Goal: Information Seeking & Learning: Learn about a topic

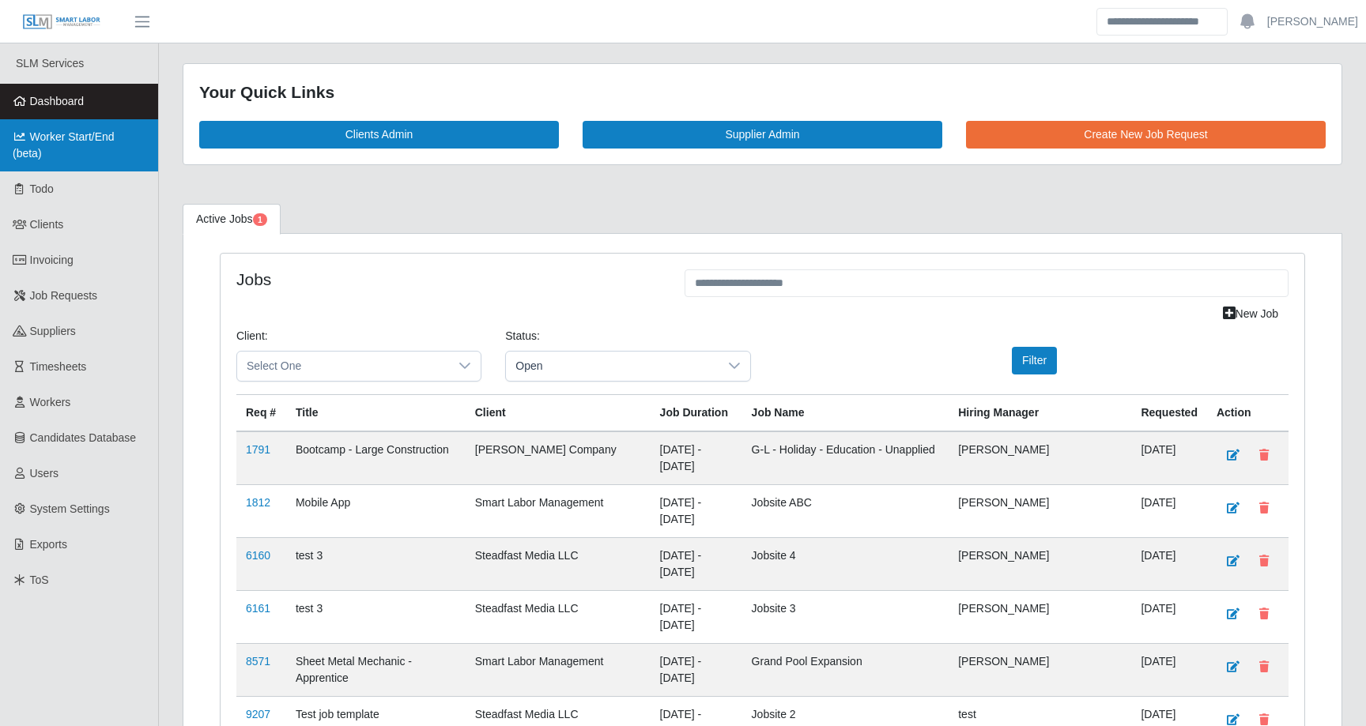
click at [75, 142] on span "Worker Start/End (beta)" at bounding box center [64, 144] width 102 height 29
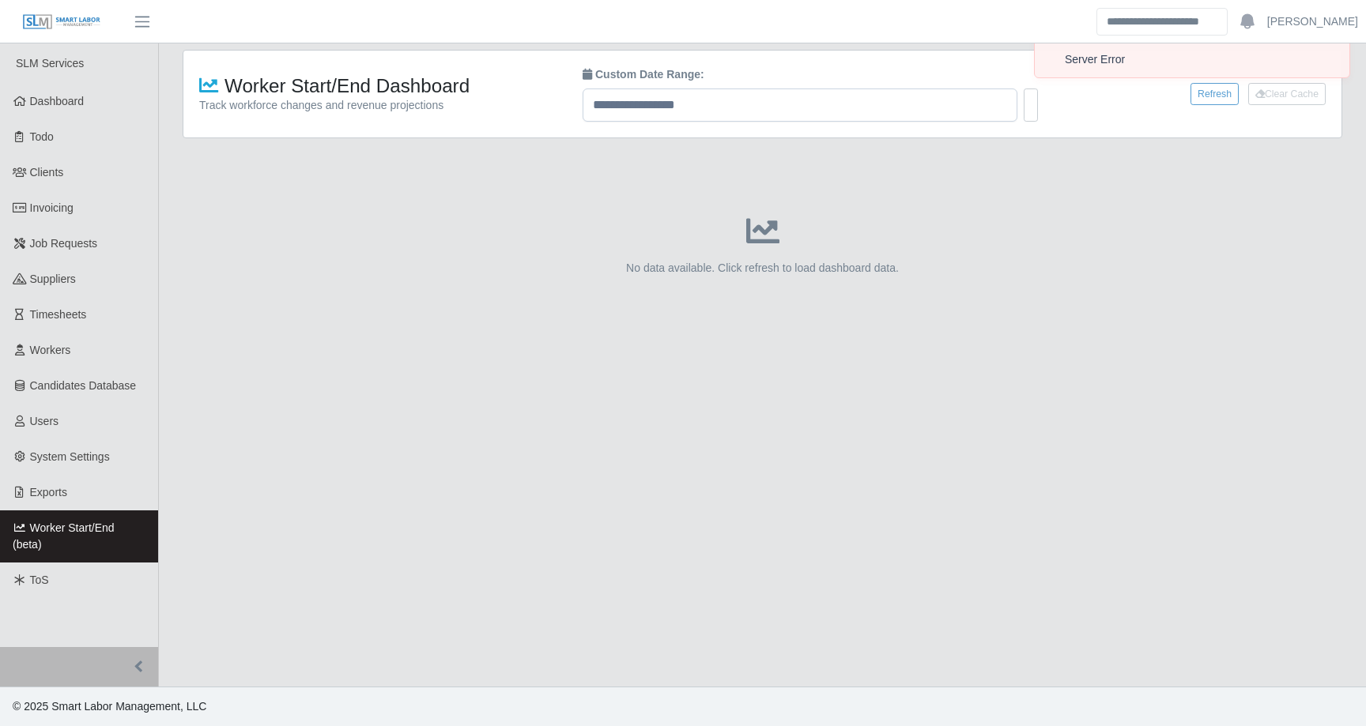
click at [1111, 66] on div "Server Error" at bounding box center [1187, 59] width 247 height 17
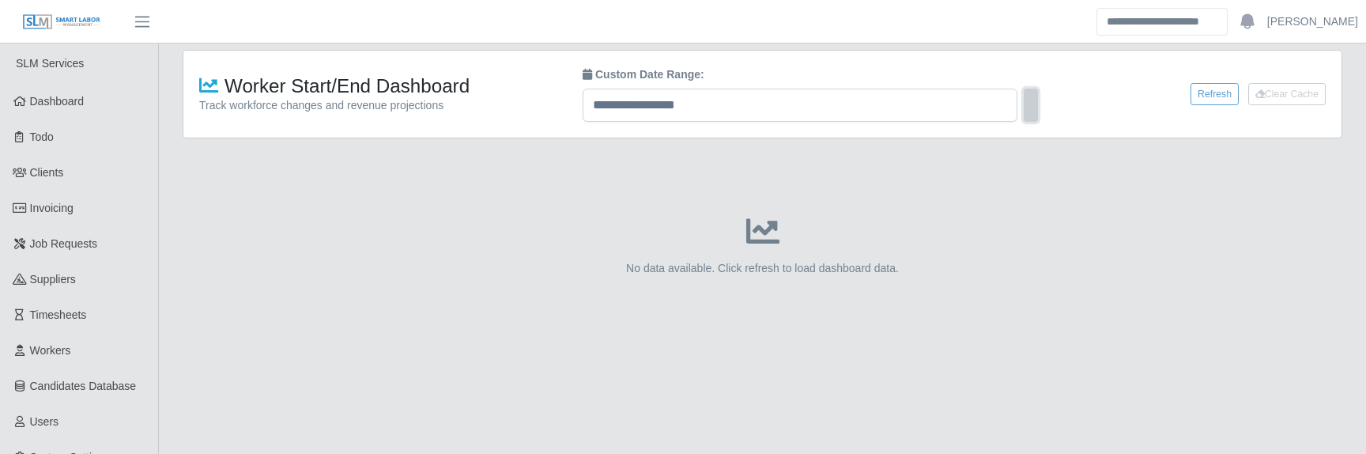
click at [1030, 106] on button at bounding box center [1030, 105] width 14 height 33
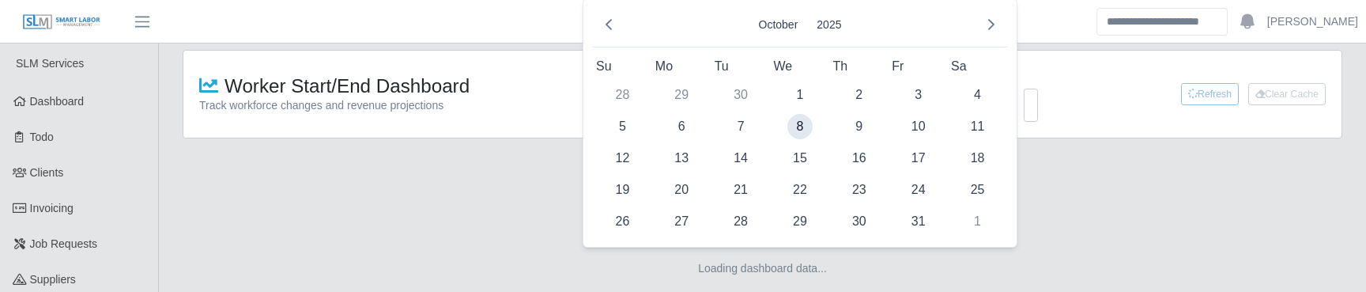
click at [496, 224] on div "Loading dashboard data..." at bounding box center [762, 251] width 1159 height 151
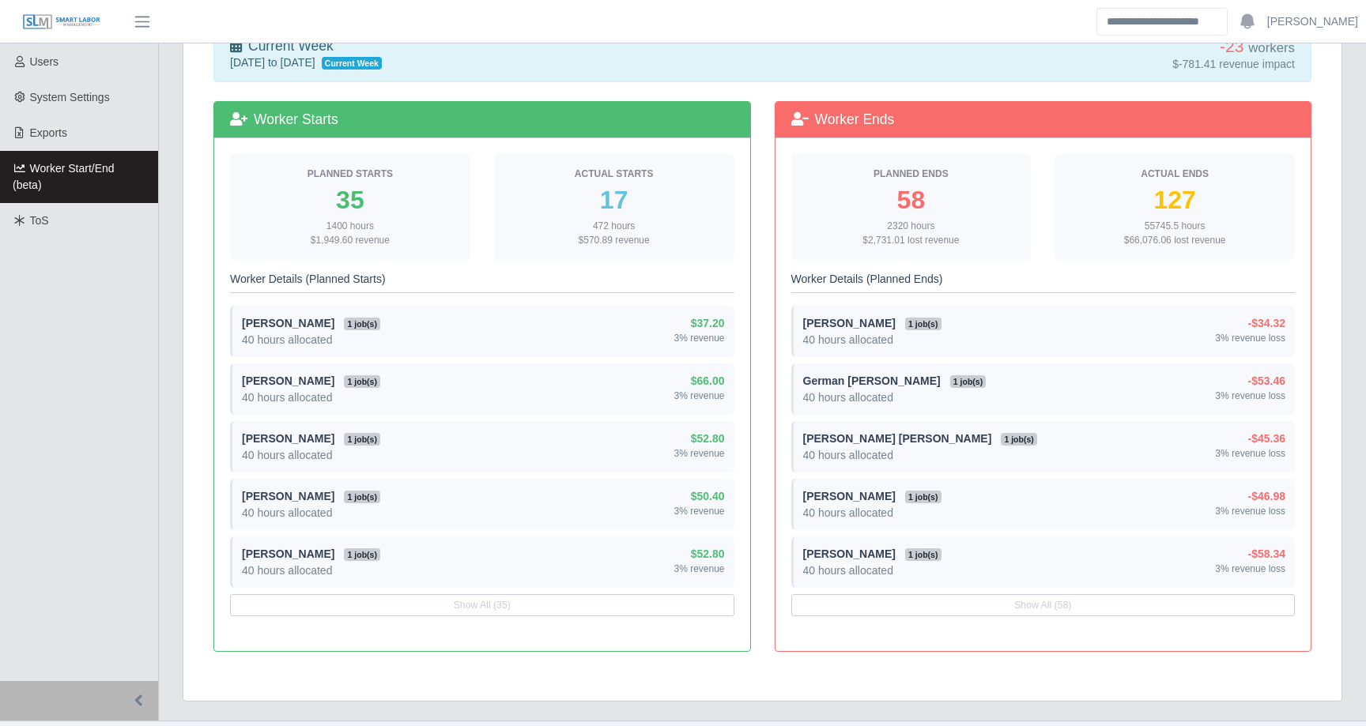
scroll to position [361, 0]
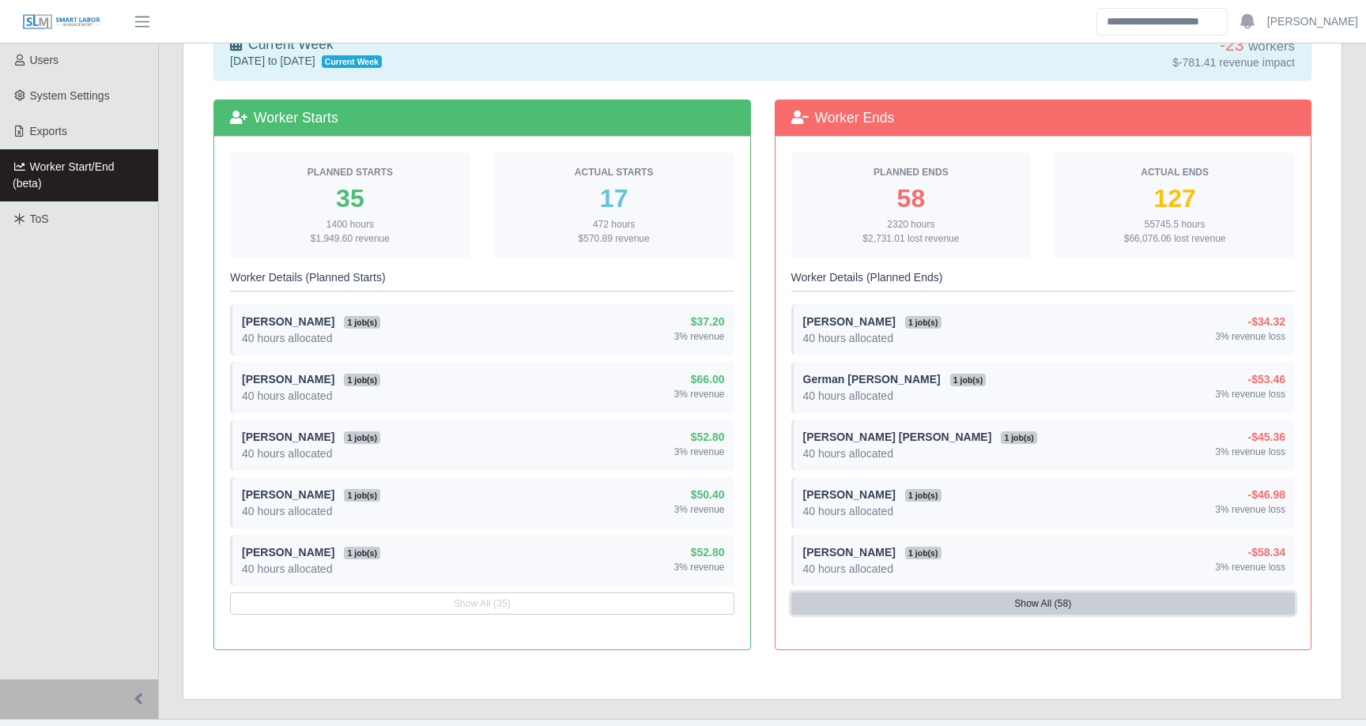
click at [985, 291] on button "Show All (58)" at bounding box center [1043, 604] width 504 height 22
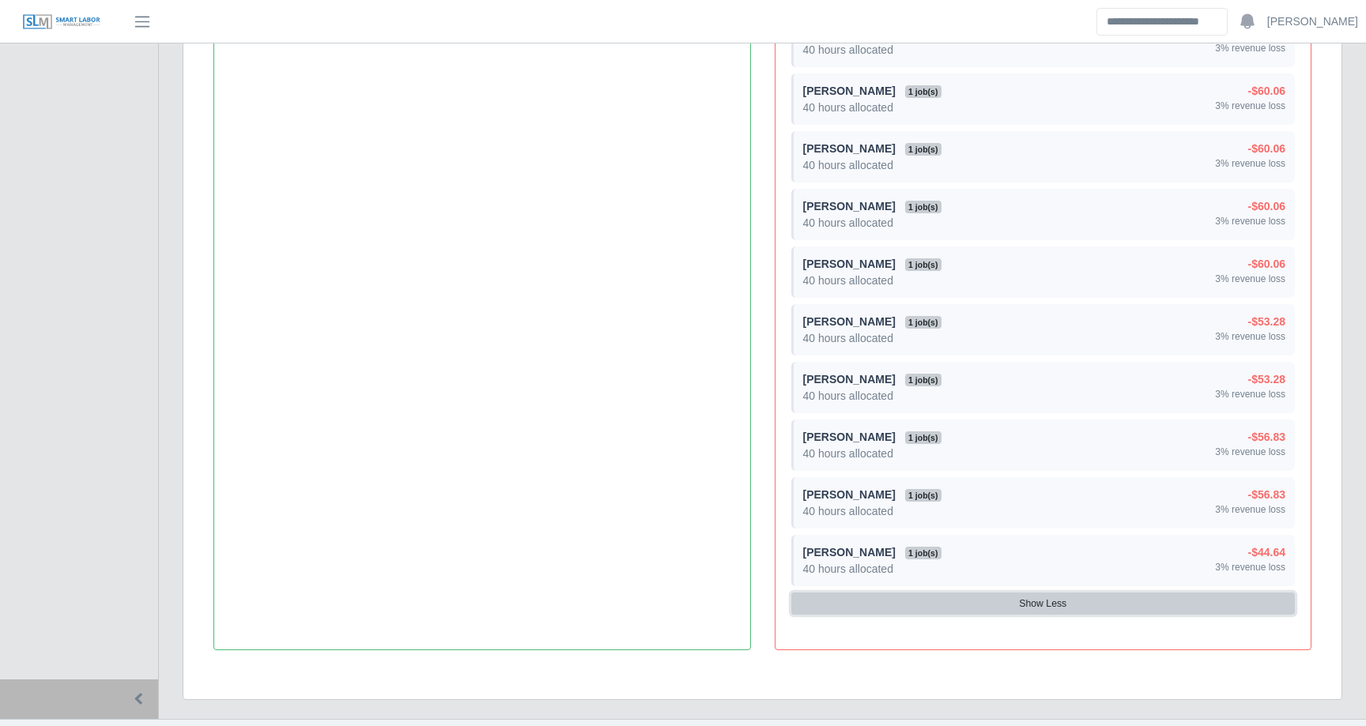
click at [921, 291] on button "Show Less" at bounding box center [1043, 604] width 504 height 22
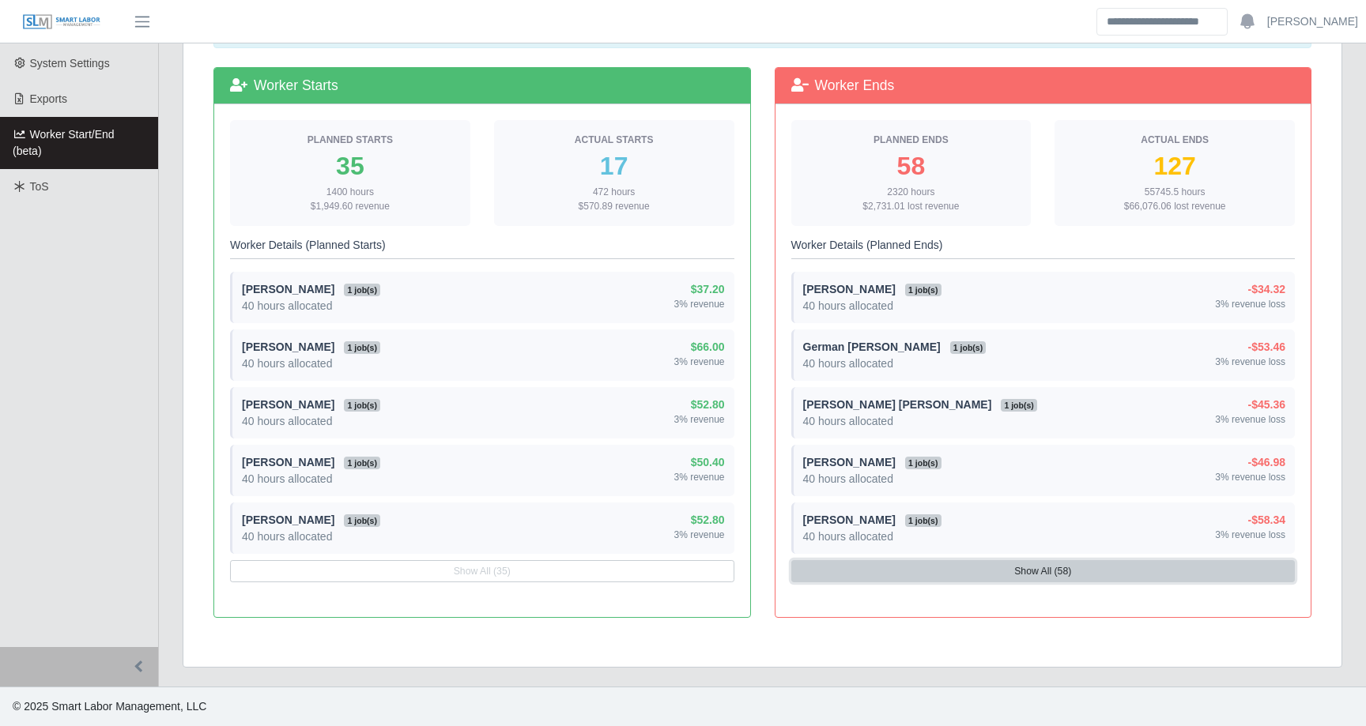
scroll to position [361, 0]
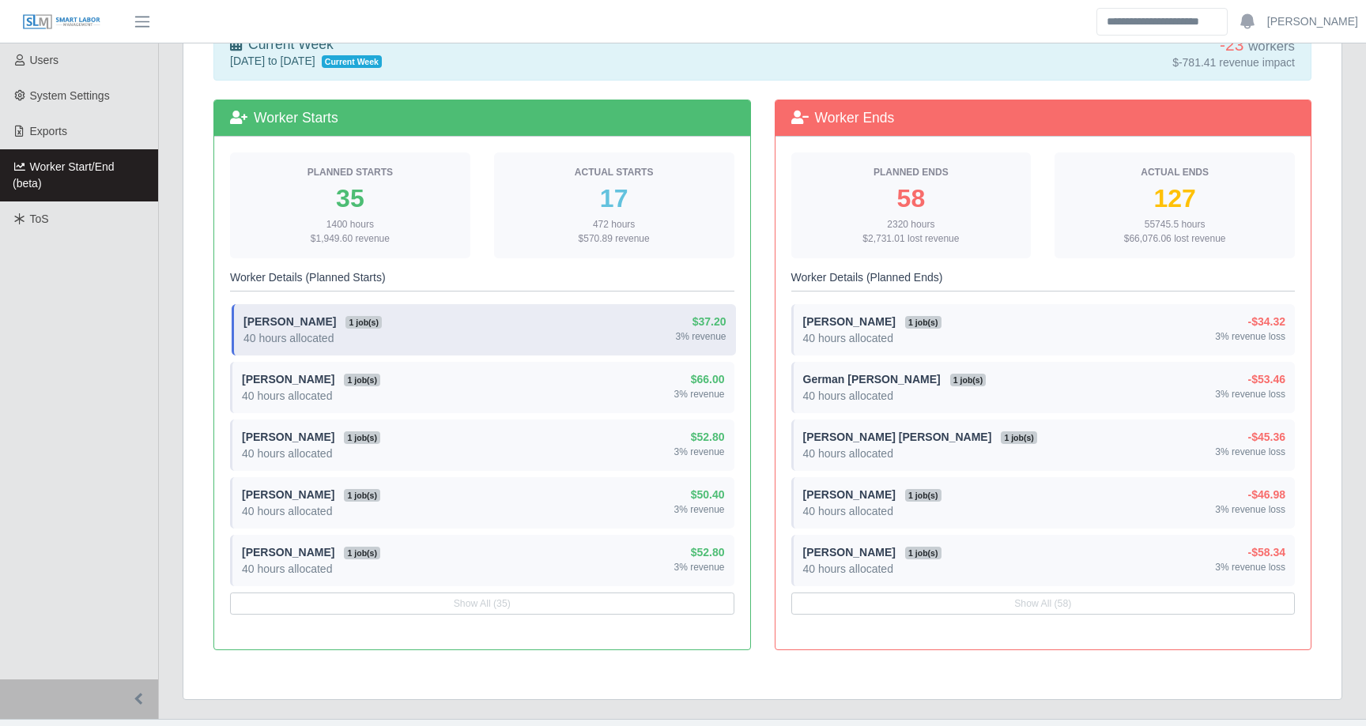
click at [382, 291] on div "Leda Resendiz Rodriguez 1 job(s) 40 hours allocated" at bounding box center [312, 330] width 138 height 32
click at [308, 291] on strong "[PERSON_NAME]" at bounding box center [289, 321] width 92 height 13
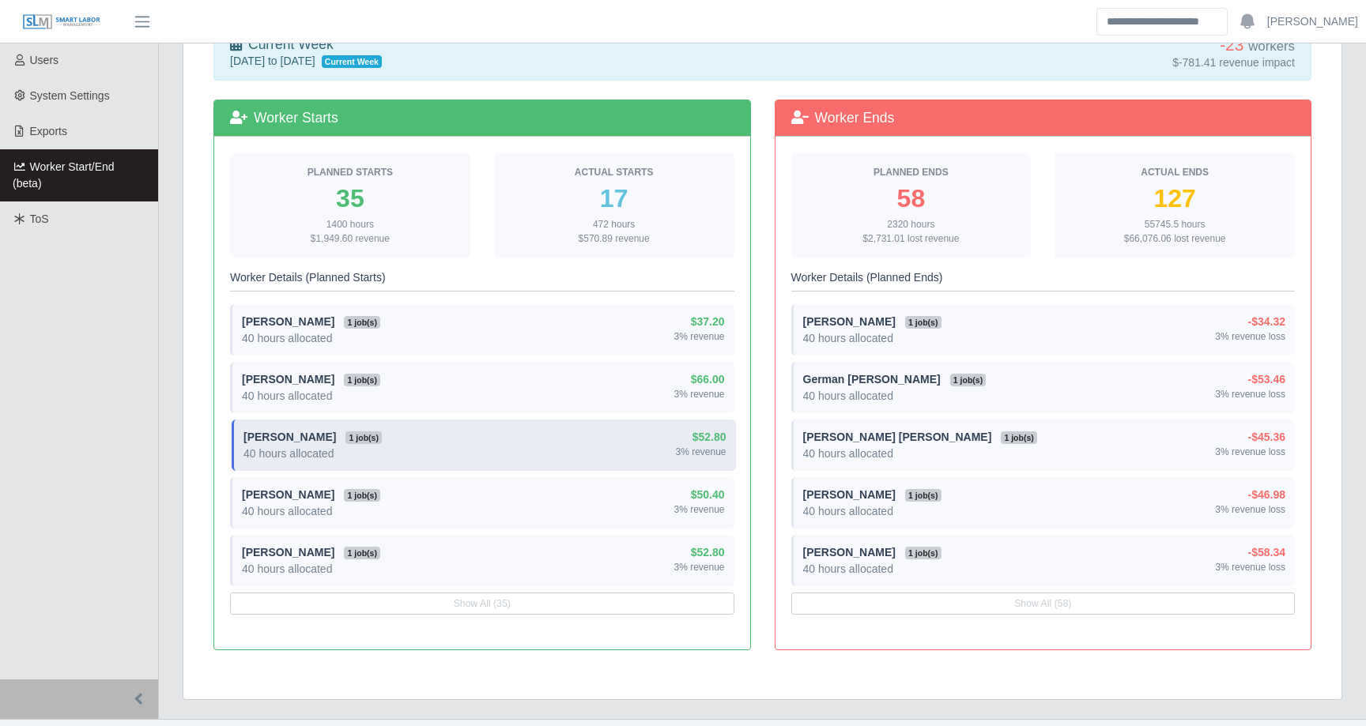
scroll to position [394, 0]
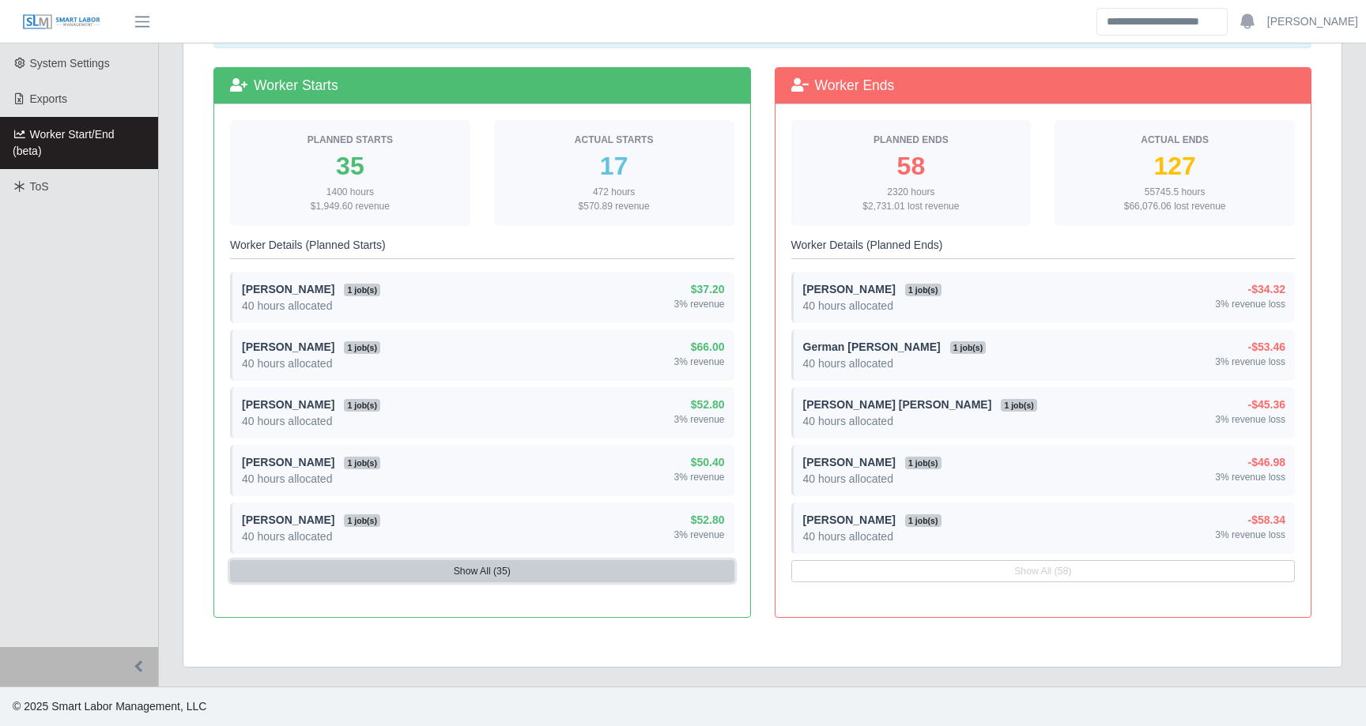
click at [368, 291] on button "Show All (35)" at bounding box center [482, 571] width 504 height 22
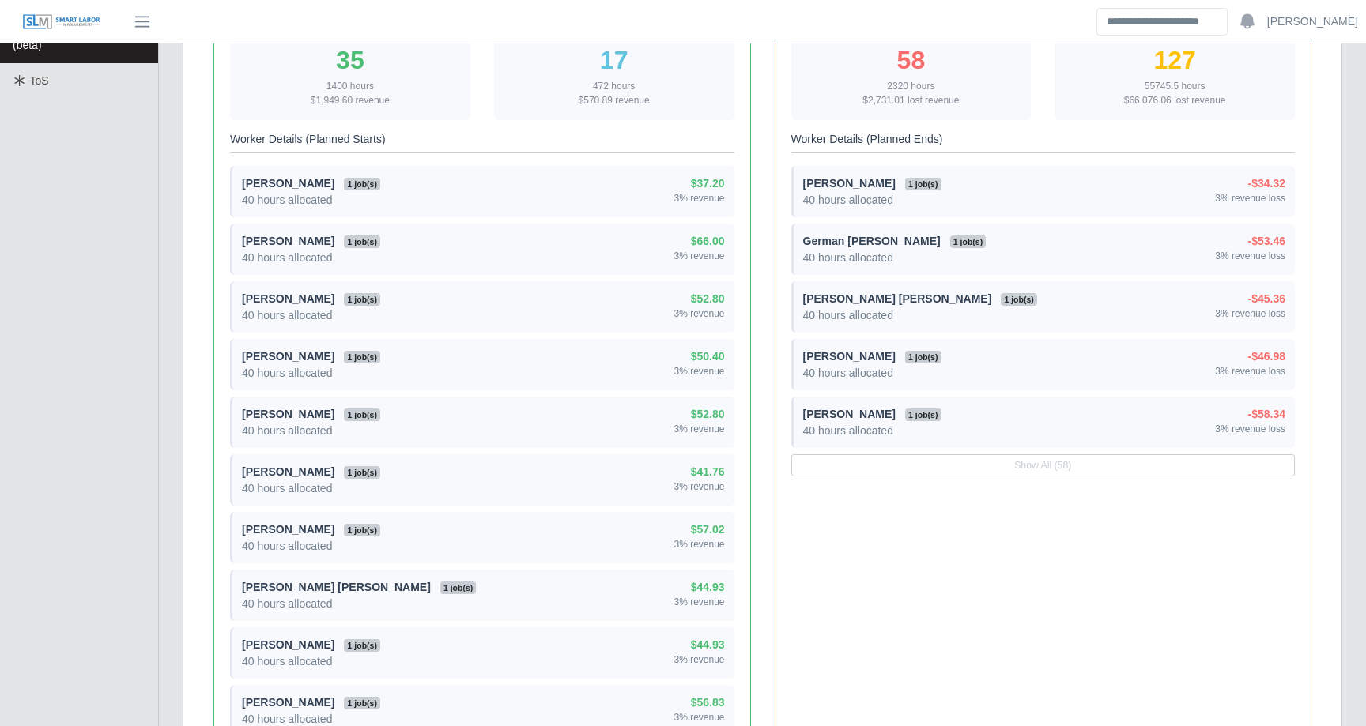
scroll to position [525, 0]
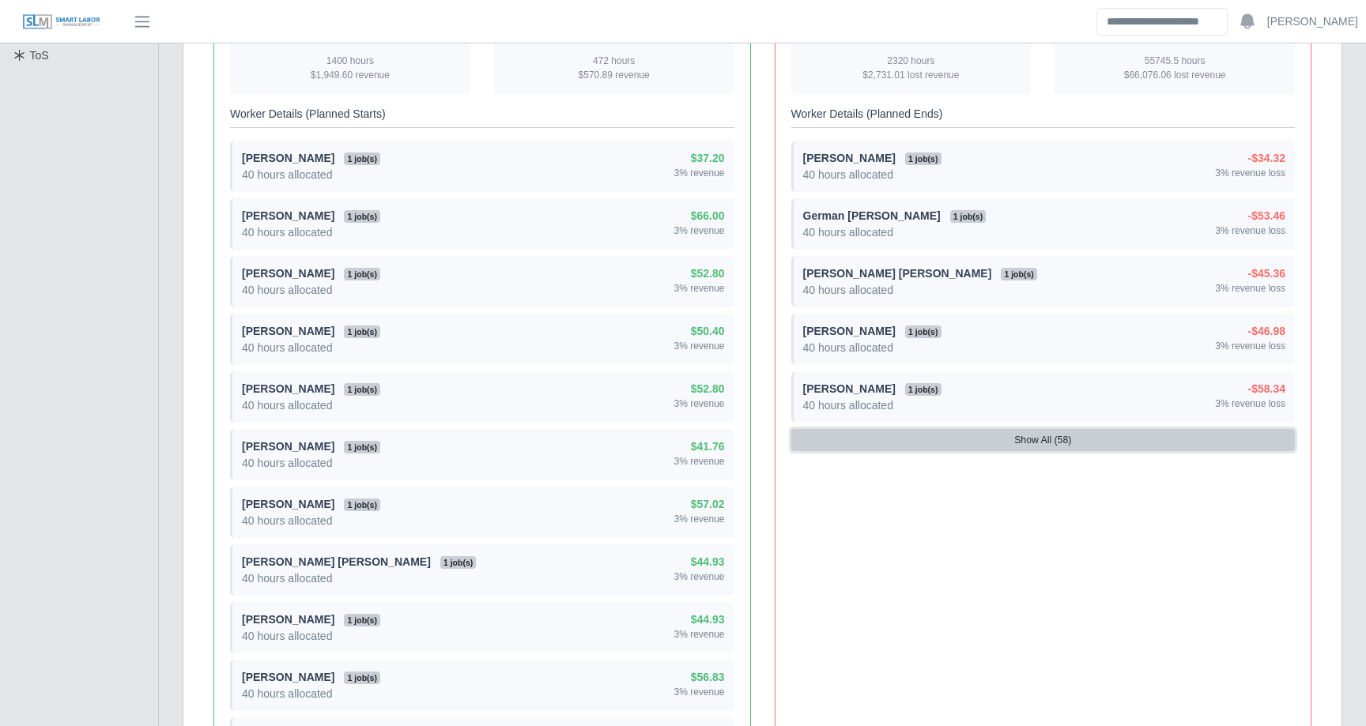
click at [1113, 291] on button "Show All (58)" at bounding box center [1043, 440] width 504 height 22
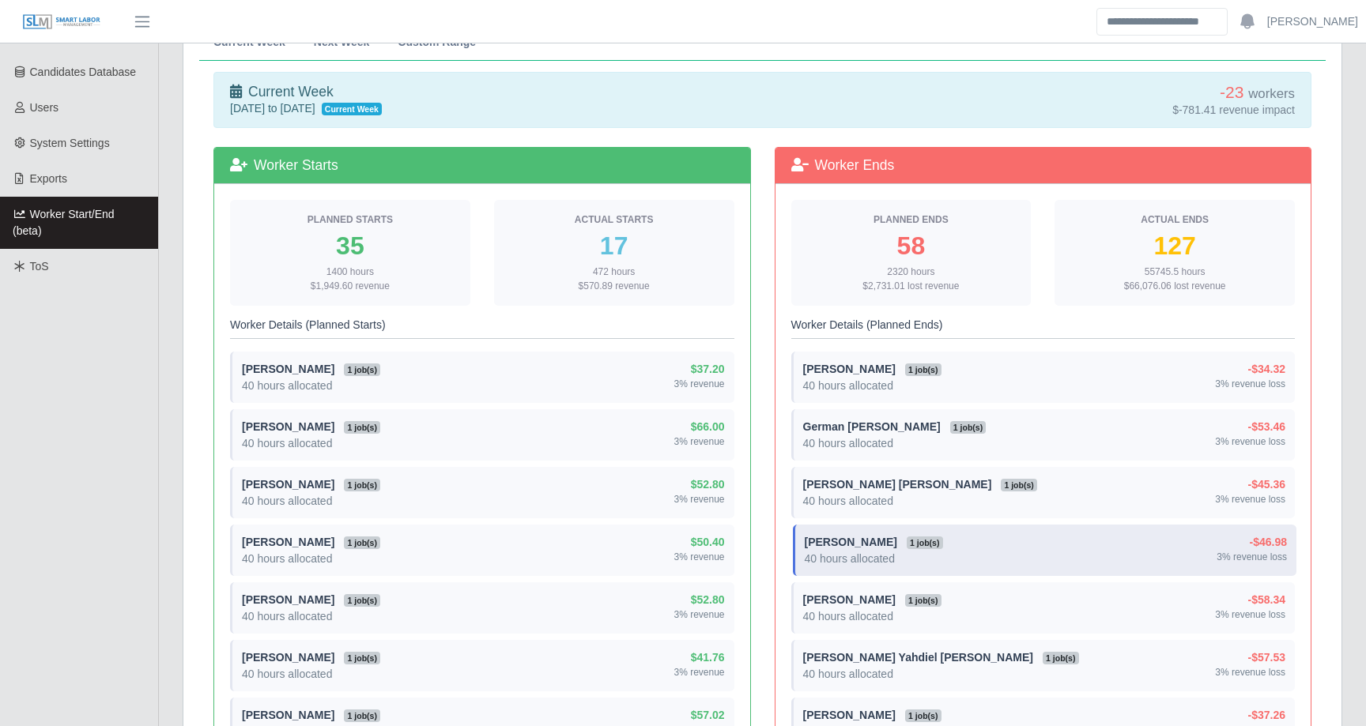
scroll to position [153, 0]
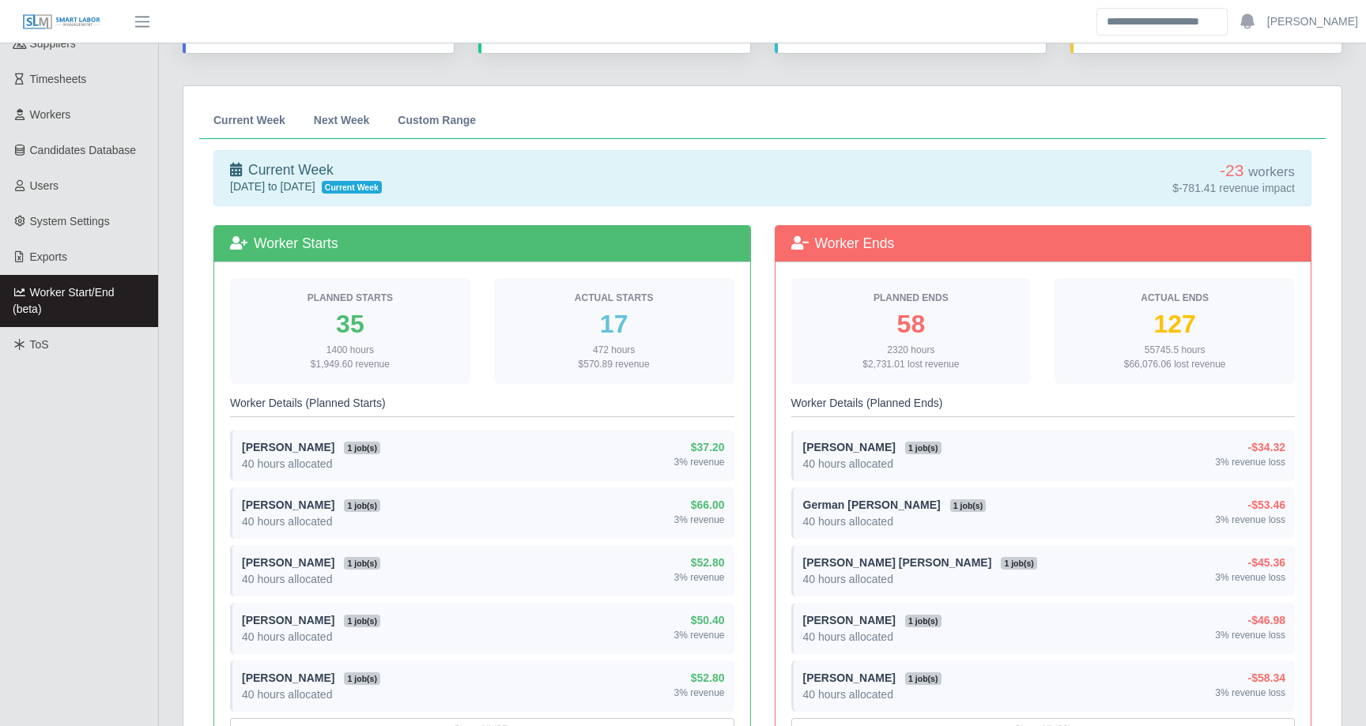
scroll to position [236, 0]
click at [352, 120] on span "Next Week" at bounding box center [342, 119] width 56 height 11
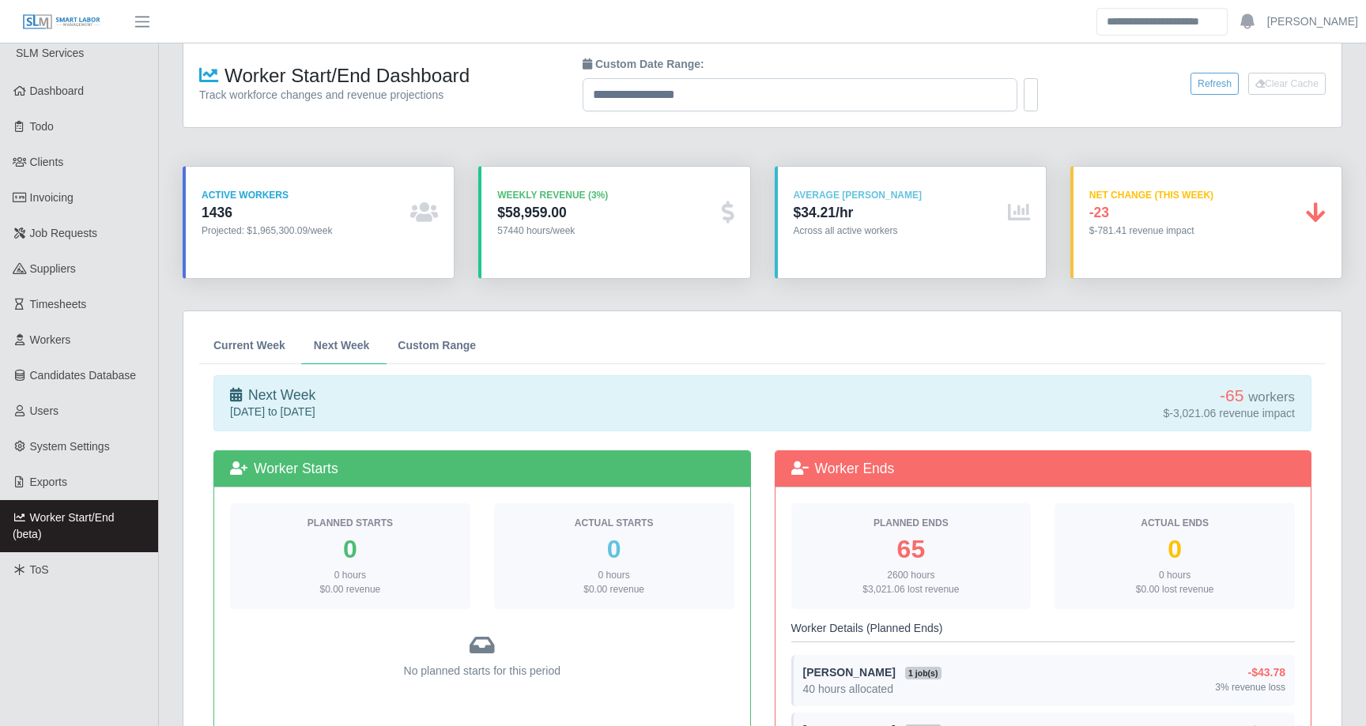
scroll to position [9, 0]
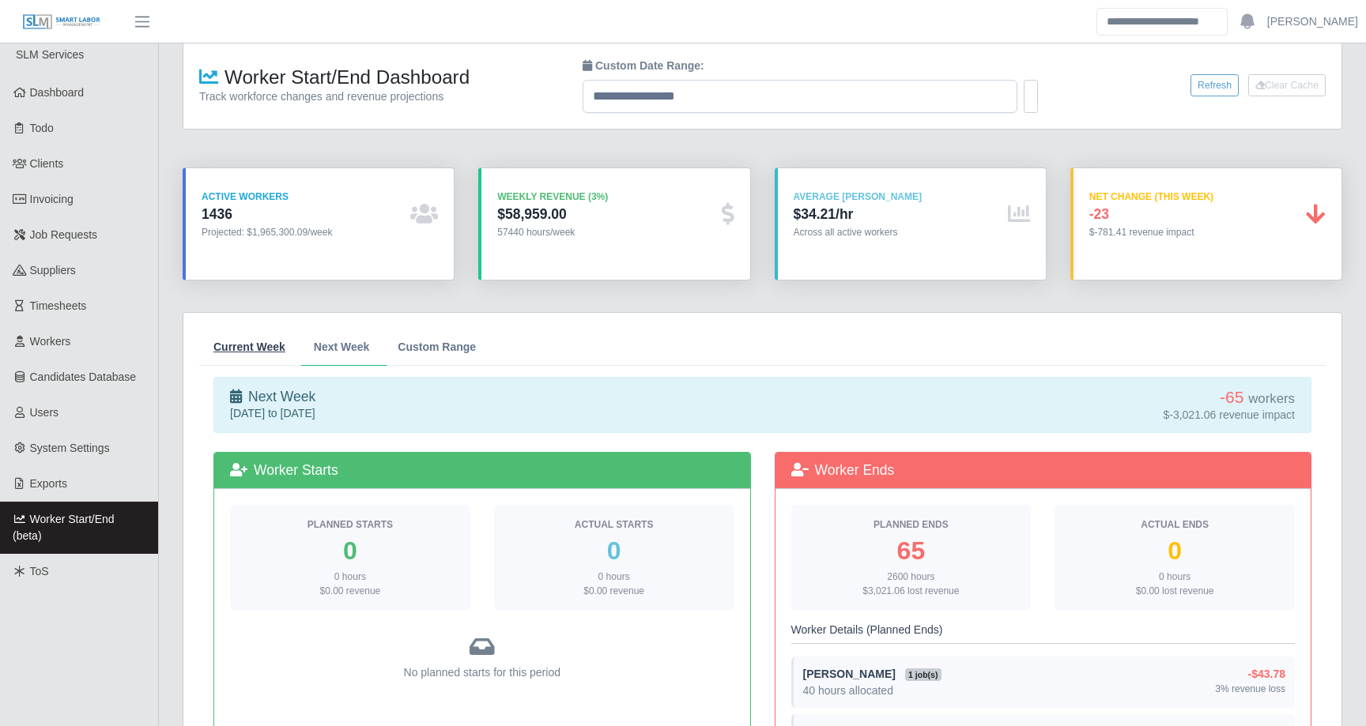
click at [245, 345] on span "Current Week" at bounding box center [249, 346] width 72 height 11
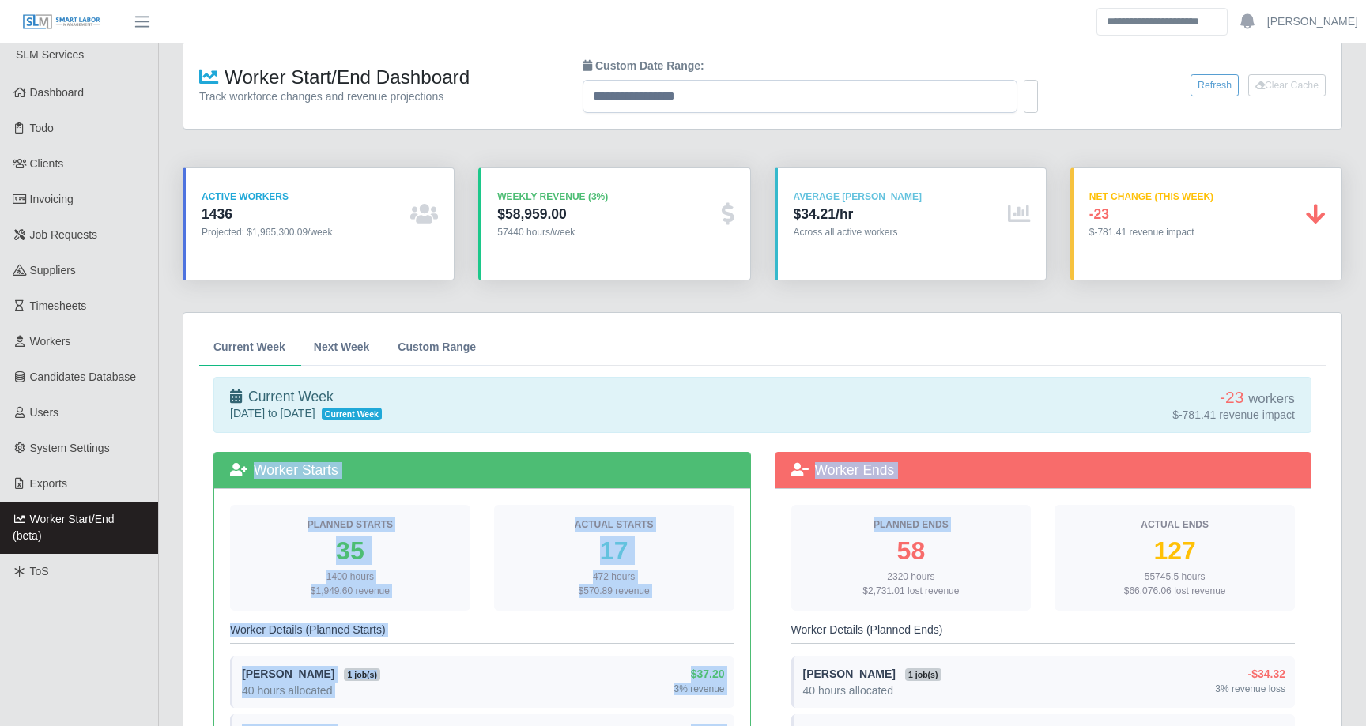
drag, startPoint x: 197, startPoint y: 451, endPoint x: 812, endPoint y: 542, distance: 621.5
click at [813, 542] on div "Current Week Next Week Custom Range Current Week Oct 5, 2025 to Oct 11, 2025 Cu…" at bounding box center [762, 682] width 1158 height 739
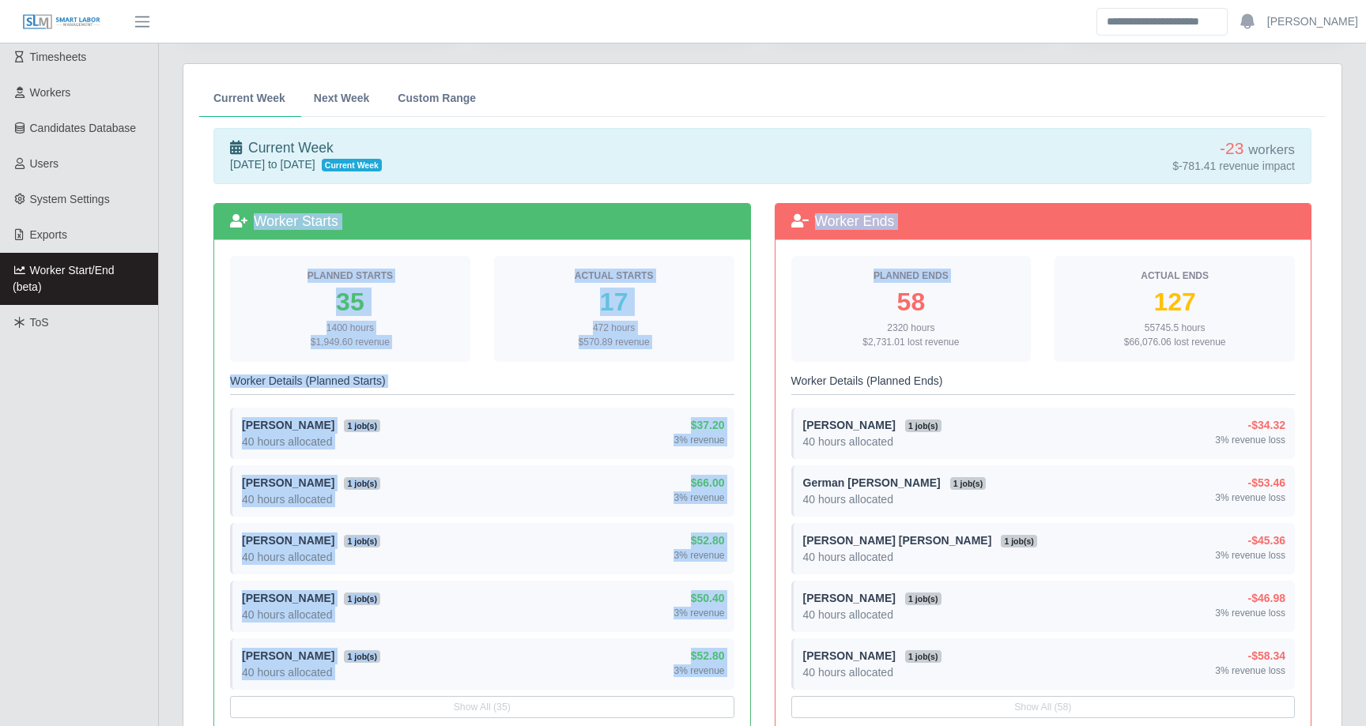
scroll to position [383, 0]
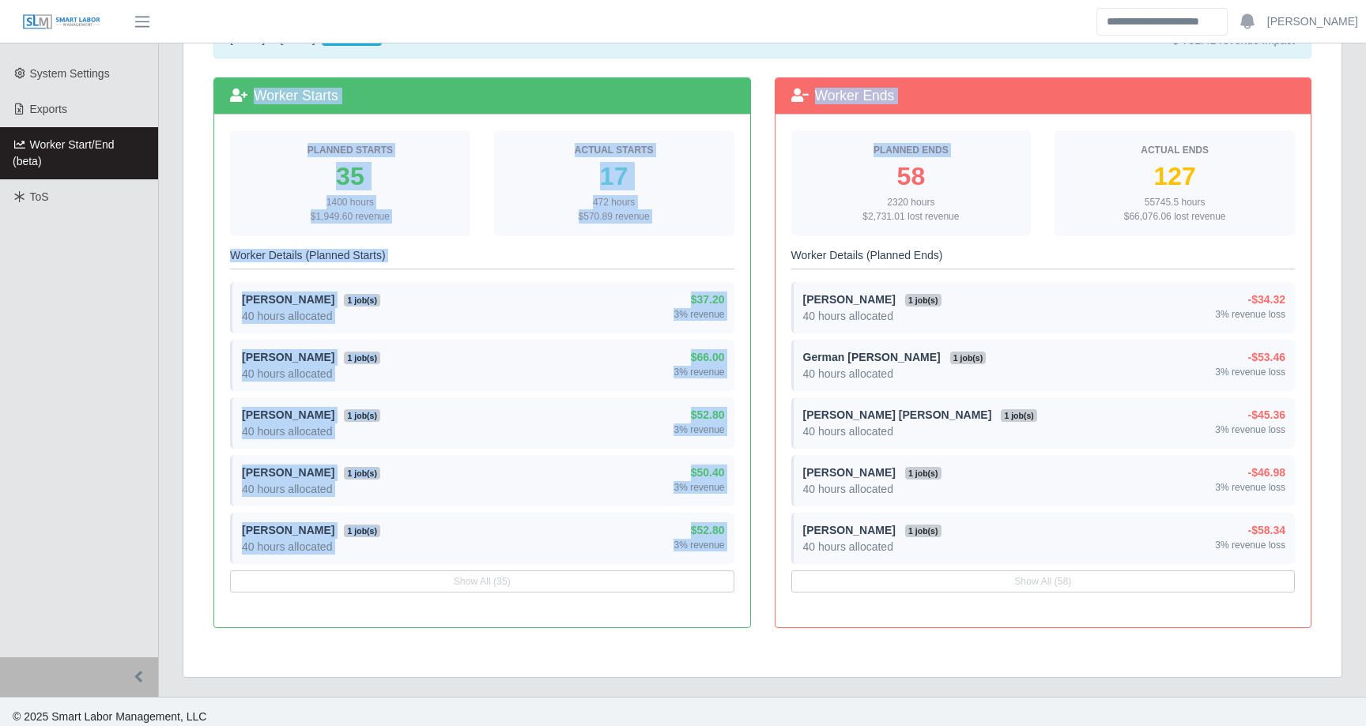
click at [1303, 544] on div "Planned Ends 58 2320 hours $2,731.01 lost revenue Actual Ends 127 55745.5 hours…" at bounding box center [1043, 371] width 536 height 513
copy div "Worker Starts Planned Starts 35 1400 hours $1,949.60 revenue Actual Starts 17 4…"
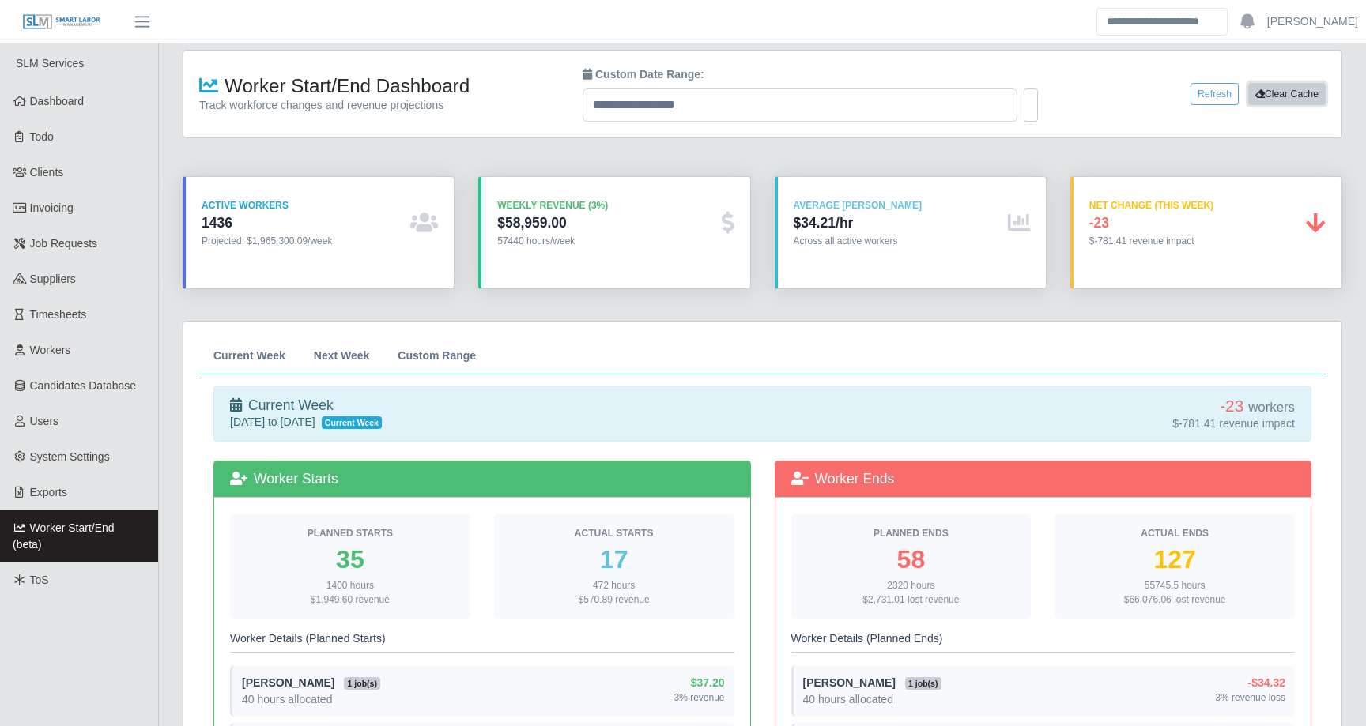
click at [1285, 96] on button "Clear Cache" at bounding box center [1286, 94] width 77 height 22
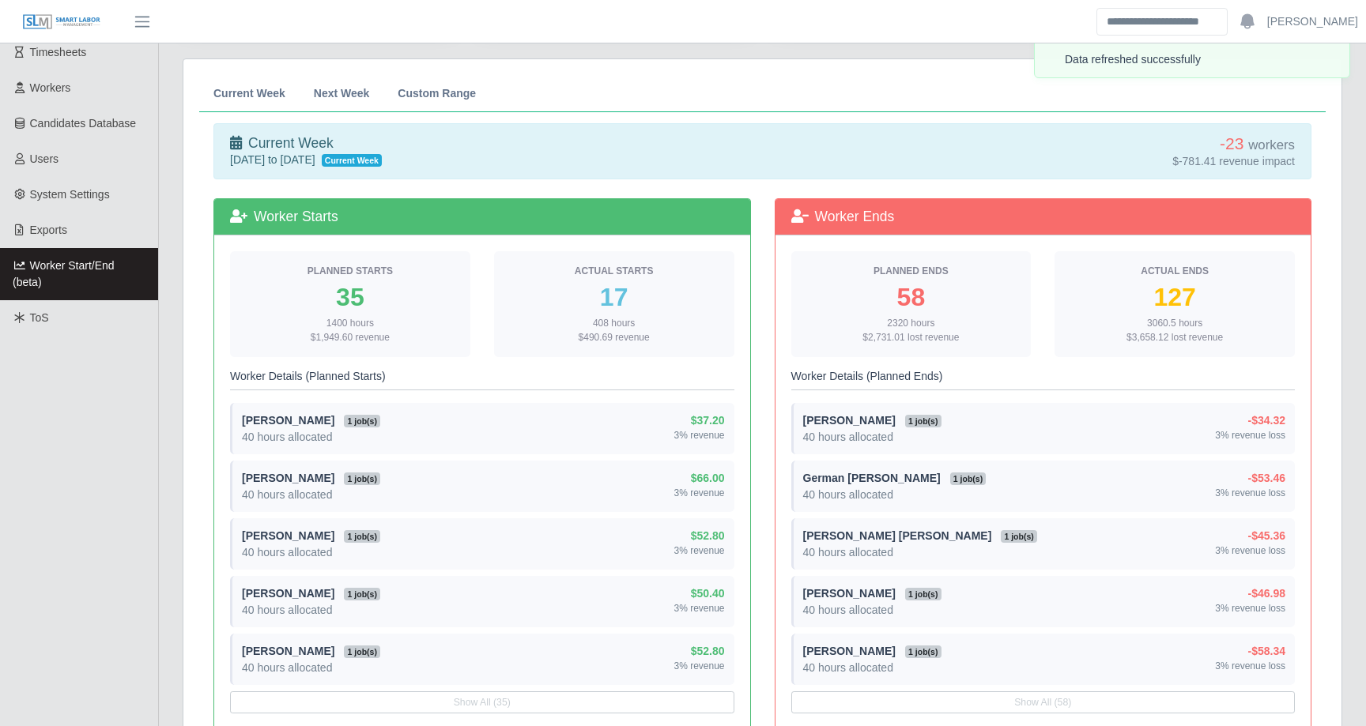
scroll to position [347, 0]
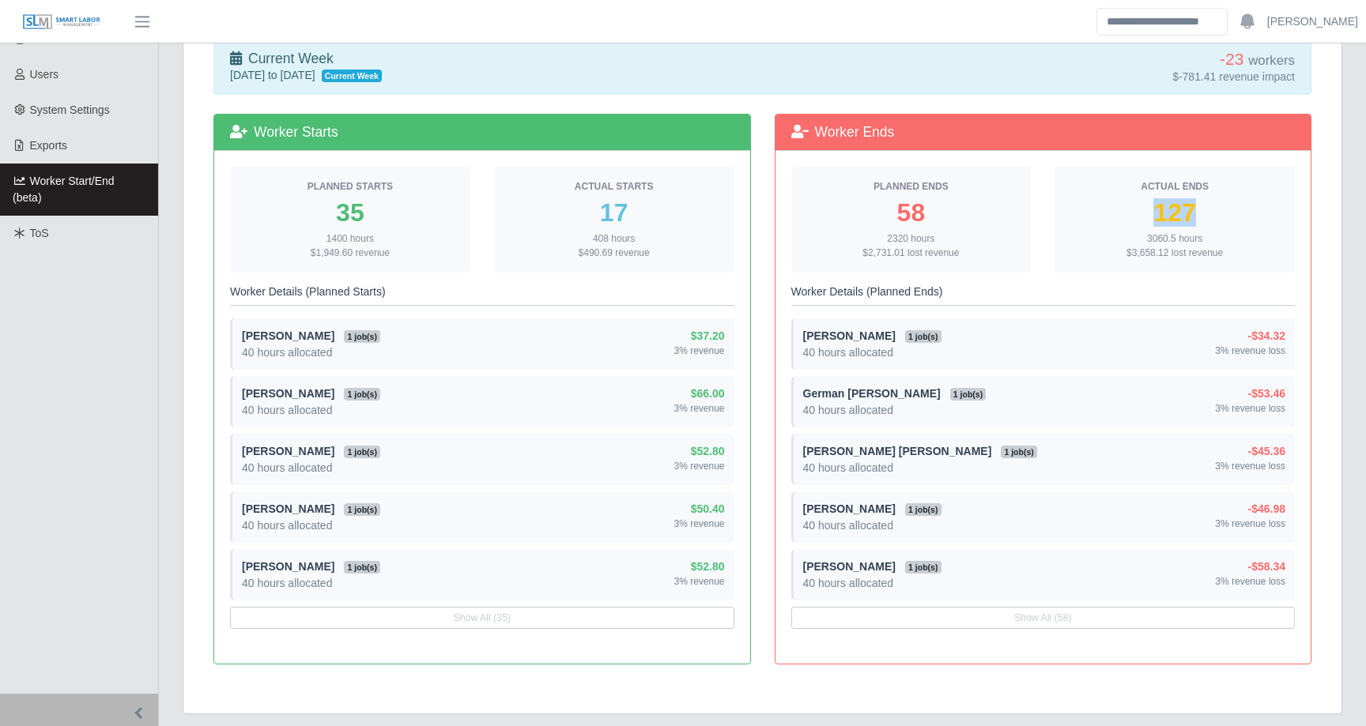
drag, startPoint x: 1154, startPoint y: 216, endPoint x: 1219, endPoint y: 216, distance: 64.8
click at [1219, 216] on div "127" at bounding box center [1174, 212] width 215 height 25
click at [1256, 208] on div "127" at bounding box center [1174, 212] width 215 height 25
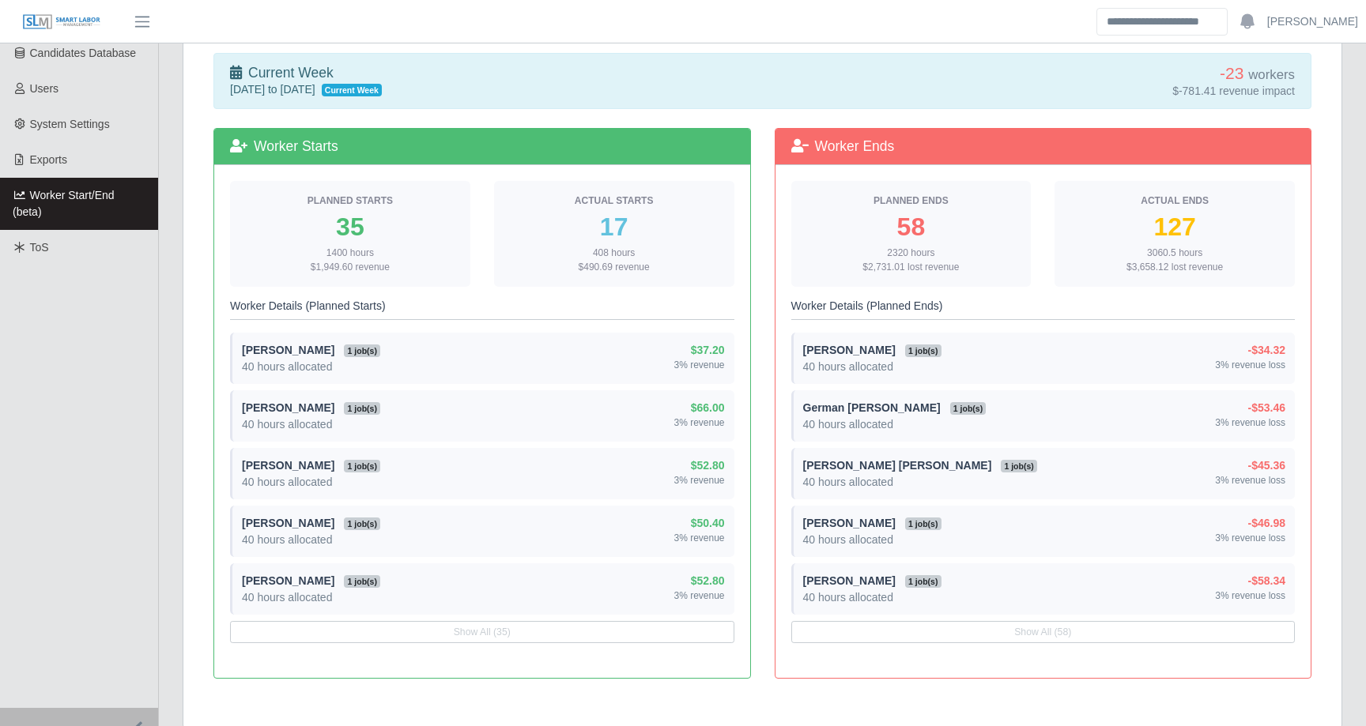
scroll to position [336, 0]
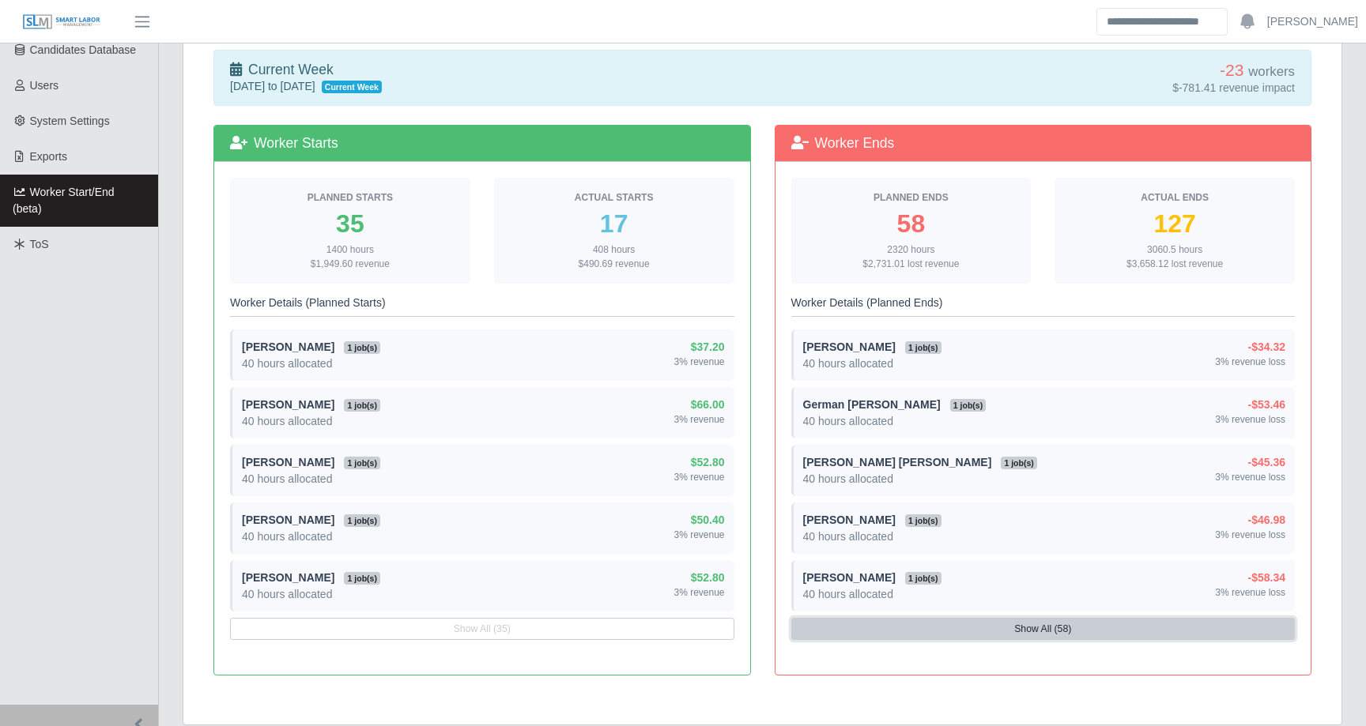
click at [1049, 629] on button "Show All (58)" at bounding box center [1043, 629] width 504 height 22
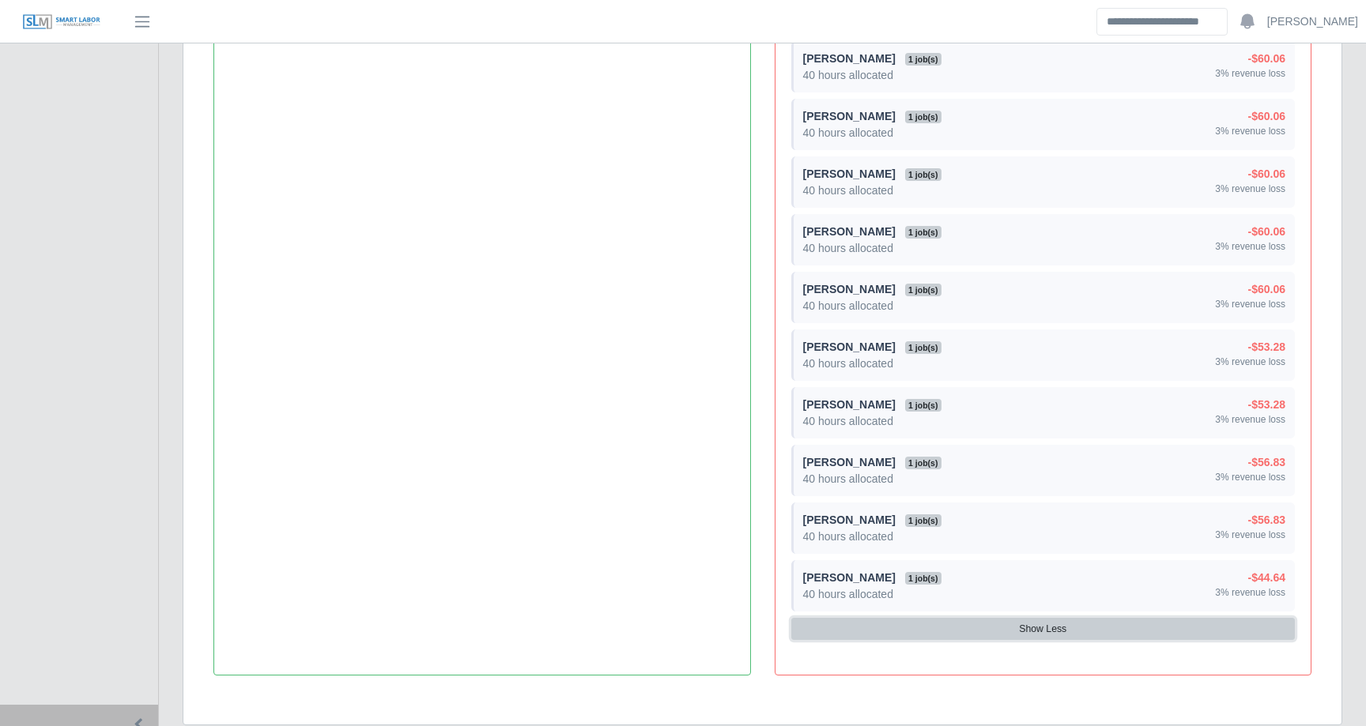
click at [1054, 624] on button "Show Less" at bounding box center [1043, 629] width 504 height 22
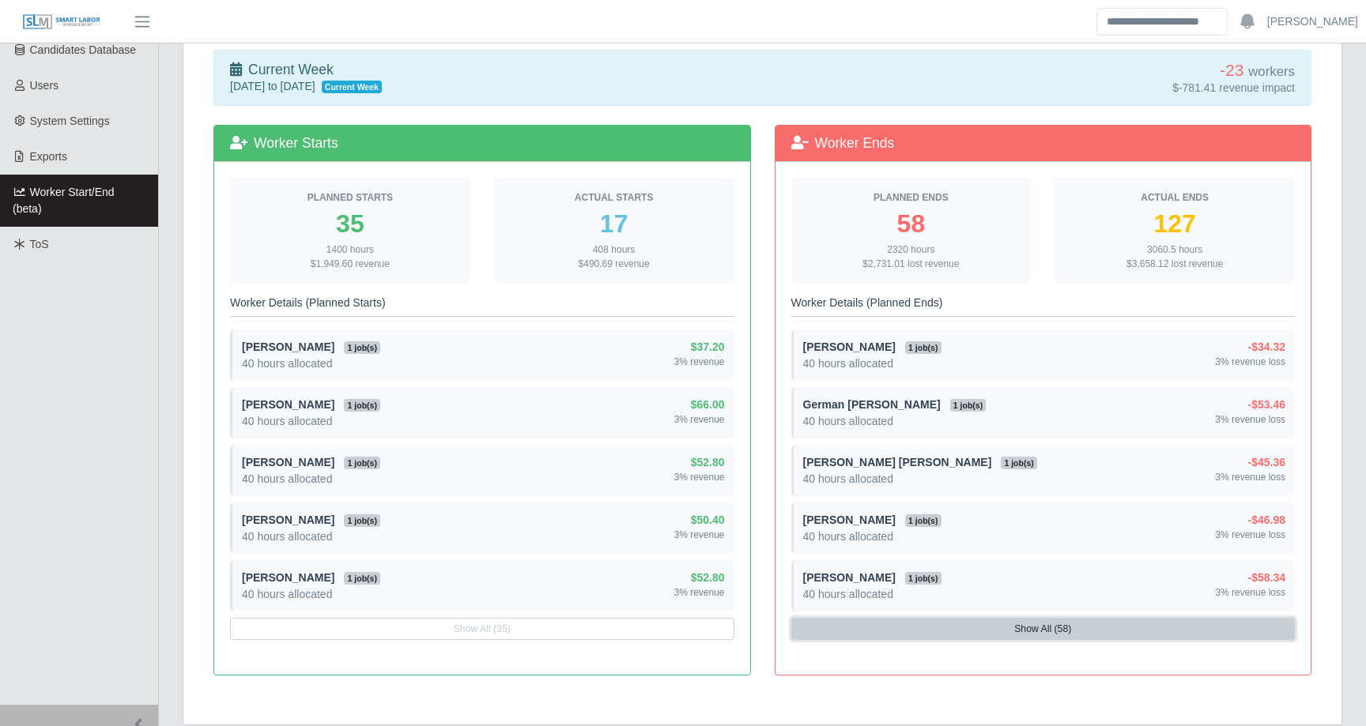
click at [1054, 624] on button "Show All (58)" at bounding box center [1043, 629] width 504 height 22
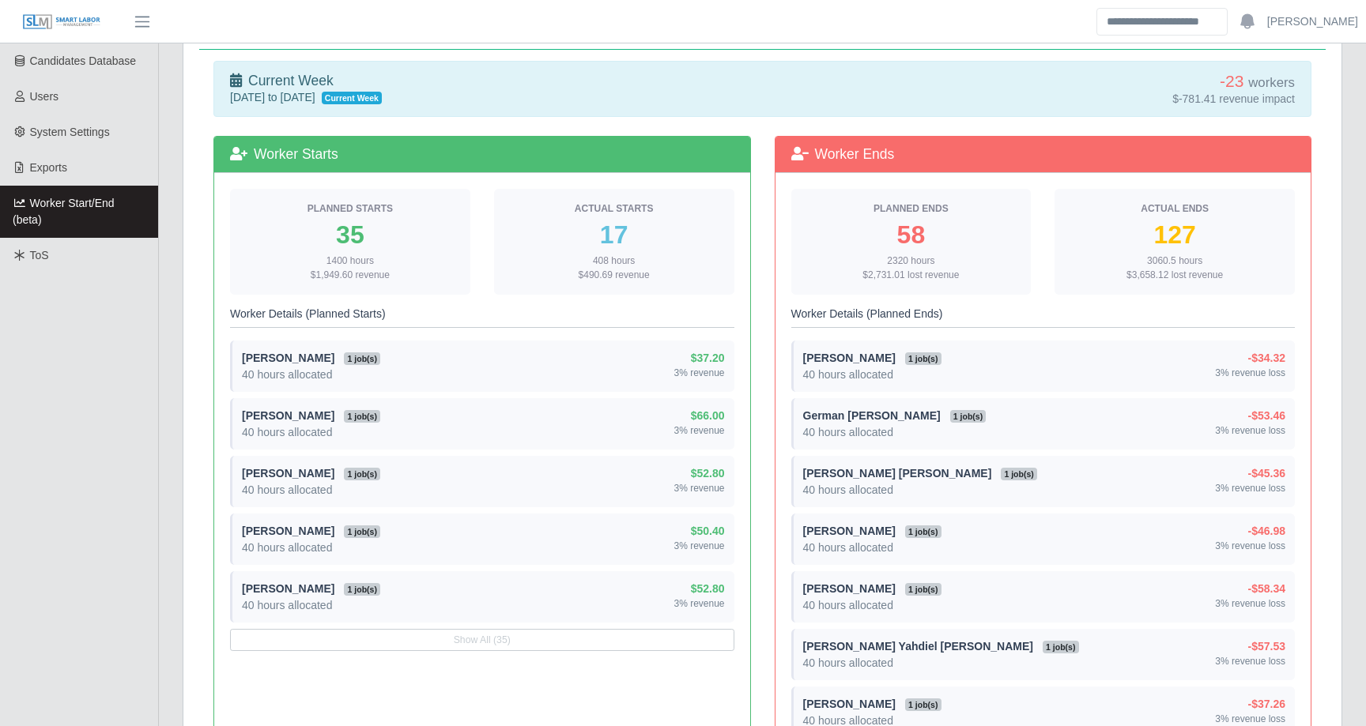
scroll to position [318, 0]
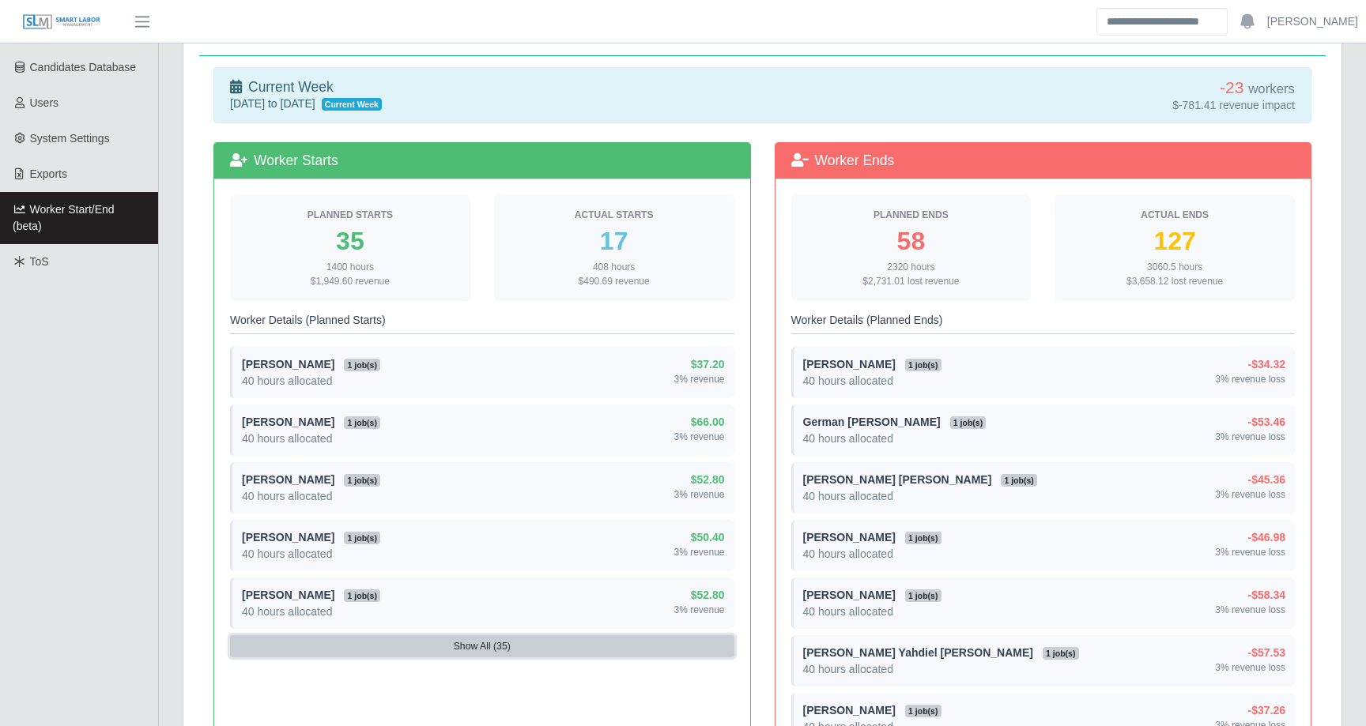
click at [623, 648] on button "Show All (35)" at bounding box center [482, 646] width 504 height 22
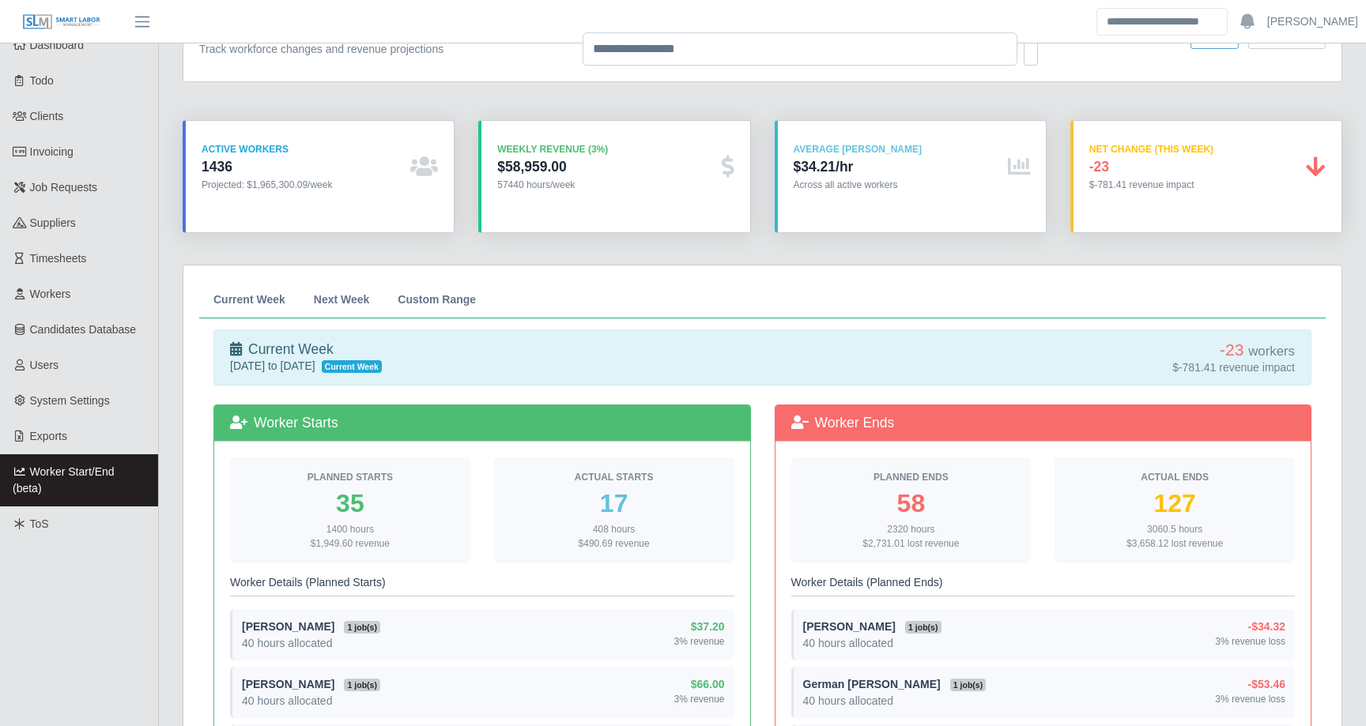
scroll to position [0, 0]
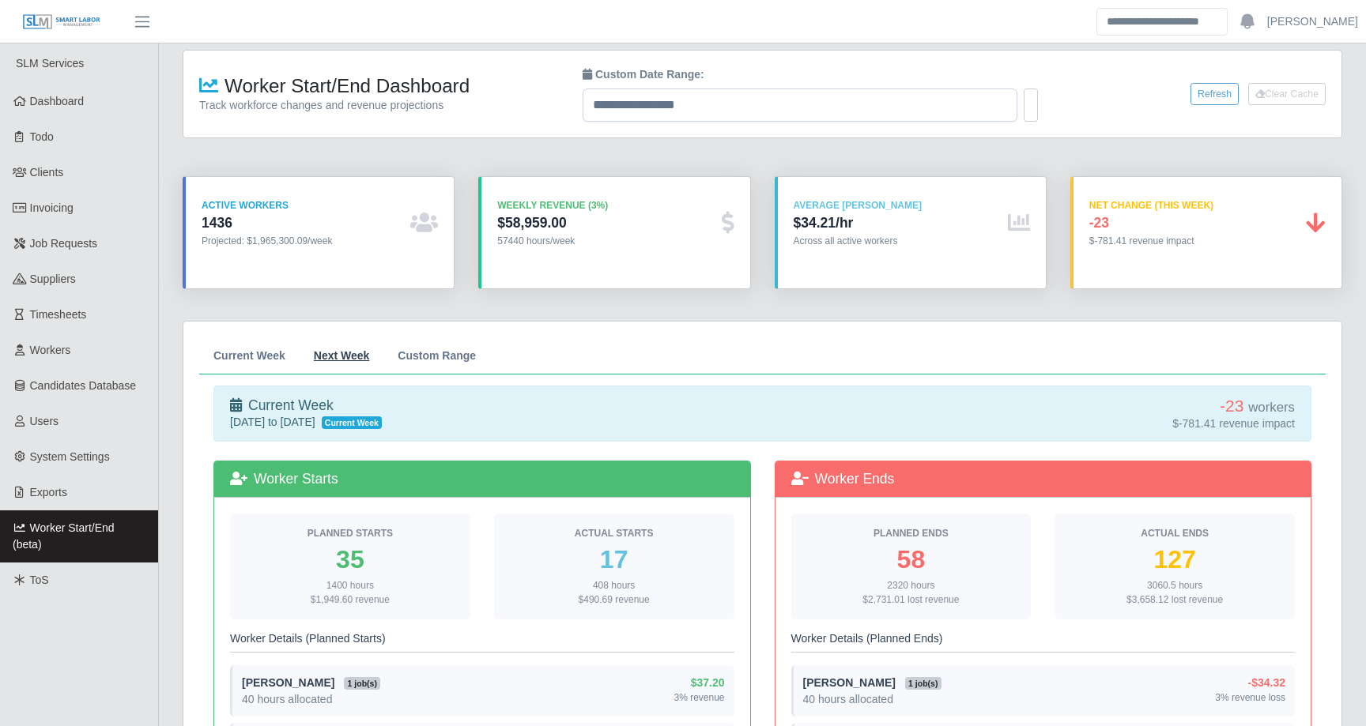
click at [345, 357] on span "Next Week" at bounding box center [342, 355] width 56 height 11
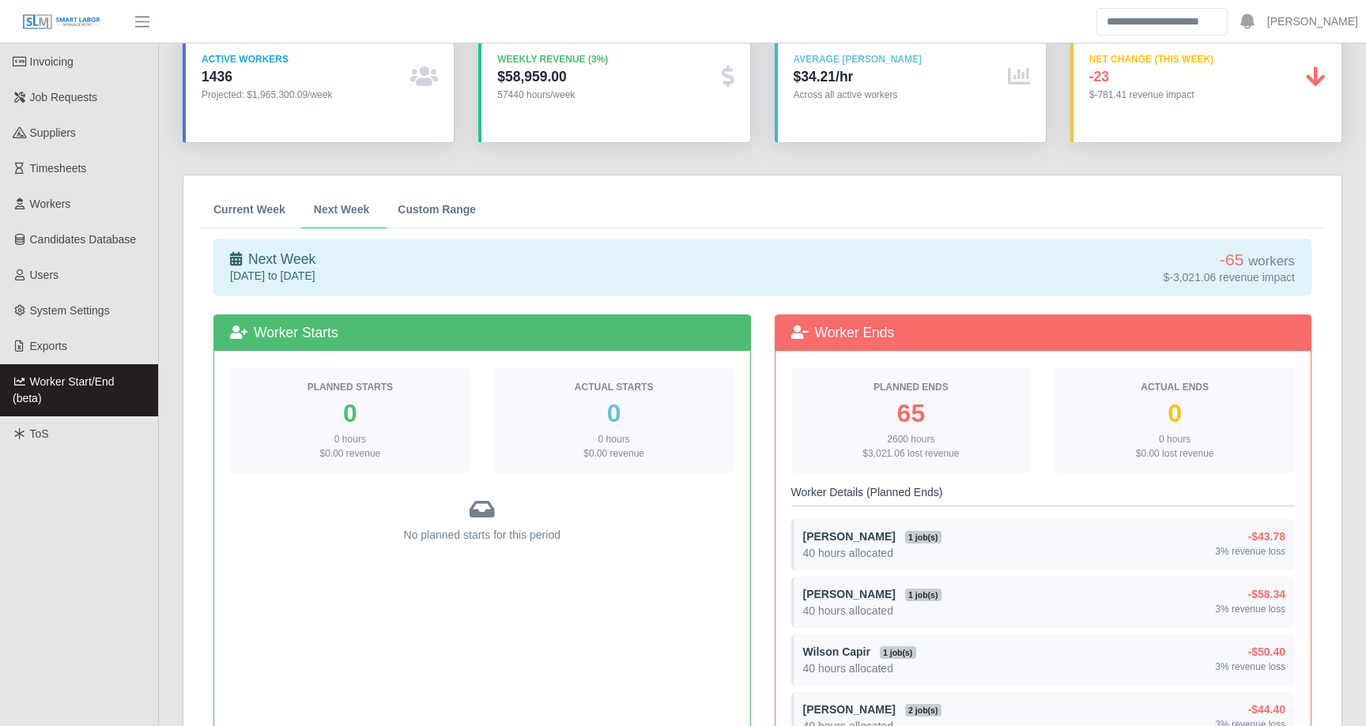
scroll to position [123, 0]
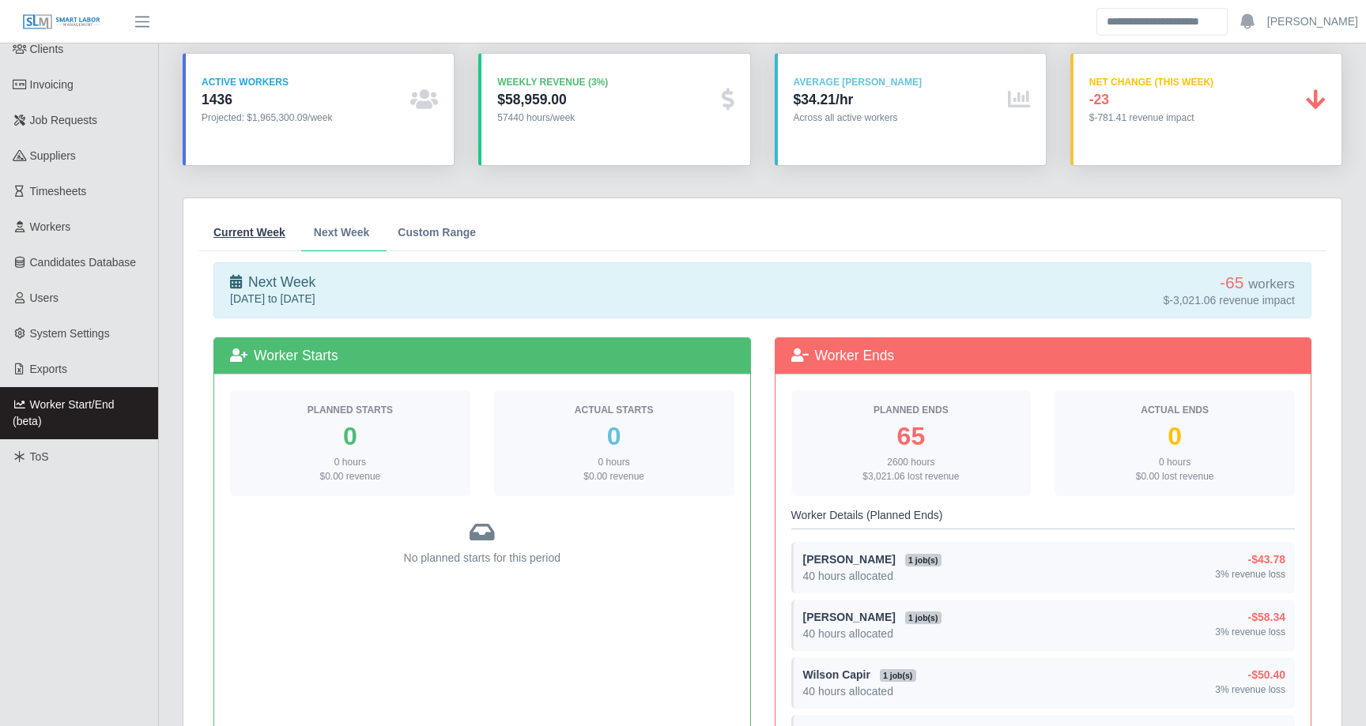
click at [280, 236] on span "Current Week" at bounding box center [249, 232] width 72 height 11
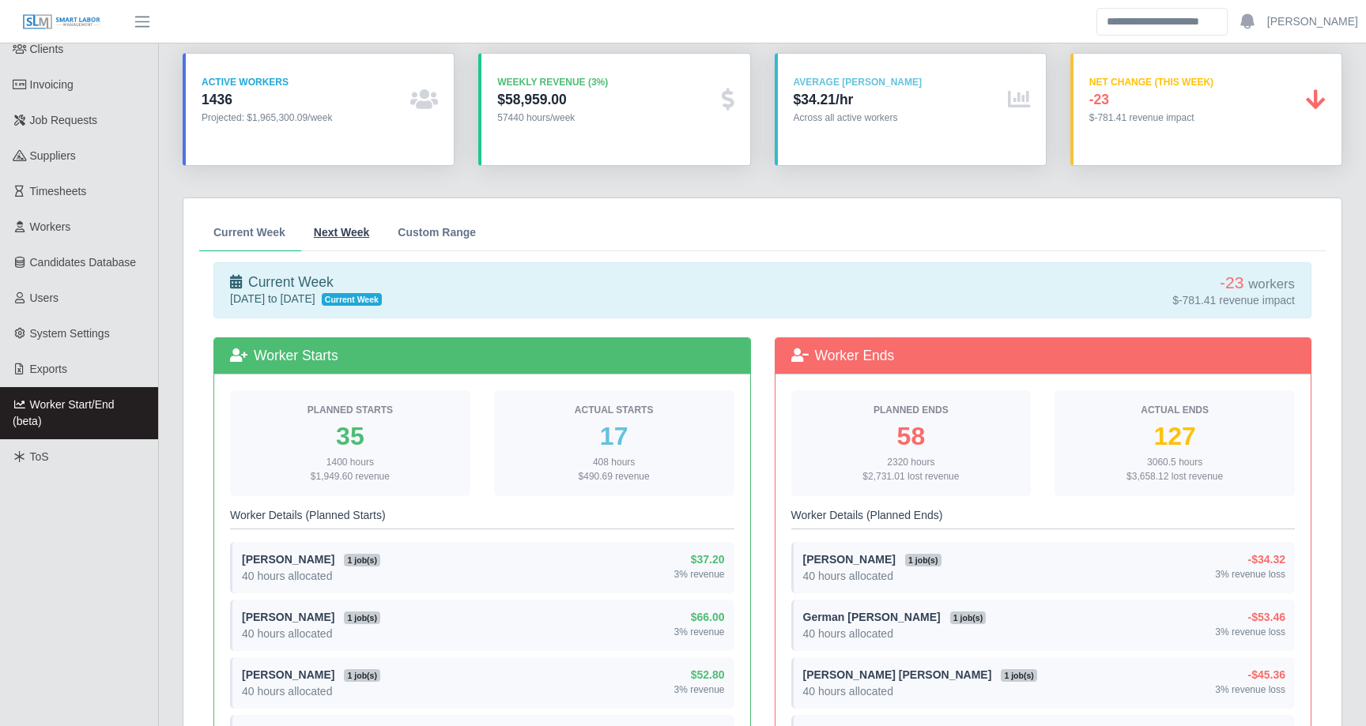
click at [336, 223] on link "Next Week" at bounding box center [342, 232] width 85 height 37
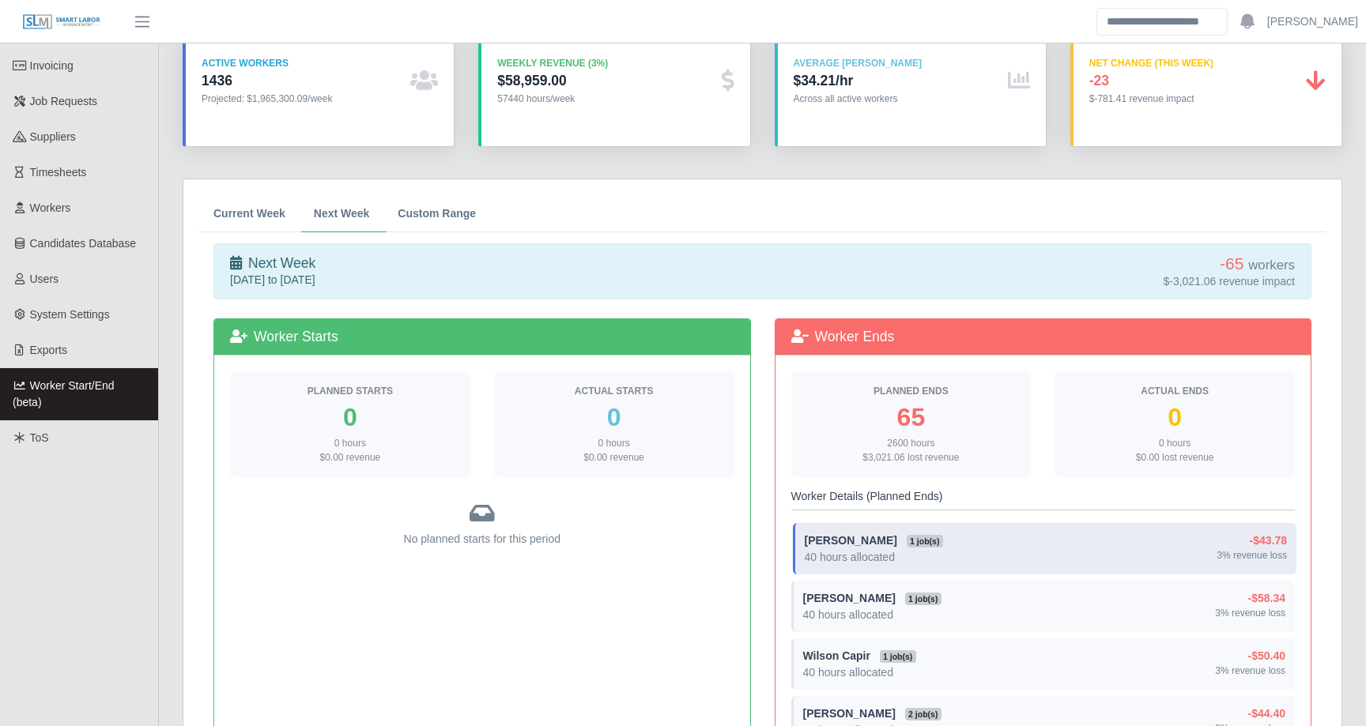
scroll to position [0, 0]
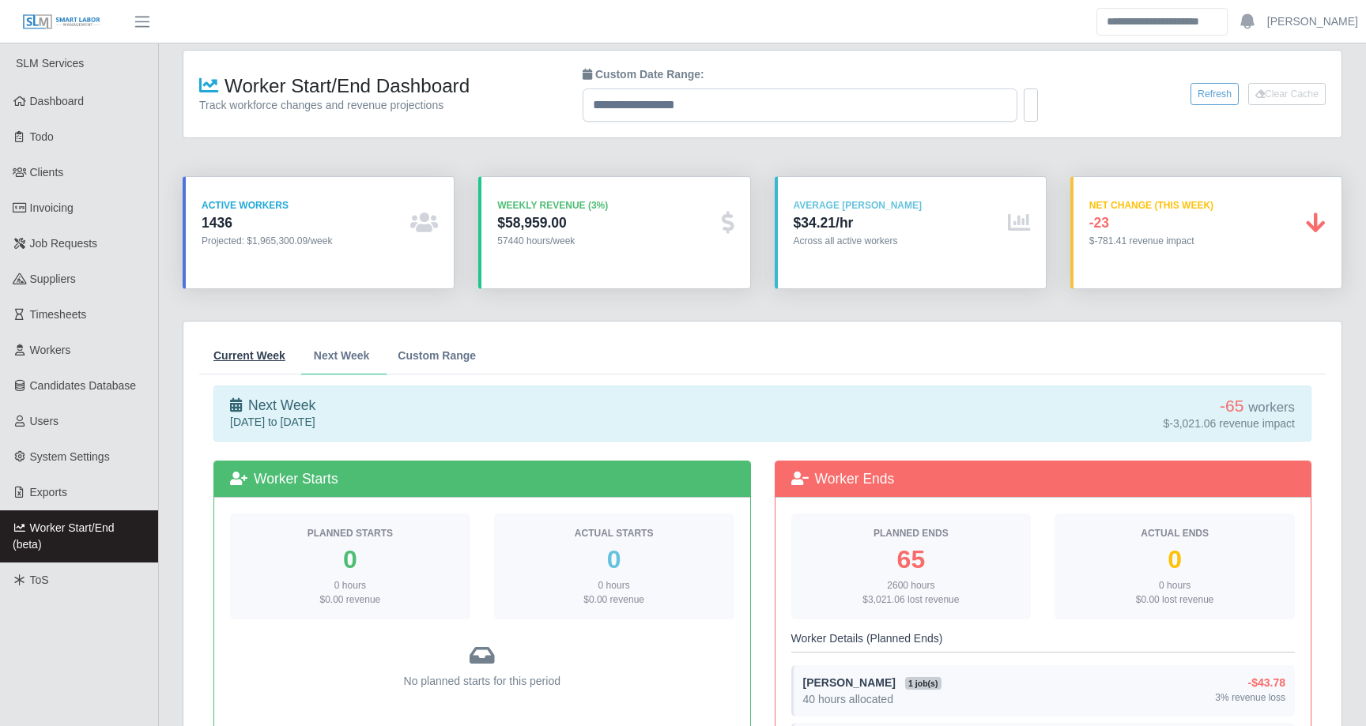
click at [266, 355] on span "Current Week" at bounding box center [249, 355] width 72 height 11
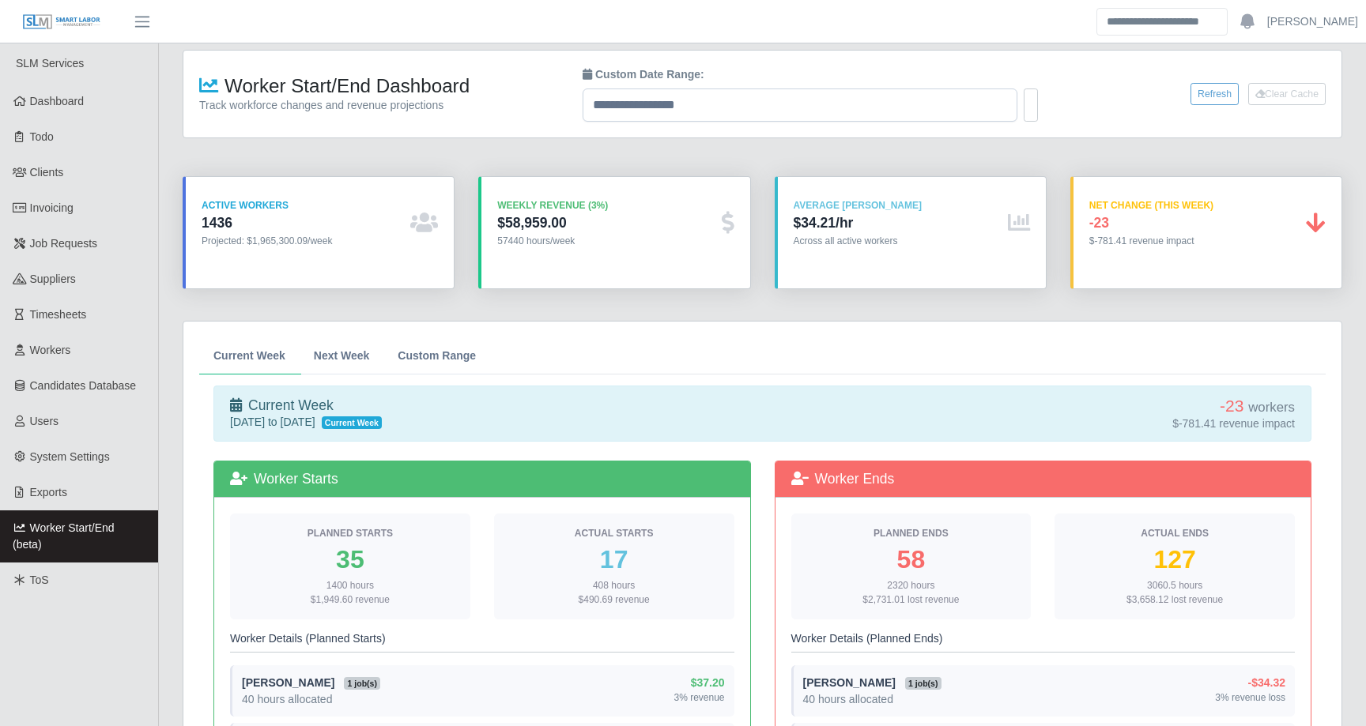
scroll to position [10, 0]
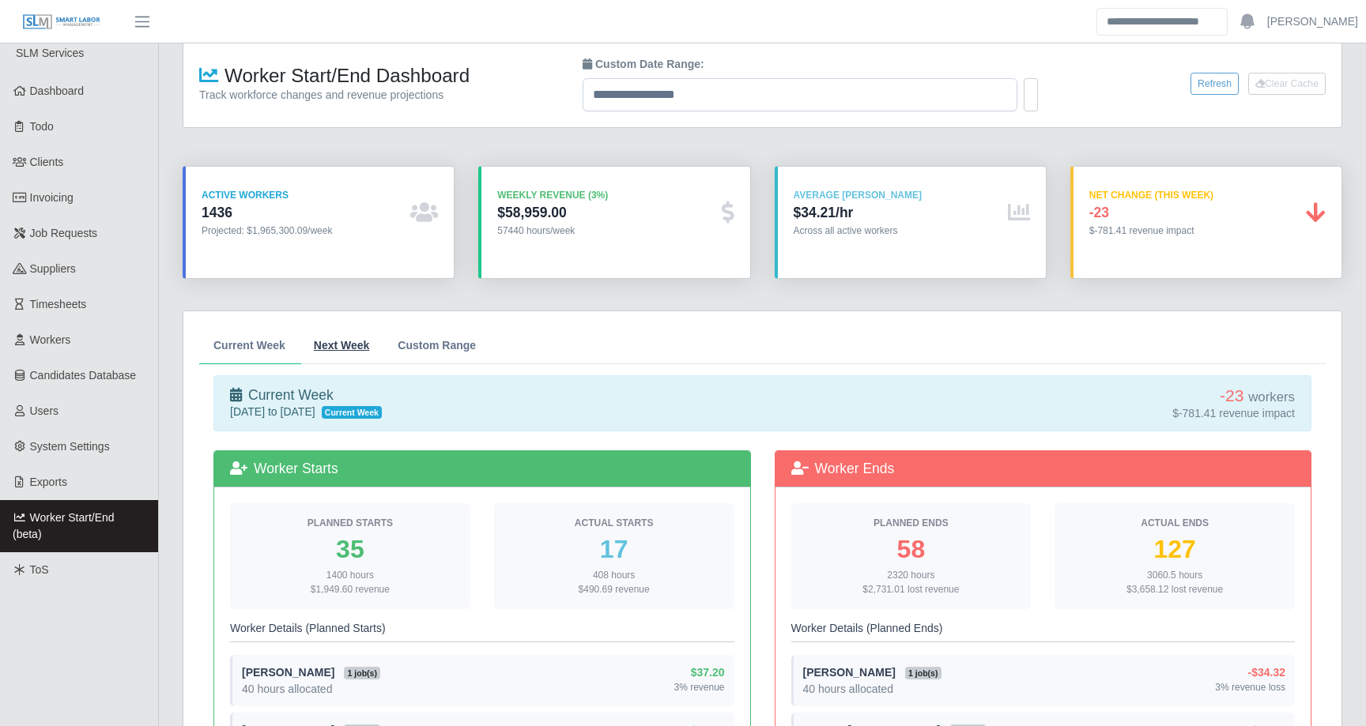
click at [352, 335] on link "Next Week" at bounding box center [342, 345] width 85 height 37
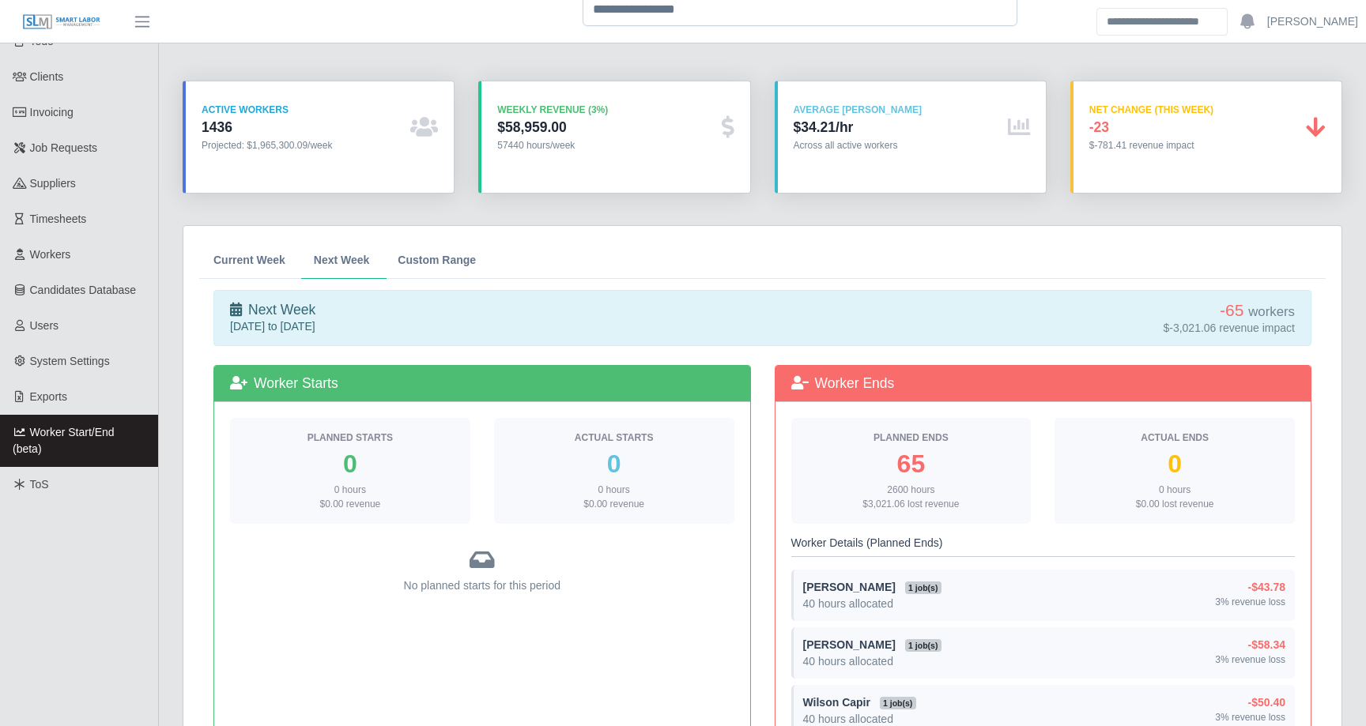
scroll to position [75, 0]
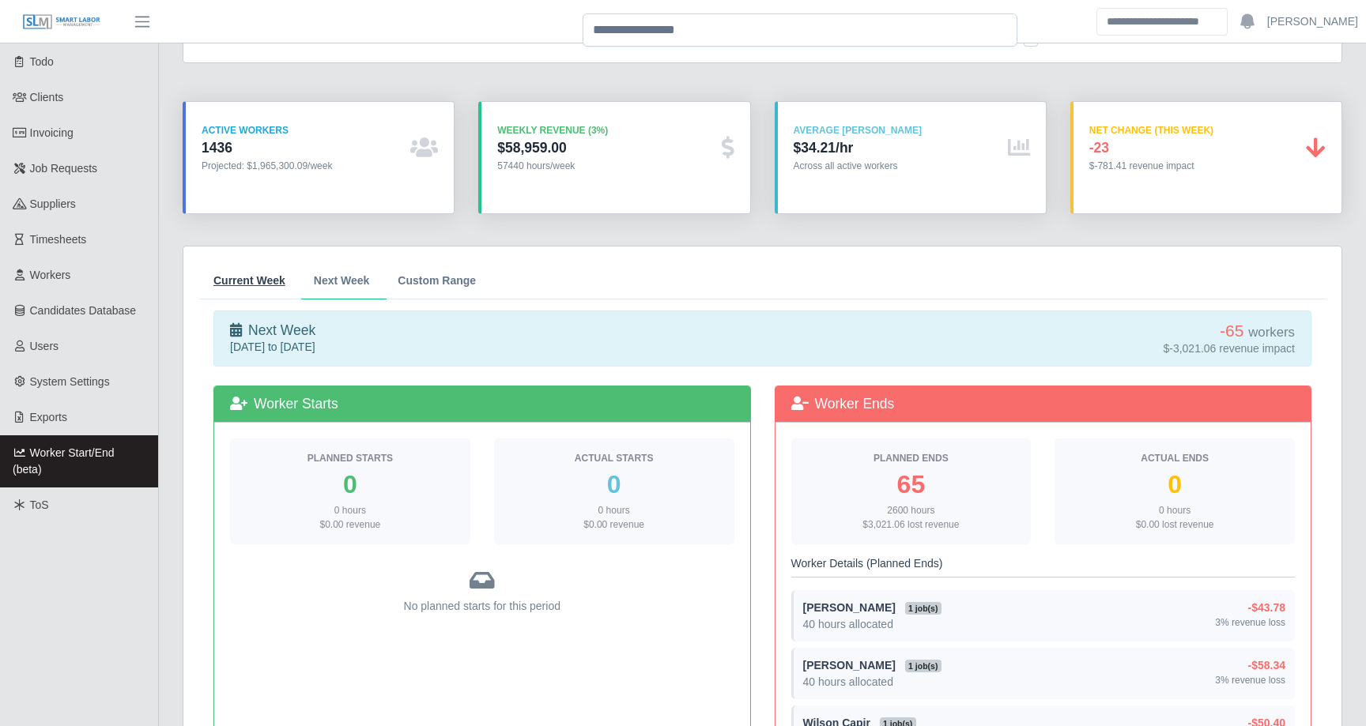
click at [255, 277] on span "Current Week" at bounding box center [249, 280] width 72 height 11
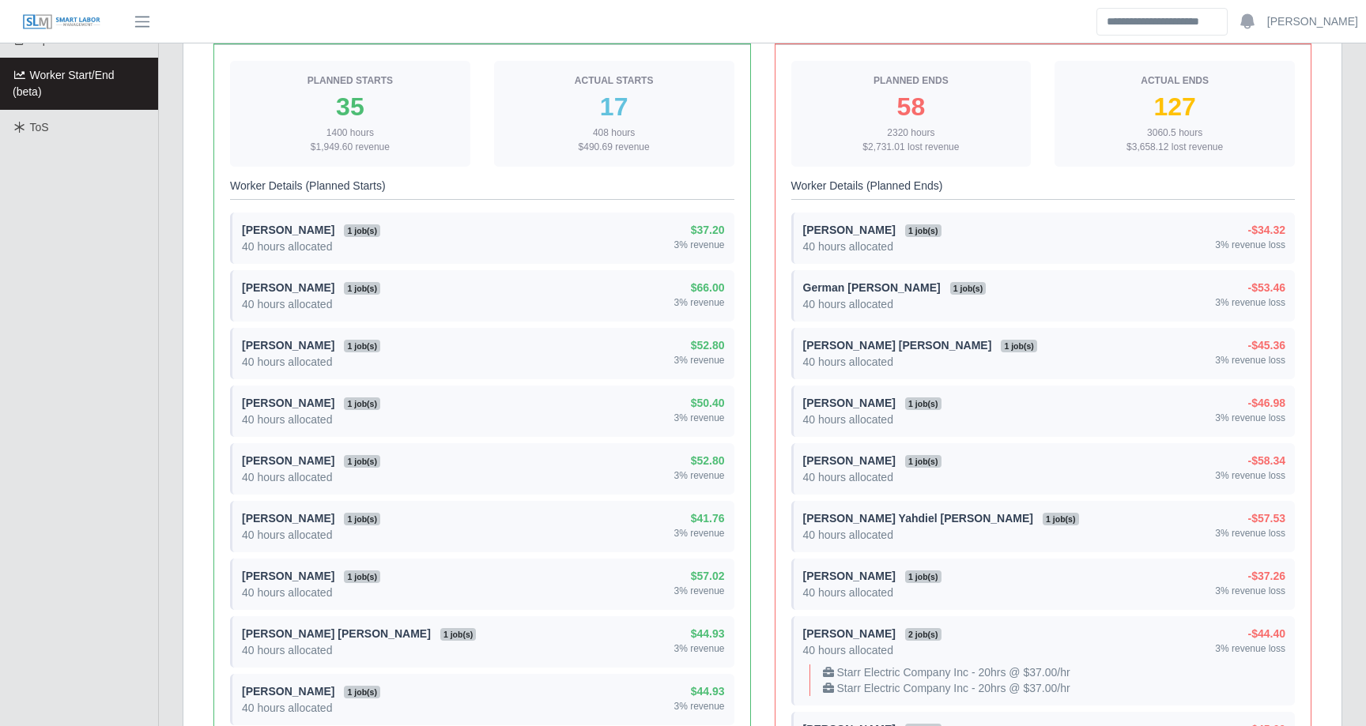
scroll to position [360, 0]
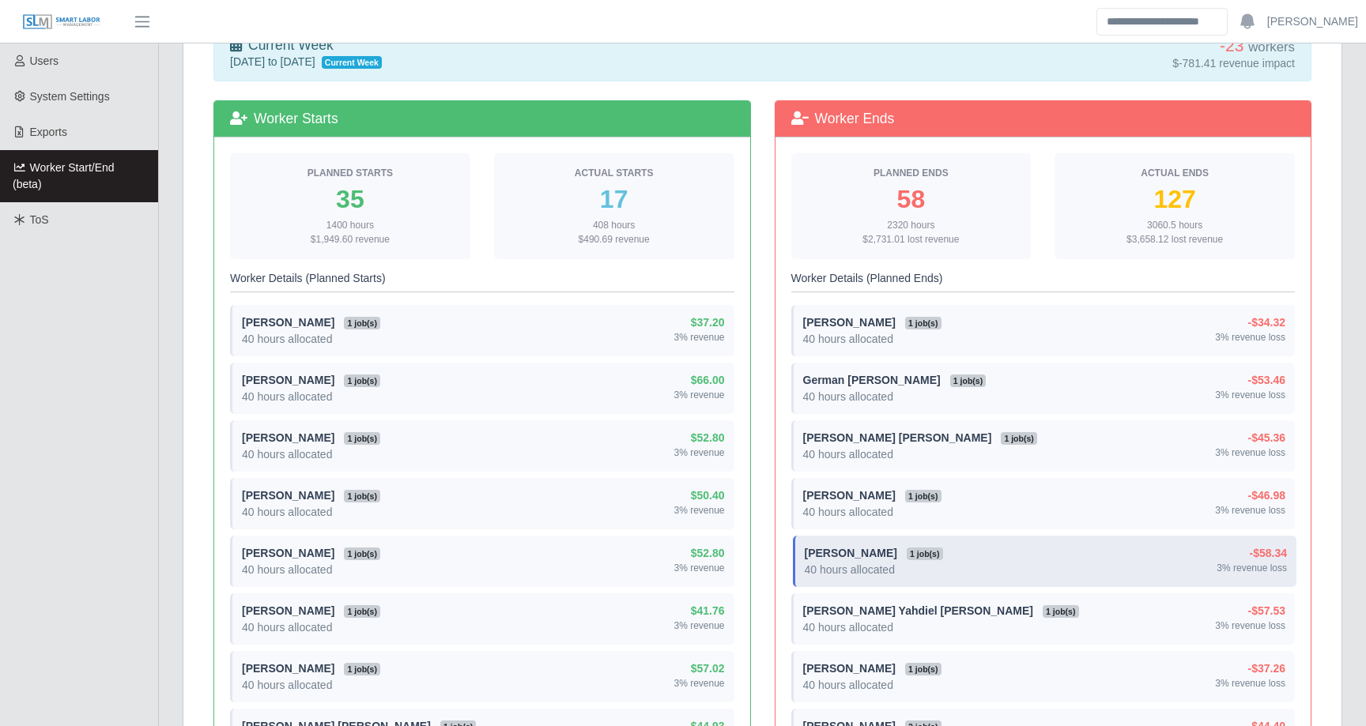
drag, startPoint x: 1337, startPoint y: 413, endPoint x: 1060, endPoint y: 584, distance: 325.7
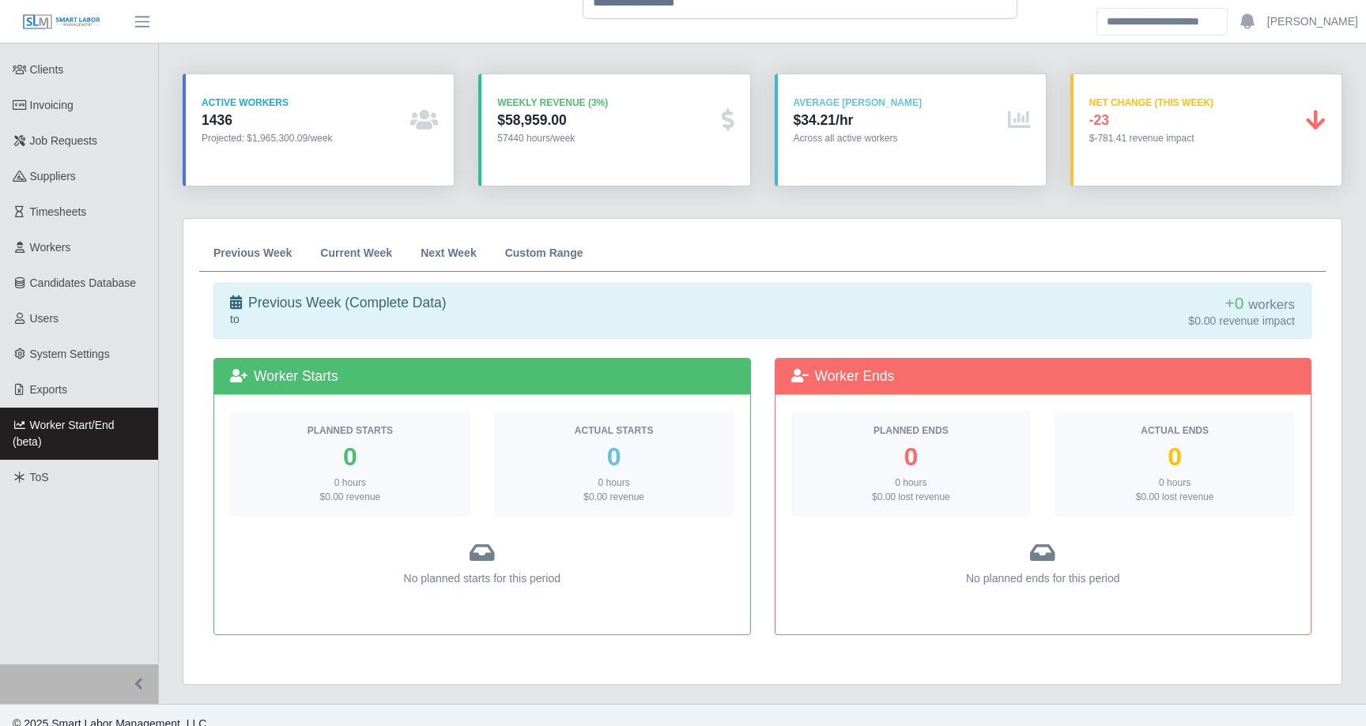
scroll to position [120, 0]
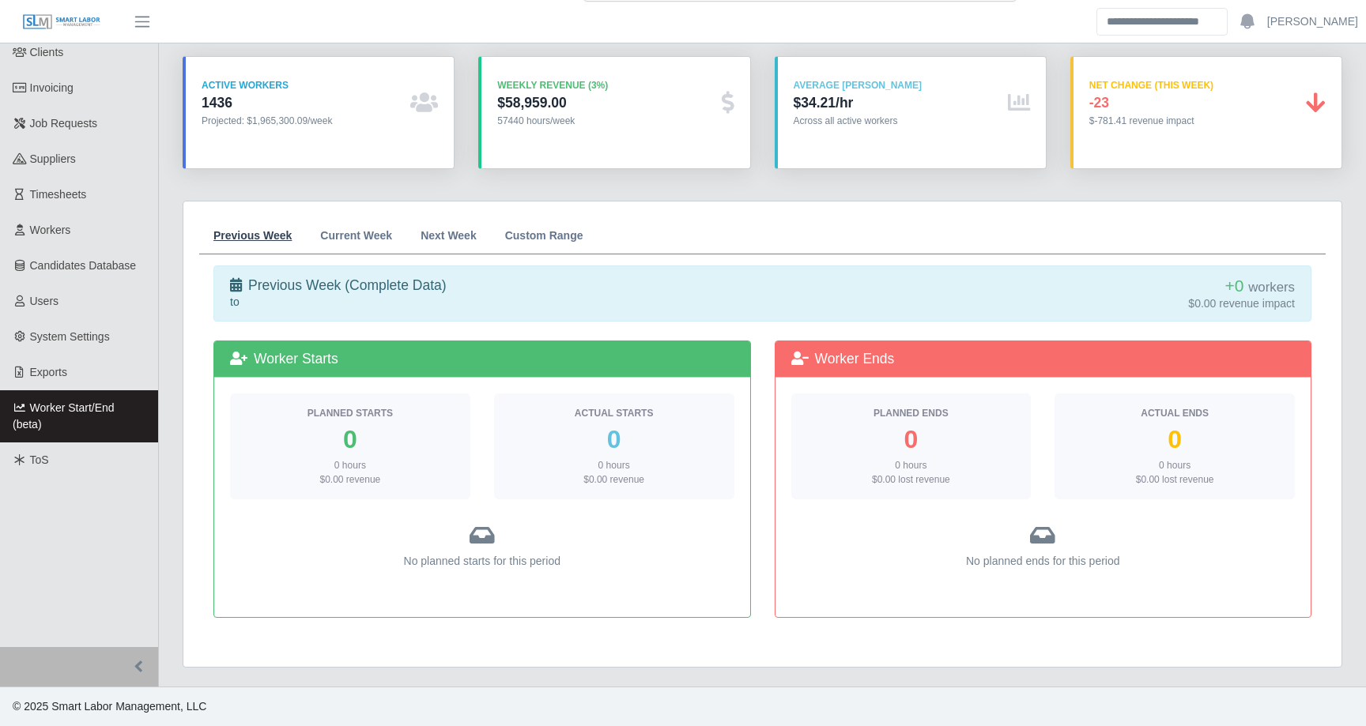
click at [282, 239] on span "Previous Week" at bounding box center [252, 235] width 78 height 11
click at [352, 236] on span "Current Week" at bounding box center [356, 235] width 72 height 11
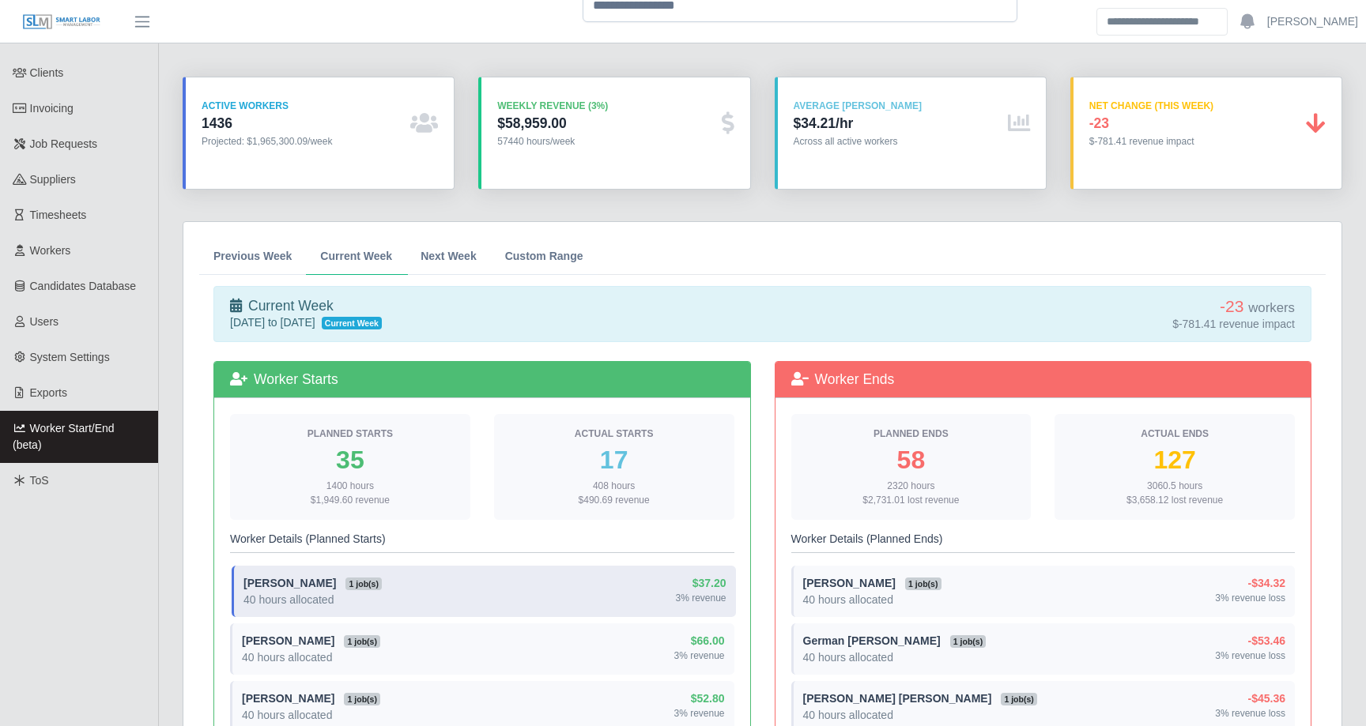
scroll to position [55, 0]
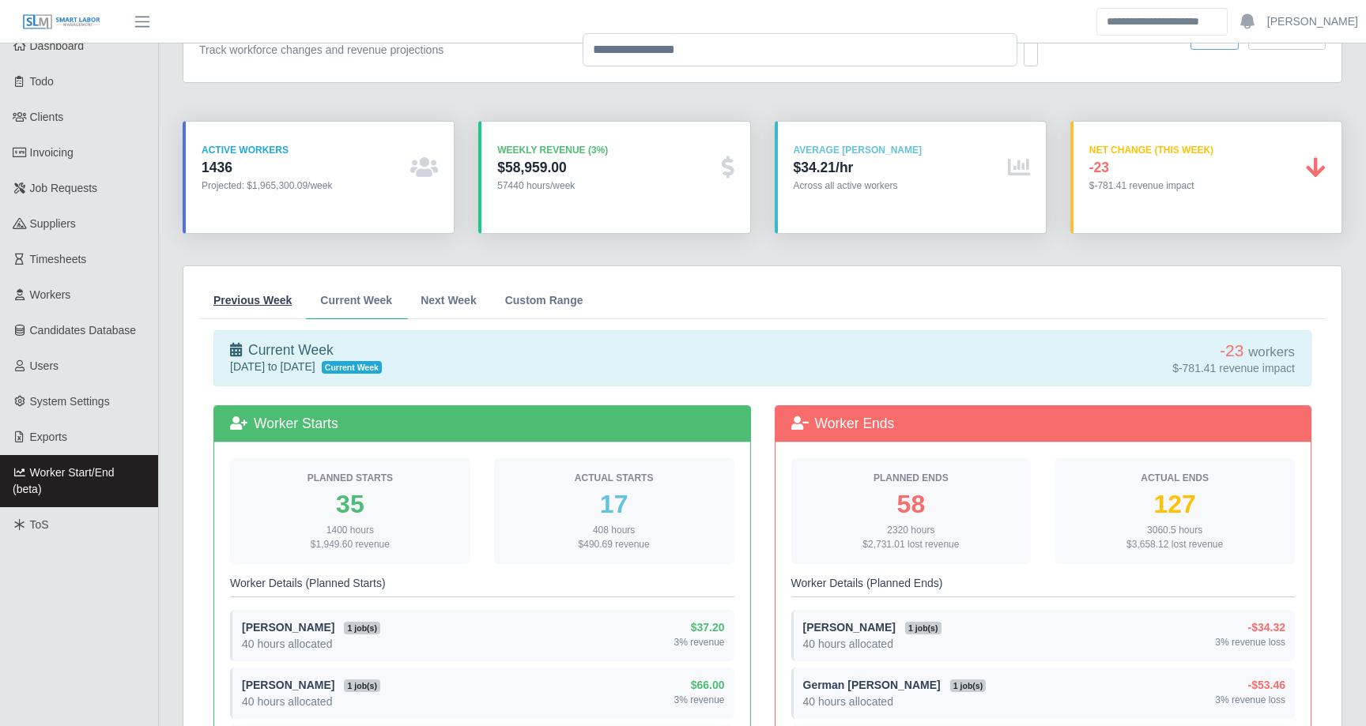
click at [255, 300] on span "Previous Week" at bounding box center [252, 300] width 78 height 11
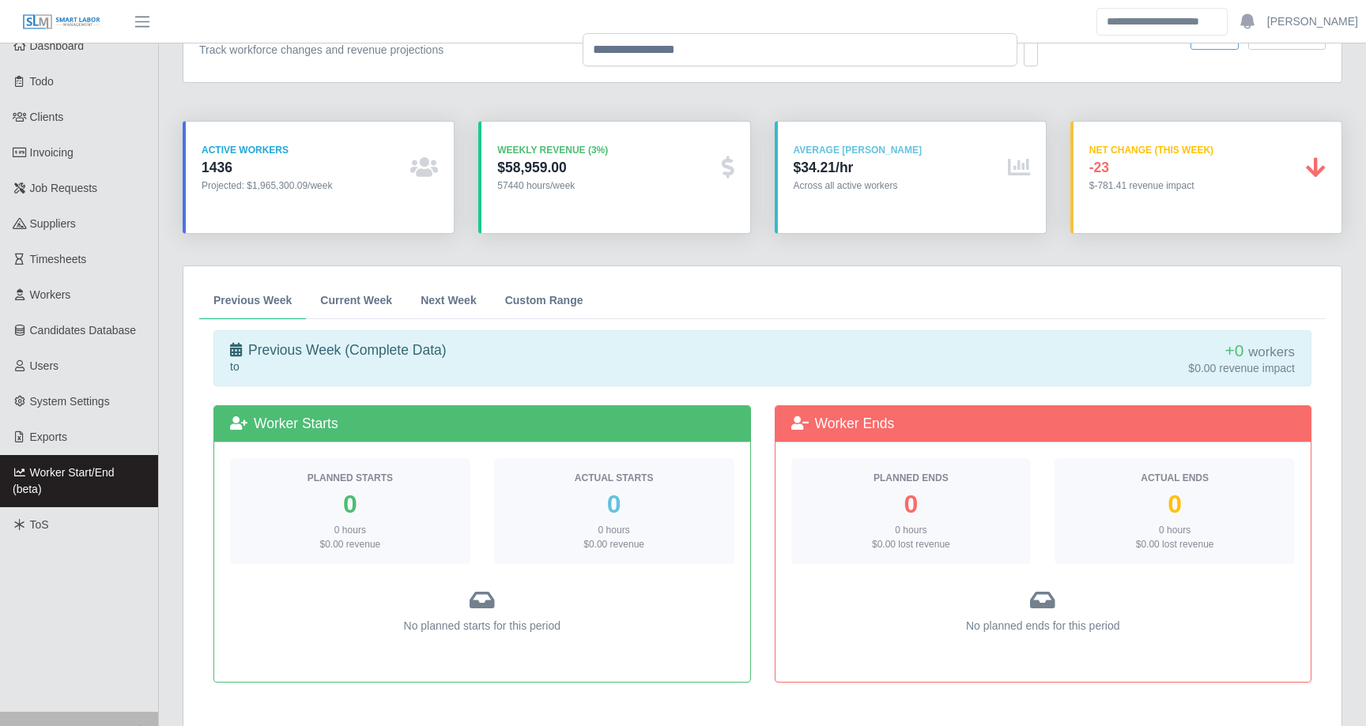
scroll to position [0, 0]
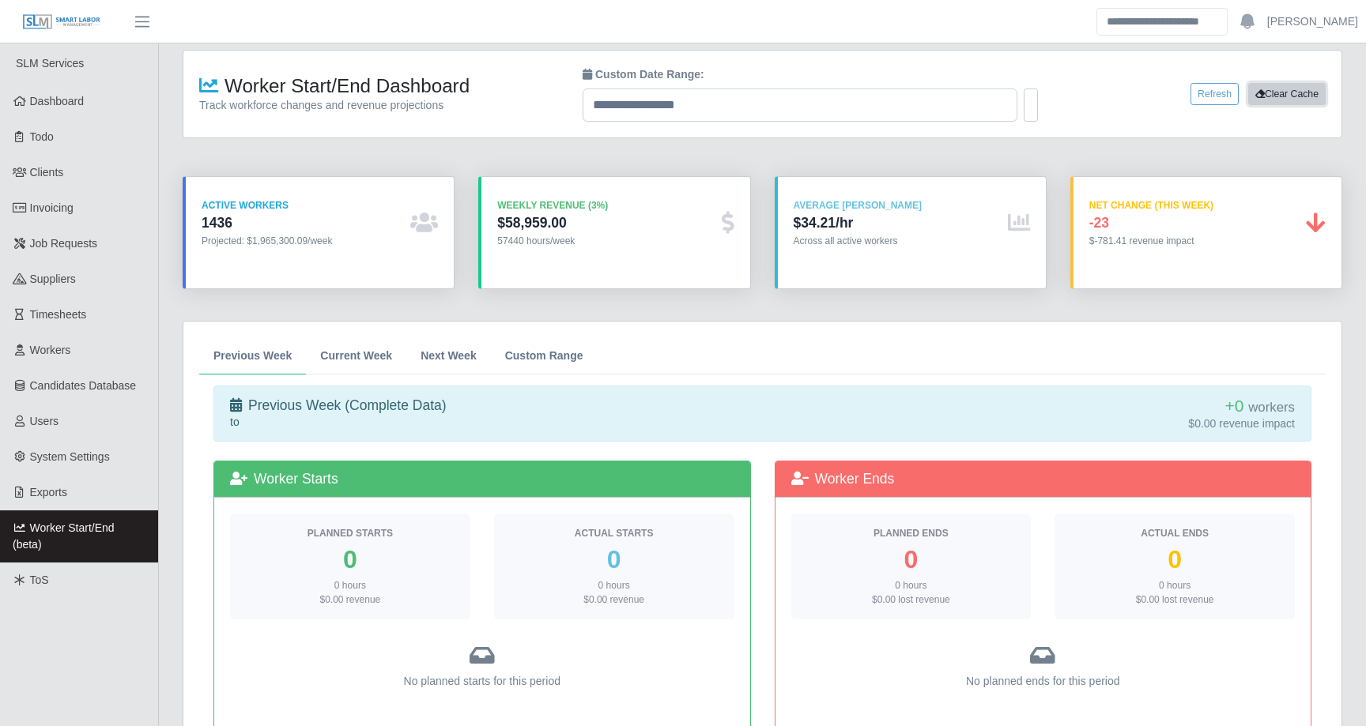
click at [1276, 89] on button "Clear Cache" at bounding box center [1286, 94] width 77 height 22
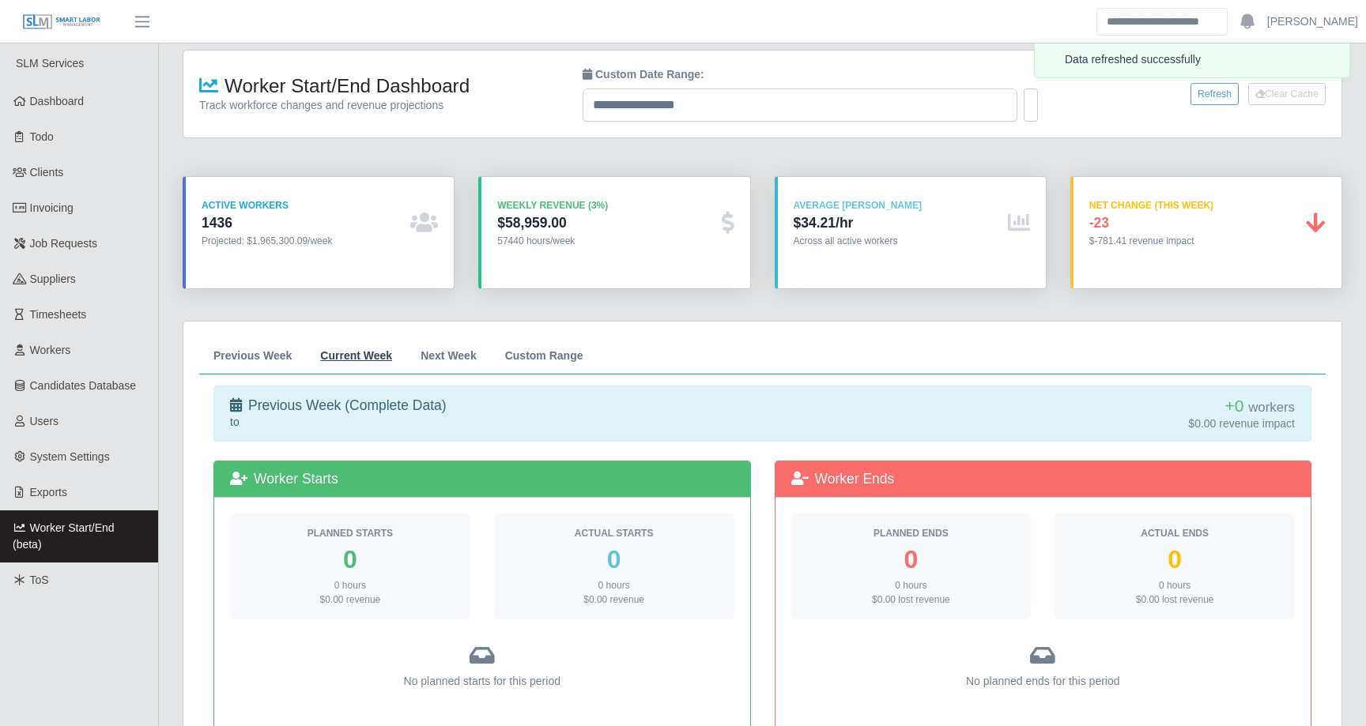
click at [380, 365] on link "Current Week" at bounding box center [356, 355] width 100 height 37
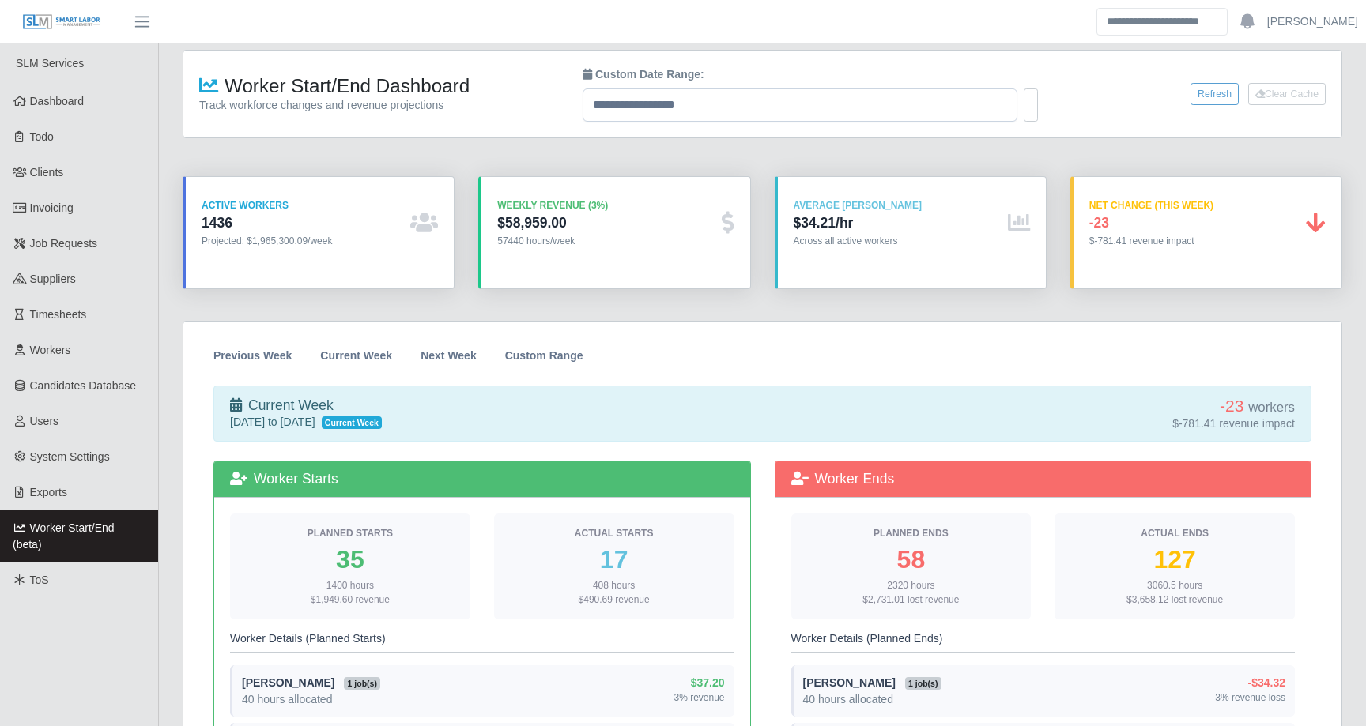
click at [1200, 81] on div "Worker Start/End Dashboard Track workforce changes and revenue projections Cust…" at bounding box center [762, 93] width 1150 height 55
click at [1198, 88] on button "Refresh" at bounding box center [1214, 94] width 48 height 22
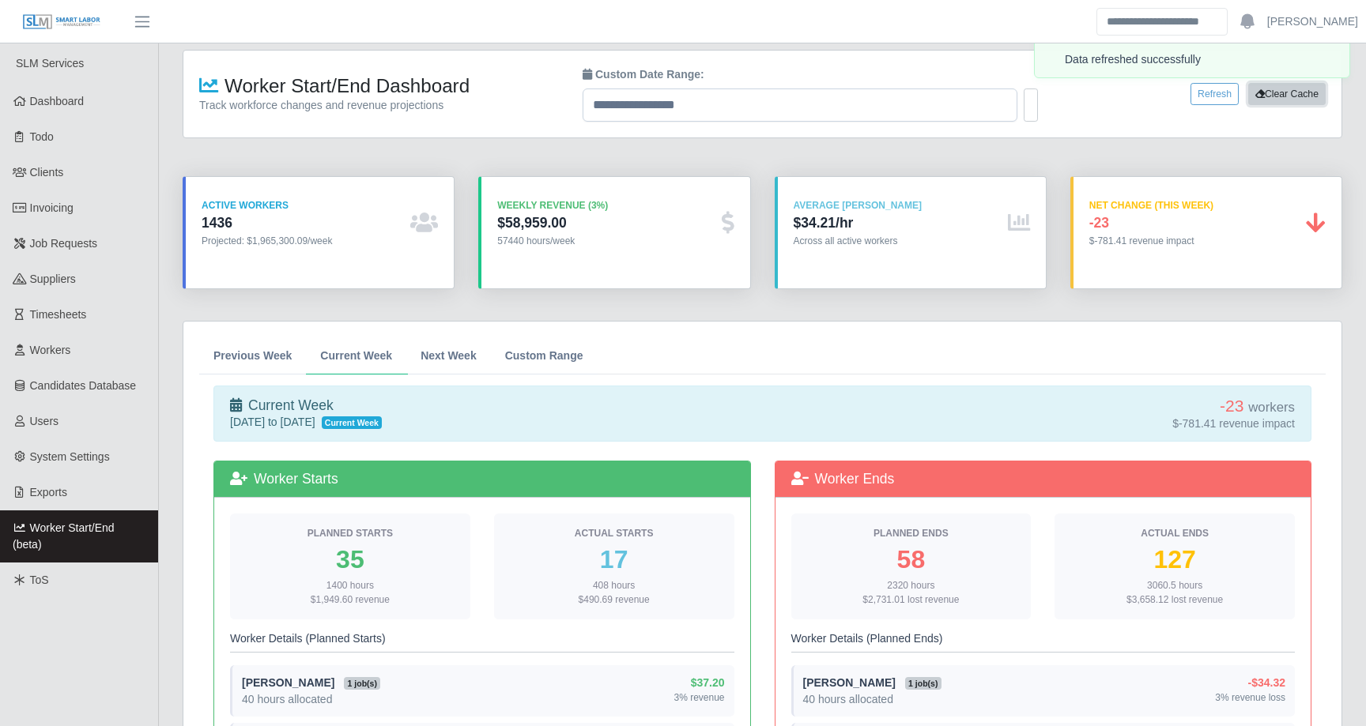
click at [1262, 92] on button "Clear Cache" at bounding box center [1286, 94] width 77 height 22
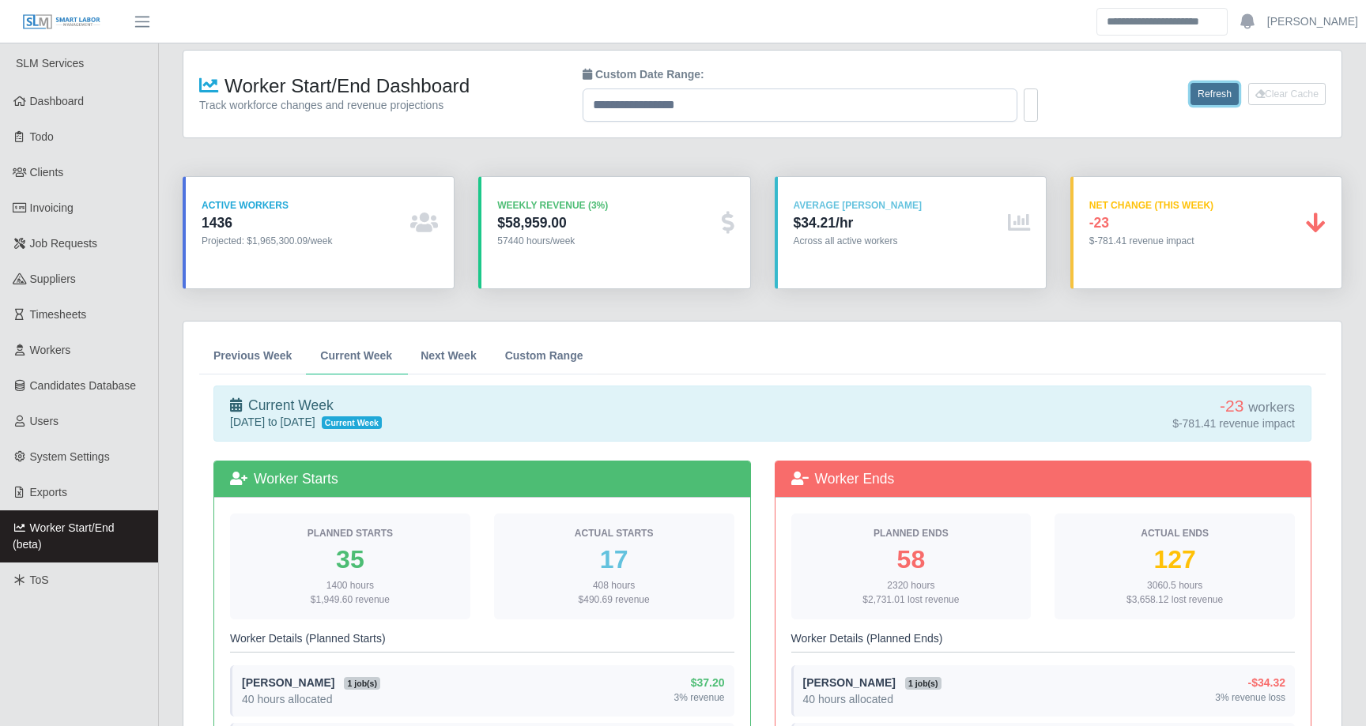
click at [1203, 96] on button "Refresh" at bounding box center [1214, 94] width 48 height 22
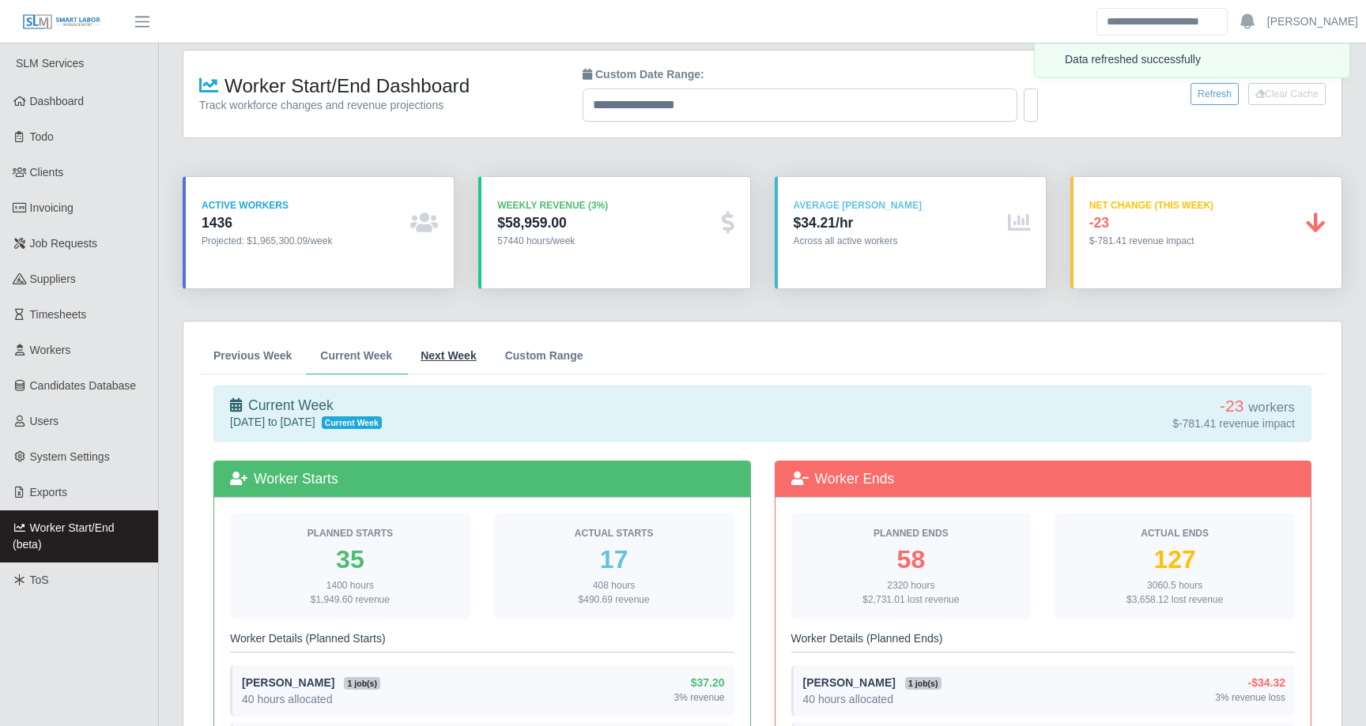
click at [449, 350] on span "Next Week" at bounding box center [448, 355] width 56 height 11
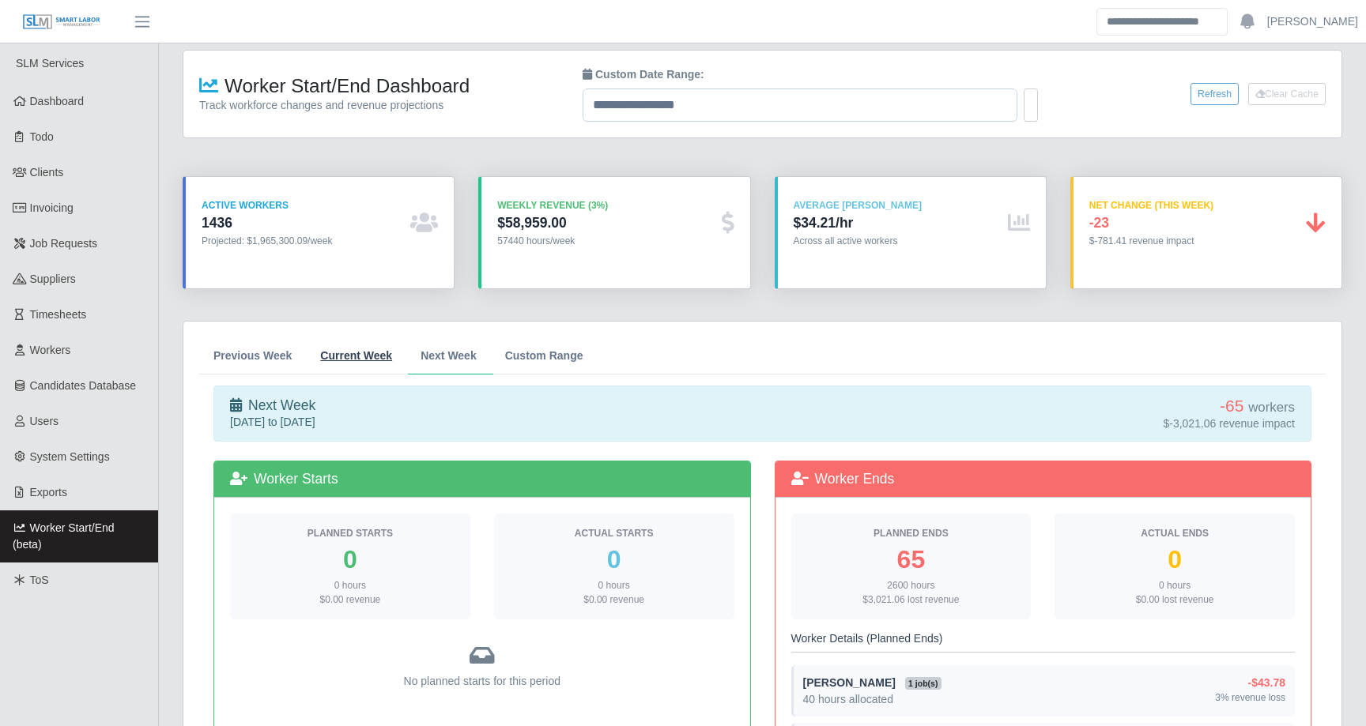
click at [358, 355] on span "Current Week" at bounding box center [356, 355] width 72 height 11
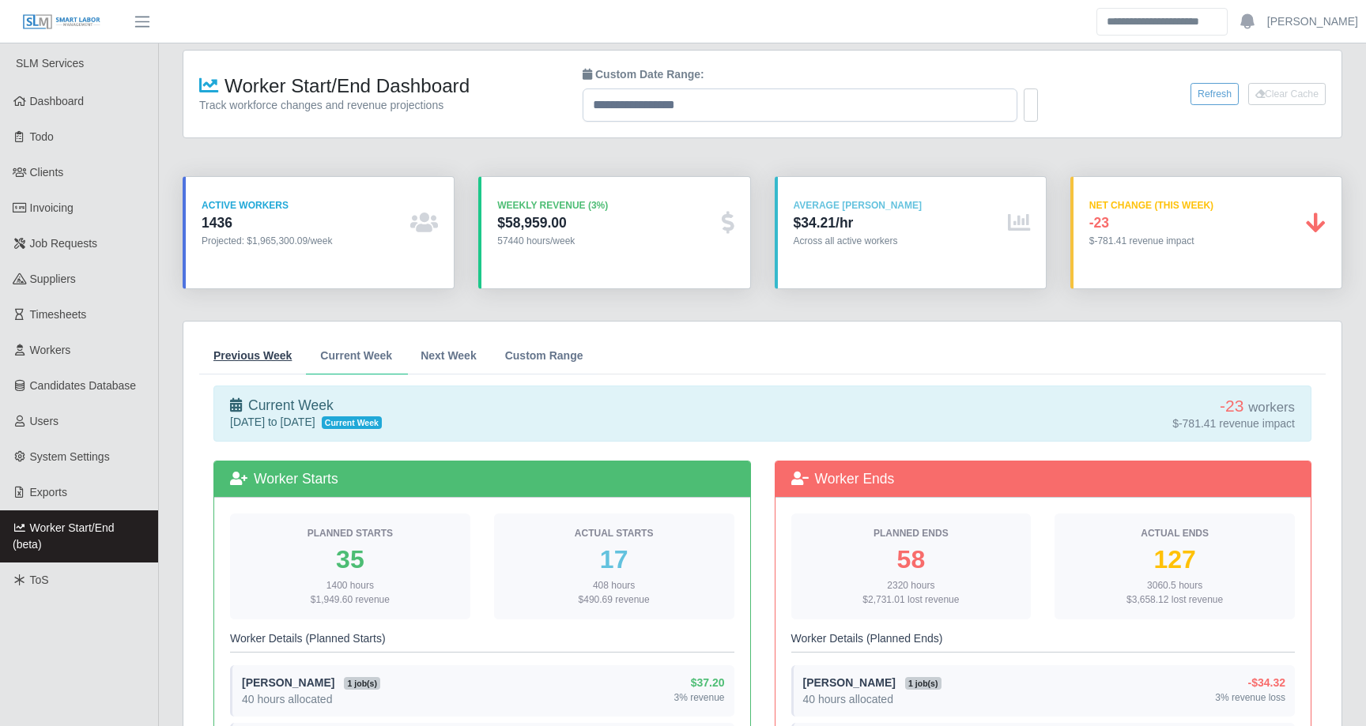
click at [279, 350] on span "Previous Week" at bounding box center [252, 355] width 78 height 11
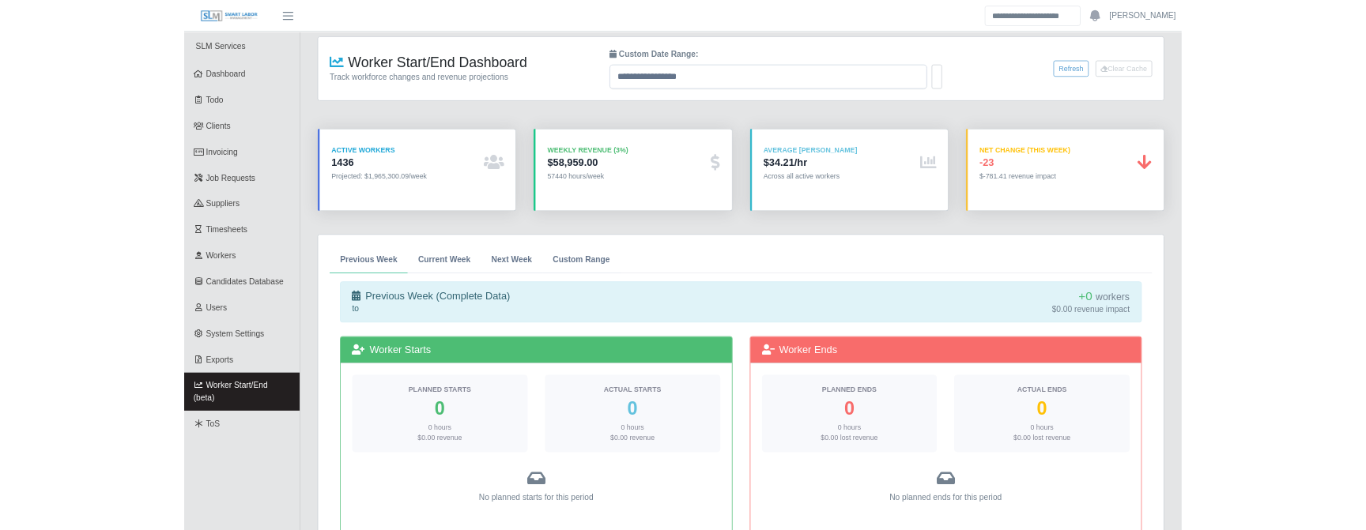
scroll to position [120, 0]
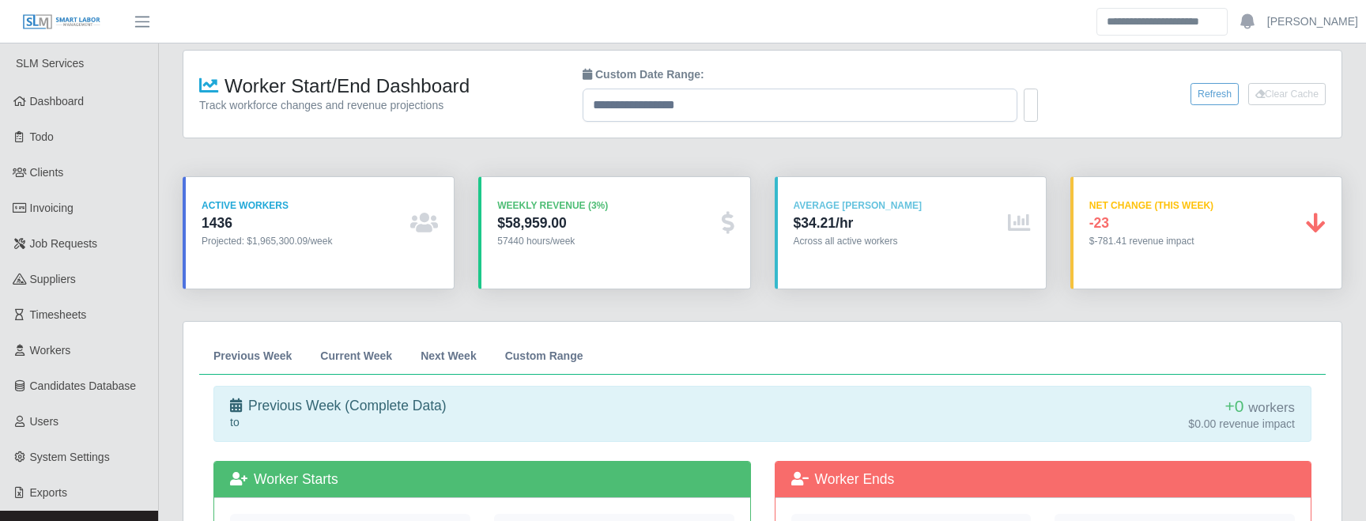
scroll to position [30, 0]
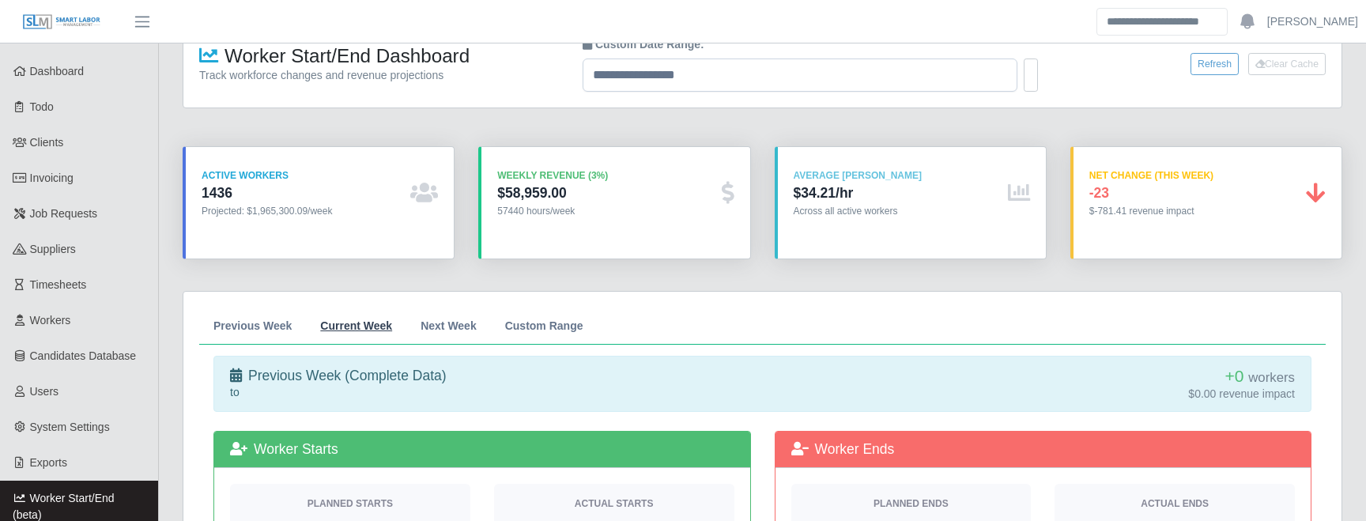
click at [331, 325] on span "Current Week" at bounding box center [356, 325] width 72 height 11
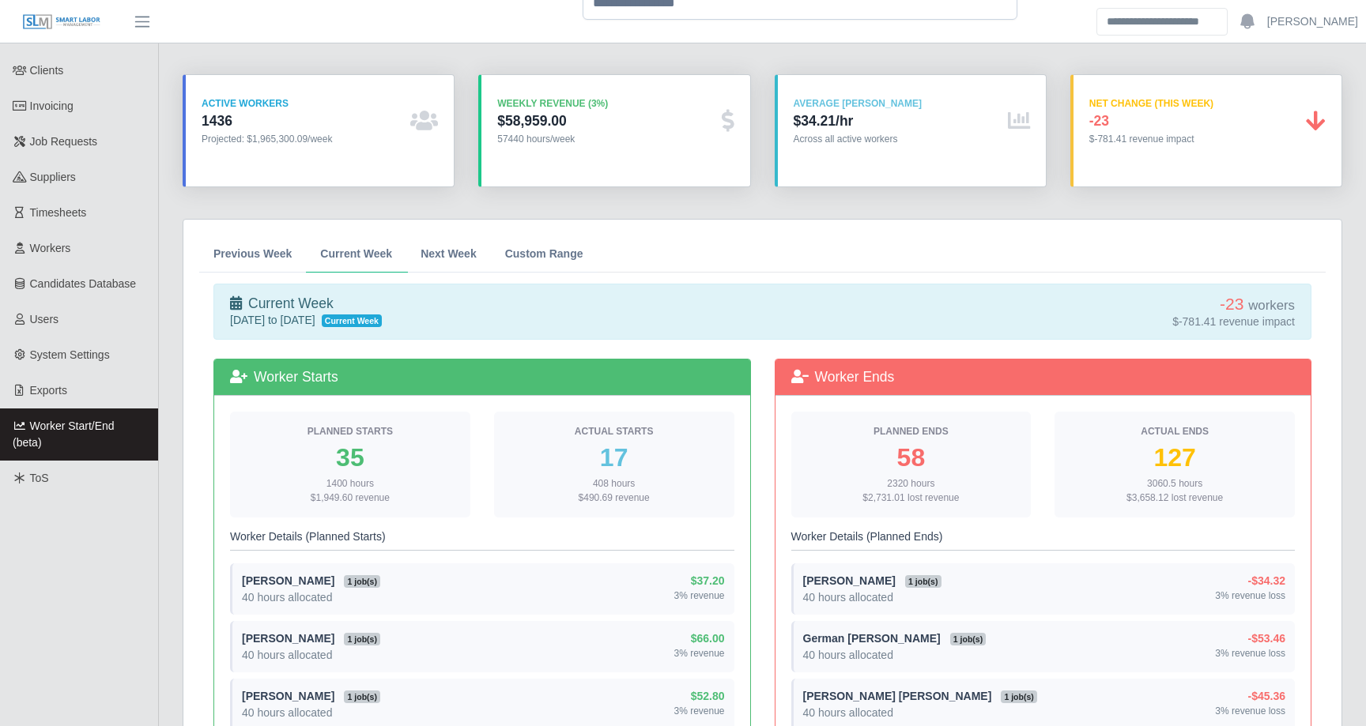
scroll to position [0, 0]
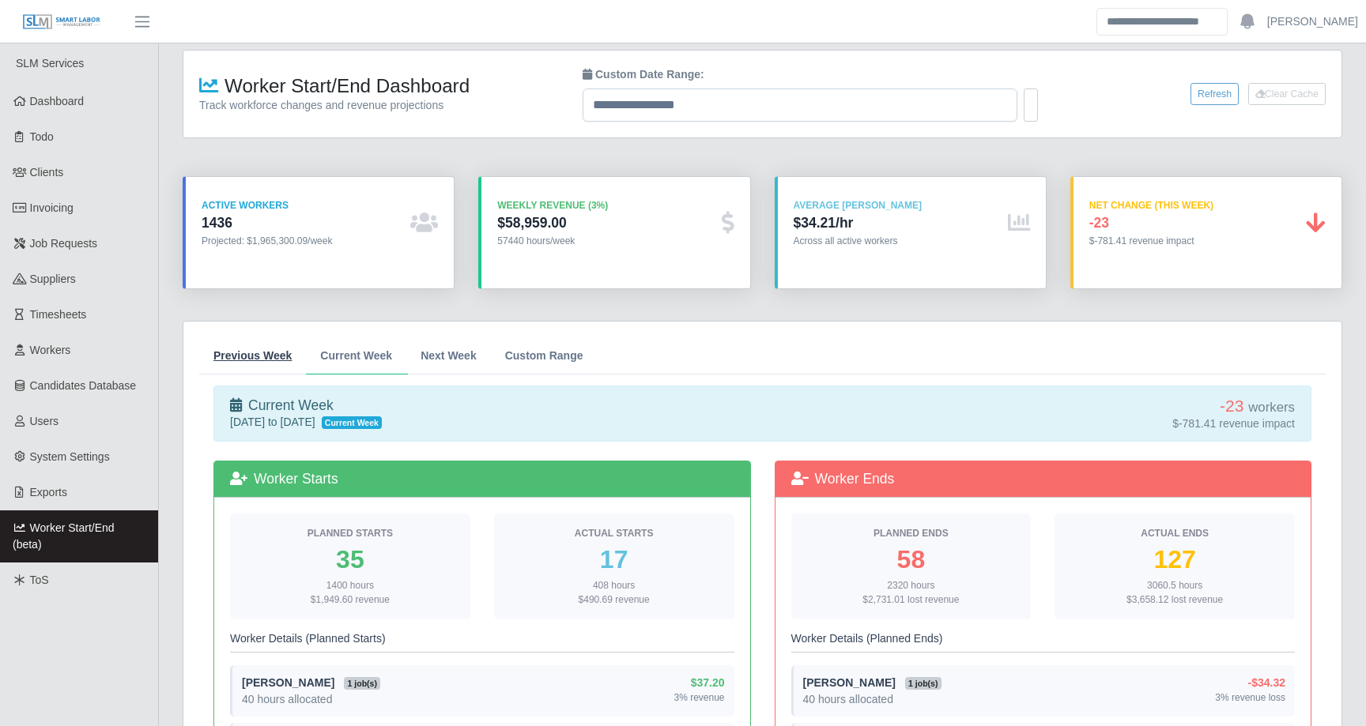
click at [262, 359] on span "Previous Week" at bounding box center [252, 355] width 78 height 11
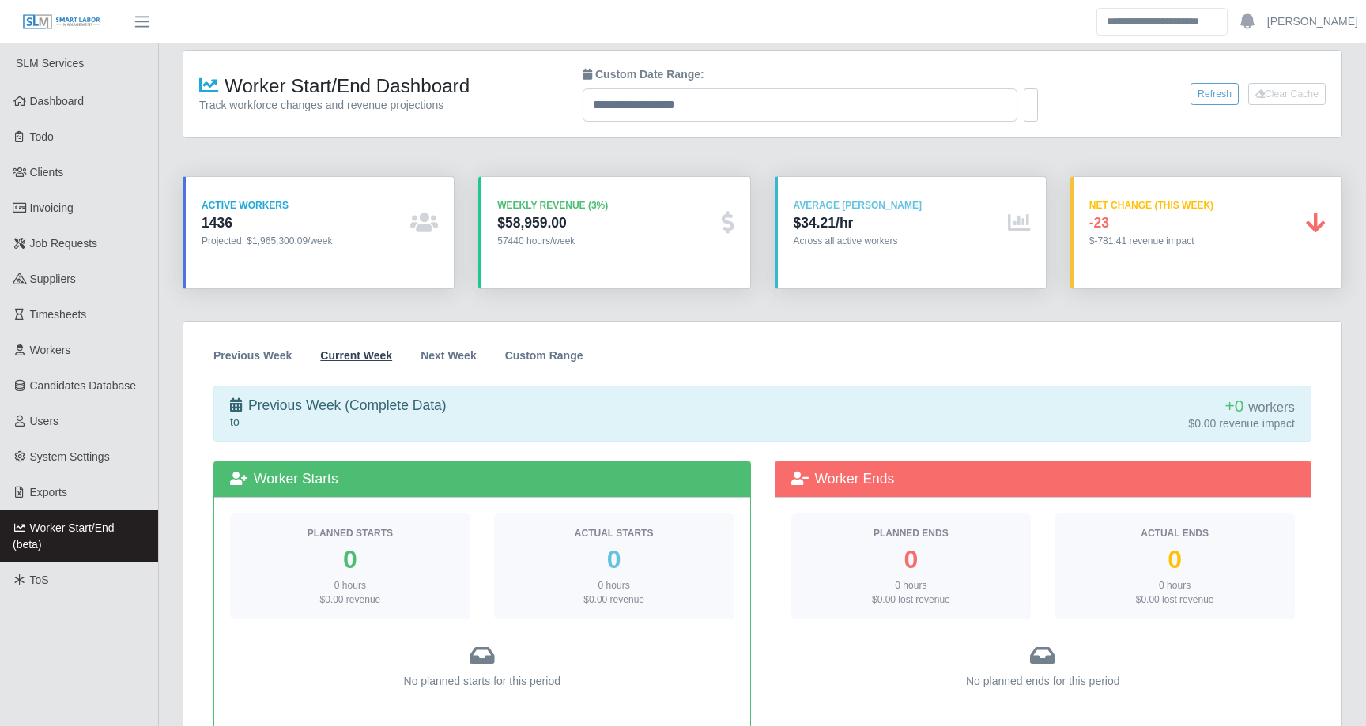
click at [373, 356] on span "Current Week" at bounding box center [356, 355] width 72 height 11
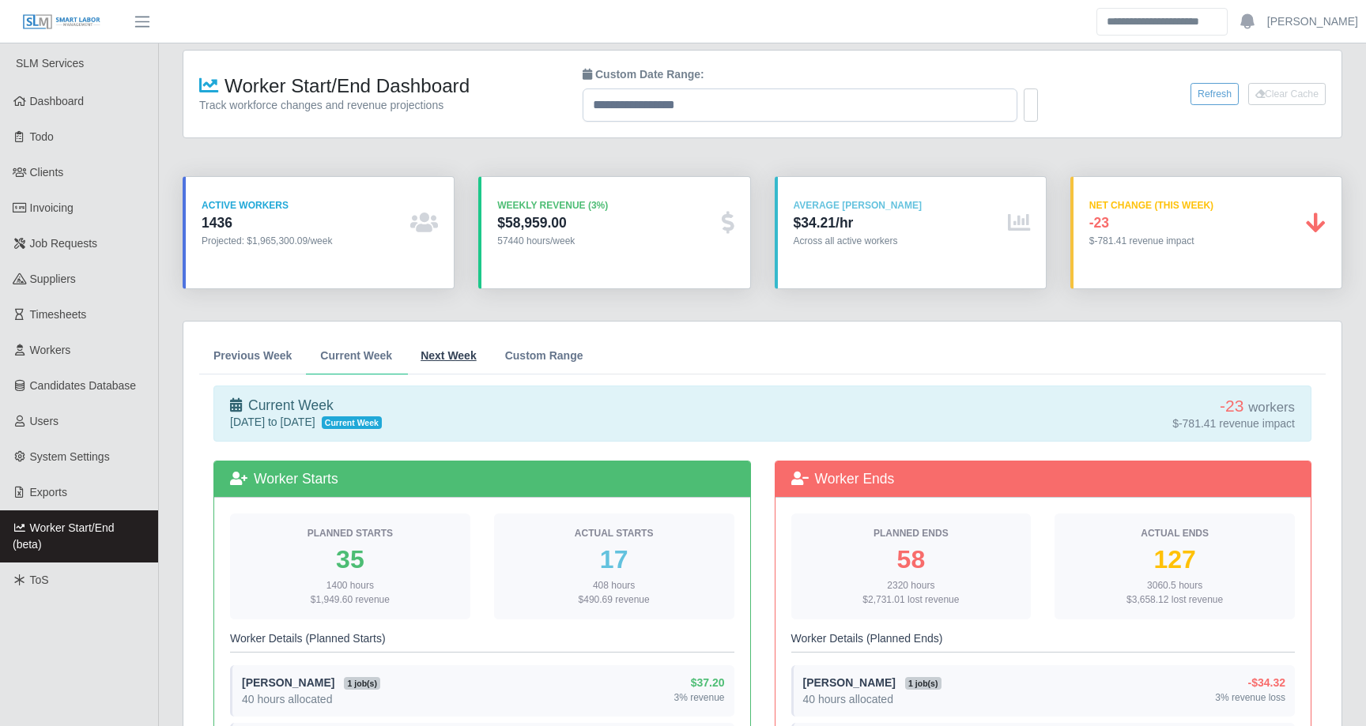
click at [446, 356] on span "Next Week" at bounding box center [448, 355] width 56 height 11
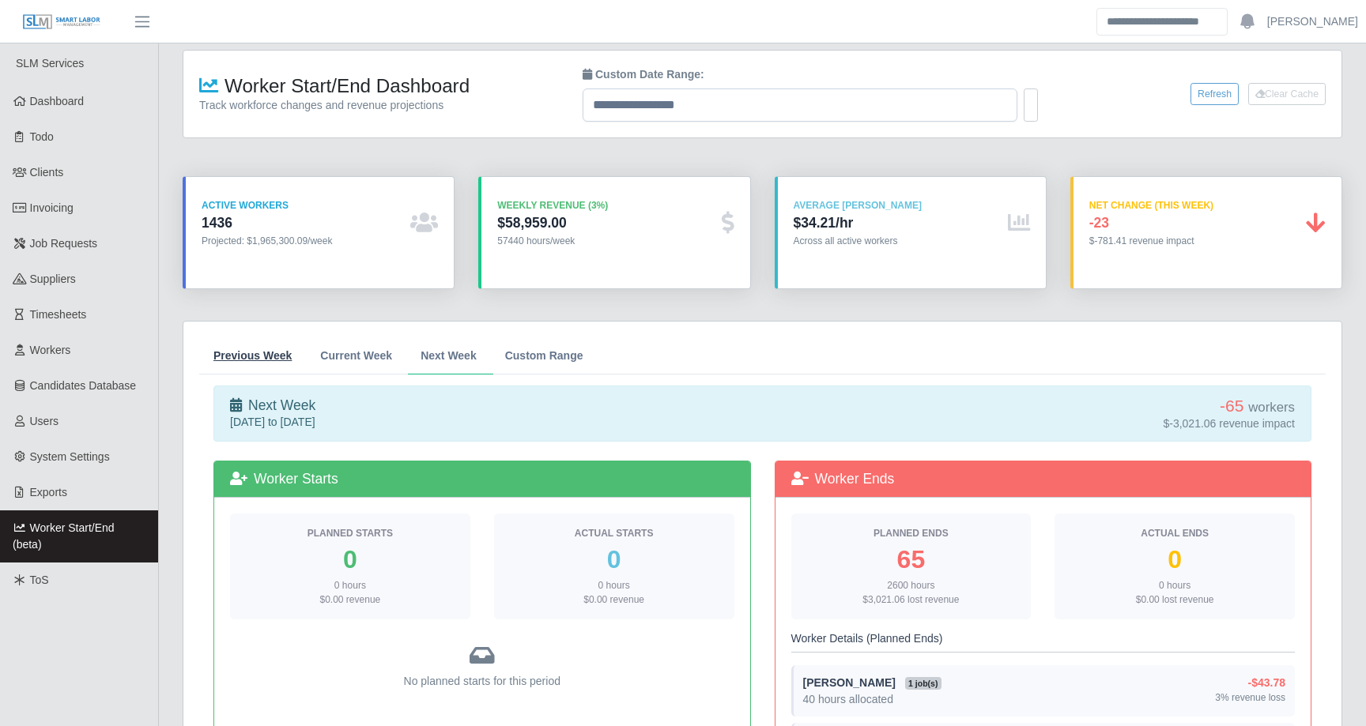
click at [279, 354] on span "Previous Week" at bounding box center [252, 355] width 78 height 11
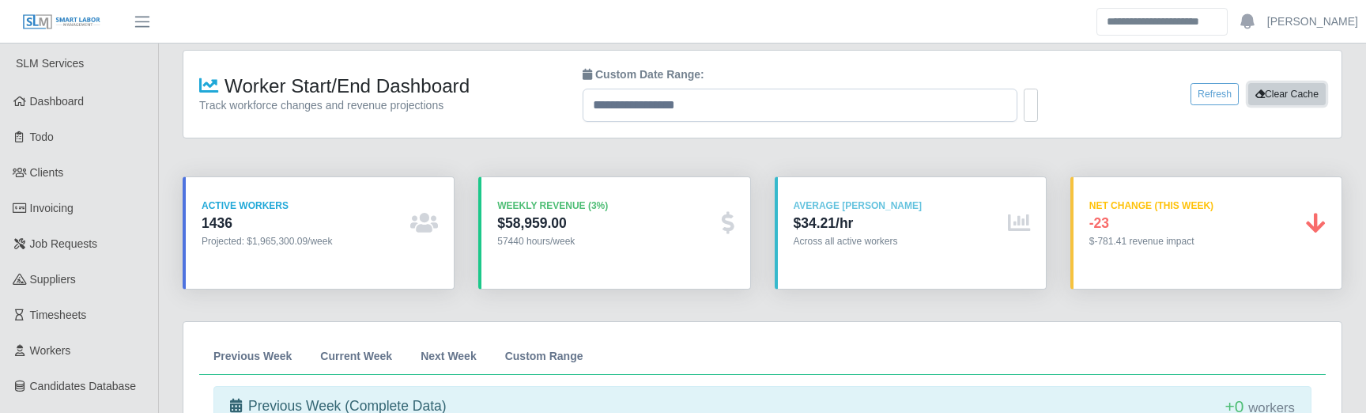
click at [1275, 90] on button "Clear Cache" at bounding box center [1286, 94] width 77 height 22
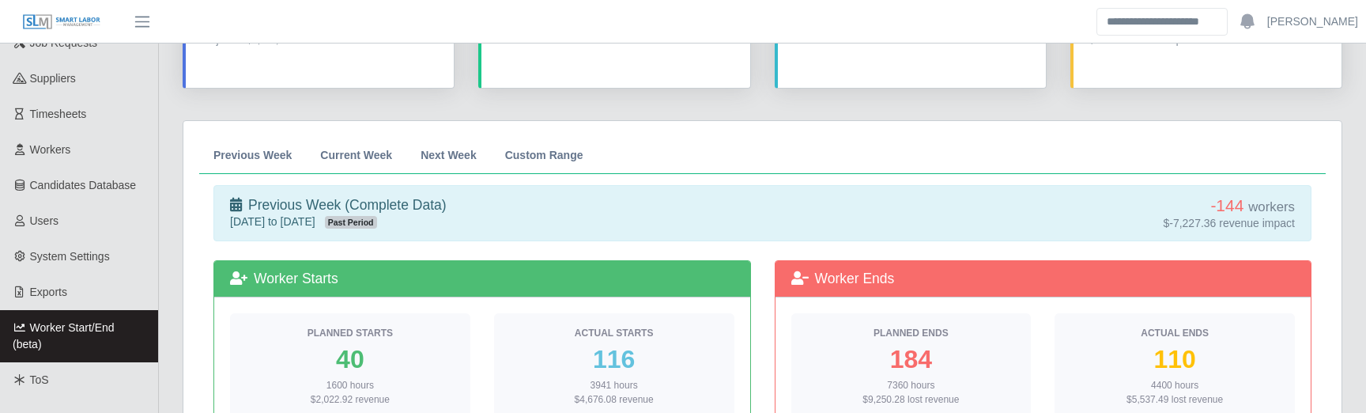
scroll to position [214, 0]
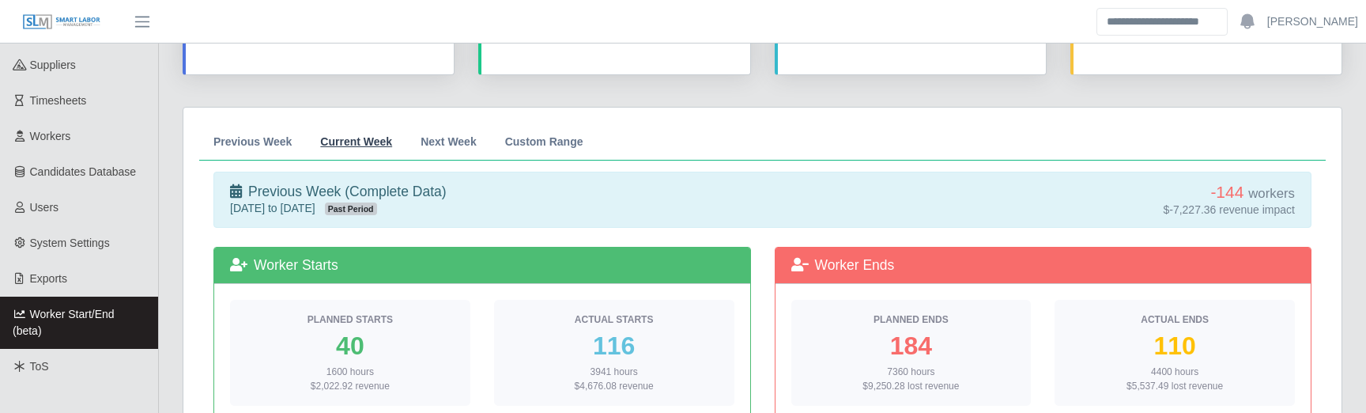
click at [360, 147] on span "Current Week" at bounding box center [356, 141] width 72 height 11
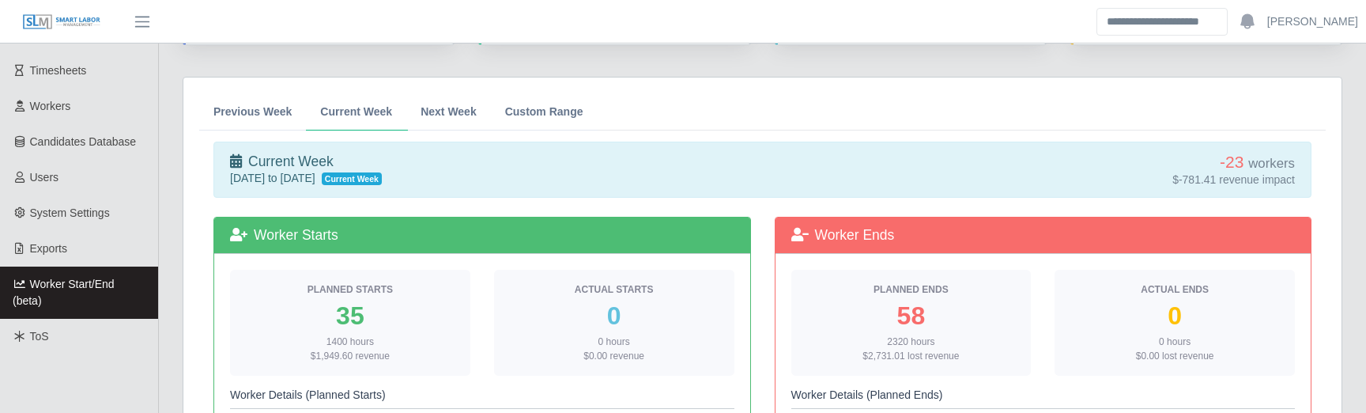
scroll to position [236, 0]
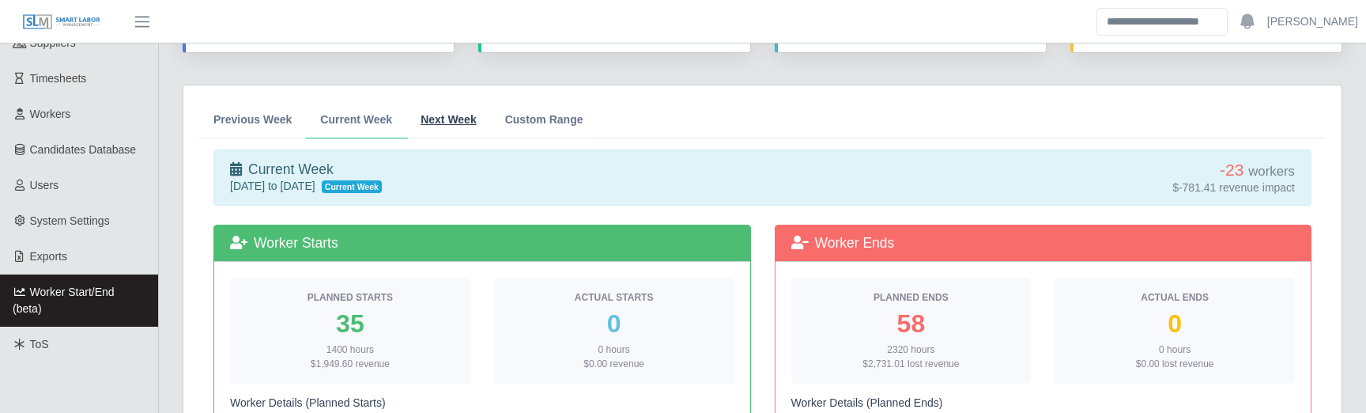
click at [438, 117] on span "Next Week" at bounding box center [448, 119] width 56 height 11
click at [385, 129] on link "Current Week" at bounding box center [356, 119] width 100 height 37
click at [288, 115] on span "Previous Week" at bounding box center [252, 119] width 78 height 11
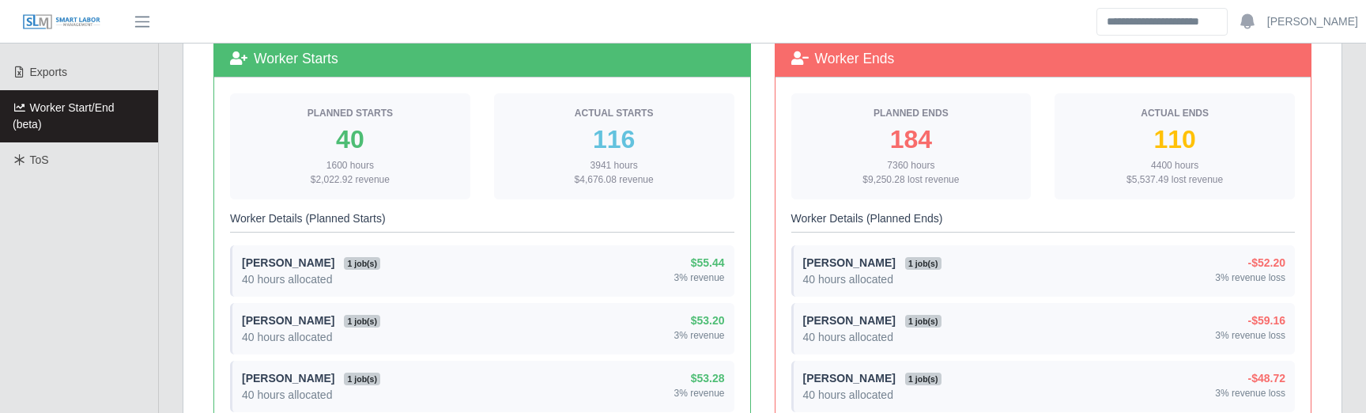
scroll to position [422, 0]
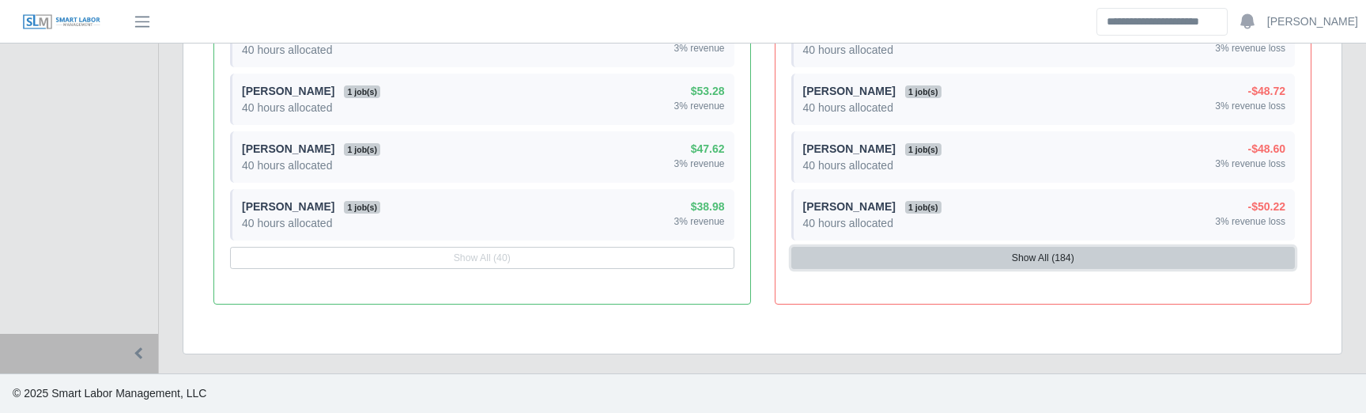
click at [958, 255] on button "Show All (184)" at bounding box center [1043, 258] width 504 height 22
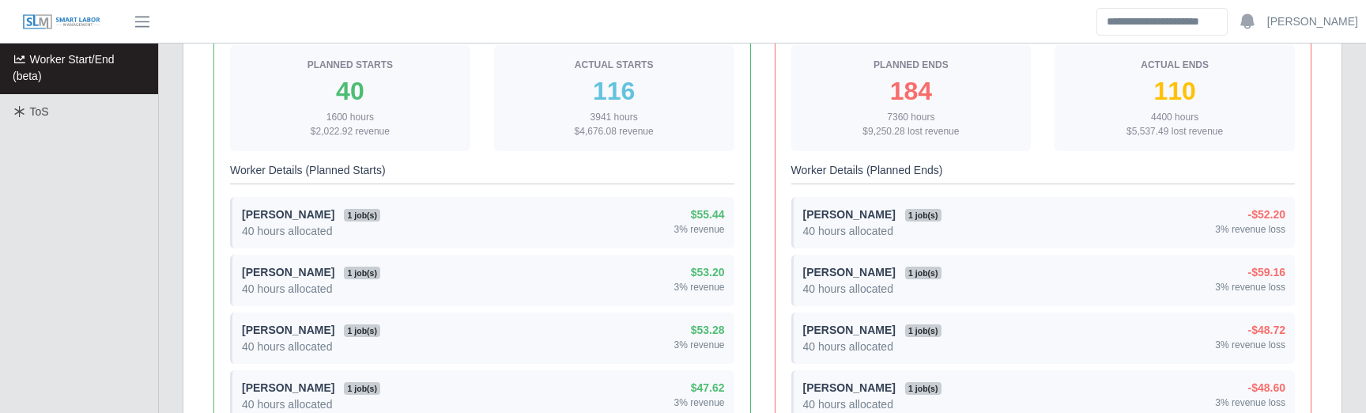
scroll to position [627, 0]
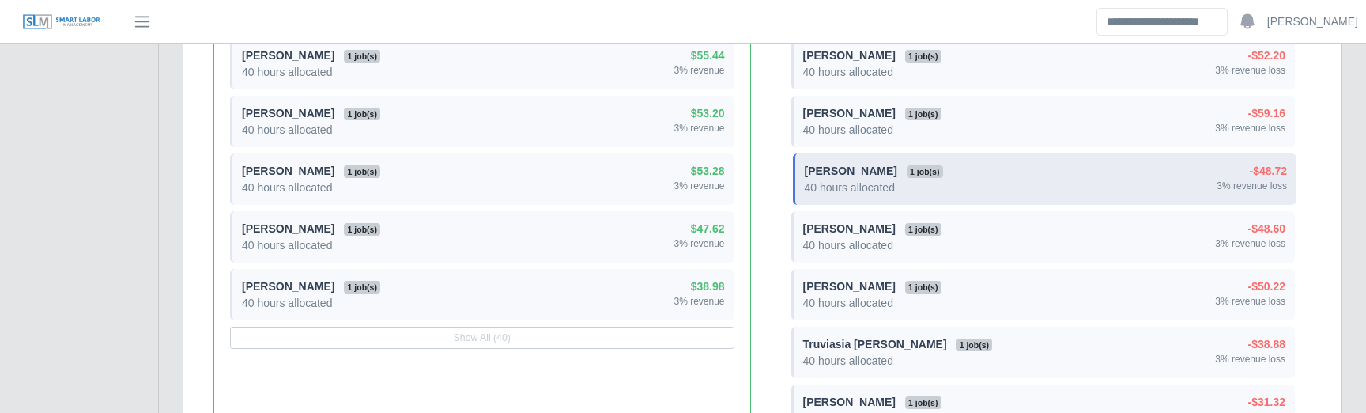
click at [853, 193] on div "40 hours allocated" at bounding box center [873, 187] width 138 height 16
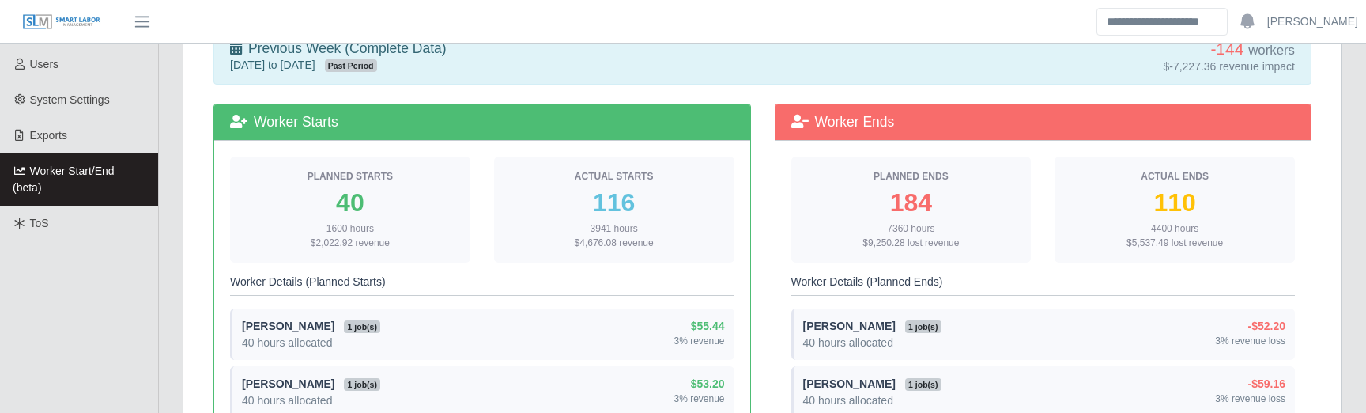
scroll to position [303, 0]
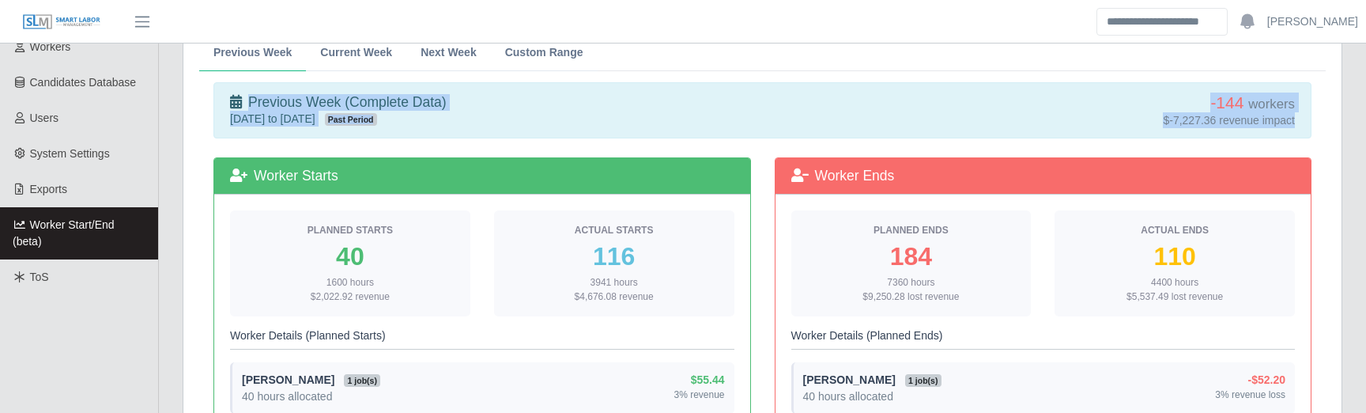
drag, startPoint x: 225, startPoint y: 99, endPoint x: 1359, endPoint y: 132, distance: 1134.5
copy div "Previous Week (Complete Data) Sep 28, 2025 to Oct 4, 2025 Past Period -144 work…"
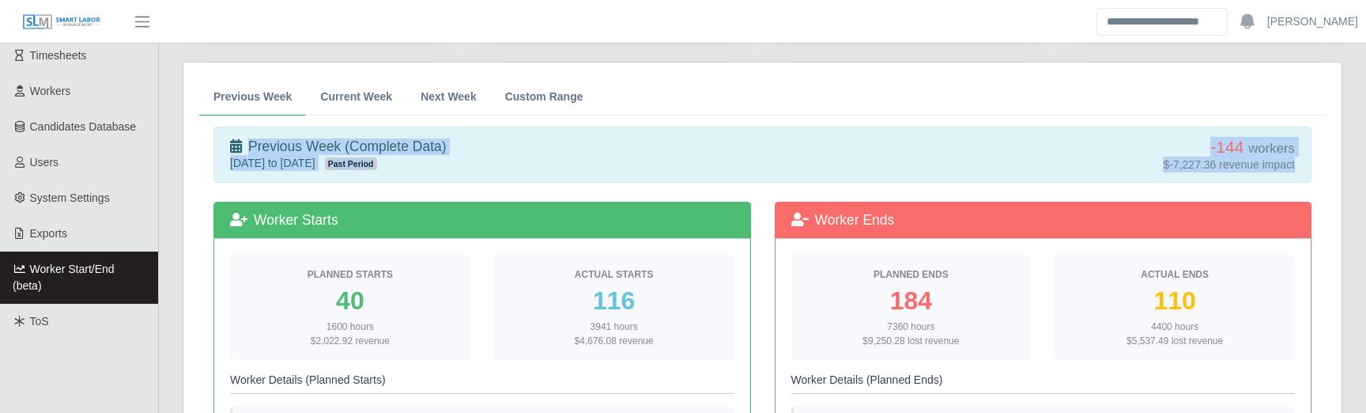
scroll to position [257, 0]
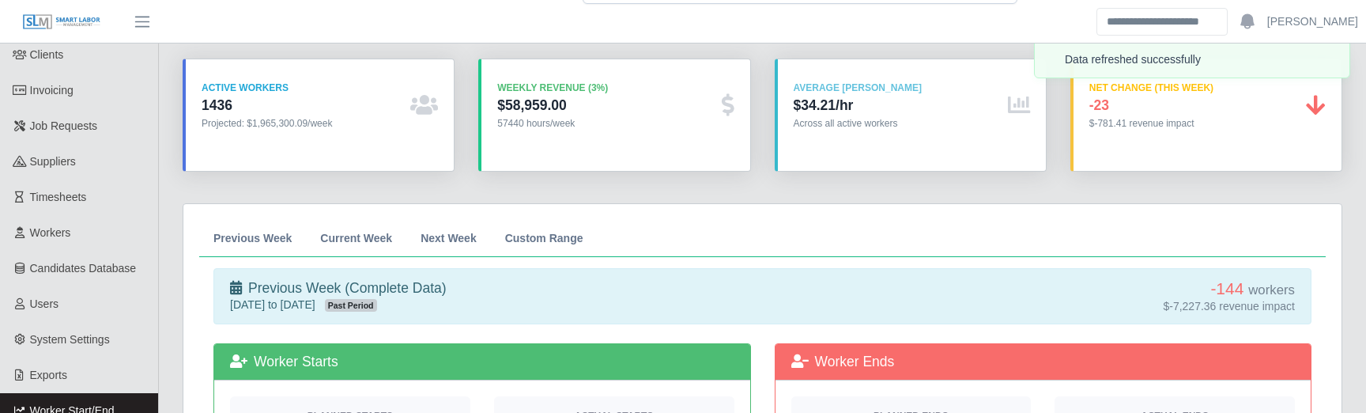
scroll to position [119, 0]
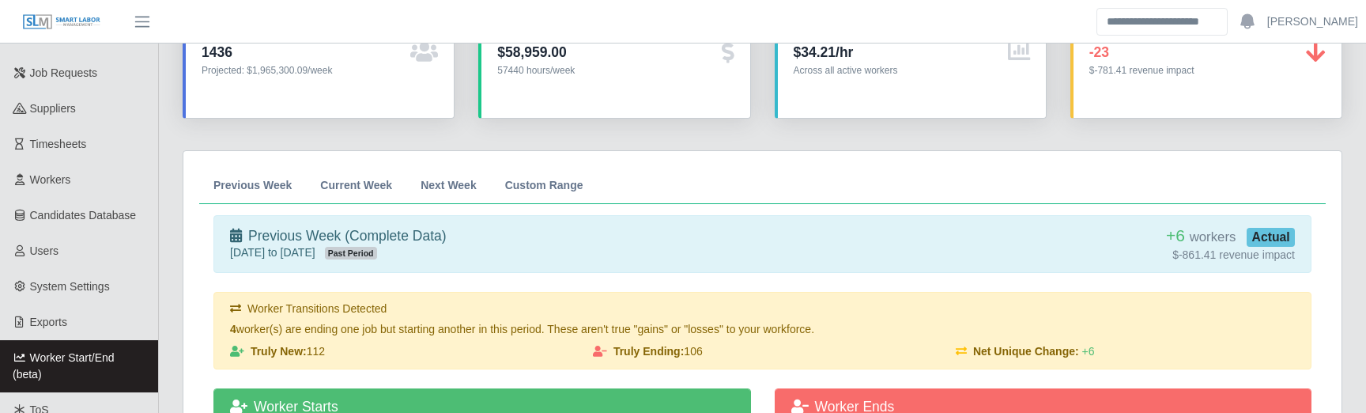
scroll to position [179, 0]
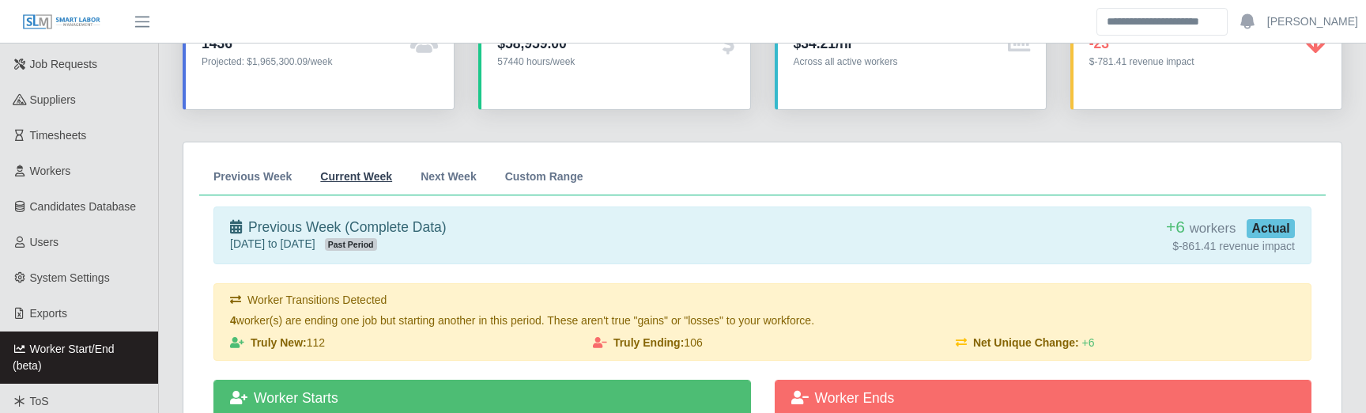
click at [355, 172] on span "Current Week" at bounding box center [356, 176] width 72 height 11
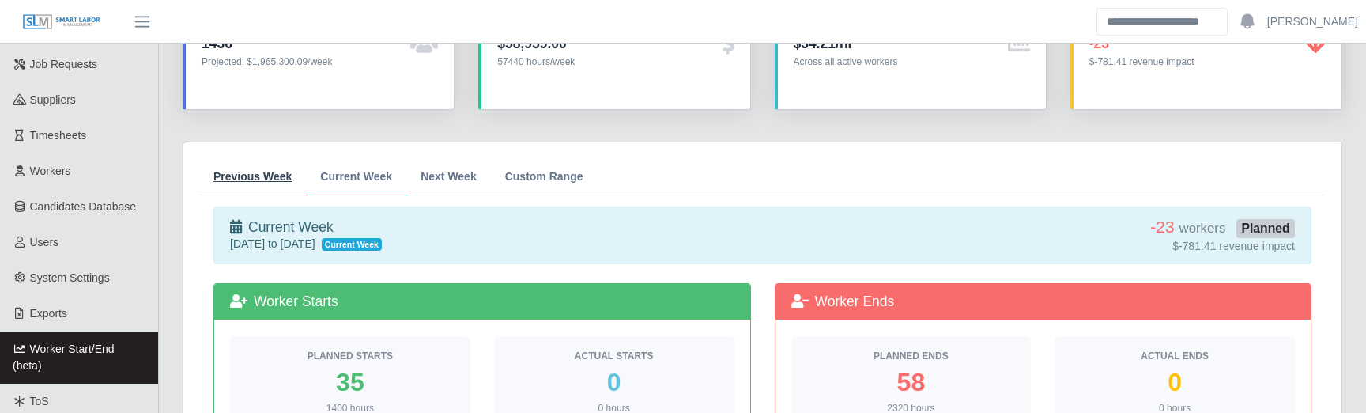
click at [233, 174] on span "Previous Week" at bounding box center [252, 176] width 78 height 11
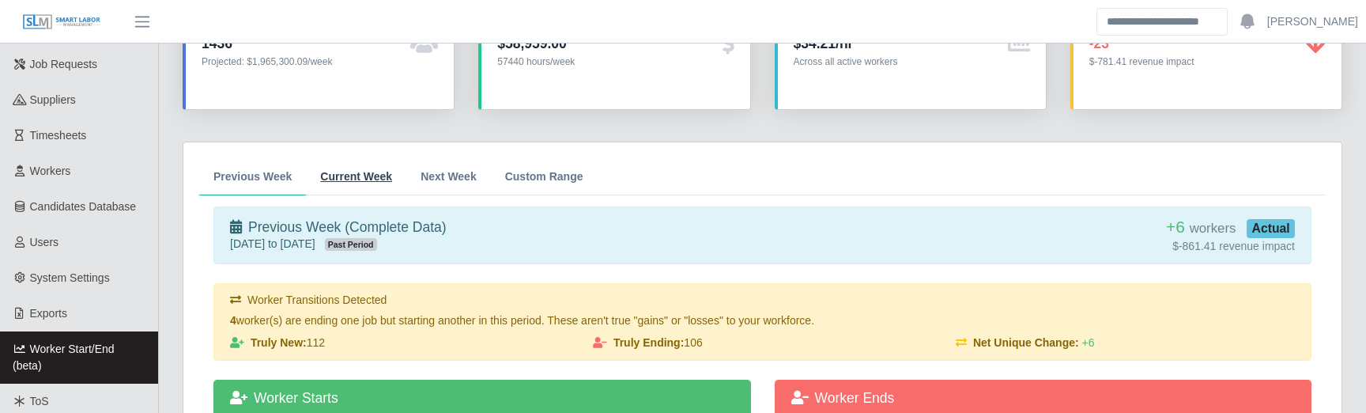
click at [360, 171] on span "Current Week" at bounding box center [356, 176] width 72 height 11
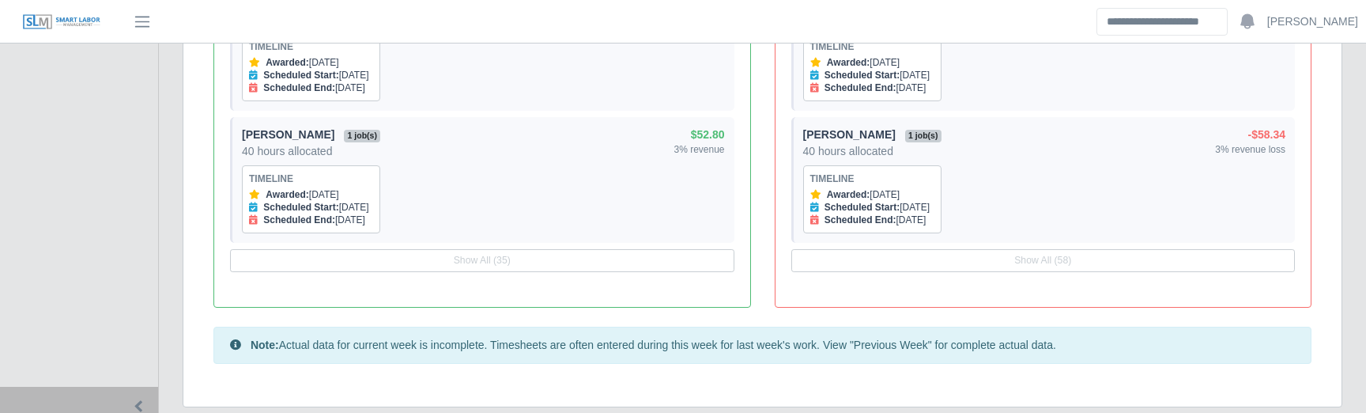
scroll to position [1087, 0]
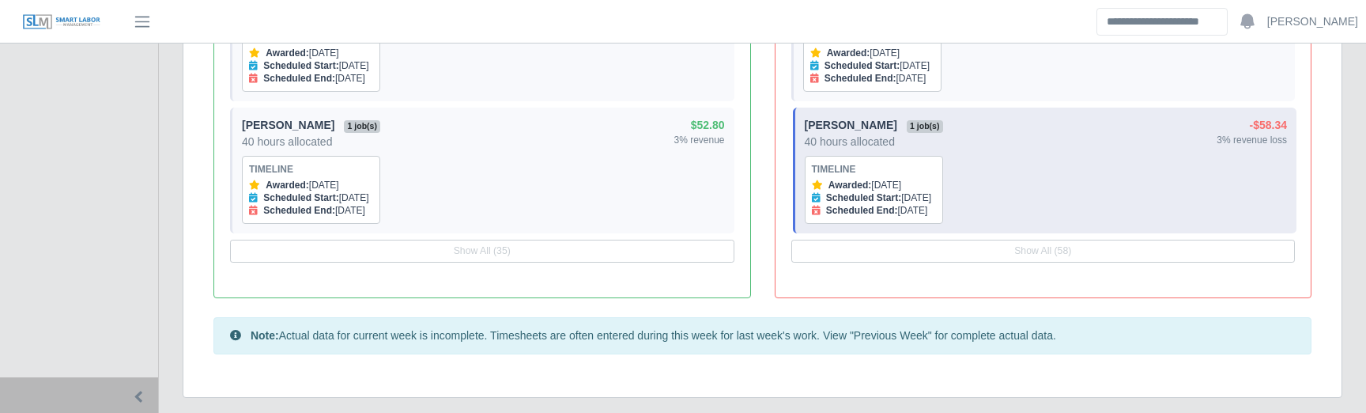
click at [1049, 164] on div "Felix Velazquez Rodriguez 1 job(s) 40 hours allocated Timeline Awarded: Oct 14,…" at bounding box center [1045, 170] width 483 height 107
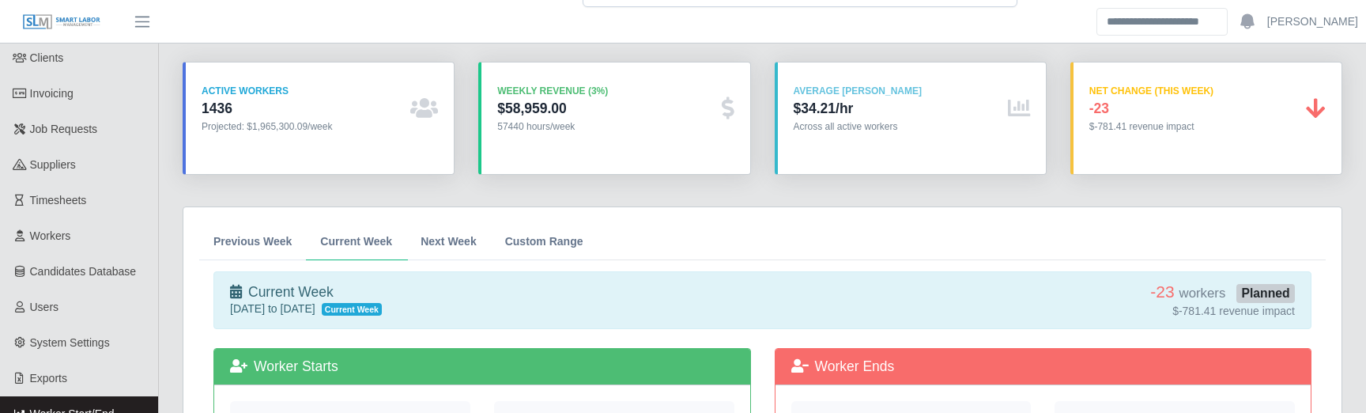
scroll to position [131, 0]
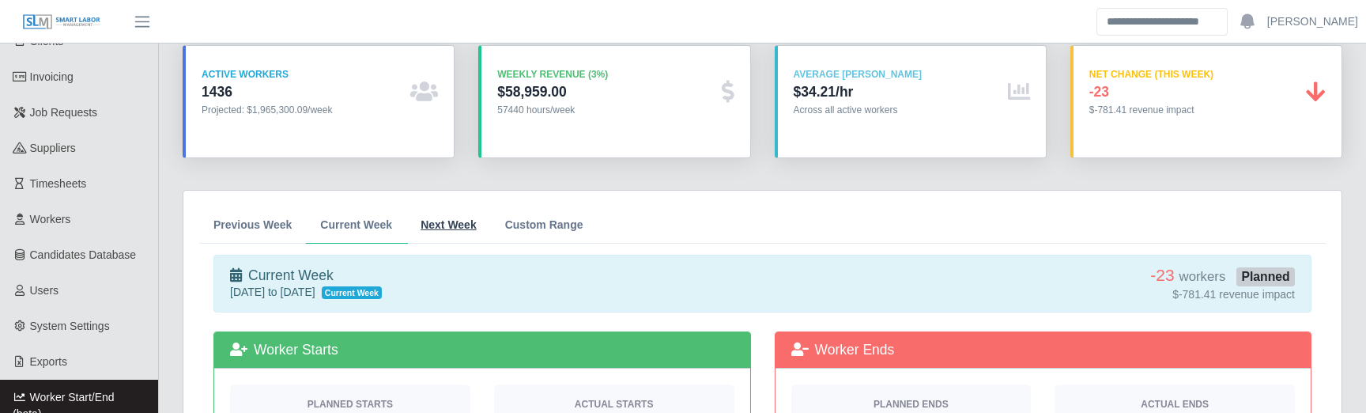
click at [452, 222] on span "Next Week" at bounding box center [448, 224] width 56 height 11
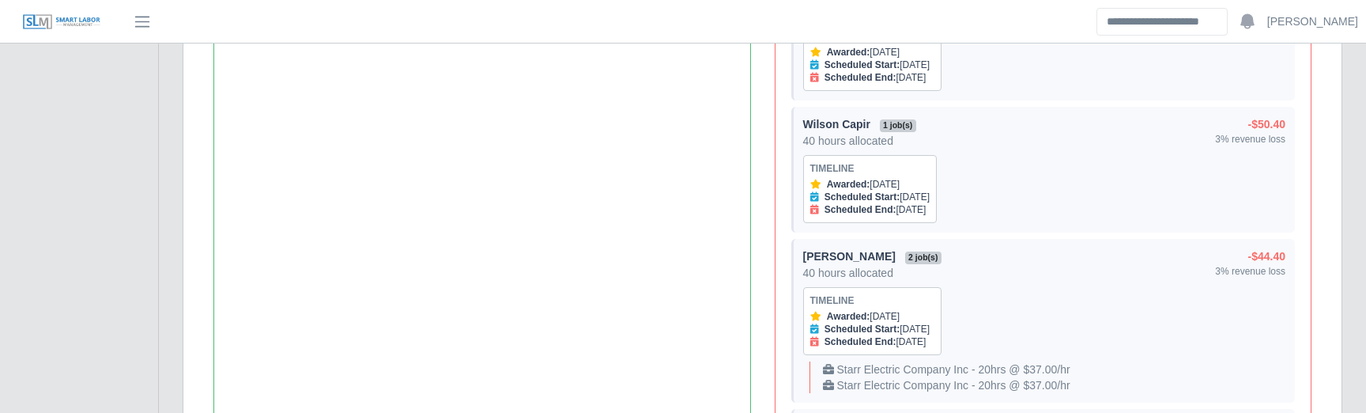
scroll to position [1168, 0]
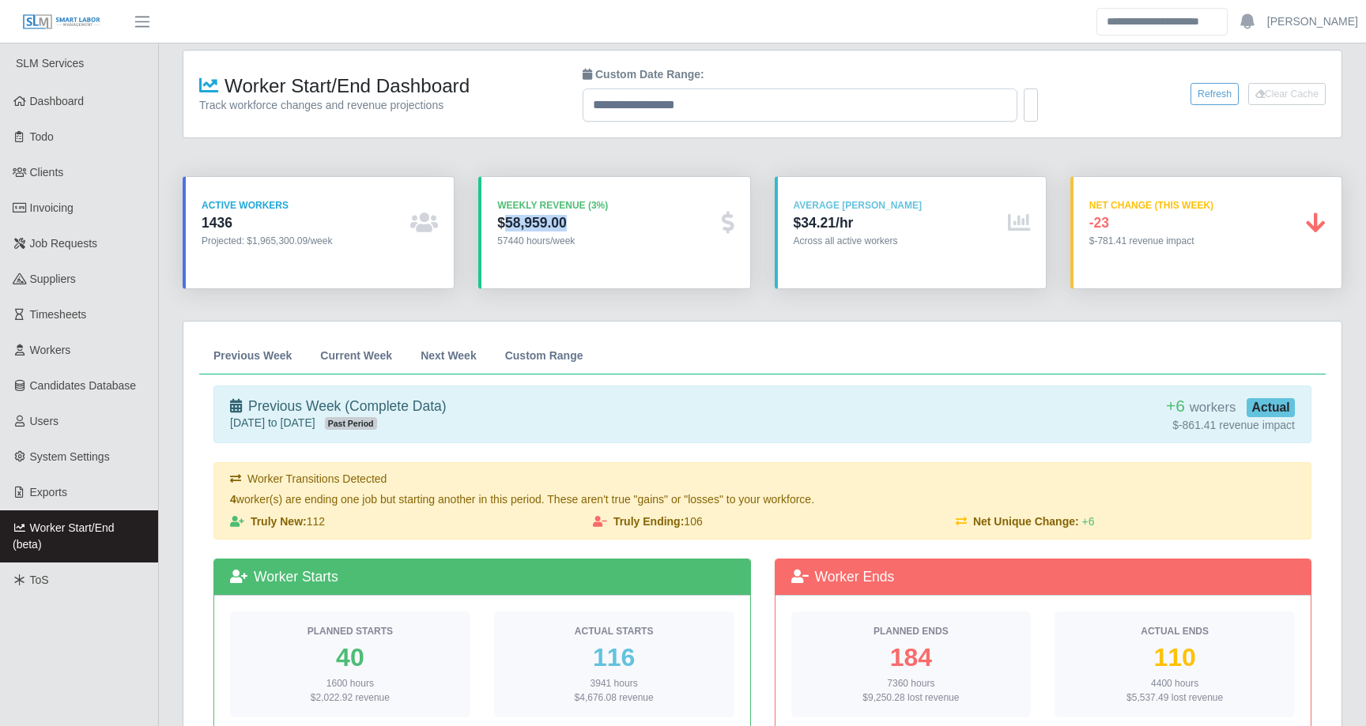
drag, startPoint x: 505, startPoint y: 220, endPoint x: 646, endPoint y: 220, distance: 140.7
click at [646, 220] on div "$58,959.00" at bounding box center [605, 223] width 217 height 17
click at [764, 219] on div "Average Bill Rate $34.21/hr Across all active workers" at bounding box center [911, 232] width 296 height 113
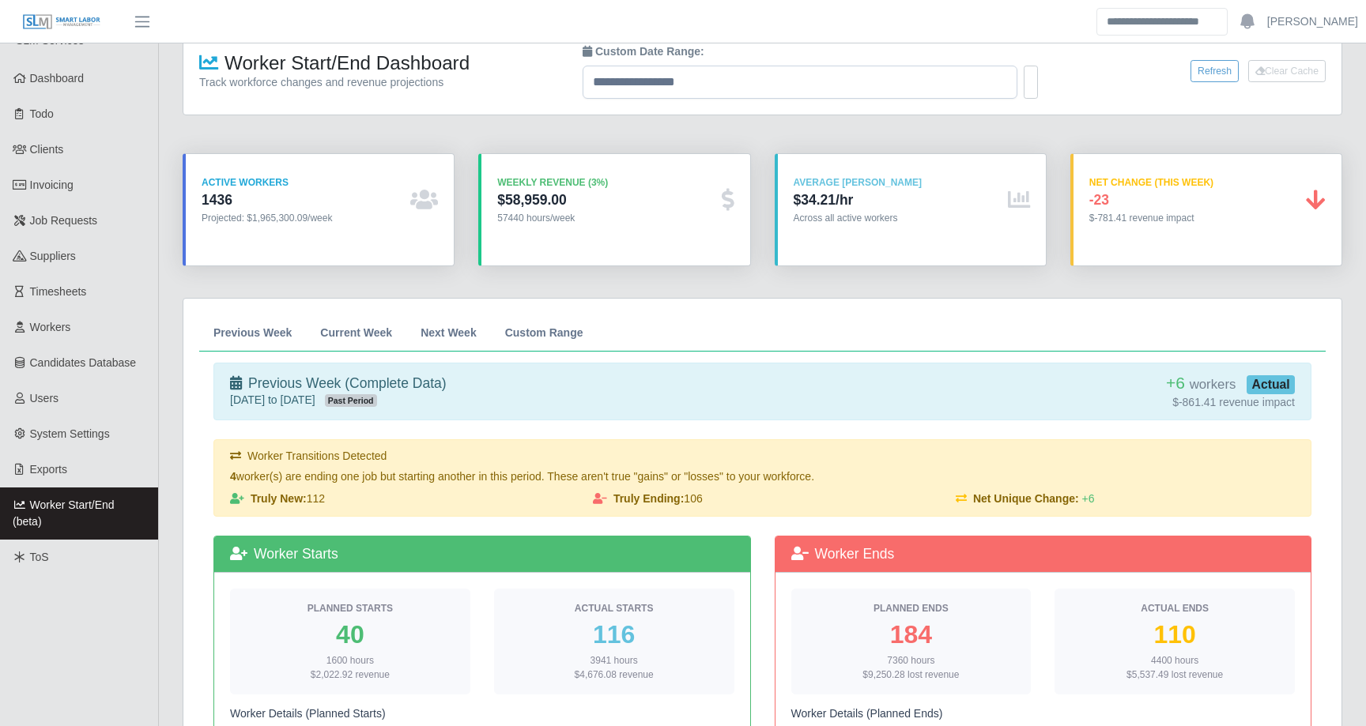
scroll to position [29, 0]
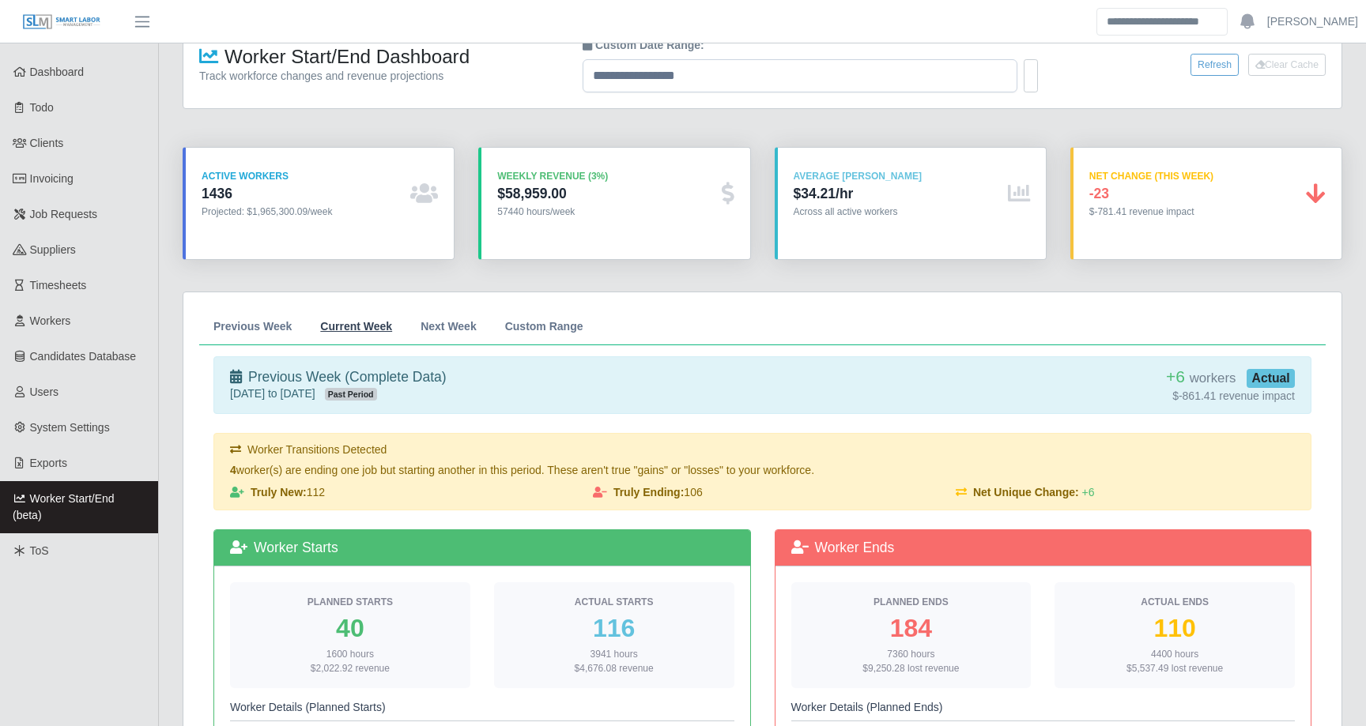
click at [355, 329] on span "Current Week" at bounding box center [356, 326] width 72 height 11
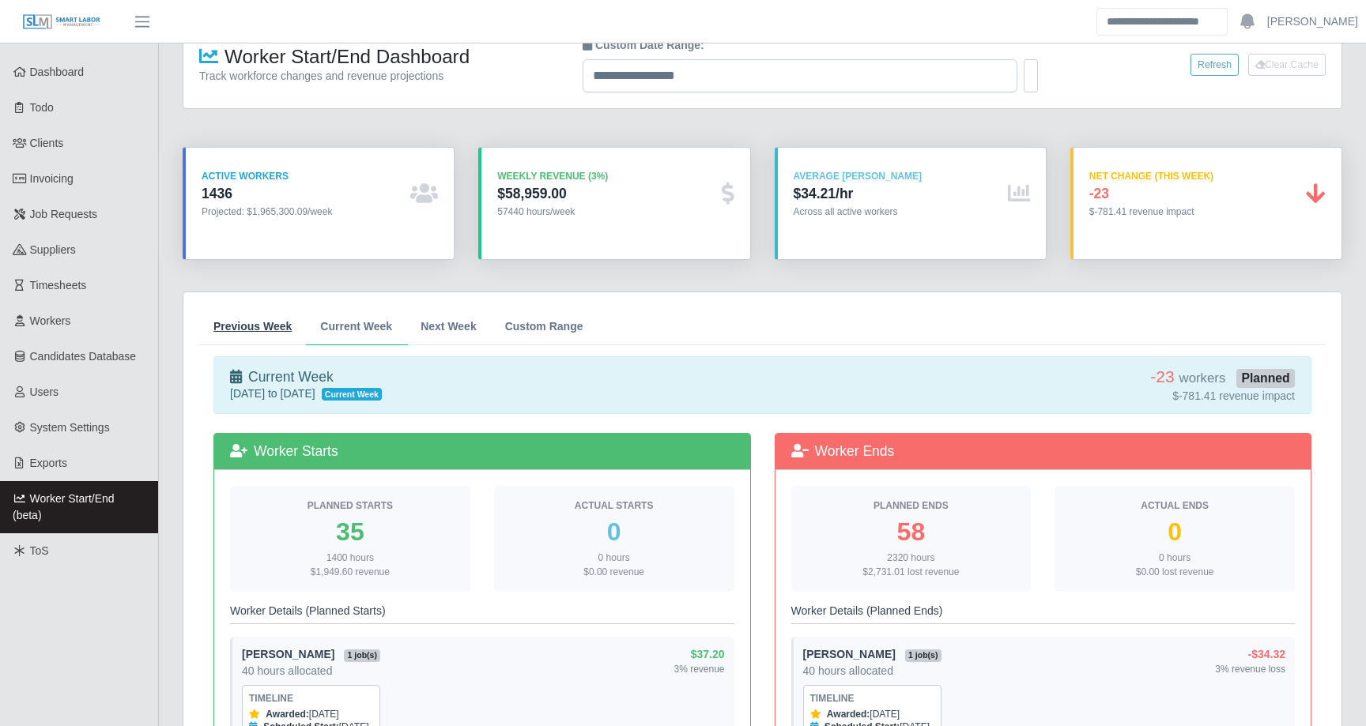
click at [254, 326] on span "Previous Week" at bounding box center [252, 326] width 78 height 11
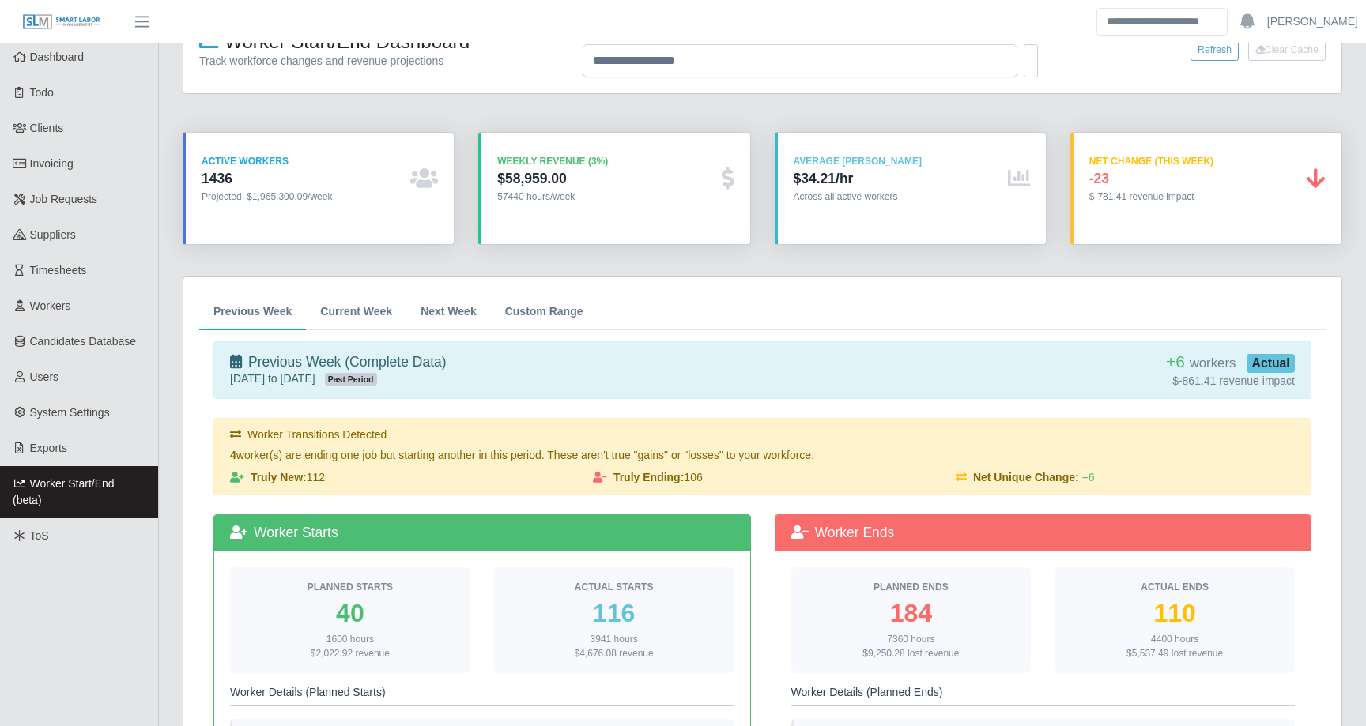
scroll to position [0, 0]
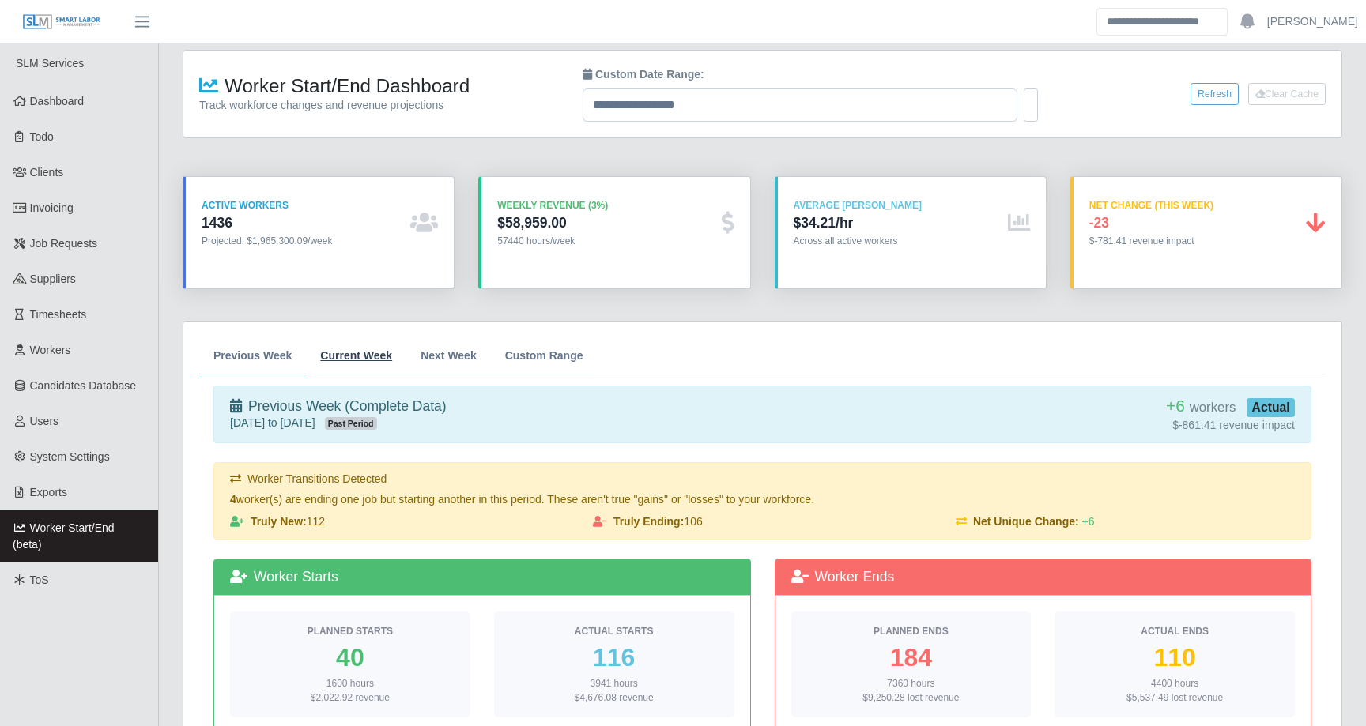
click at [367, 353] on span "Current Week" at bounding box center [356, 355] width 72 height 11
click at [349, 354] on span "Current Week" at bounding box center [356, 355] width 72 height 11
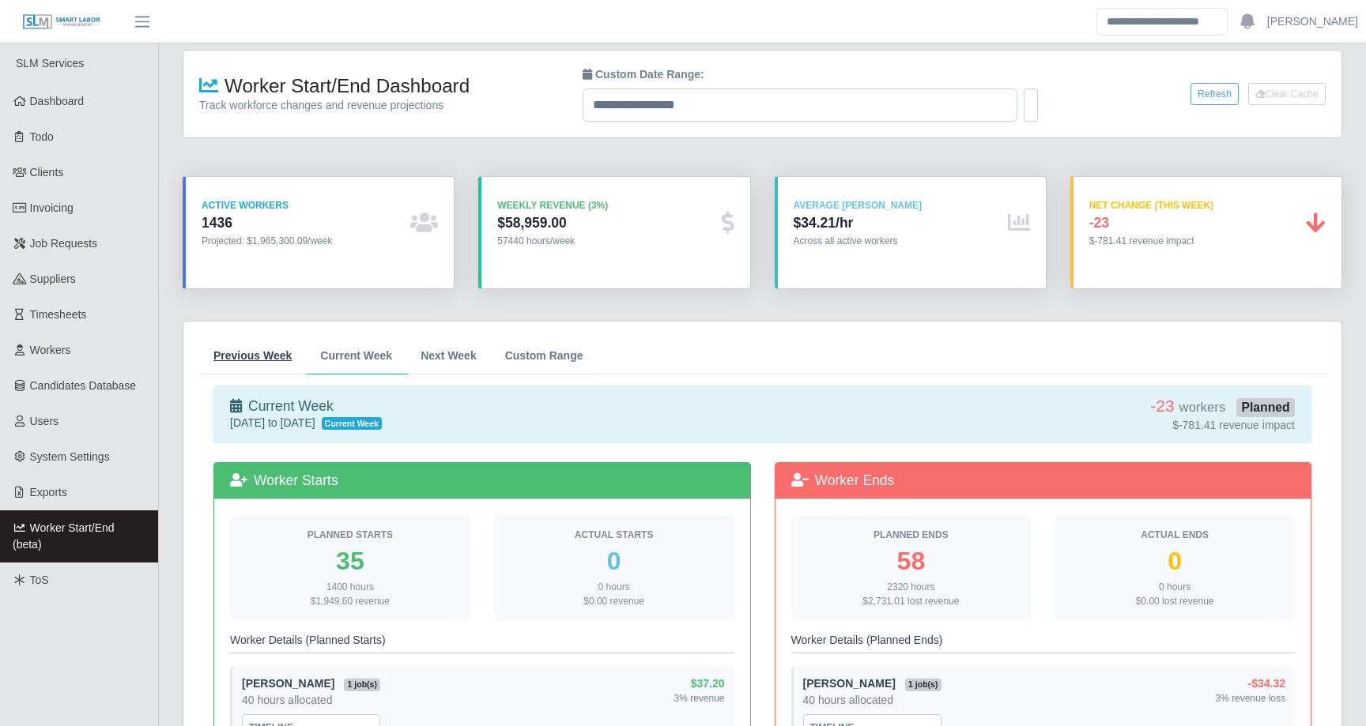
click at [231, 356] on span "Previous Week" at bounding box center [252, 355] width 78 height 11
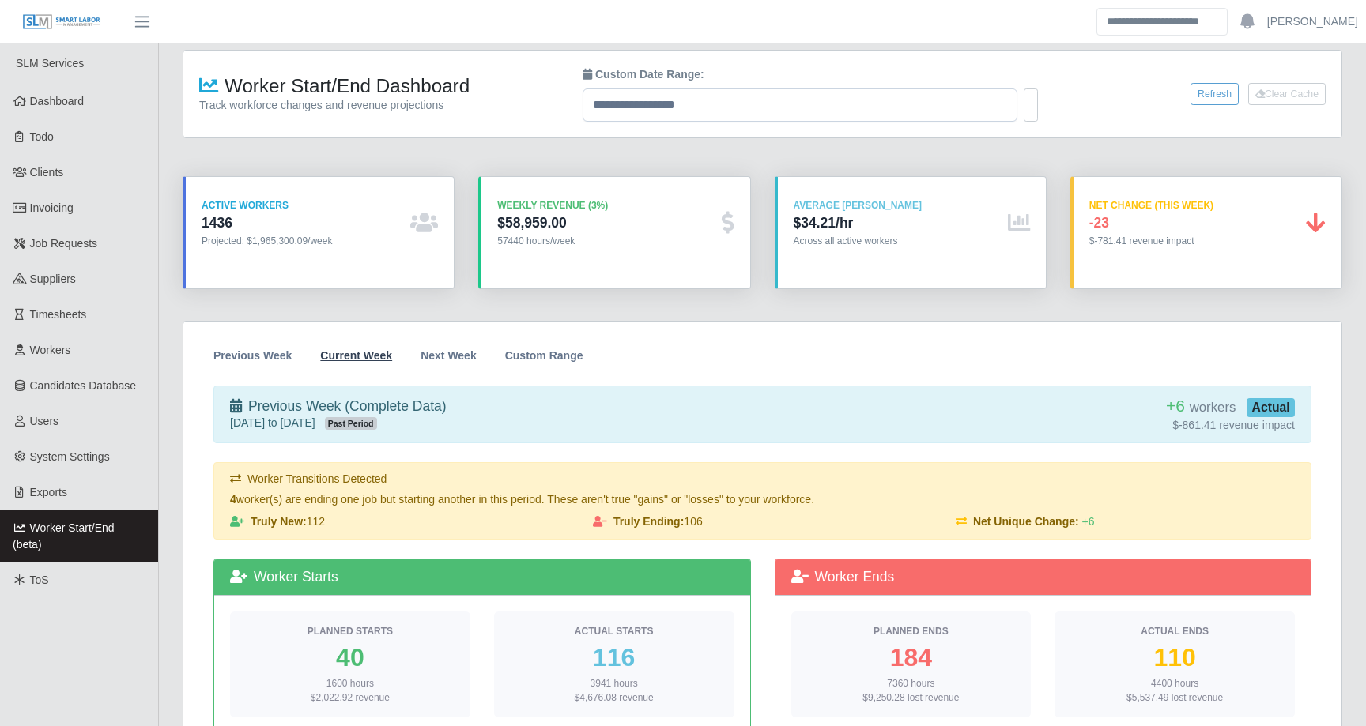
click at [388, 343] on link "Current Week" at bounding box center [356, 355] width 100 height 37
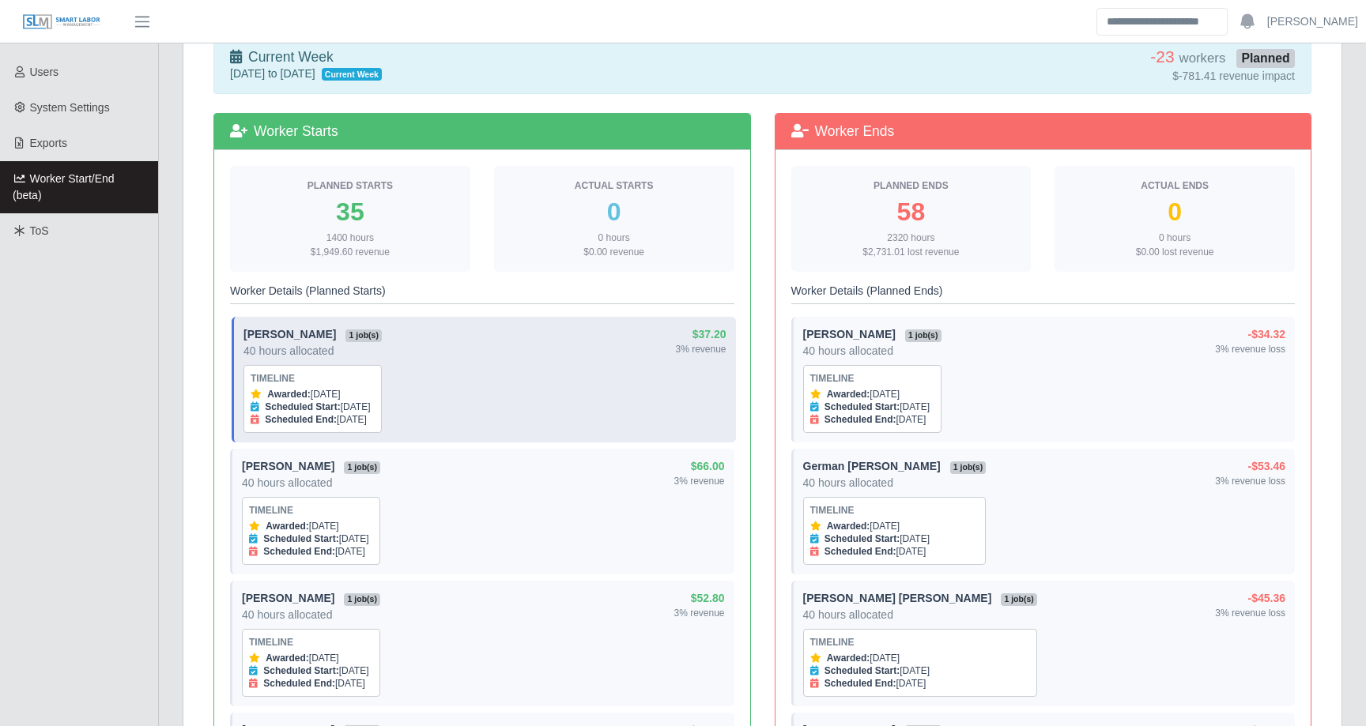
scroll to position [345, 0]
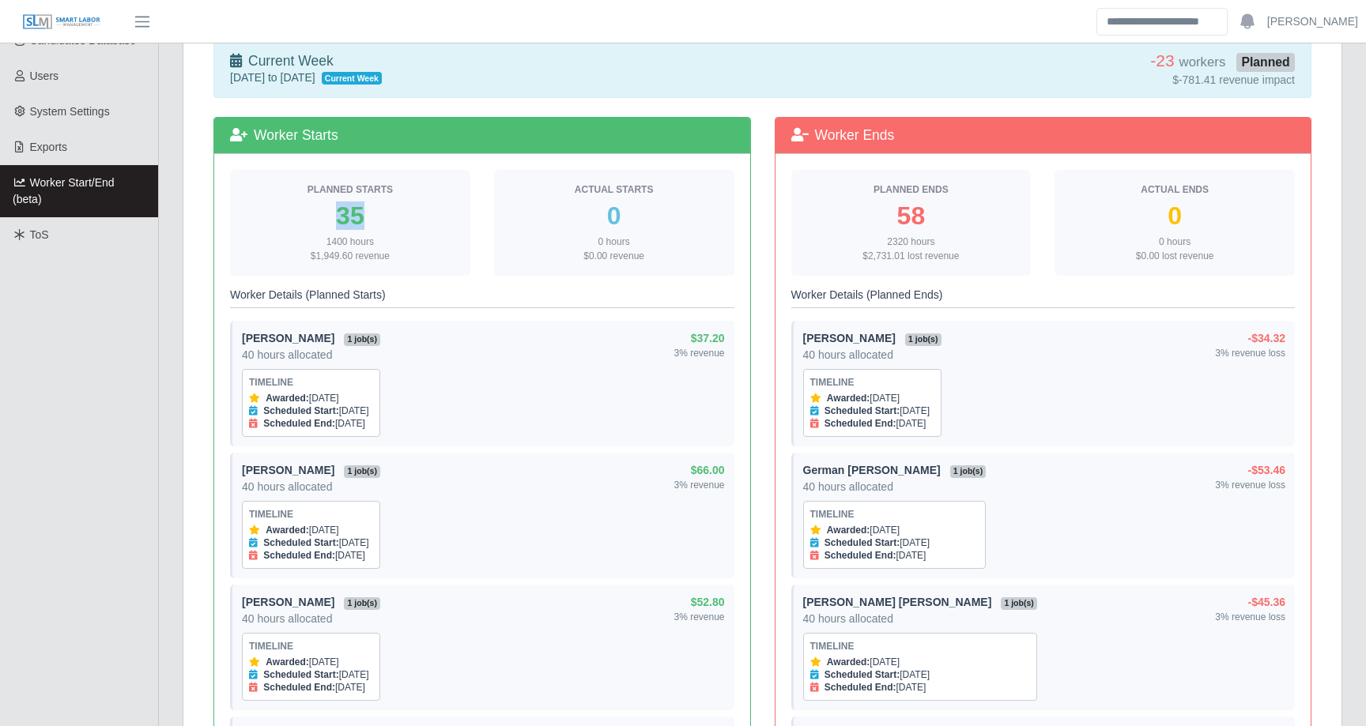
drag, startPoint x: 339, startPoint y: 213, endPoint x: 418, endPoint y: 209, distance: 79.1
click at [418, 209] on div "35" at bounding box center [350, 215] width 215 height 25
drag, startPoint x: 896, startPoint y: 216, endPoint x: 956, endPoint y: 216, distance: 60.1
click at [956, 216] on div "58" at bounding box center [911, 215] width 215 height 25
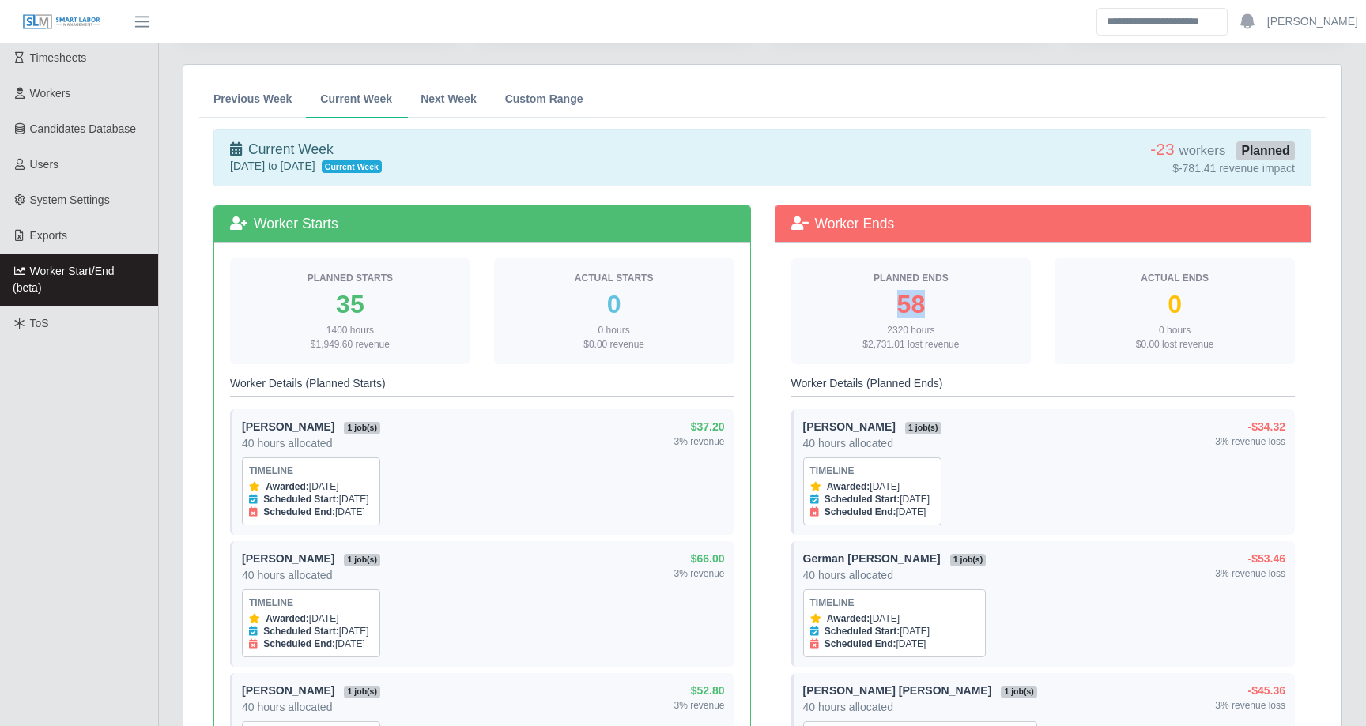
scroll to position [258, 0]
click at [263, 105] on link "Previous Week" at bounding box center [252, 98] width 107 height 37
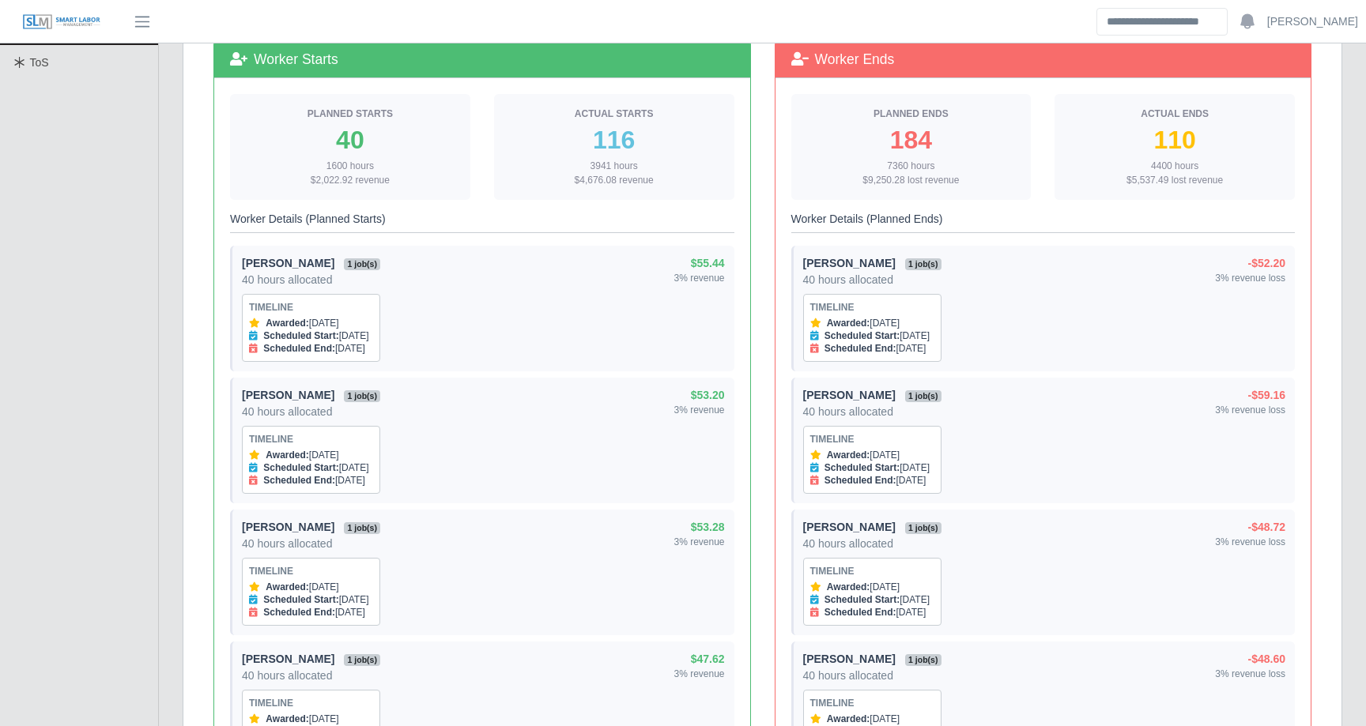
scroll to position [521, 0]
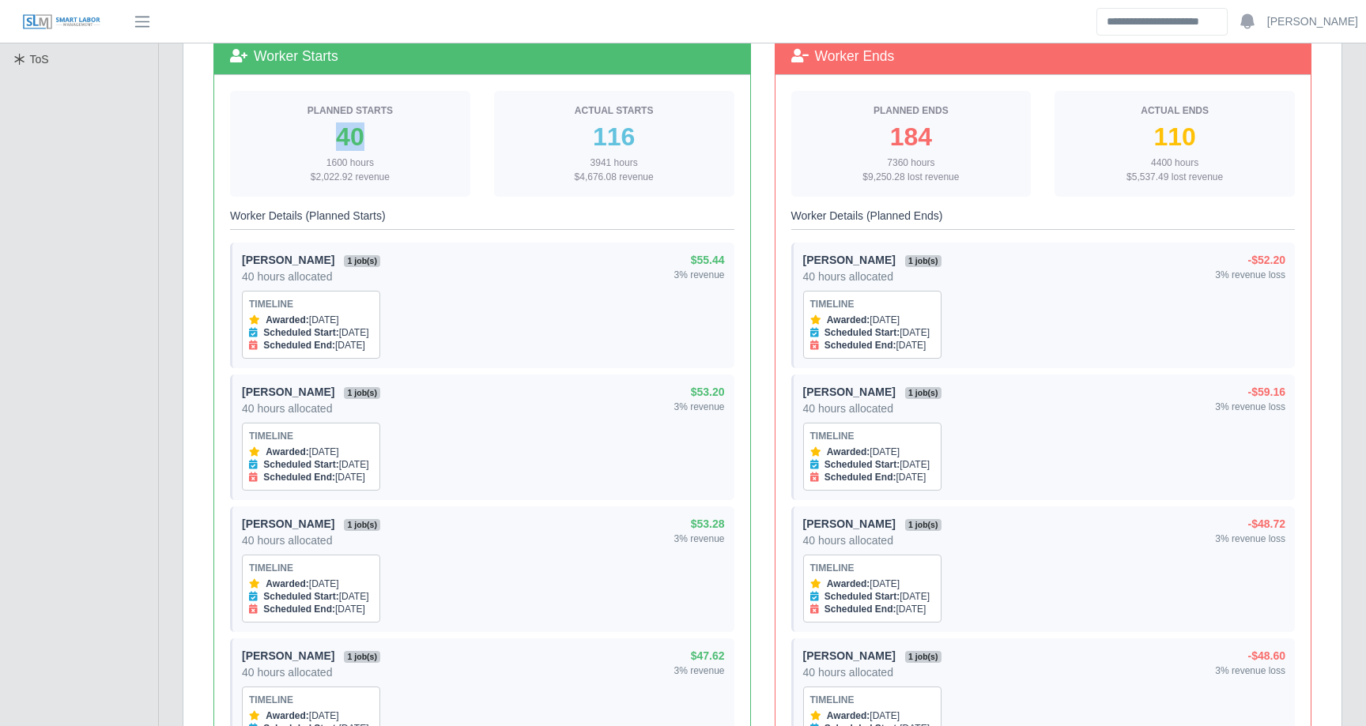
drag, startPoint x: 333, startPoint y: 139, endPoint x: 394, endPoint y: 138, distance: 60.9
click at [394, 138] on div "40" at bounding box center [350, 136] width 215 height 25
click at [394, 137] on div "40" at bounding box center [350, 136] width 215 height 25
drag, startPoint x: 596, startPoint y: 134, endPoint x: 639, endPoint y: 134, distance: 42.7
click at [639, 134] on div "116" at bounding box center [614, 136] width 215 height 25
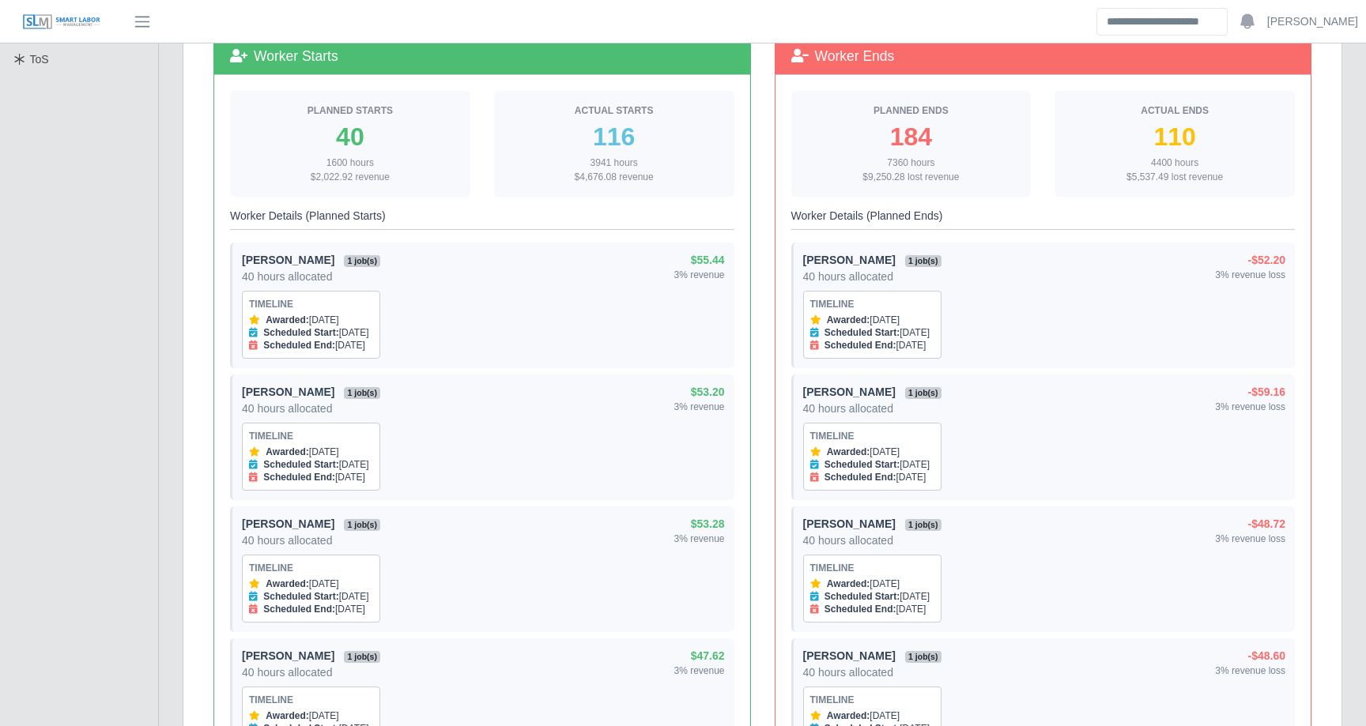
click at [683, 149] on div "116" at bounding box center [614, 136] width 215 height 25
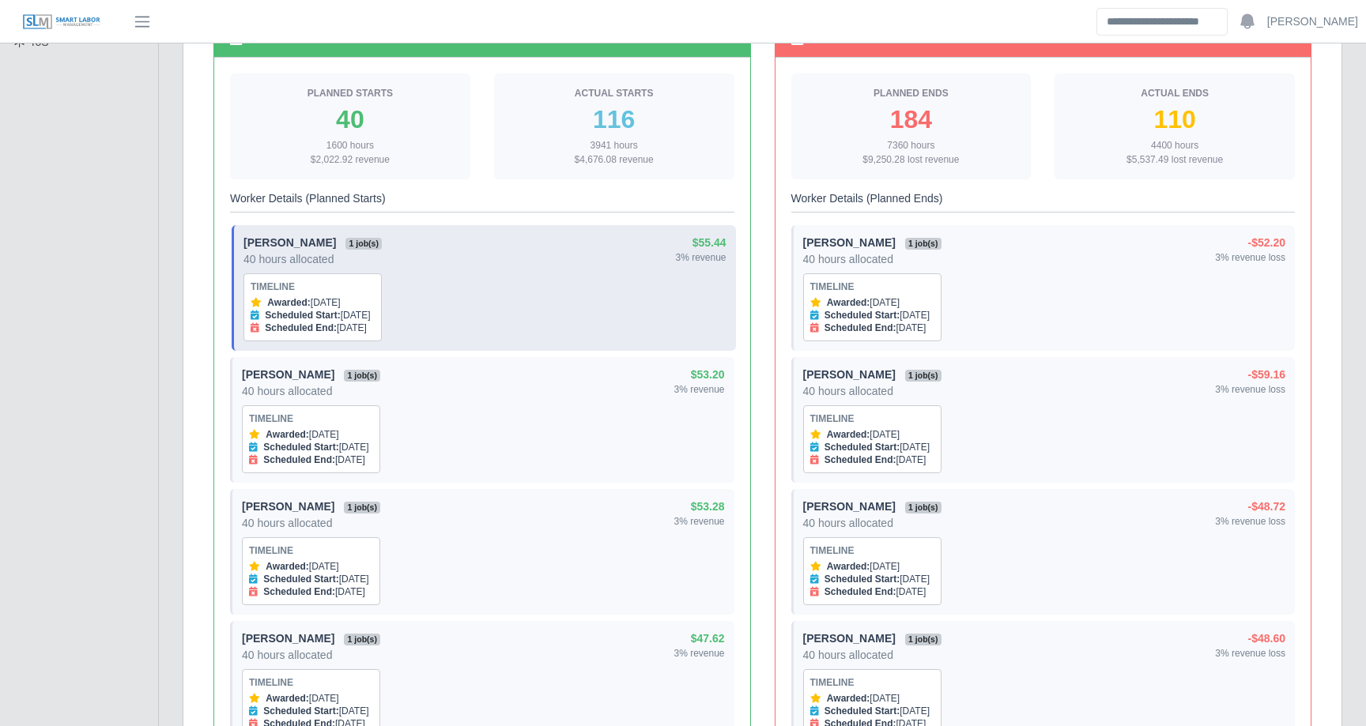
scroll to position [563, 0]
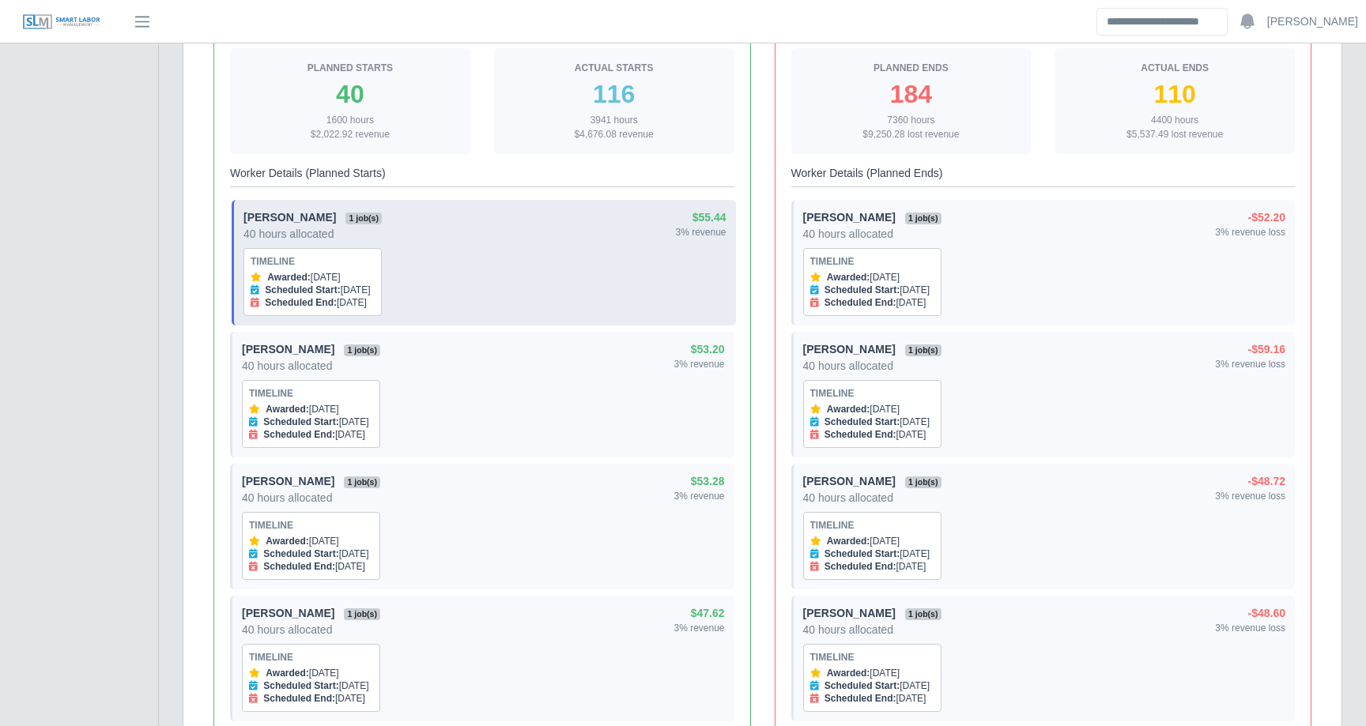
drag, startPoint x: 248, startPoint y: 277, endPoint x: 422, endPoint y: 302, distance: 175.6
click at [422, 302] on div "Manuel Cervantes 1 job(s) 40 hours allocated Timeline Awarded: Oct 7, 2025 Sche…" at bounding box center [484, 262] width 483 height 107
click at [424, 301] on div "Manuel Cervantes 1 job(s) 40 hours allocated Timeline Awarded: Oct 7, 2025 Sche…" at bounding box center [484, 262] width 483 height 107
drag, startPoint x: 266, startPoint y: 279, endPoint x: 386, endPoint y: 274, distance: 120.2
click at [375, 274] on div "Awarded: Oct 7, 2025" at bounding box center [313, 277] width 124 height 13
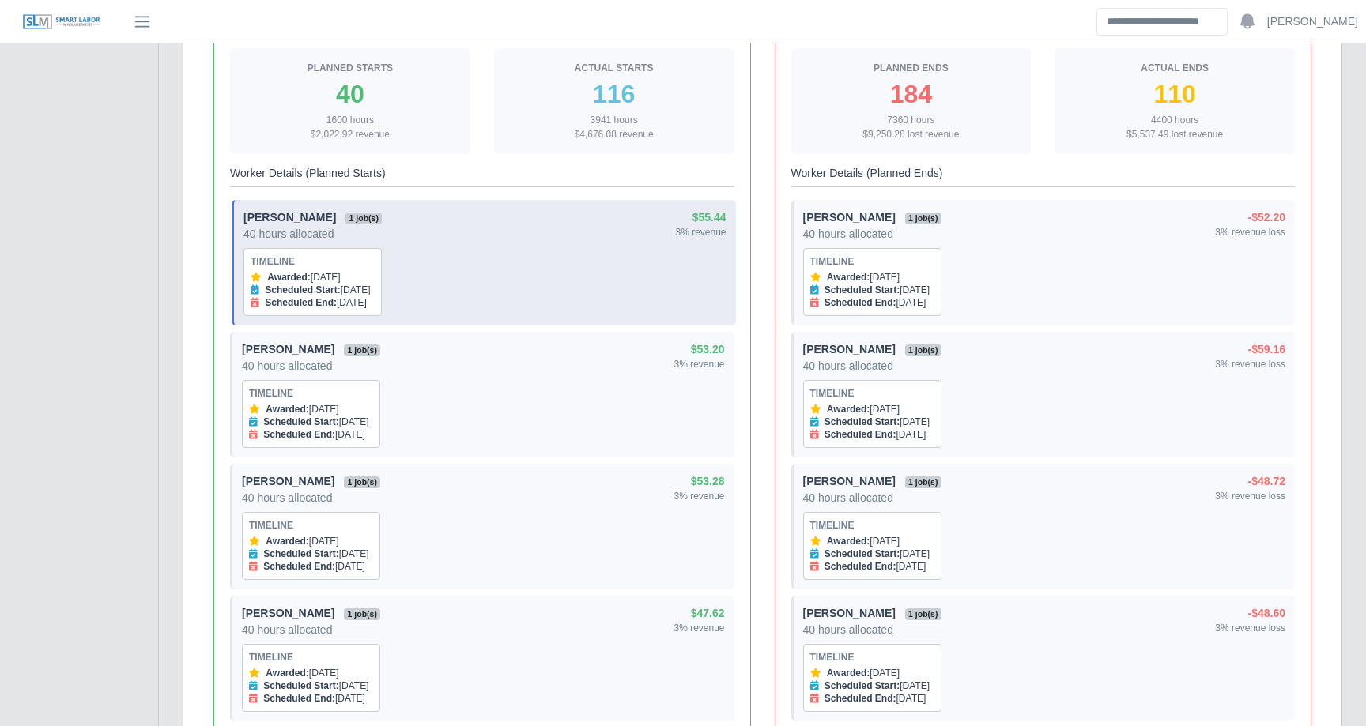
drag, startPoint x: 266, startPoint y: 291, endPoint x: 436, endPoint y: 292, distance: 169.9
click at [436, 292] on div "Manuel Cervantes 1 job(s) 40 hours allocated Timeline Awarded: Oct 7, 2025 Sche…" at bounding box center [484, 262] width 483 height 107
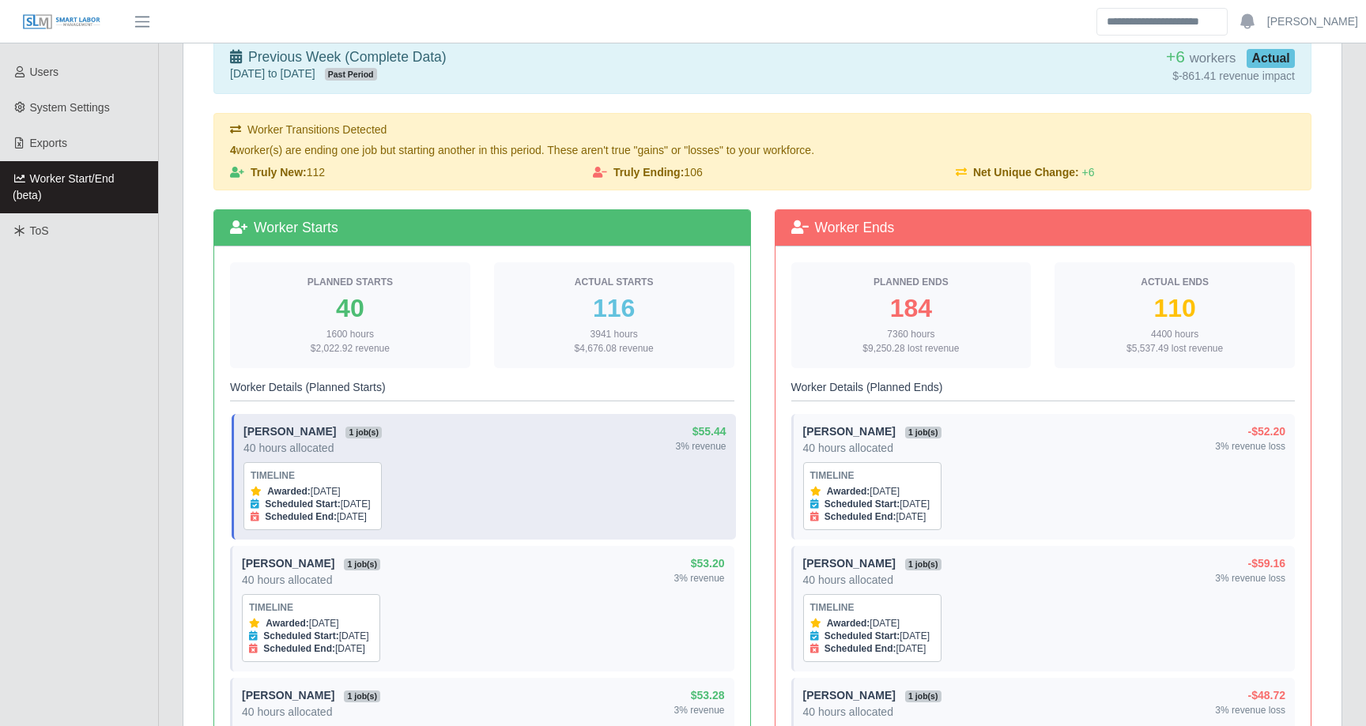
scroll to position [348, 0]
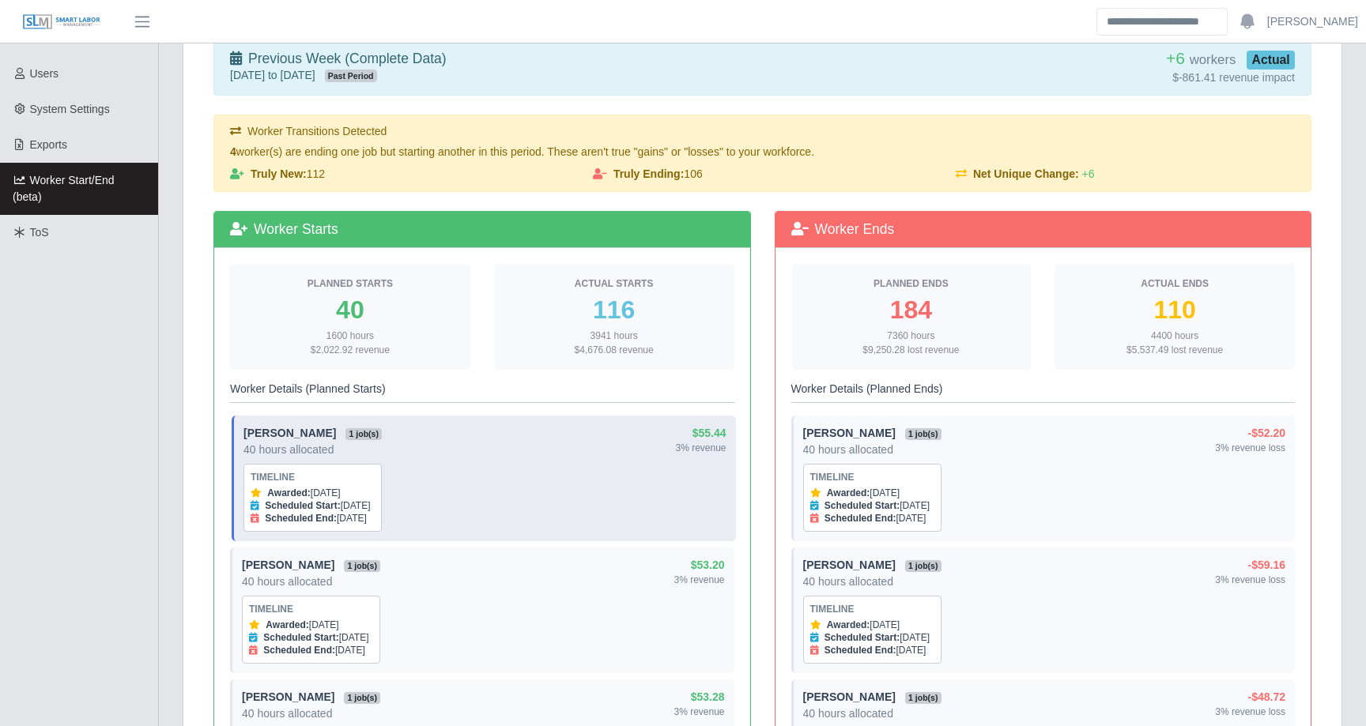
click at [304, 501] on strong "Scheduled Start:" at bounding box center [302, 505] width 75 height 11
click at [284, 499] on div "Scheduled Start: Sep 29, 2025" at bounding box center [313, 505] width 124 height 13
click at [275, 497] on strong "Awarded:" at bounding box center [288, 493] width 43 height 11
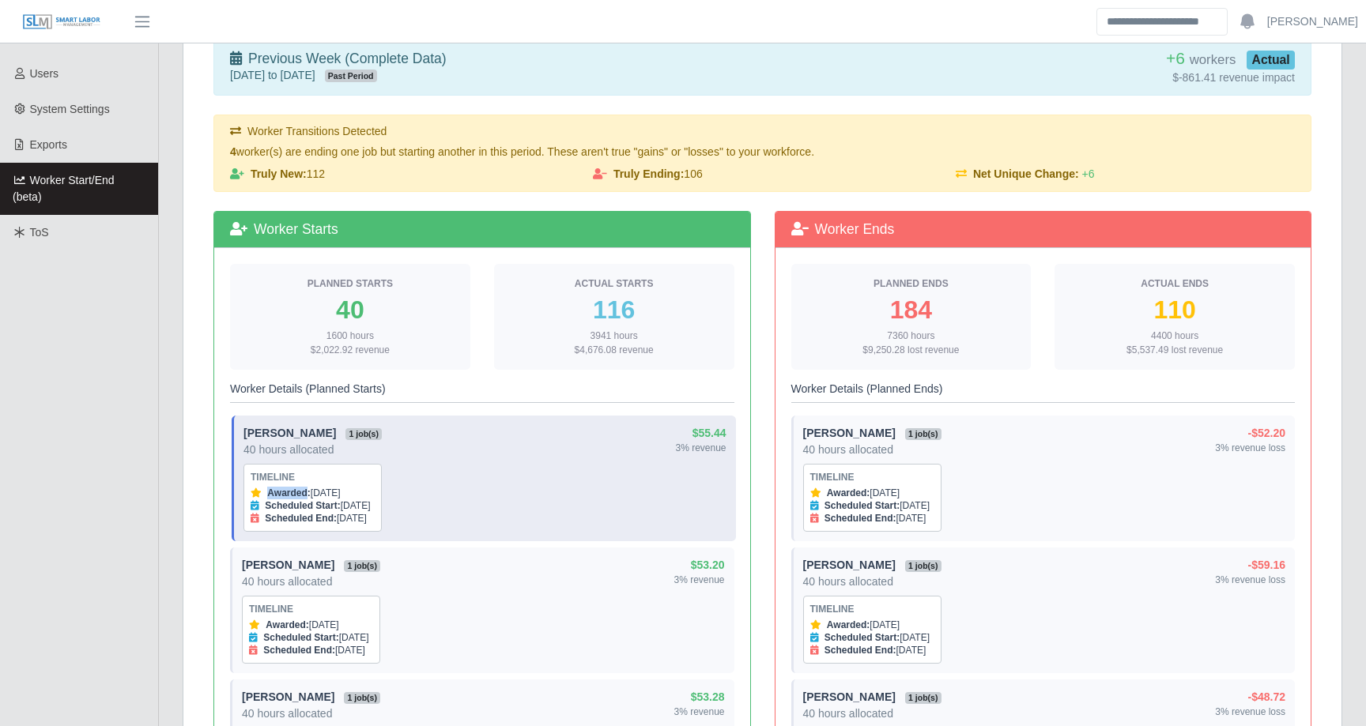
click at [275, 497] on strong "Awarded:" at bounding box center [288, 493] width 43 height 11
click at [346, 499] on div "Scheduled Start: Sep 29, 2025" at bounding box center [313, 505] width 124 height 13
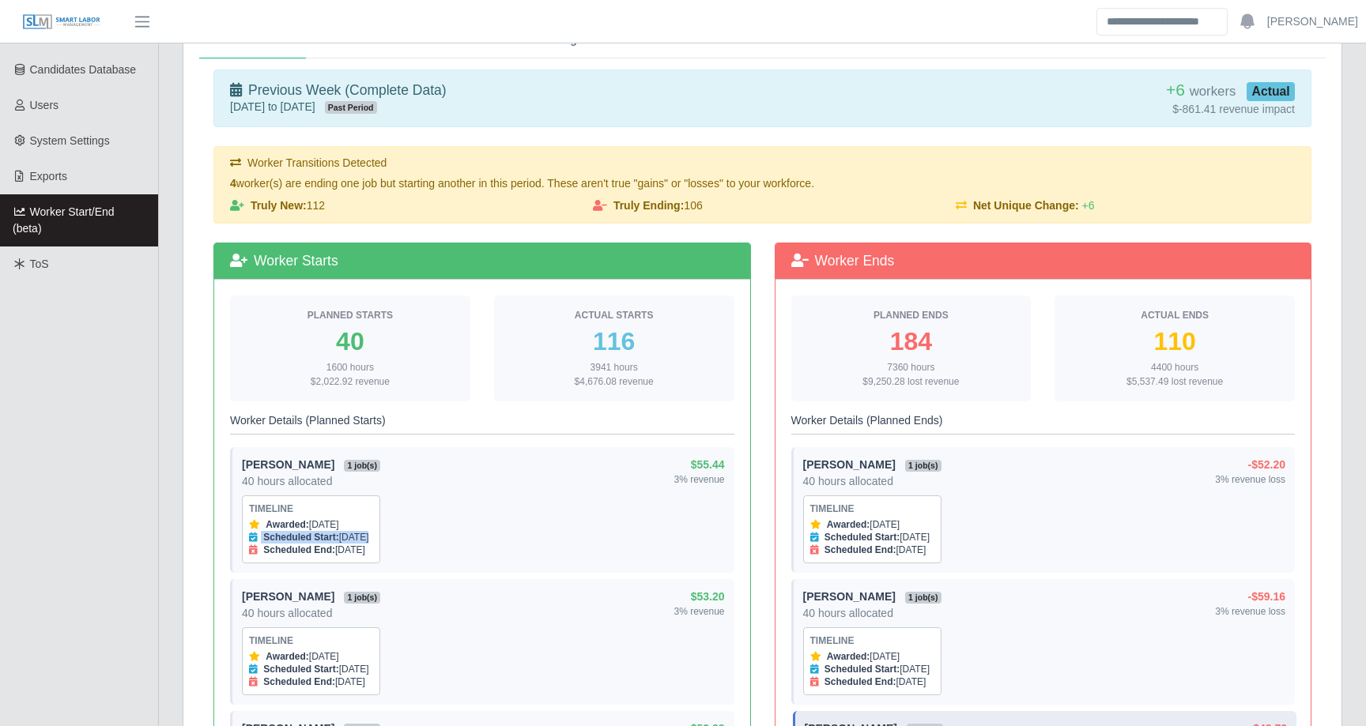
scroll to position [286, 0]
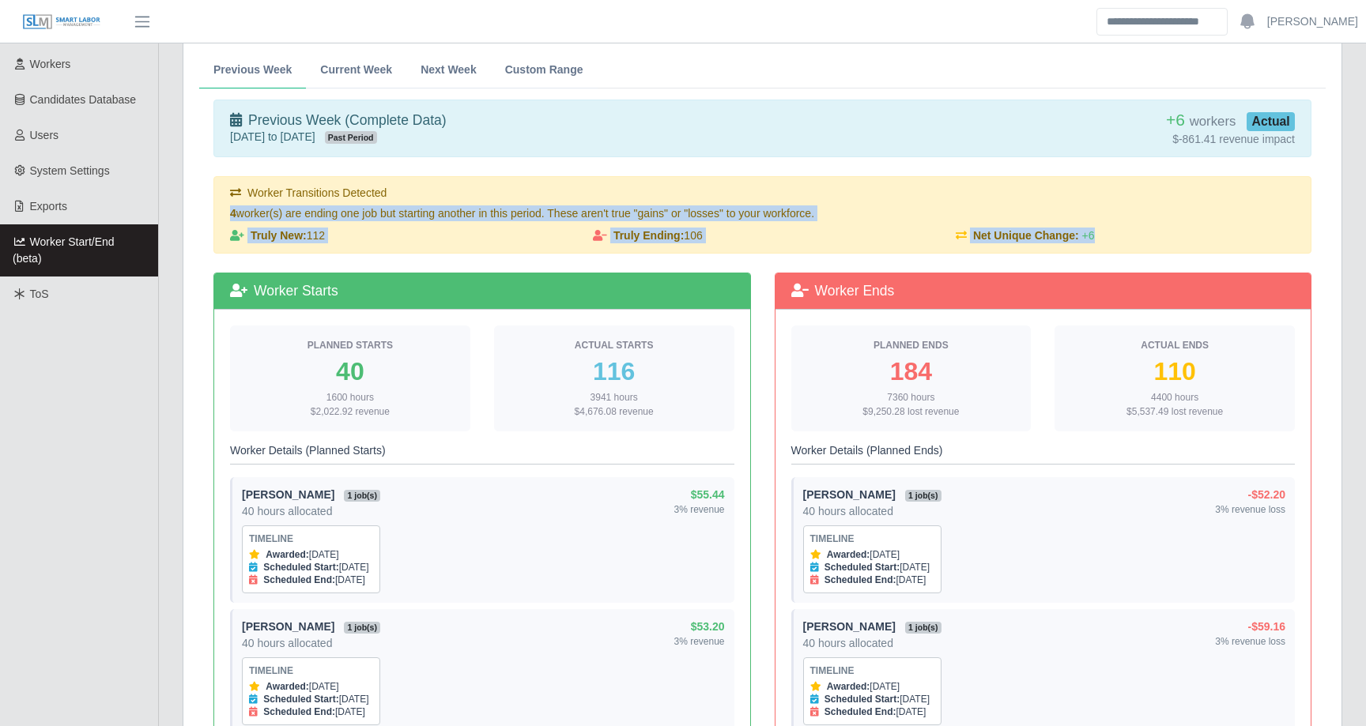
drag, startPoint x: 228, startPoint y: 212, endPoint x: 1115, endPoint y: 239, distance: 887.1
click at [1115, 239] on div "Worker Transitions Detected 4 worker(s) are ending one job but starting another…" at bounding box center [762, 215] width 1088 height 58
click at [357, 235] on div "Truly New: 112" at bounding box center [399, 236] width 363 height 16
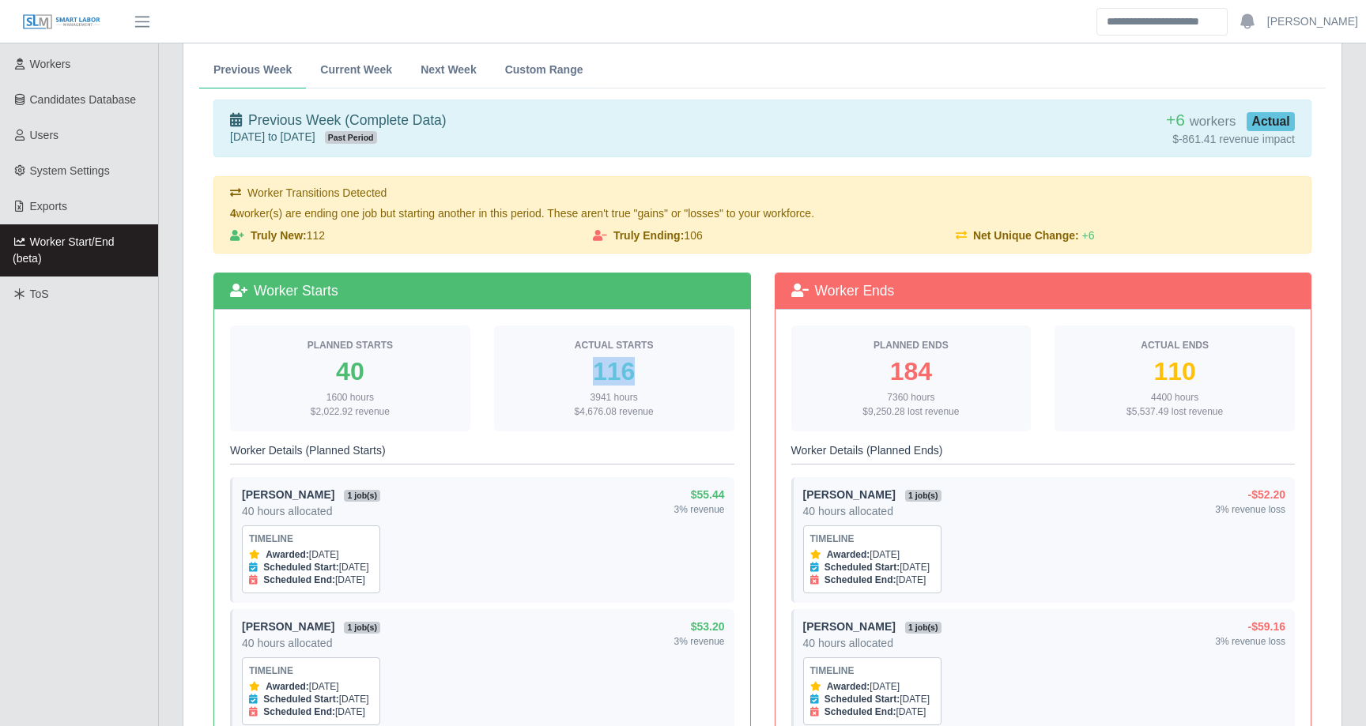
drag, startPoint x: 597, startPoint y: 369, endPoint x: 654, endPoint y: 369, distance: 56.9
click at [654, 369] on div "116" at bounding box center [614, 371] width 215 height 25
click at [625, 375] on div "116" at bounding box center [614, 371] width 215 height 25
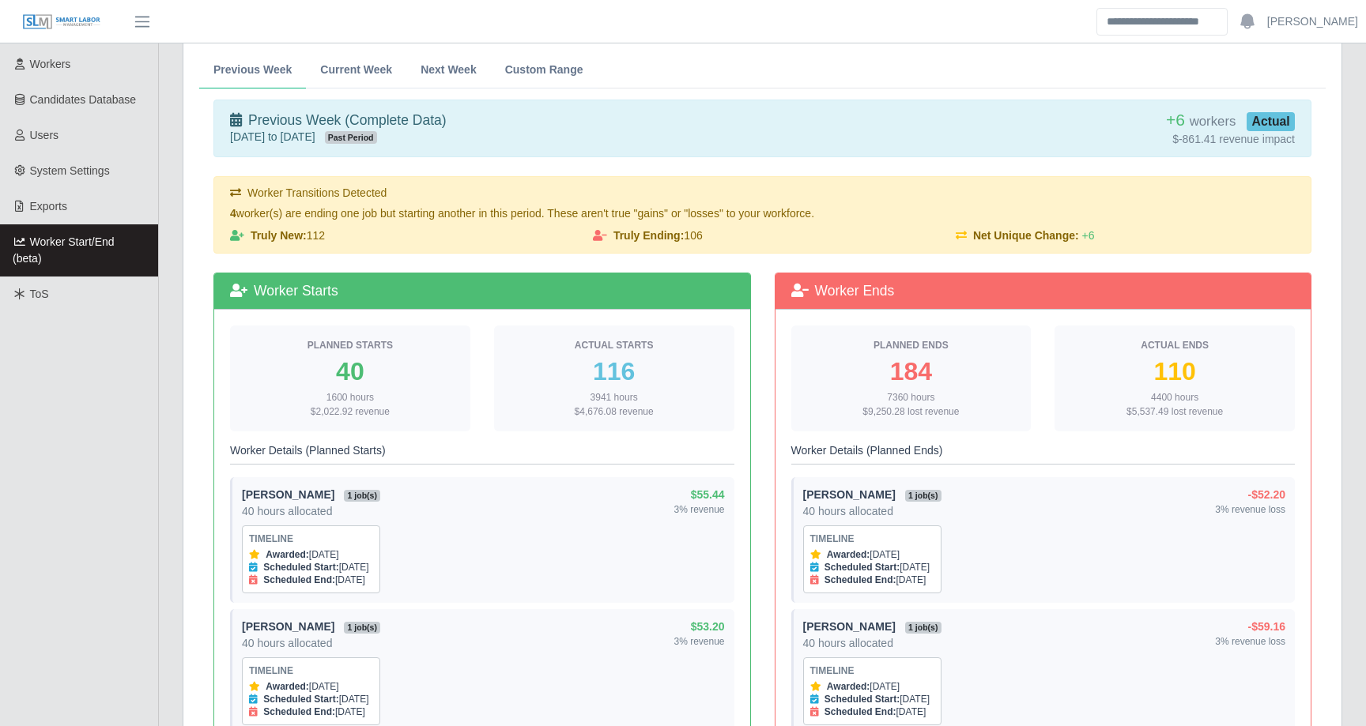
click at [312, 236] on div "Truly New: 112" at bounding box center [399, 236] width 363 height 16
drag, startPoint x: 229, startPoint y: 237, endPoint x: 1107, endPoint y: 230, distance: 878.0
click at [1107, 230] on div "Truly New: 112 Truly Ending: 106 Net Unique Change: +6" at bounding box center [762, 236] width 1088 height 16
click at [1107, 230] on div "Net Unique Change: +6" at bounding box center [1125, 236] width 363 height 16
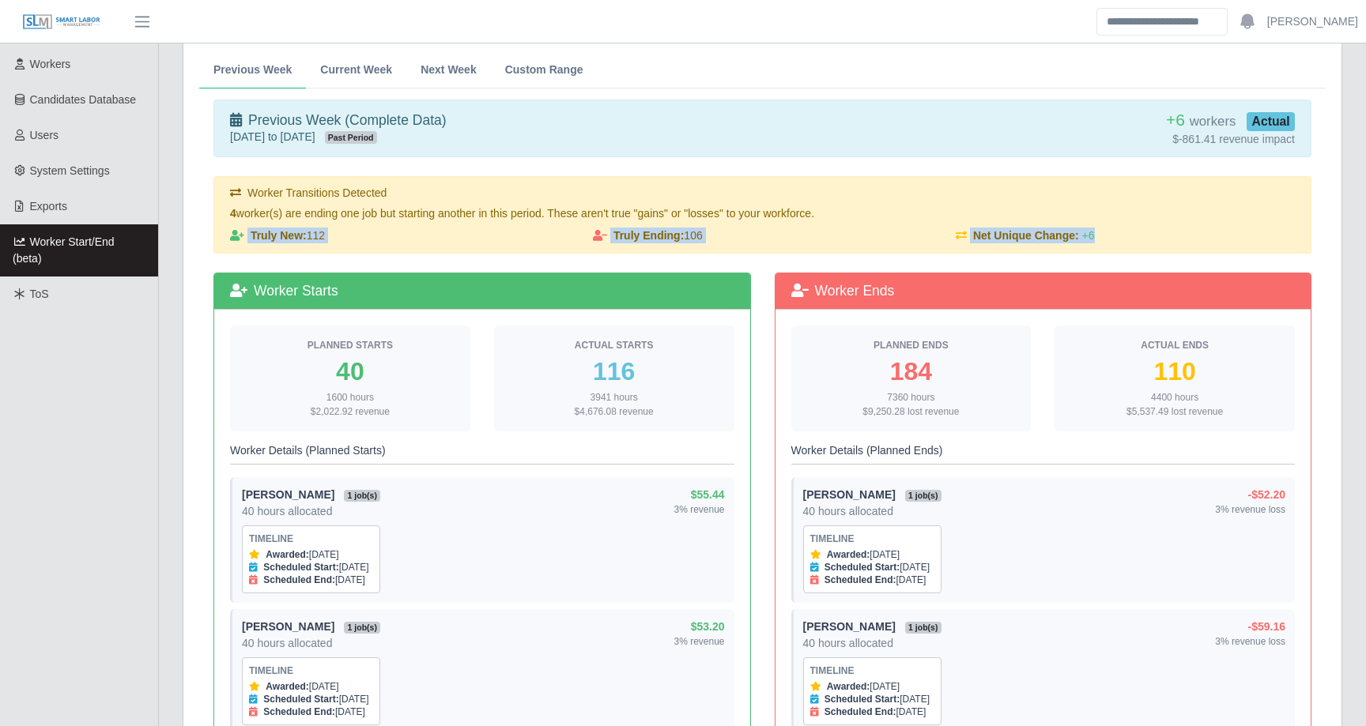
drag, startPoint x: 724, startPoint y: 237, endPoint x: 295, endPoint y: 239, distance: 429.1
click at [295, 239] on div "Truly New: 112 Truly Ending: 106 Net Unique Change: +6" at bounding box center [762, 236] width 1088 height 16
click at [318, 235] on div "Truly New: 112" at bounding box center [399, 236] width 363 height 16
click at [312, 237] on div "Truly New: 112" at bounding box center [399, 236] width 363 height 16
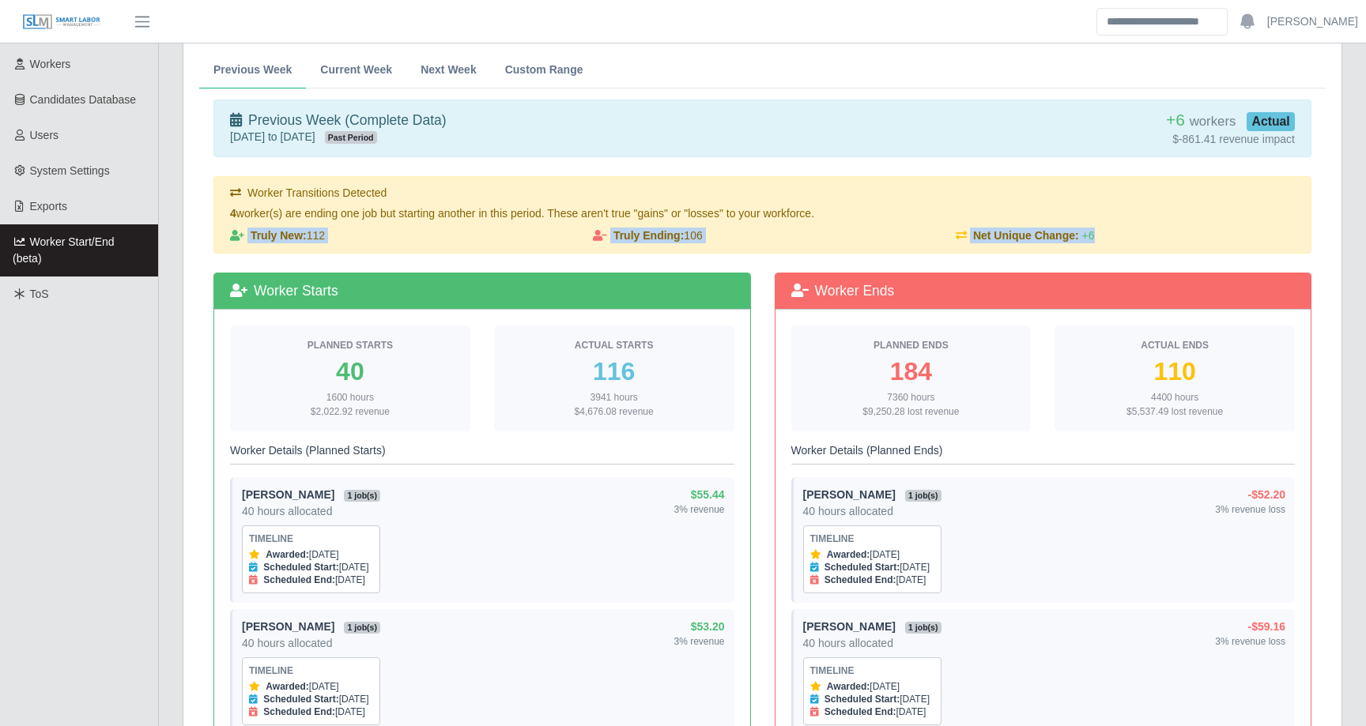
click at [312, 237] on div "Truly New: 112" at bounding box center [399, 236] width 363 height 16
click at [518, 231] on div "Truly New: 112" at bounding box center [399, 236] width 363 height 16
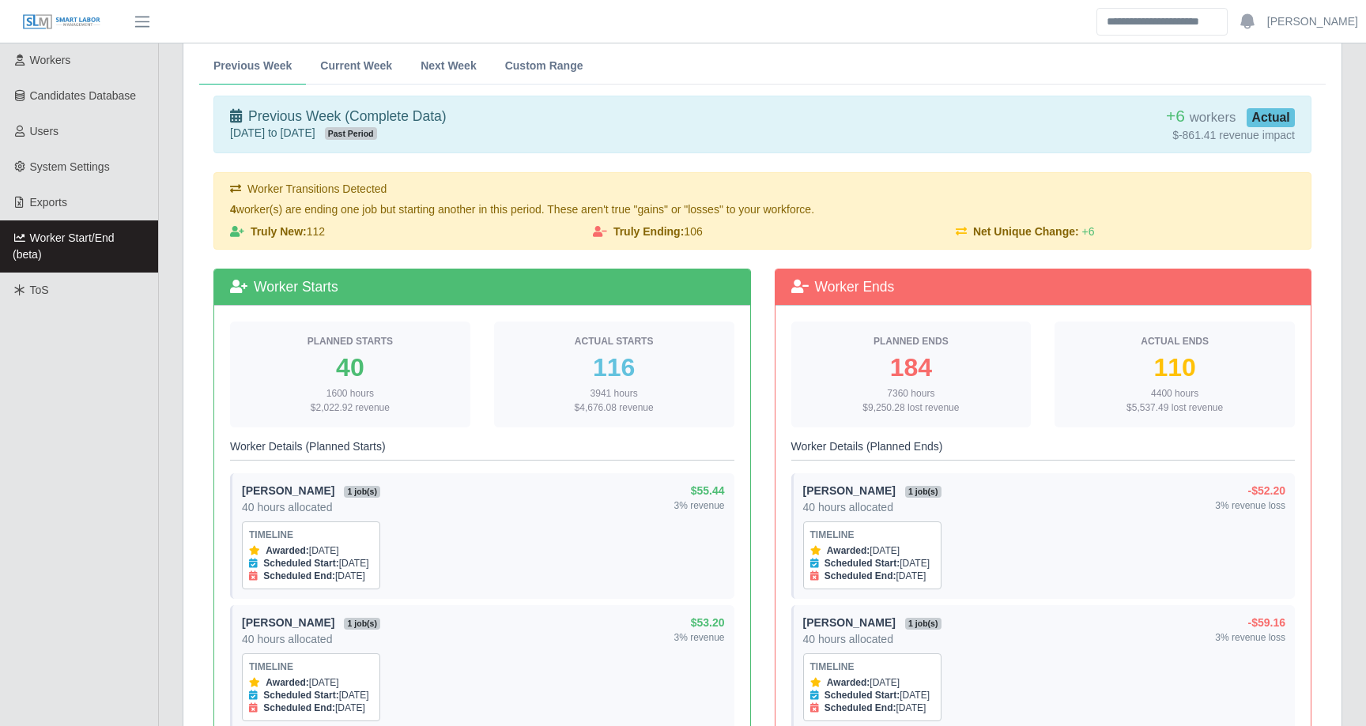
scroll to position [304, 0]
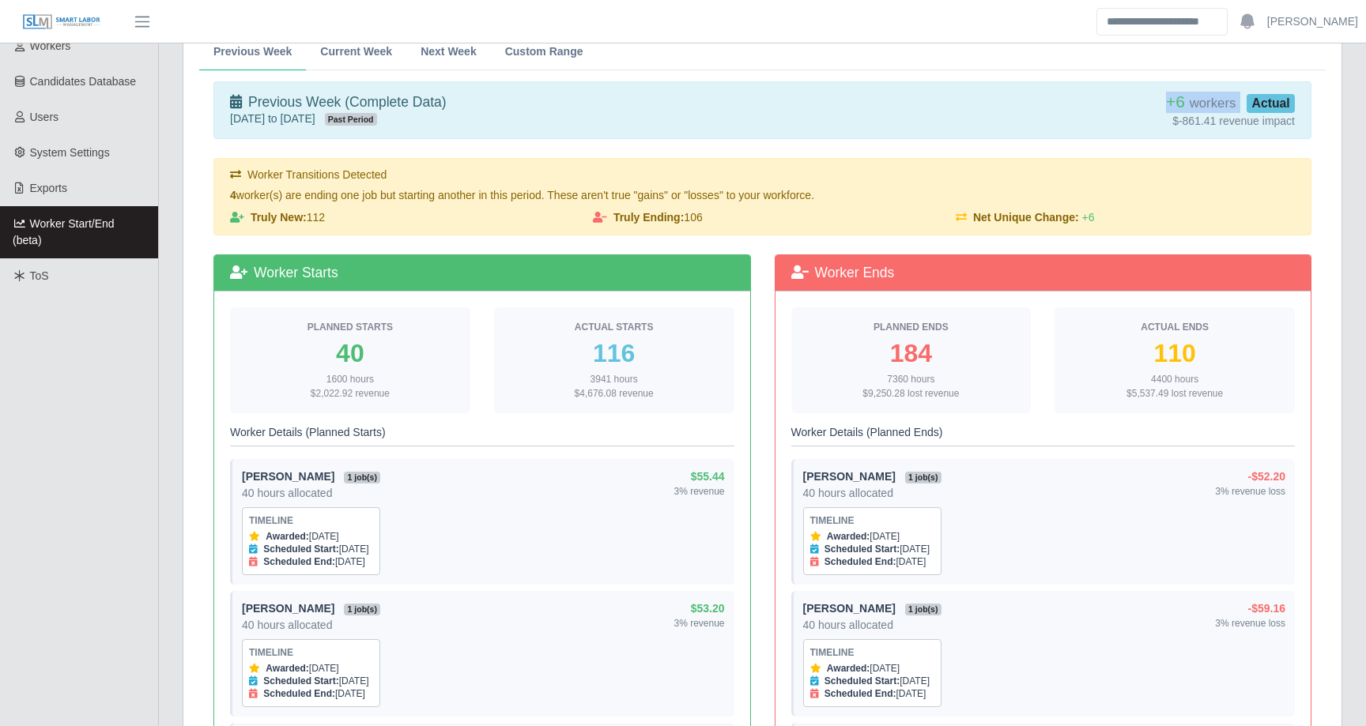
drag, startPoint x: 1164, startPoint y: 104, endPoint x: 1248, endPoint y: 104, distance: 83.8
click at [1248, 104] on div "+6 workers Actual" at bounding box center [1124, 102] width 339 height 21
drag, startPoint x: 1167, startPoint y: 119, endPoint x: 1336, endPoint y: 124, distance: 168.4
click at [1336, 124] on div "Previous Week Current Week Next Week Custom Range Previous Week (Complete Data)…" at bounding box center [762, 621] width 1158 height 1209
click at [352, 58] on link "Current Week" at bounding box center [356, 51] width 100 height 37
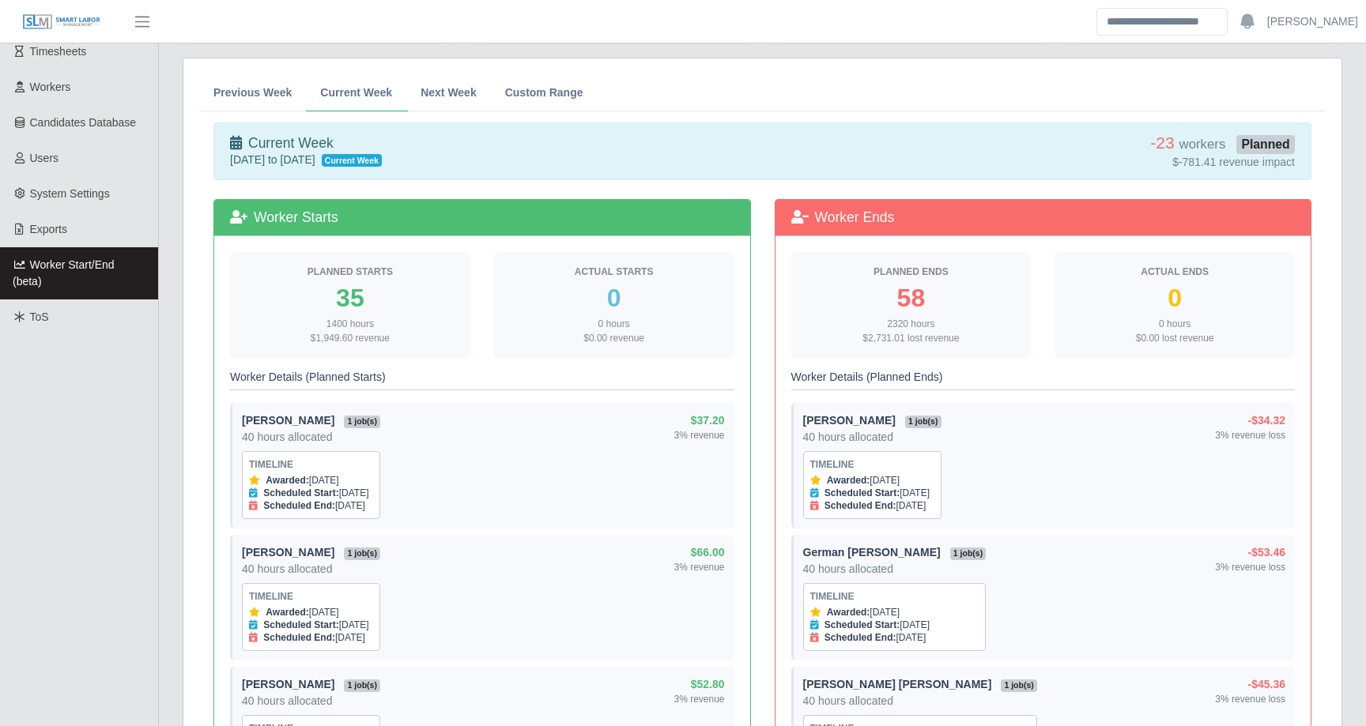
scroll to position [227, 0]
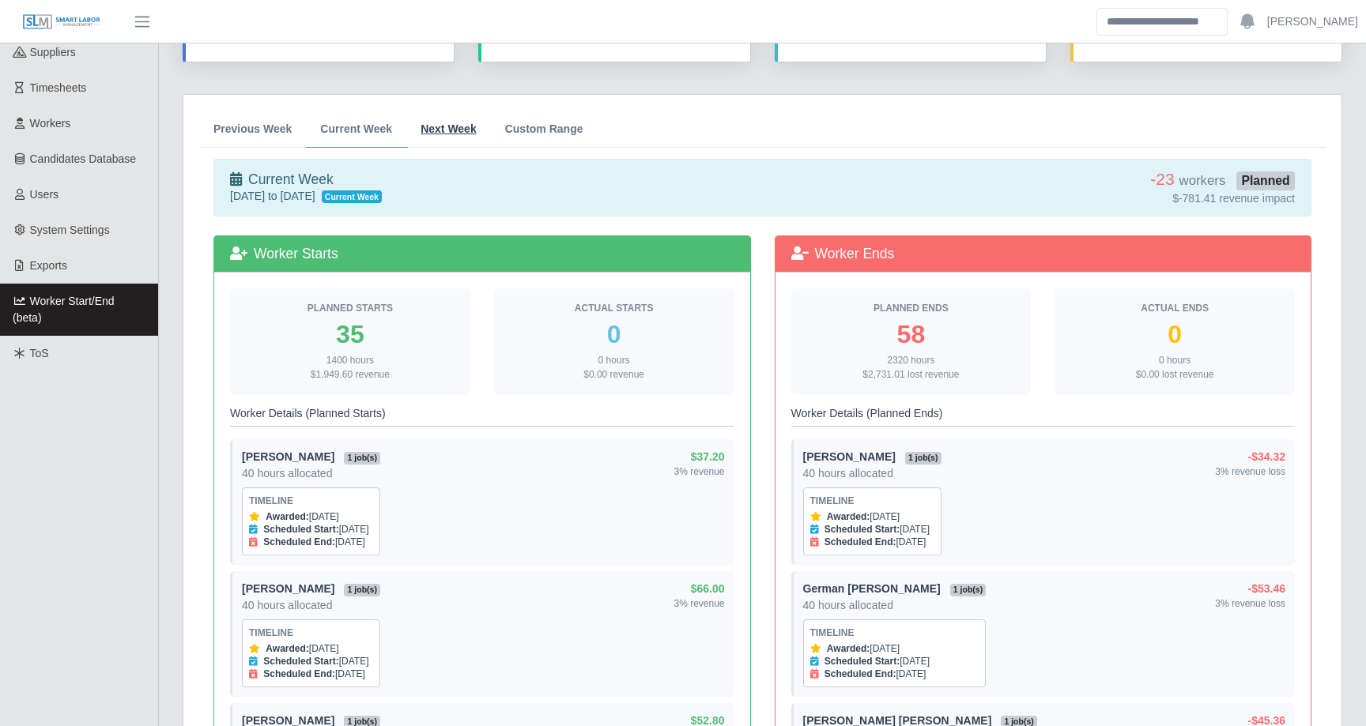
click at [433, 138] on link "Next Week" at bounding box center [448, 129] width 85 height 37
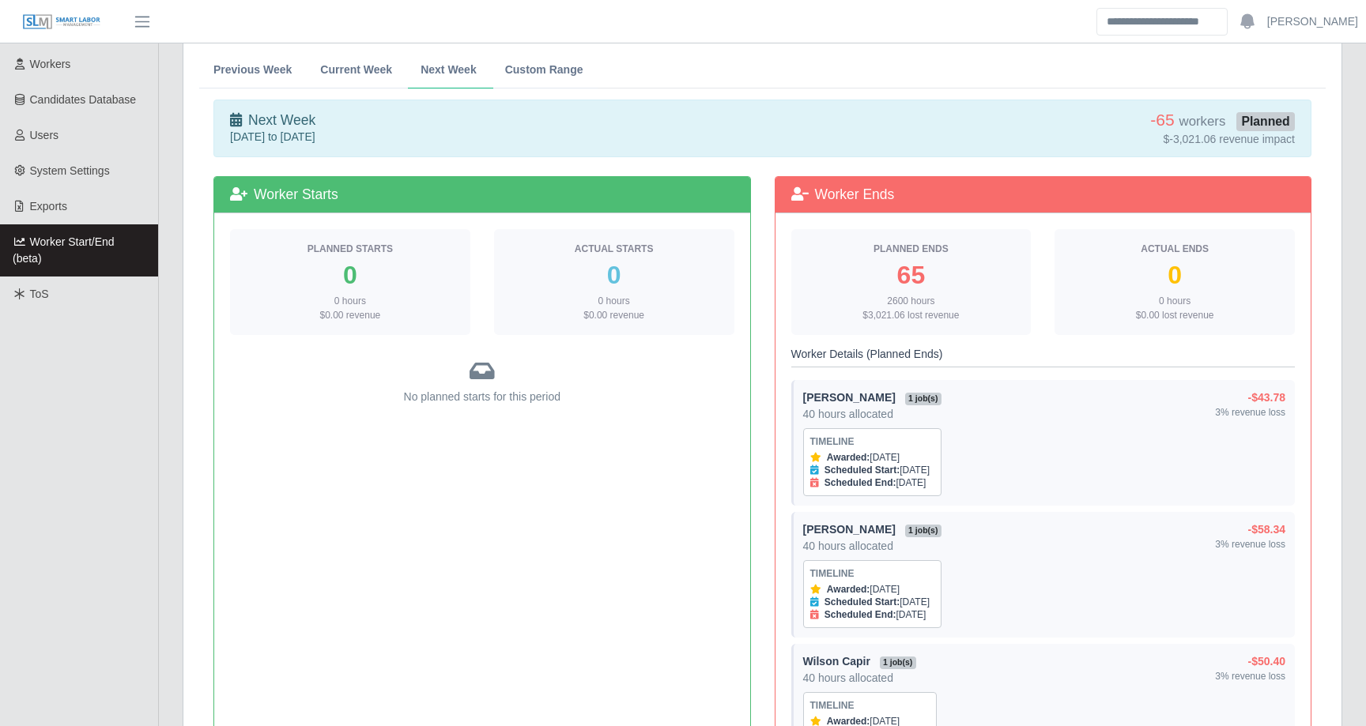
scroll to position [284, 0]
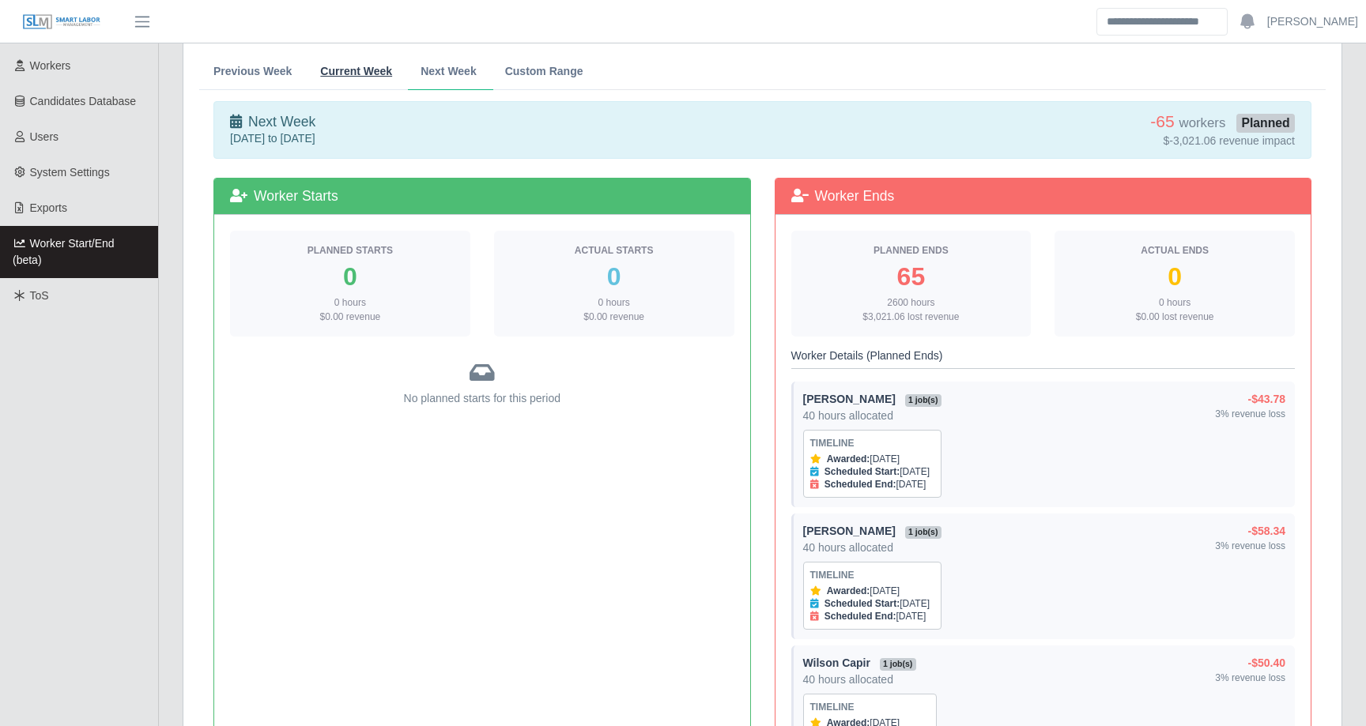
click at [375, 66] on span "Current Week" at bounding box center [356, 71] width 72 height 11
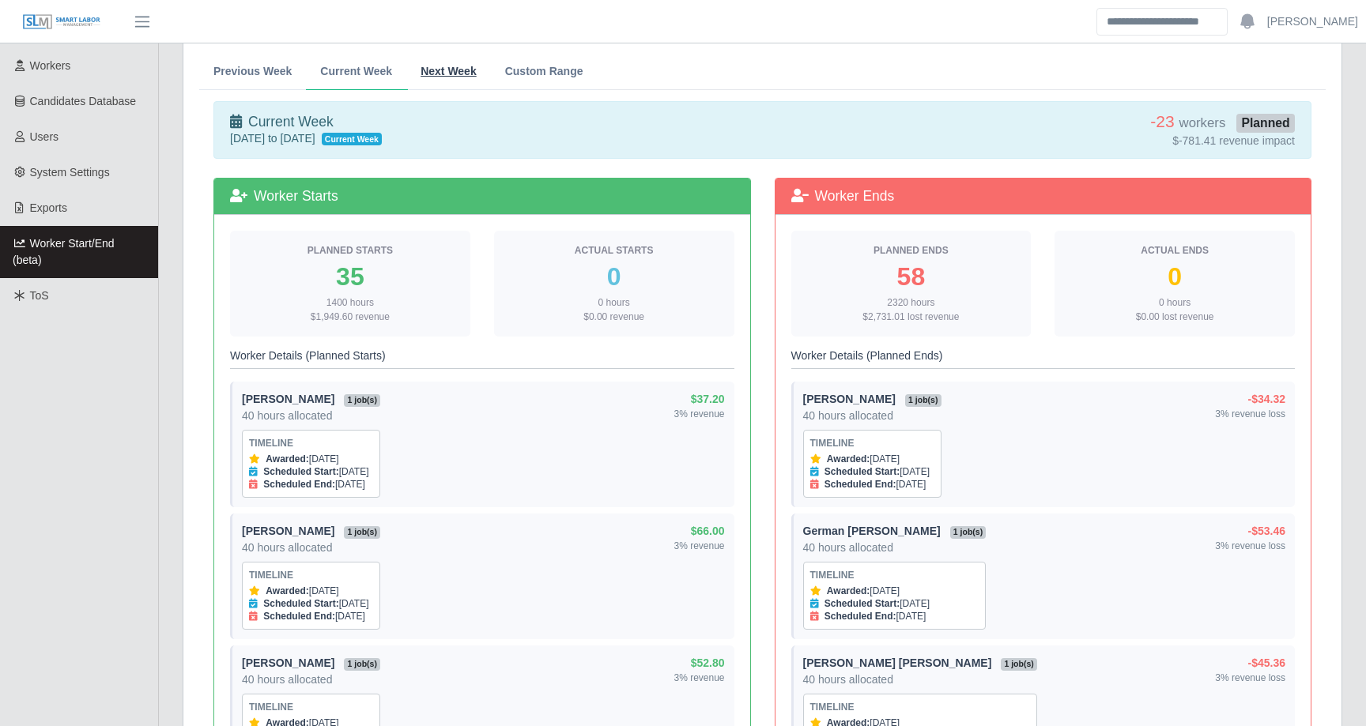
click at [450, 66] on span "Next Week" at bounding box center [448, 71] width 56 height 11
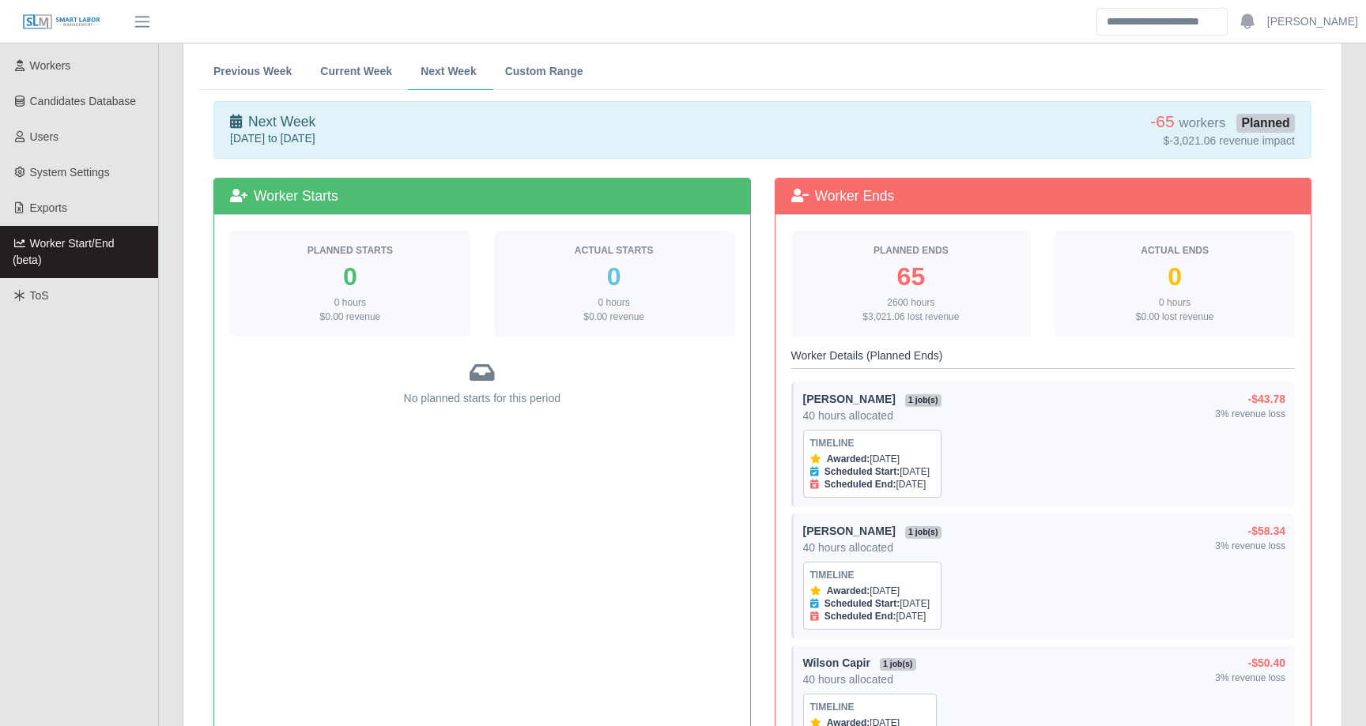
drag, startPoint x: 302, startPoint y: 247, endPoint x: 394, endPoint y: 312, distance: 112.3
click at [394, 312] on div "Planned Starts 0 0 hours $0.00 revenue" at bounding box center [350, 284] width 240 height 106
click at [415, 304] on div "0 hours $0.00 revenue" at bounding box center [350, 310] width 215 height 28
drag, startPoint x: 878, startPoint y: 254, endPoint x: 958, endPoint y: 320, distance: 103.8
click at [958, 320] on div "Planned Ends 65 2600 hours $3,021.06 lost revenue" at bounding box center [911, 284] width 240 height 106
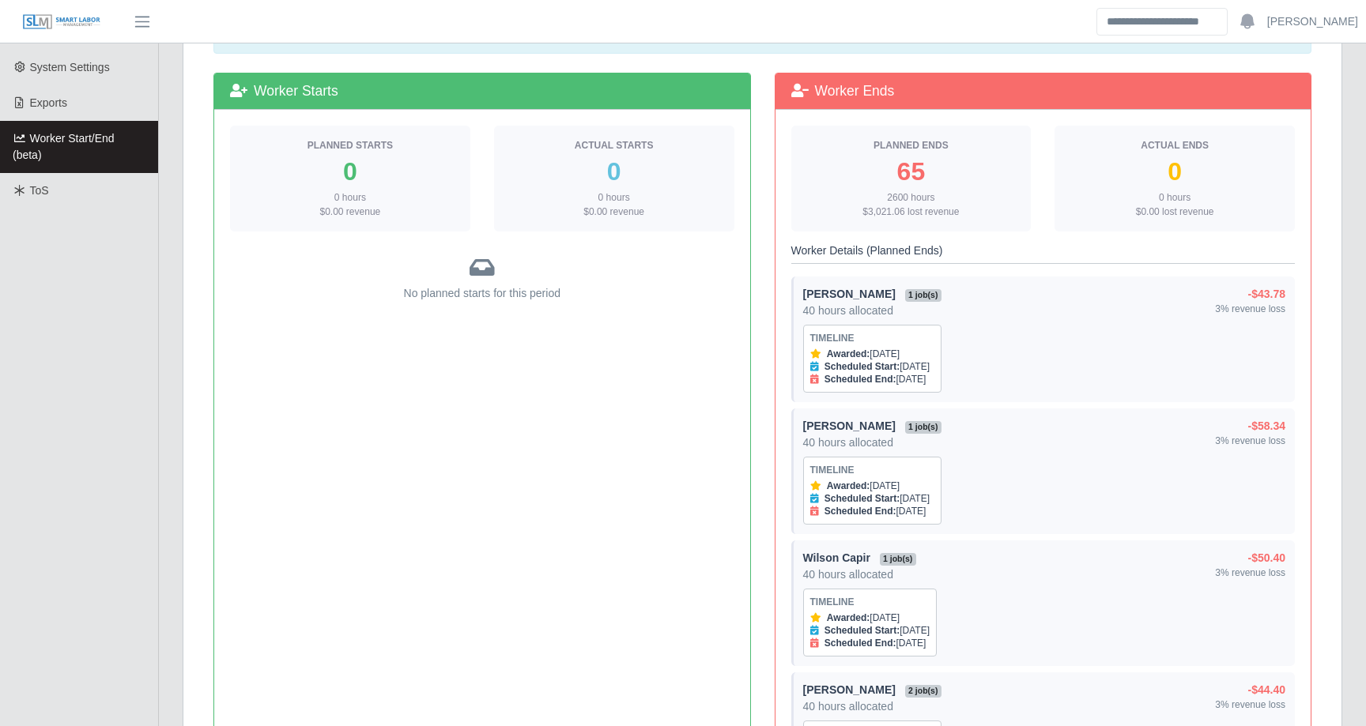
scroll to position [397, 0]
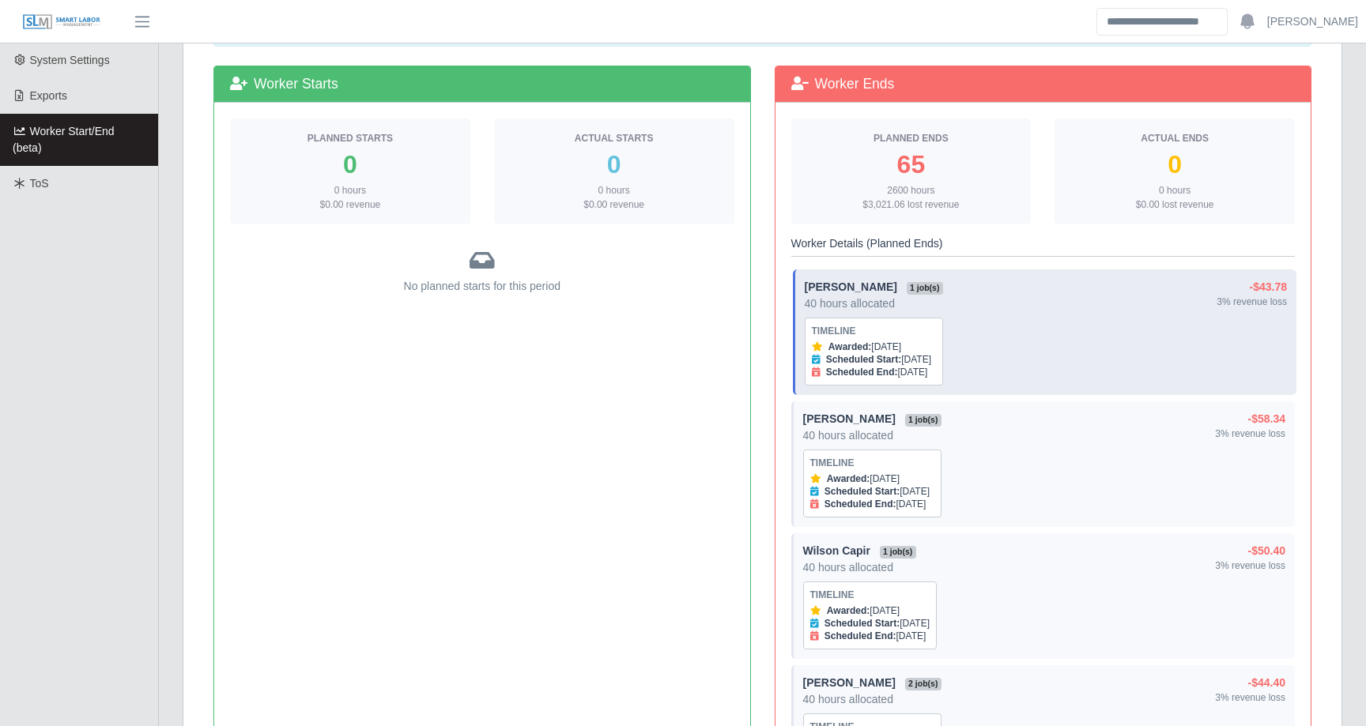
drag, startPoint x: 966, startPoint y: 371, endPoint x: 823, endPoint y: 369, distance: 143.0
click at [824, 370] on div "Scheduled End: Oct 15, 2025" at bounding box center [874, 372] width 124 height 13
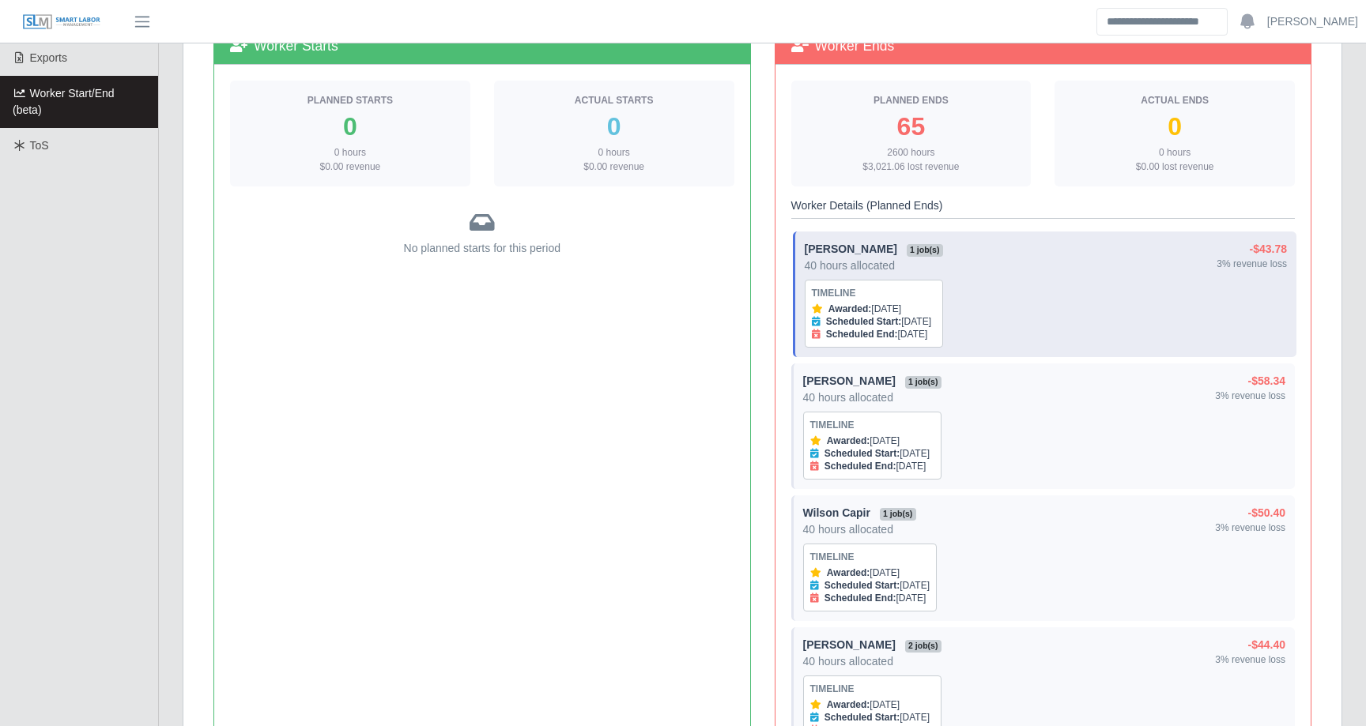
scroll to position [443, 0]
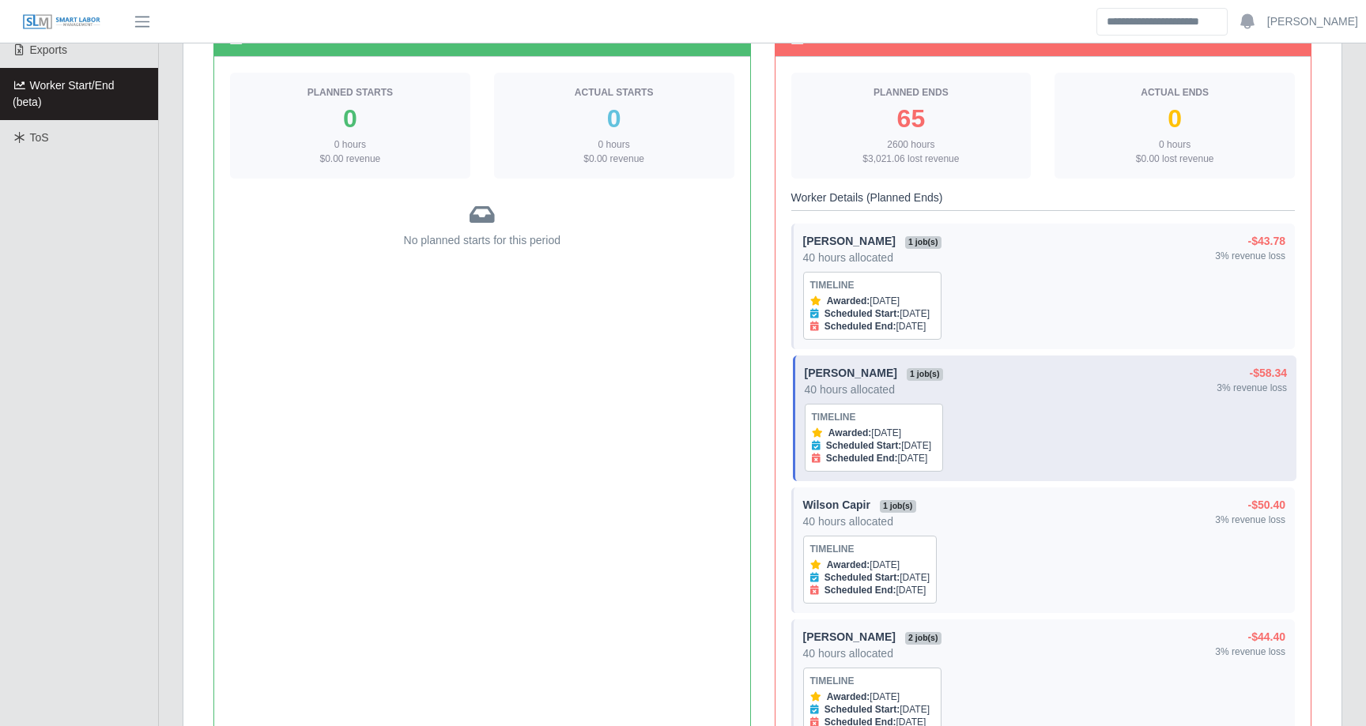
drag, startPoint x: 966, startPoint y: 462, endPoint x: 822, endPoint y: 463, distance: 144.6
click at [822, 463] on div "Scheduled End: Oct 14, 2025" at bounding box center [874, 458] width 124 height 13
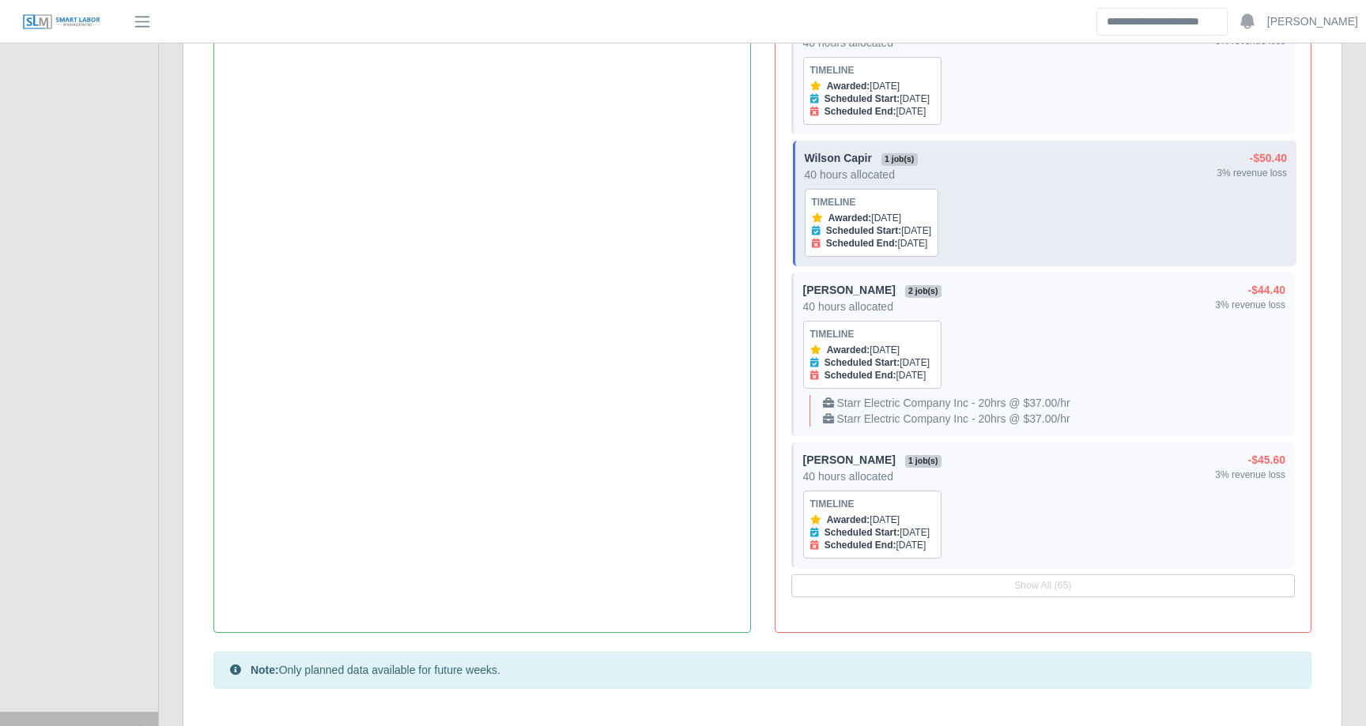
scroll to position [854, 0]
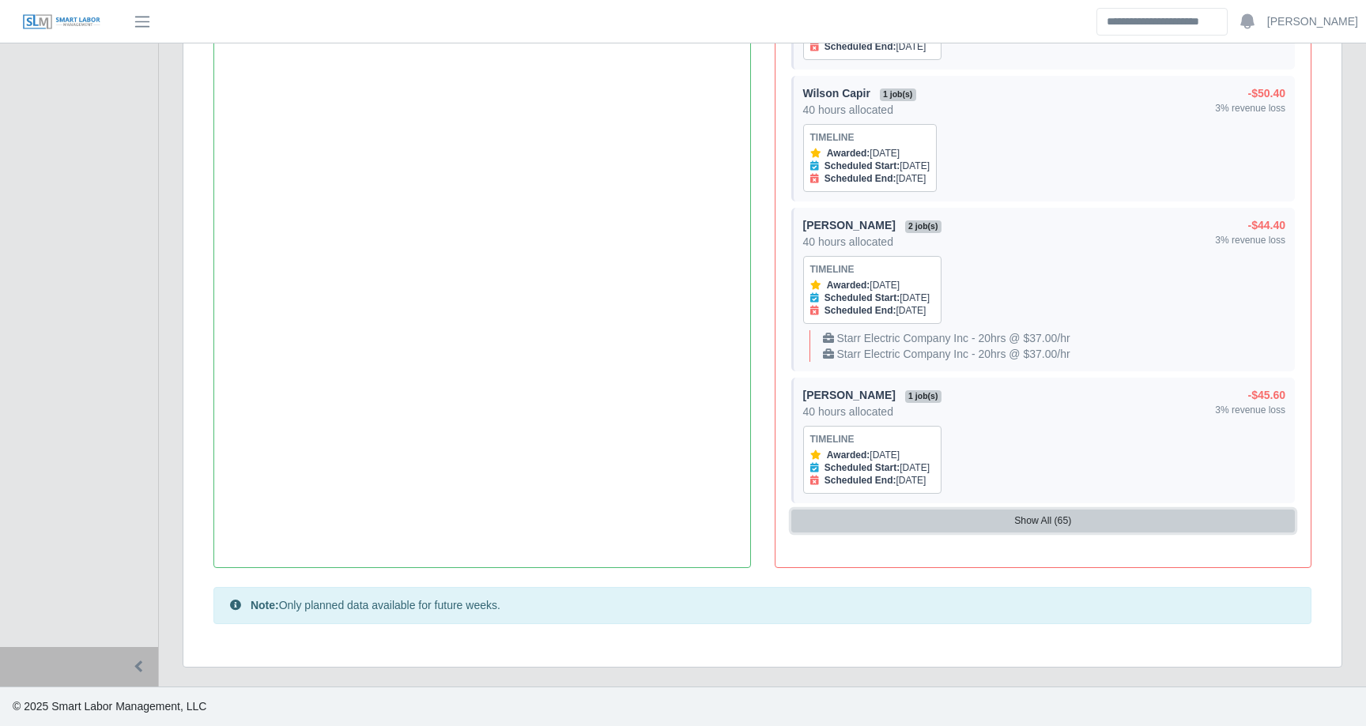
click at [1014, 525] on button "Show All (65)" at bounding box center [1043, 521] width 504 height 22
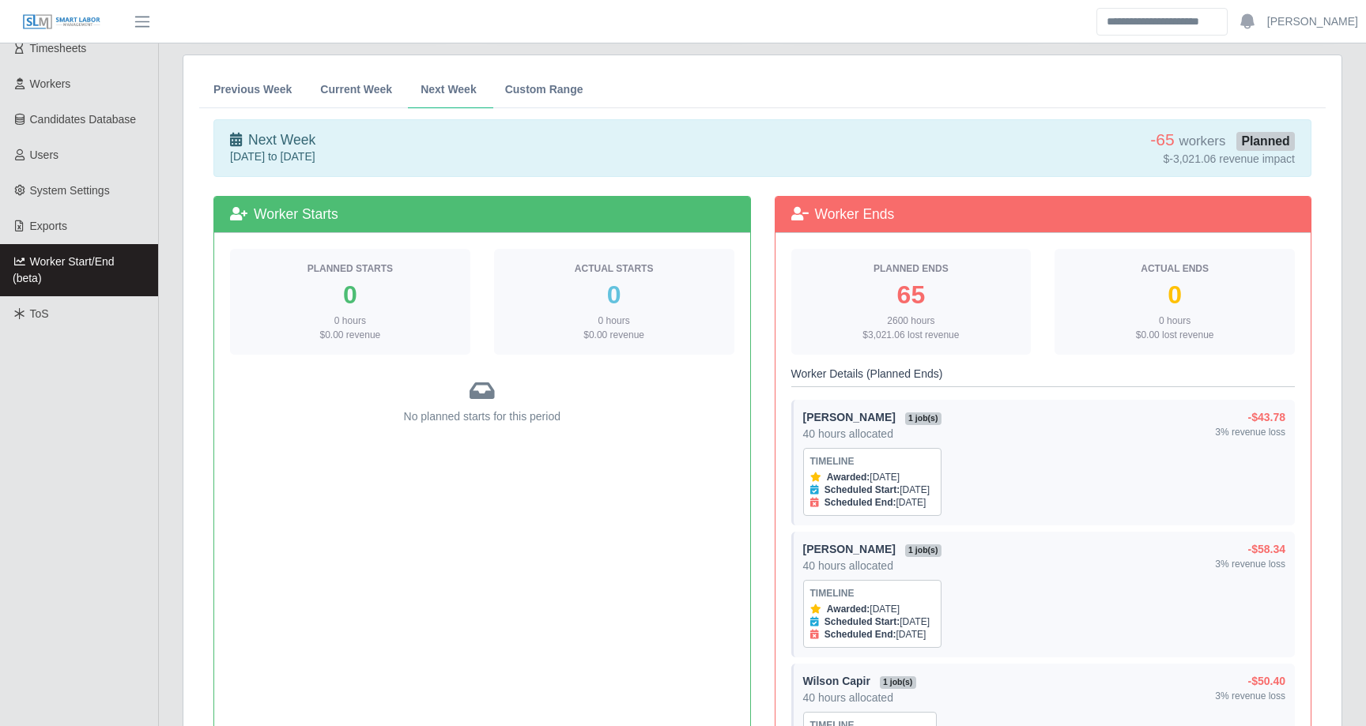
scroll to position [0, 0]
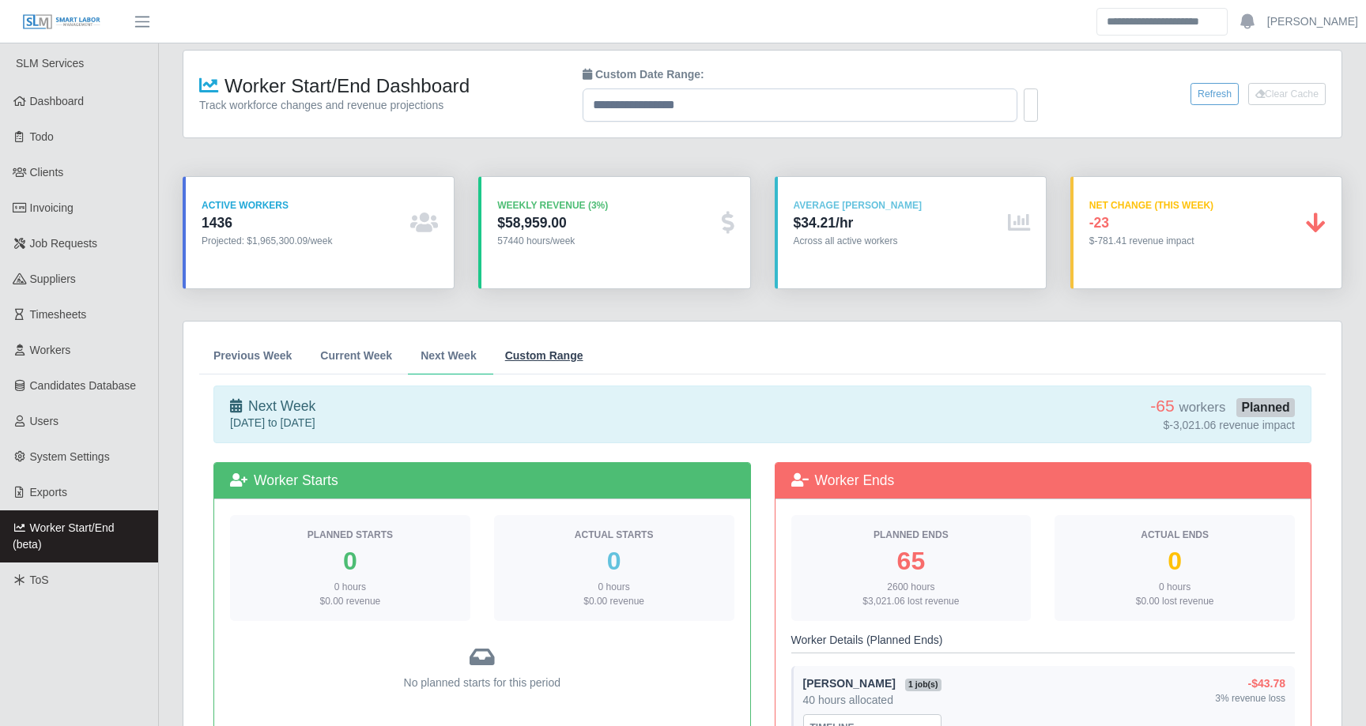
click at [541, 356] on span "Custom Range" at bounding box center [544, 355] width 78 height 11
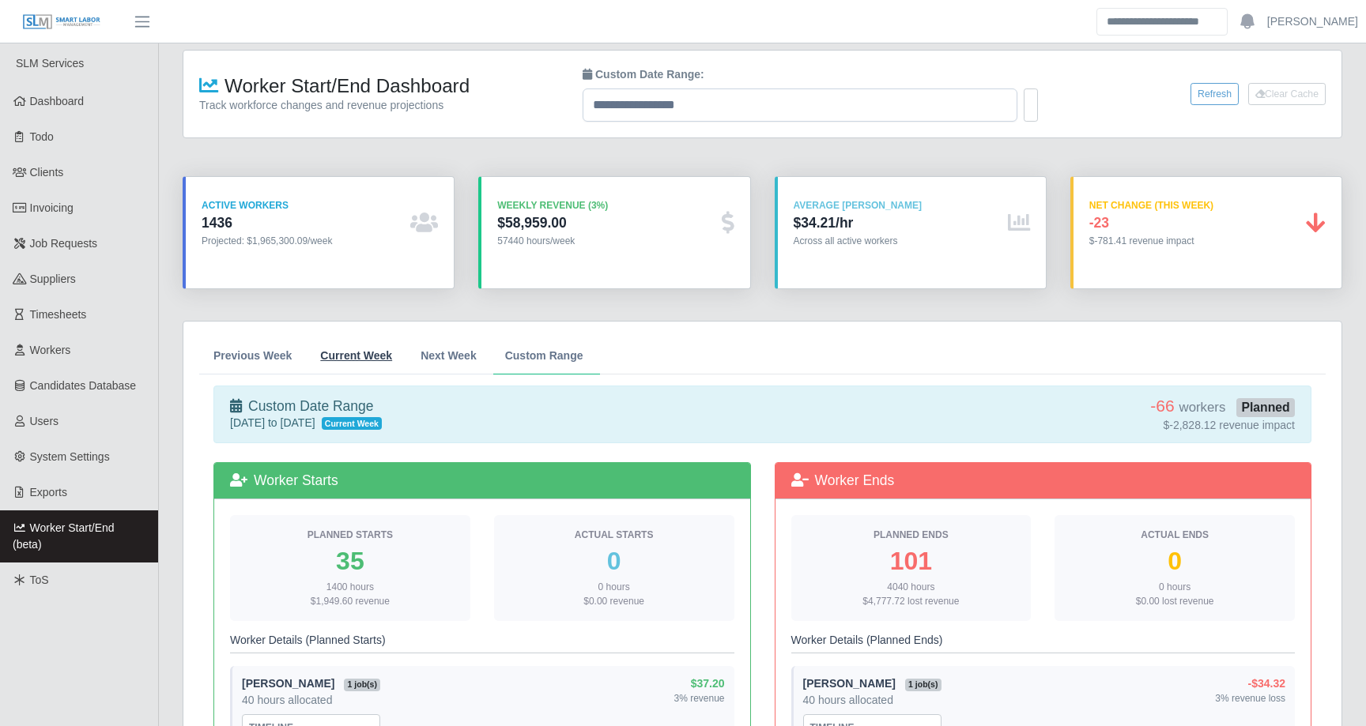
click at [366, 364] on link "Current Week" at bounding box center [356, 355] width 100 height 37
click at [435, 356] on span "Next Week" at bounding box center [448, 355] width 56 height 11
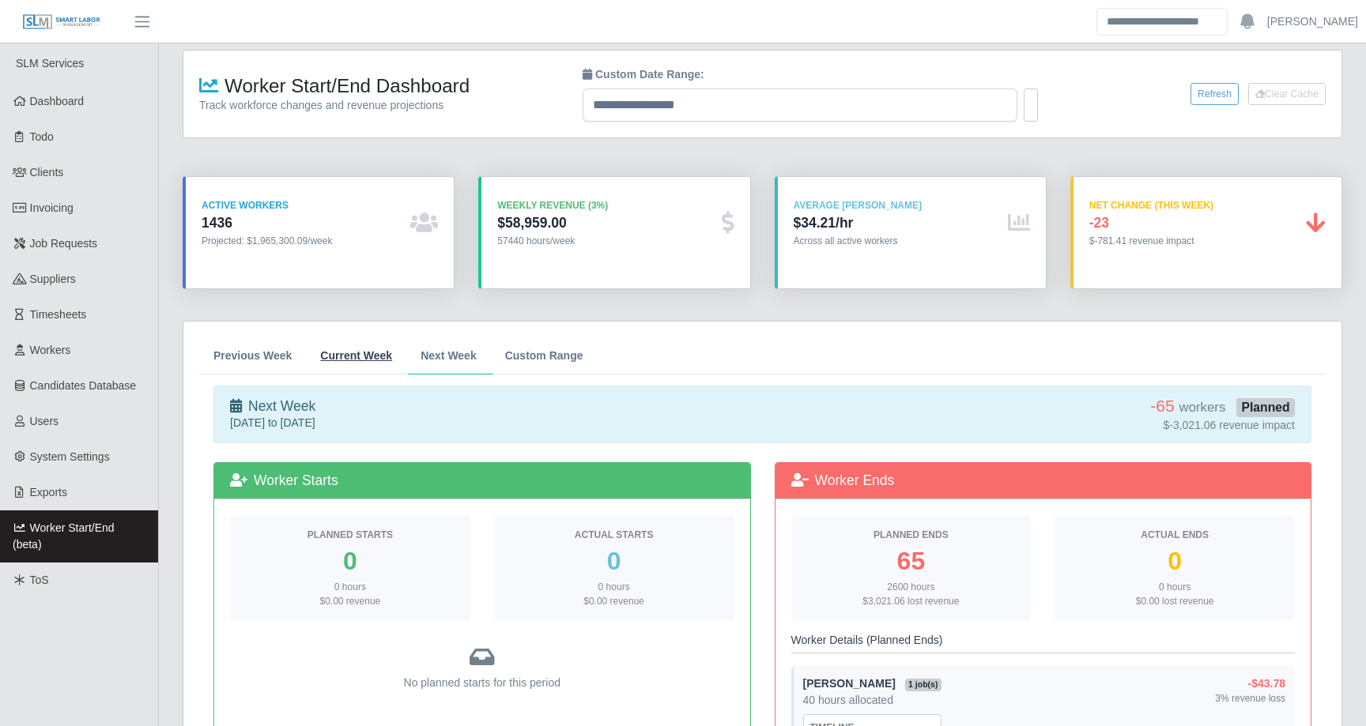
click at [354, 372] on link "Current Week" at bounding box center [356, 355] width 100 height 37
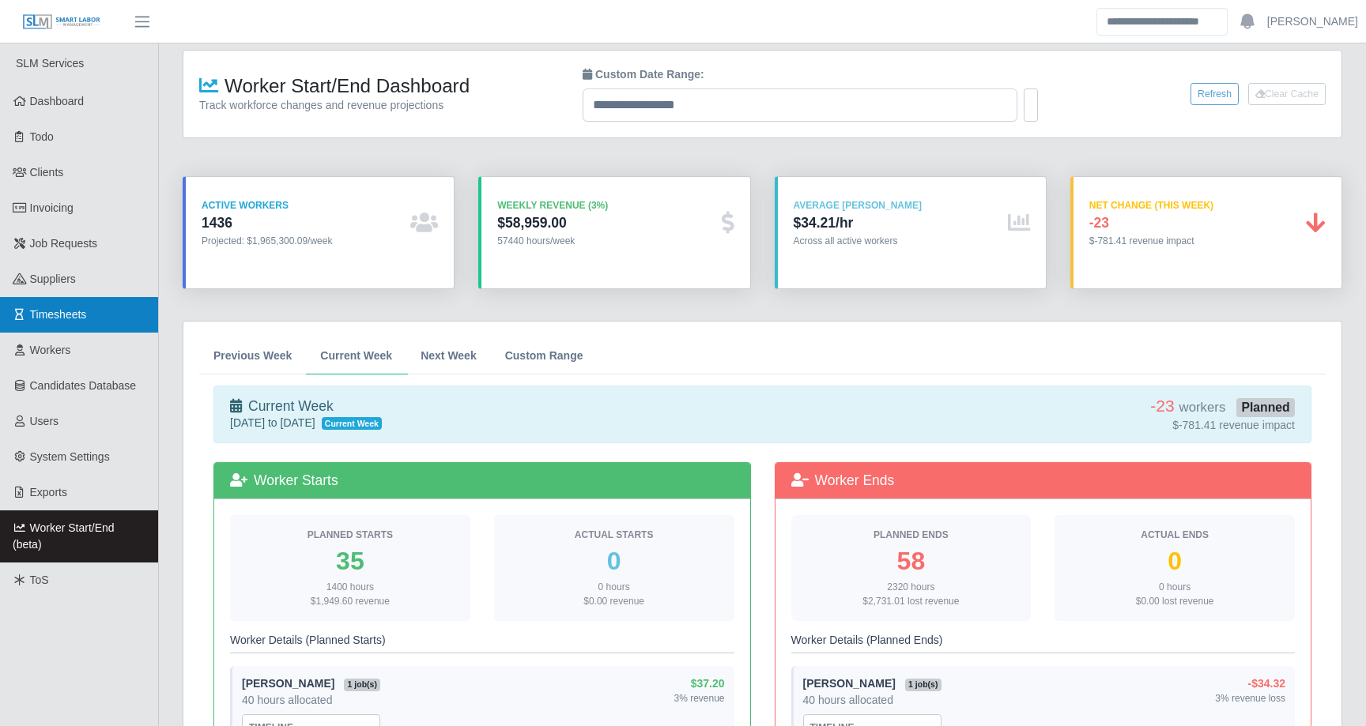
click at [73, 305] on link "Timesheets" at bounding box center [79, 315] width 158 height 36
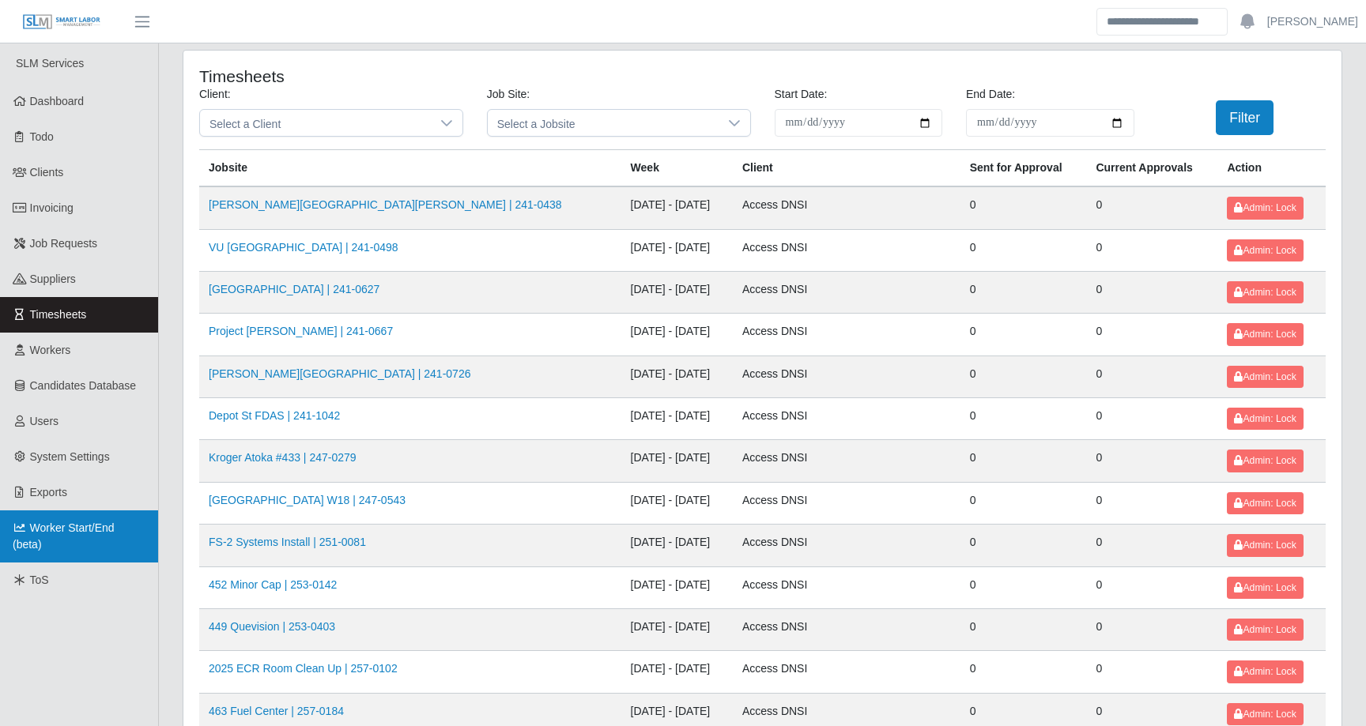
click at [70, 537] on link "Worker Start/End (beta)" at bounding box center [79, 536] width 158 height 52
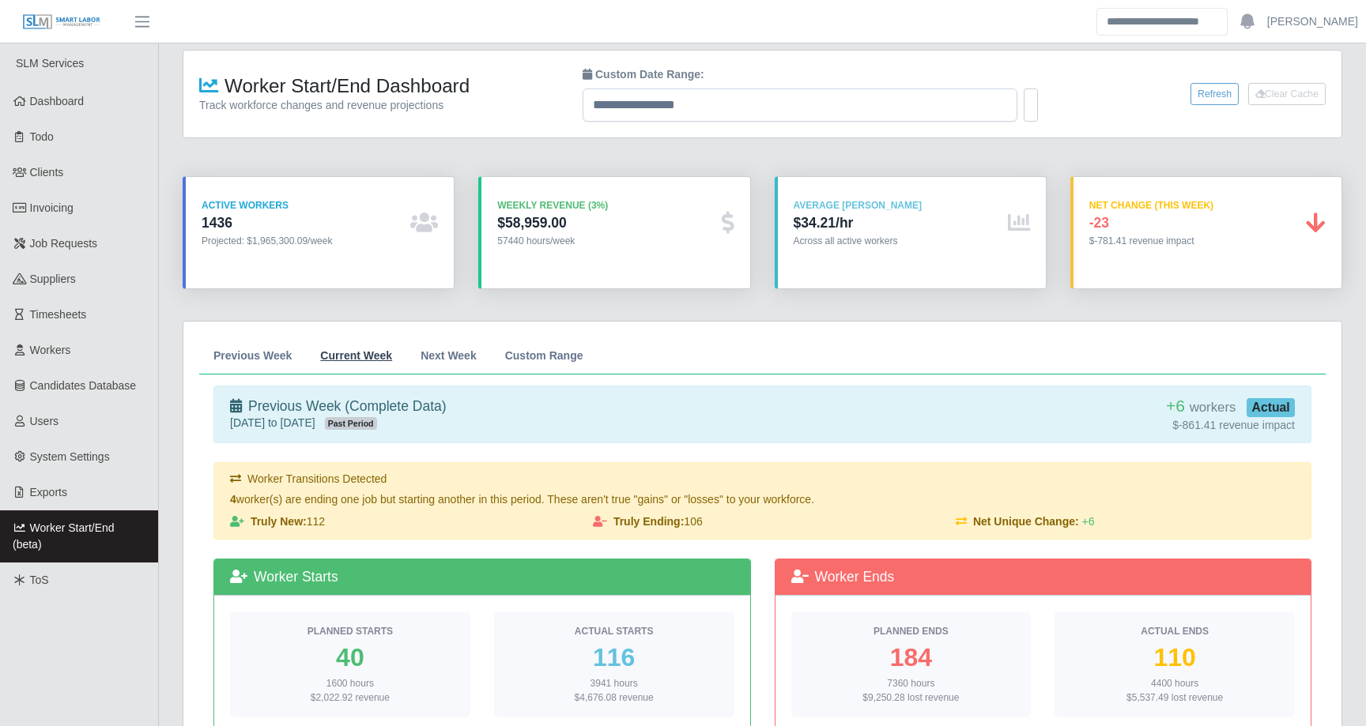
click at [367, 352] on span "Current Week" at bounding box center [356, 355] width 72 height 11
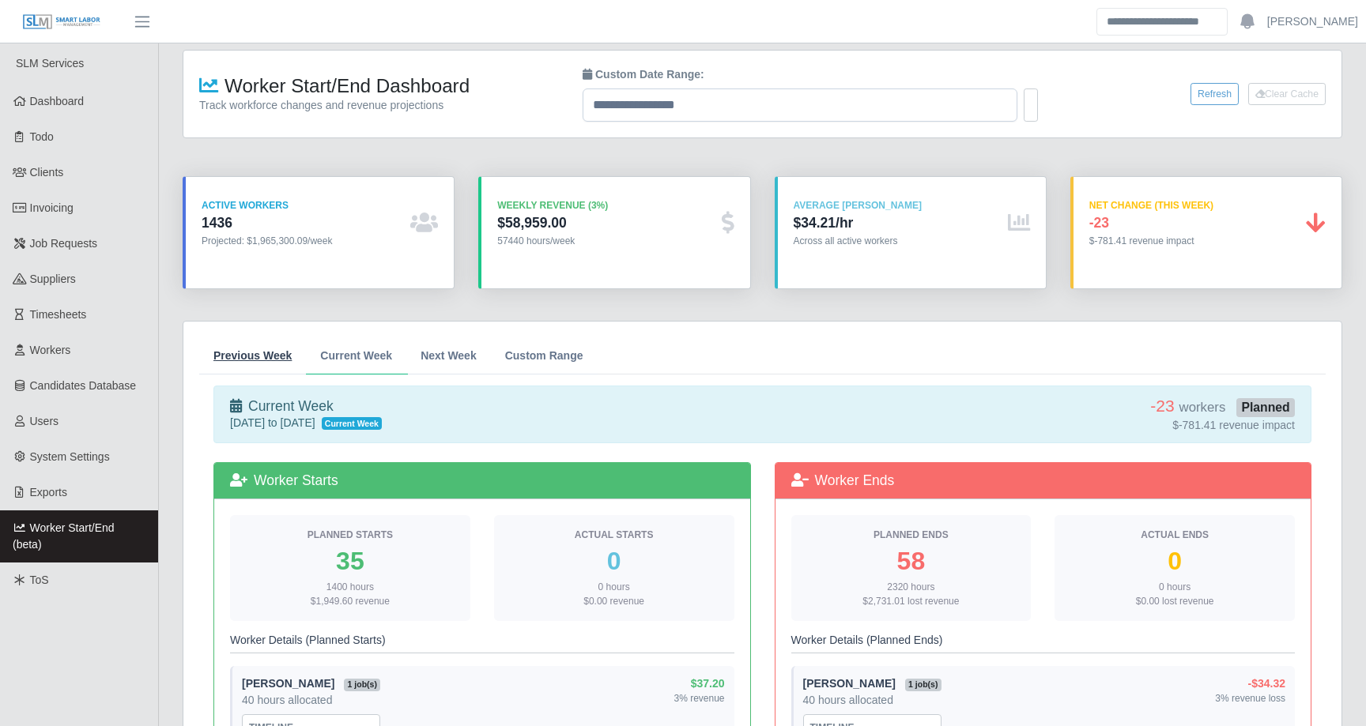
click at [273, 353] on span "Previous Week" at bounding box center [252, 355] width 78 height 11
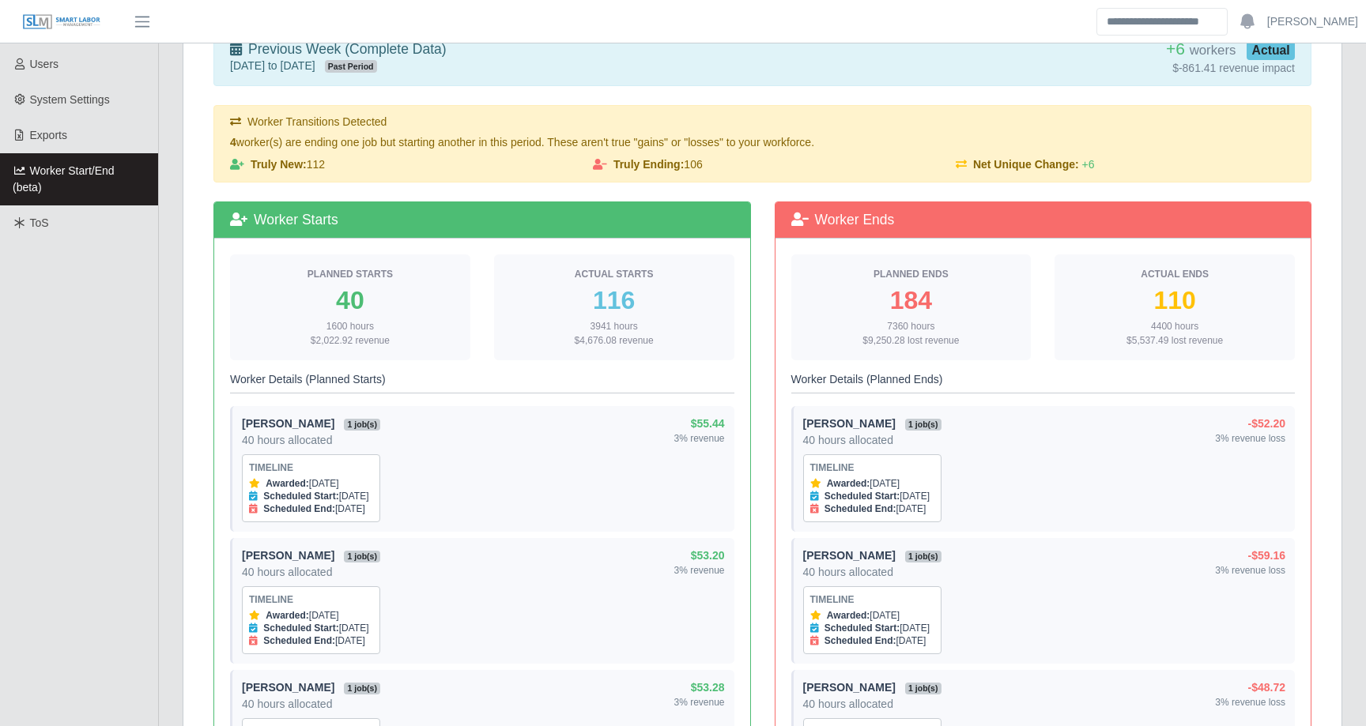
scroll to position [372, 0]
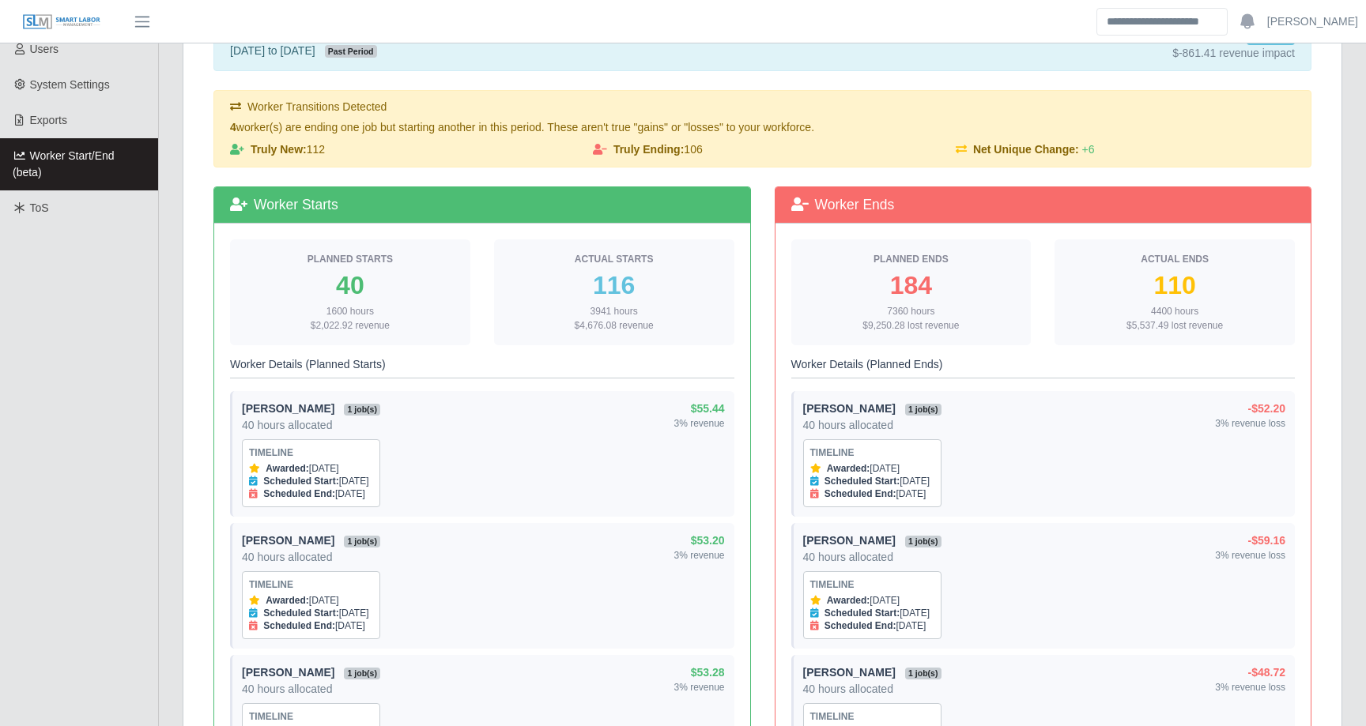
drag, startPoint x: 313, startPoint y: 326, endPoint x: 437, endPoint y: 326, distance: 124.1
click at [437, 326] on div "1600 hours $2,022.92 revenue" at bounding box center [350, 318] width 215 height 28
drag, startPoint x: 309, startPoint y: 326, endPoint x: 418, endPoint y: 326, distance: 109.1
click at [418, 326] on div "1600 hours $2,022.92 revenue" at bounding box center [350, 318] width 215 height 28
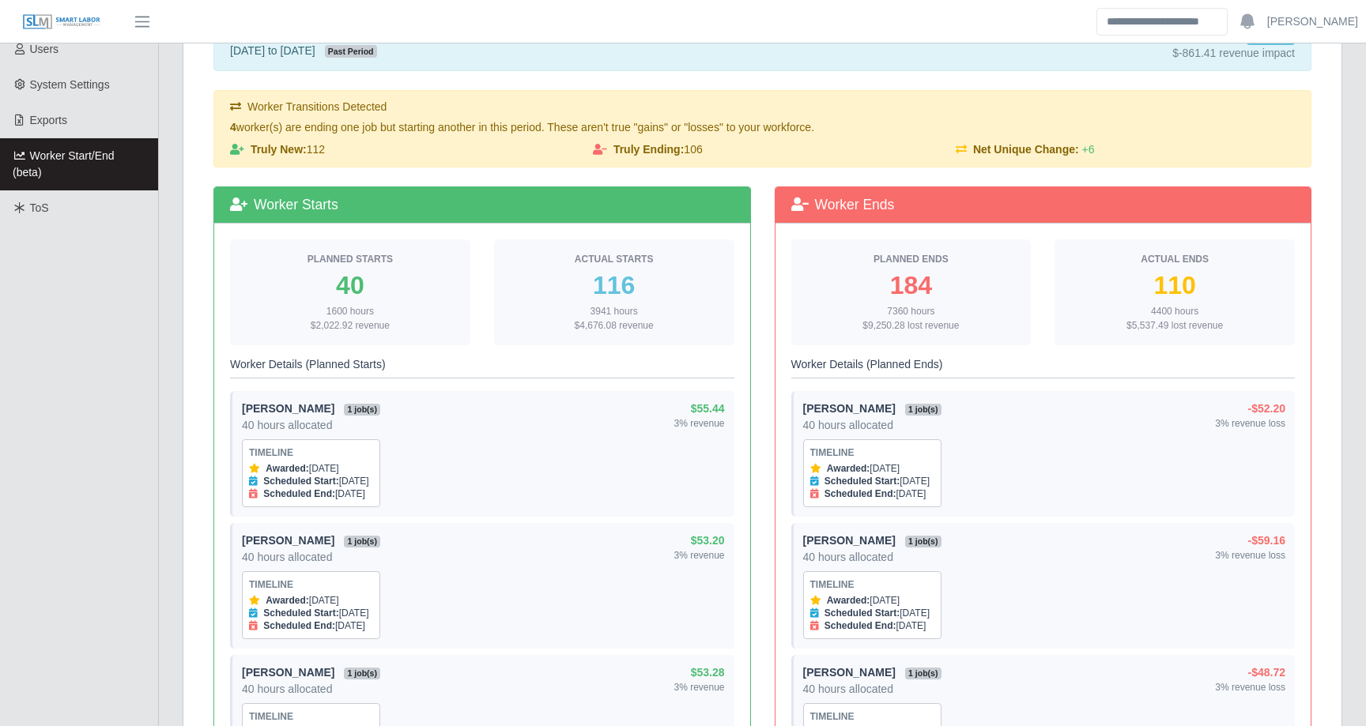
click at [418, 326] on div "1600 hours $2,022.92 revenue" at bounding box center [350, 318] width 215 height 28
drag, startPoint x: 309, startPoint y: 327, endPoint x: 439, endPoint y: 327, distance: 130.4
click at [439, 327] on div "1600 hours $2,022.92 revenue" at bounding box center [350, 318] width 215 height 28
click at [443, 318] on div "1600 hours $2,022.92 revenue" at bounding box center [350, 318] width 215 height 28
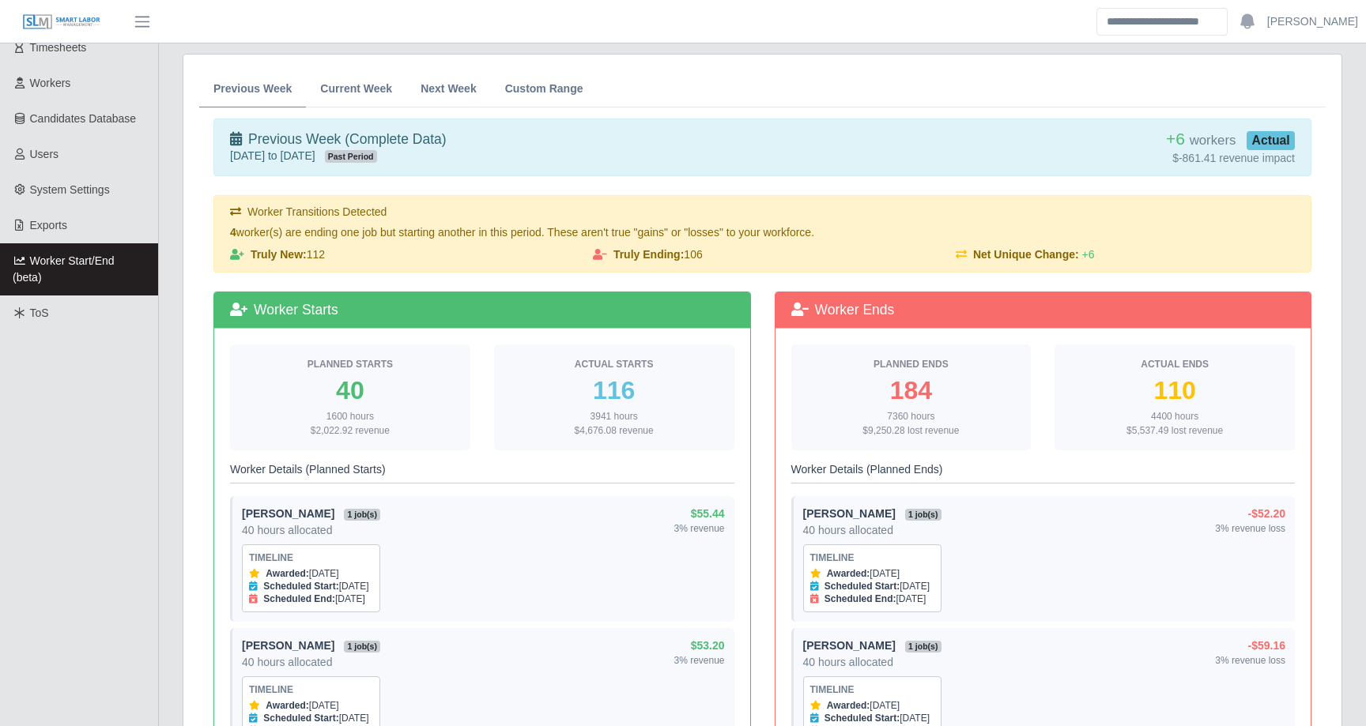
scroll to position [273, 0]
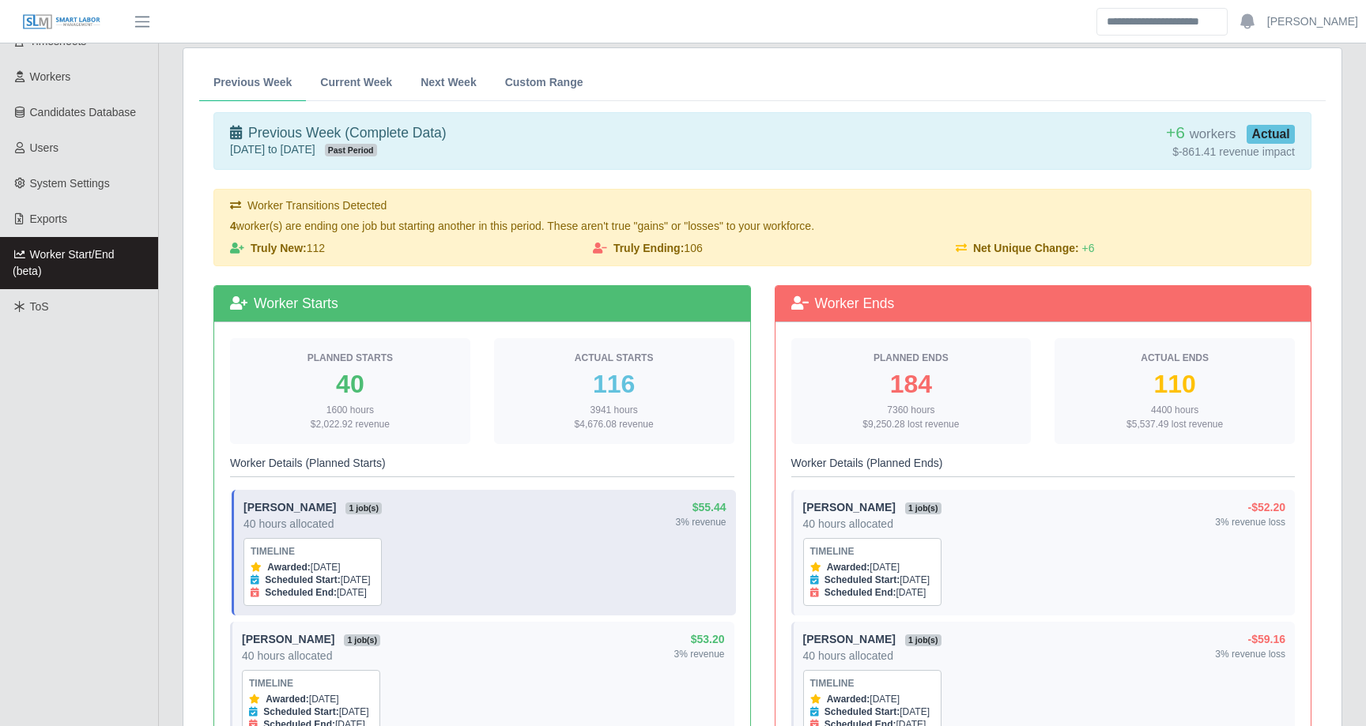
drag, startPoint x: 684, startPoint y: 509, endPoint x: 734, endPoint y: 526, distance: 53.2
click at [734, 526] on div "Manuel Cervantes 1 job(s) 40 hours allocated Timeline Awarded: Oct 7, 2025 Sche…" at bounding box center [484, 553] width 504 height 126
click at [612, 516] on div "Manuel Cervantes 1 job(s) 40 hours allocated Timeline Awarded: Oct 7, 2025 Sche…" at bounding box center [484, 552] width 483 height 107
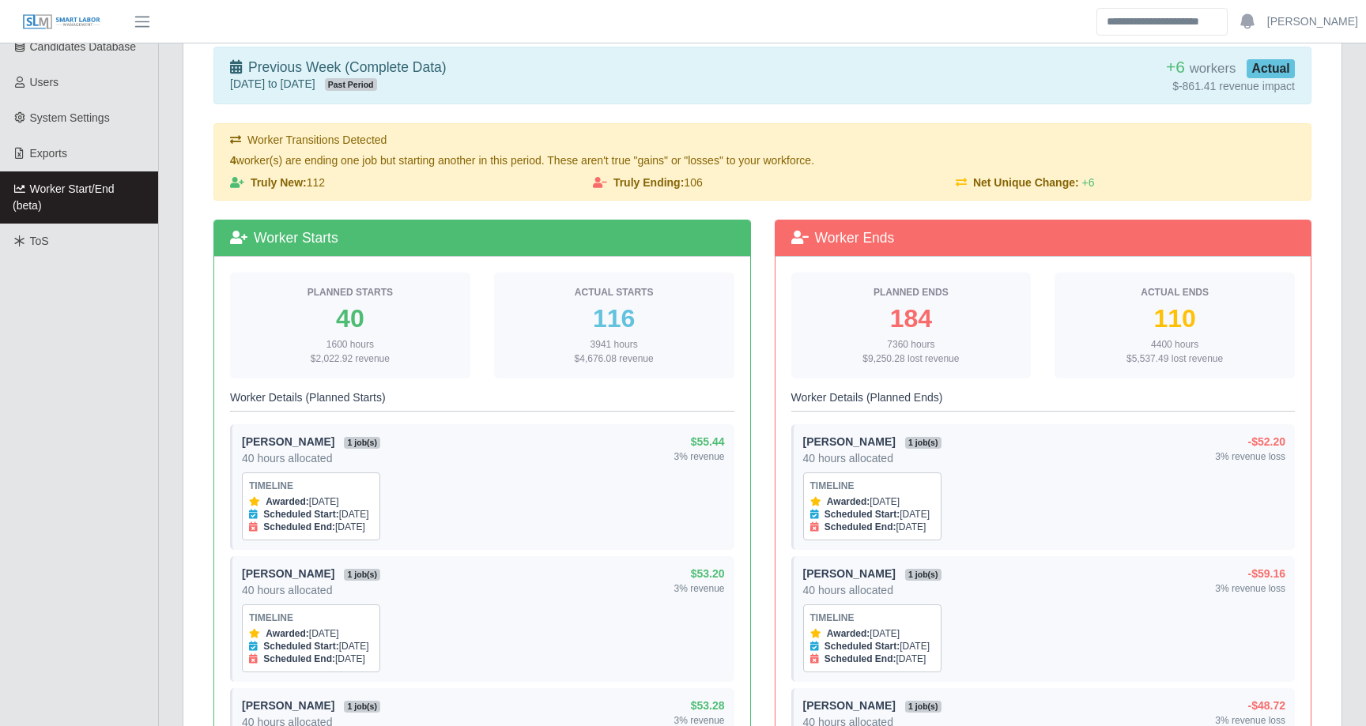
scroll to position [322, 0]
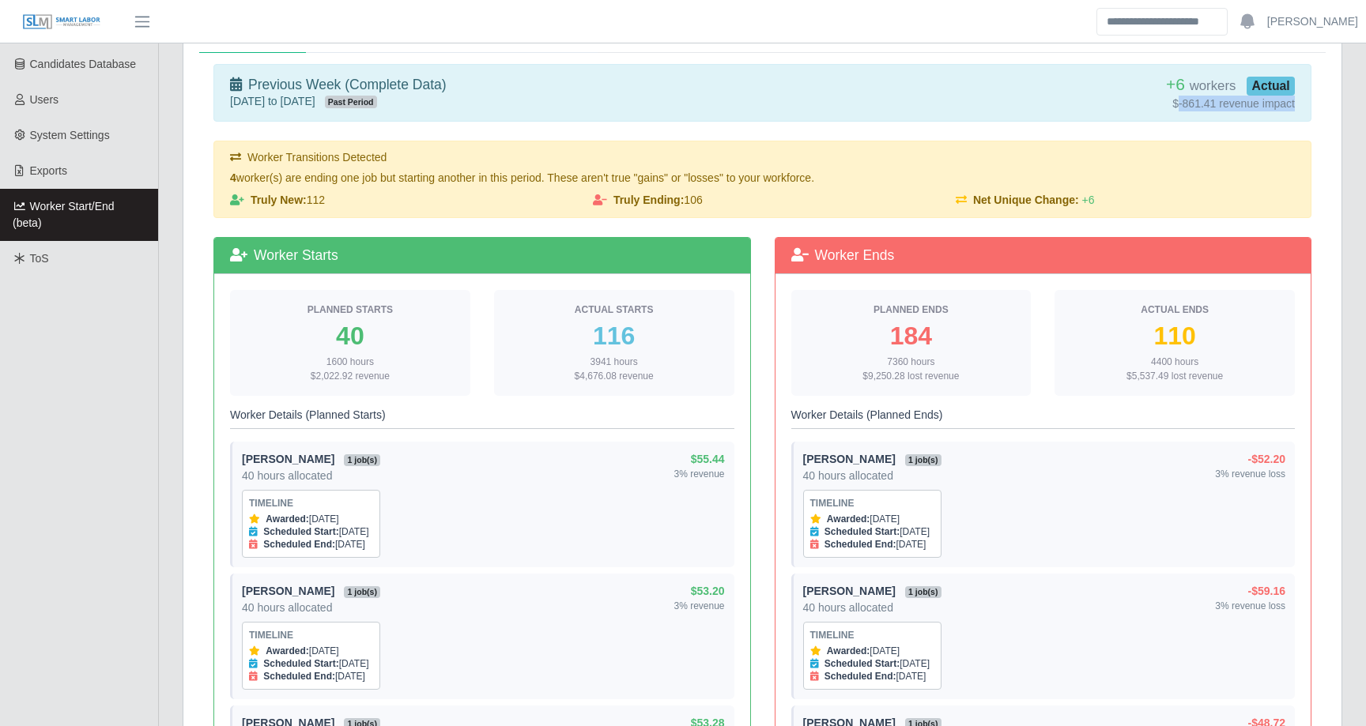
drag, startPoint x: 1175, startPoint y: 101, endPoint x: 1309, endPoint y: 100, distance: 133.6
click at [1309, 100] on div "Previous Week (Complete Data) Sep 28, 2025 to Oct 4, 2025 Past Period +6 worker…" at bounding box center [762, 93] width 1098 height 58
click at [1174, 76] on span "+6" at bounding box center [1175, 84] width 19 height 18
drag, startPoint x: 1174, startPoint y: 100, endPoint x: 1343, endPoint y: 100, distance: 169.9
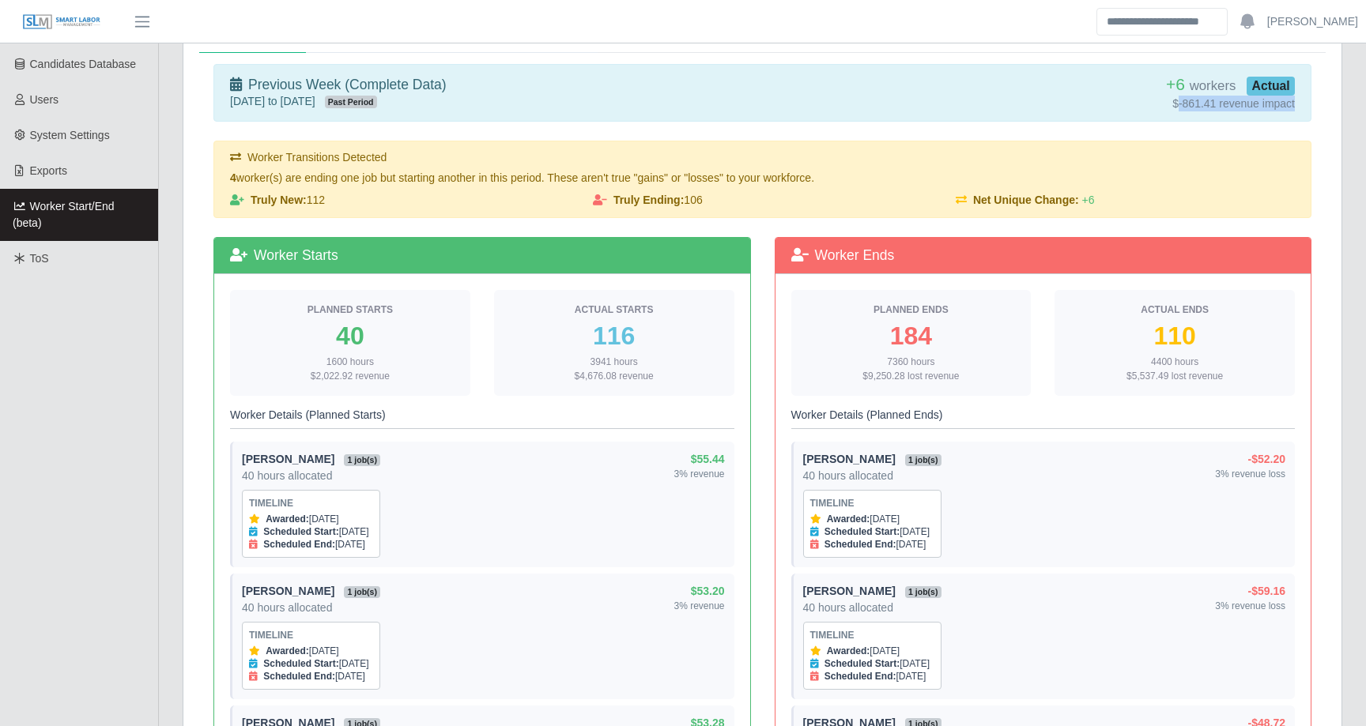
click at [1343, 100] on div "Previous Week Current Week Next Week Custom Range Previous Week (Complete Data)…" at bounding box center [762, 614] width 1183 height 1230
click at [480, 352] on div "Planned Starts 40 1600 hours $2,022.92 revenue" at bounding box center [350, 343] width 264 height 106
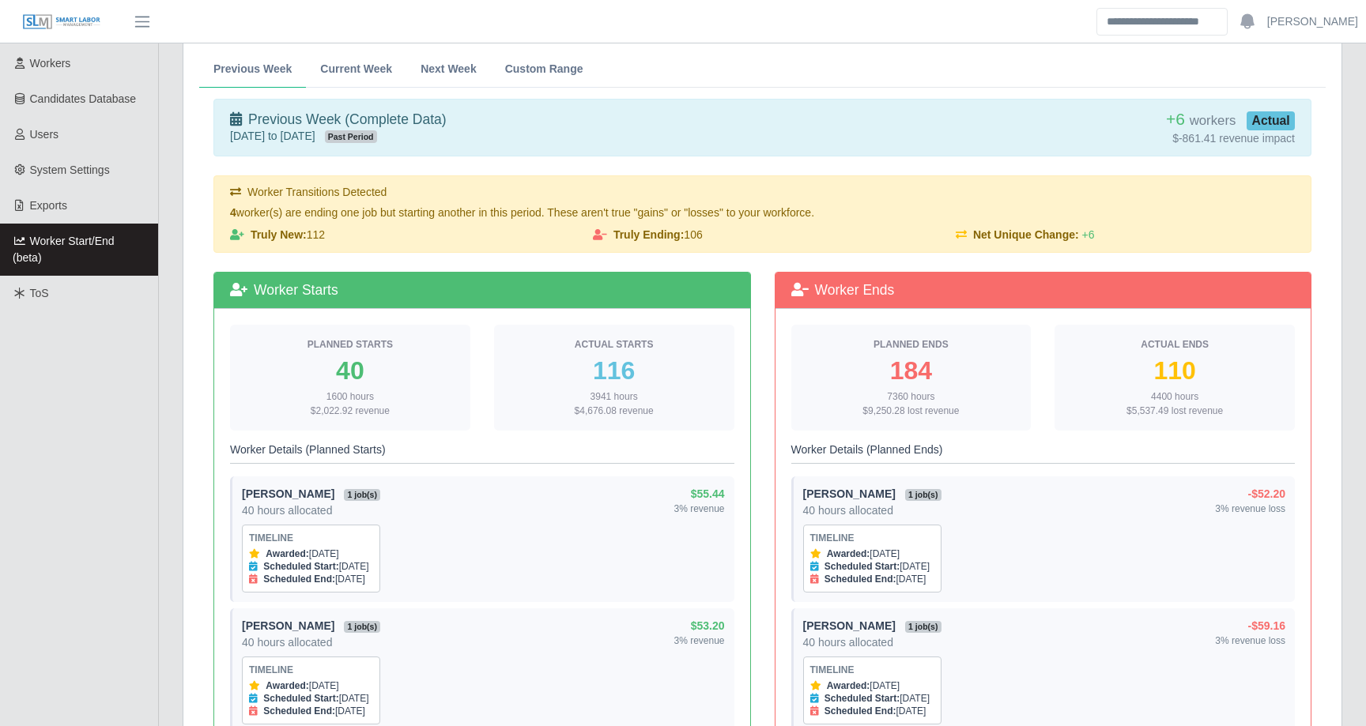
scroll to position [275, 0]
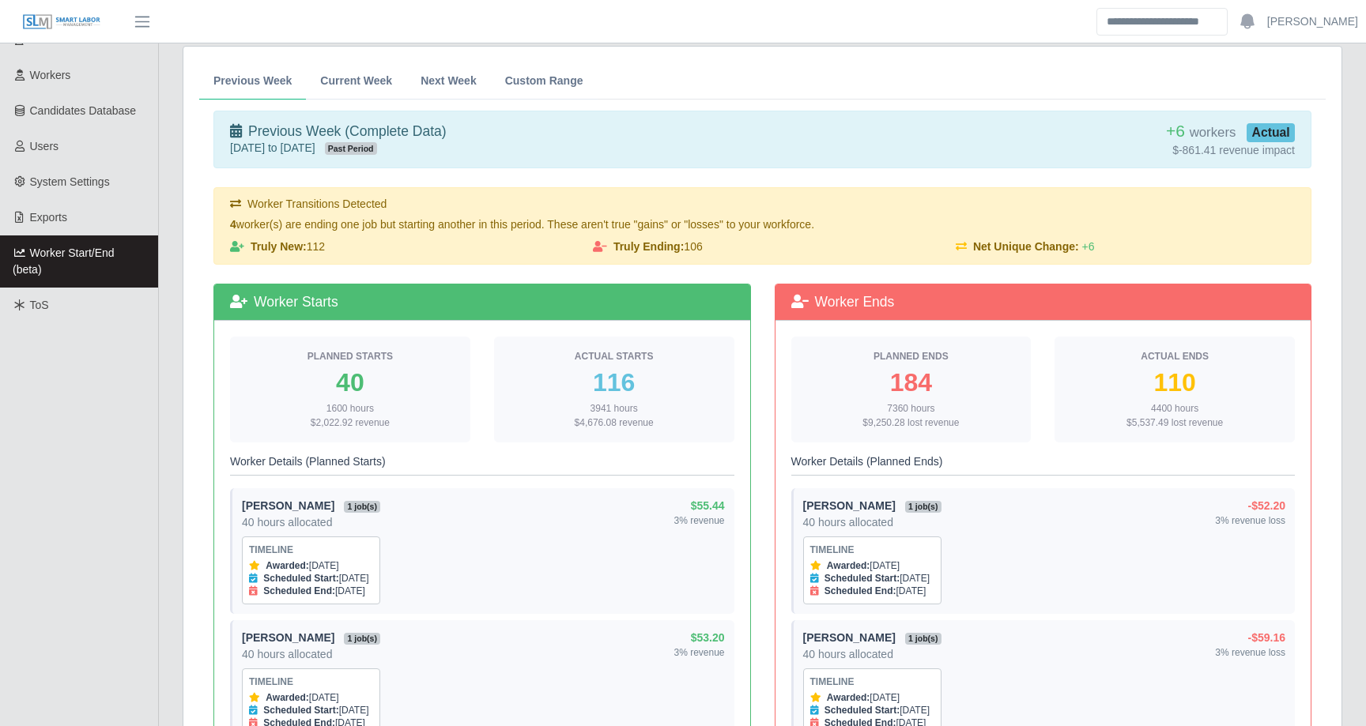
click at [339, 385] on div "40" at bounding box center [350, 382] width 215 height 25
click at [339, 407] on div "1600 hours $2,022.92 revenue" at bounding box center [350, 415] width 215 height 28
click at [345, 381] on div "40" at bounding box center [350, 382] width 215 height 25
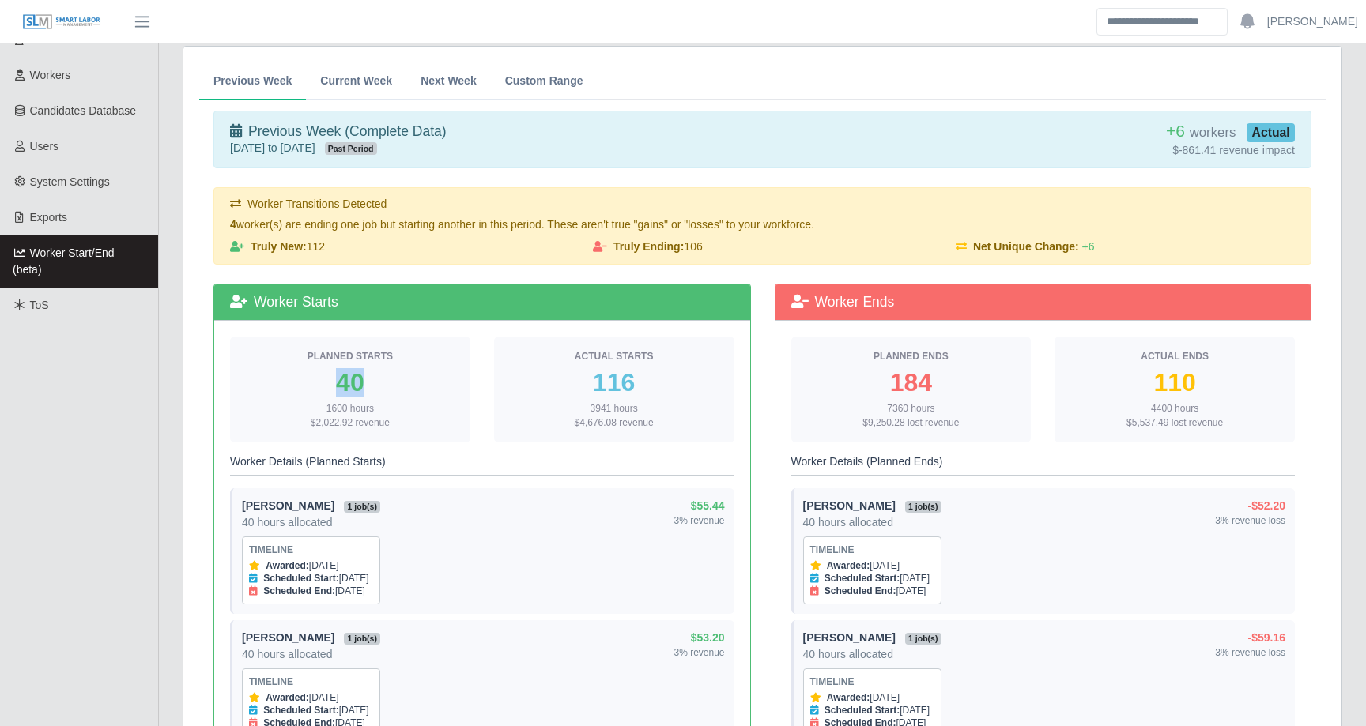
click at [345, 381] on div "40" at bounding box center [350, 382] width 215 height 25
click at [331, 408] on div "1600 hours $2,022.92 revenue" at bounding box center [350, 415] width 215 height 28
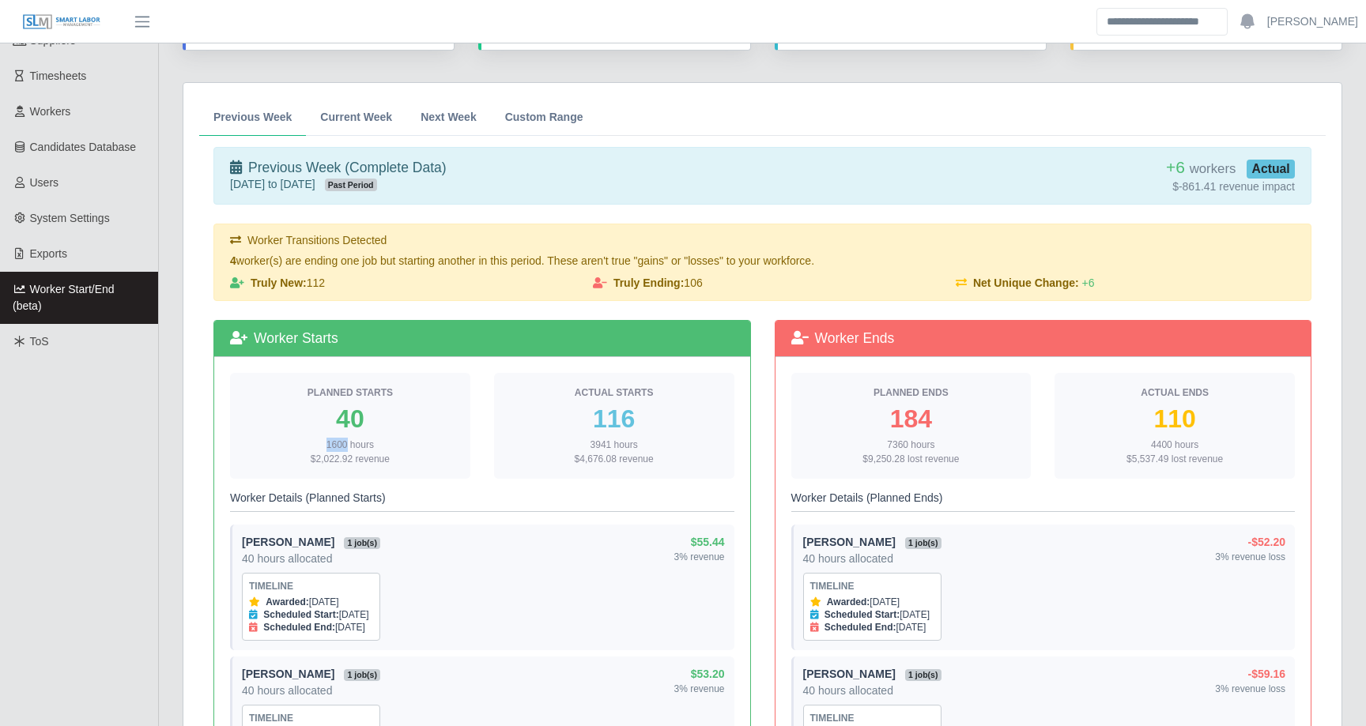
scroll to position [237, 0]
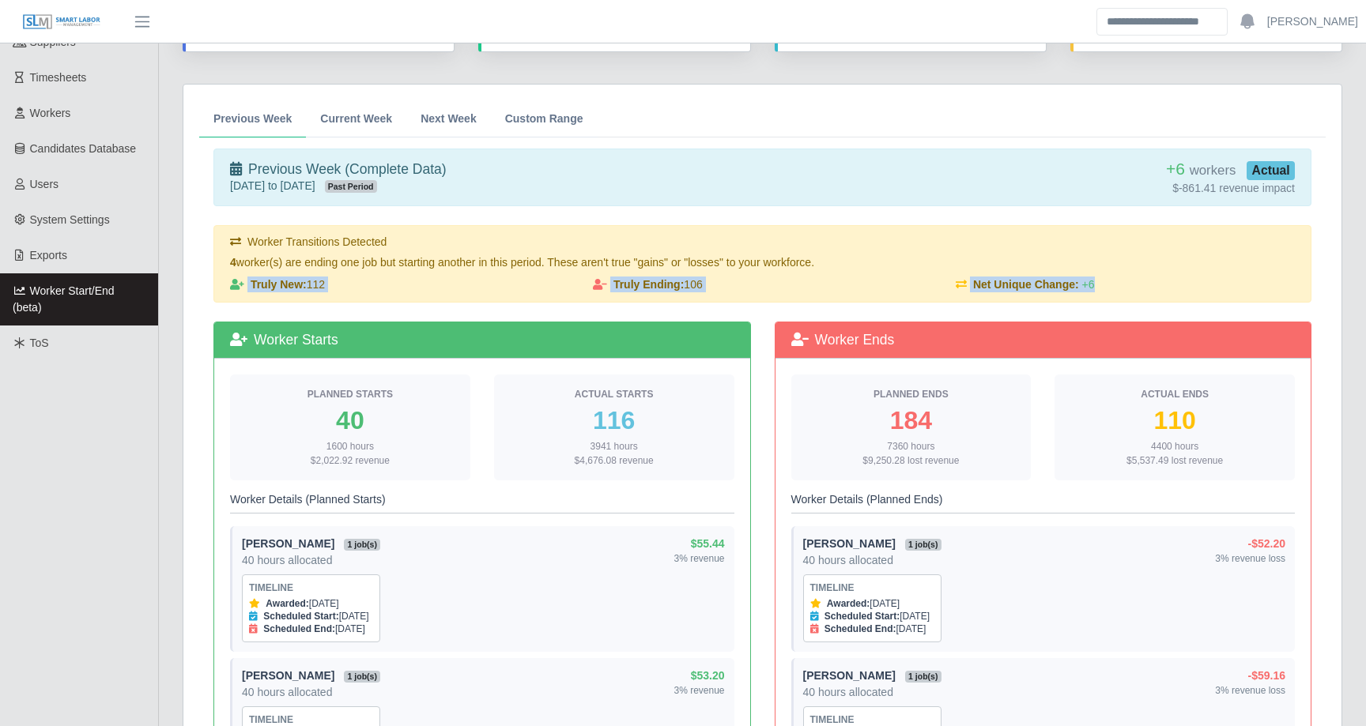
drag, startPoint x: 225, startPoint y: 284, endPoint x: 1125, endPoint y: 284, distance: 899.3
click at [1125, 284] on div "Truly New: 112 Truly Ending: 106 Net Unique Change: +6" at bounding box center [762, 285] width 1088 height 16
click at [604, 420] on div "116" at bounding box center [614, 420] width 215 height 25
click at [1177, 411] on div "110" at bounding box center [1174, 420] width 215 height 25
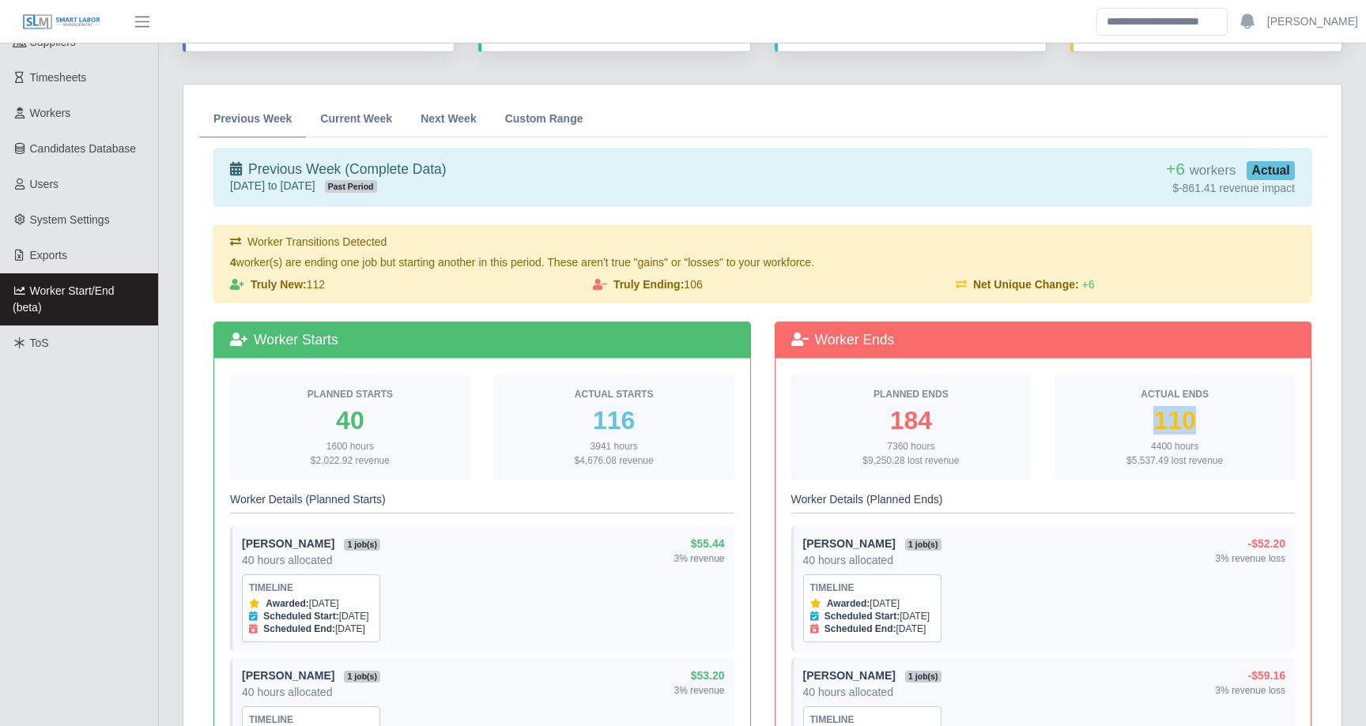
click at [1177, 411] on div "110" at bounding box center [1174, 420] width 215 height 25
click at [317, 284] on div "Truly New: 112" at bounding box center [399, 285] width 363 height 16
click at [700, 287] on div "Truly Ending: 106" at bounding box center [762, 285] width 363 height 16
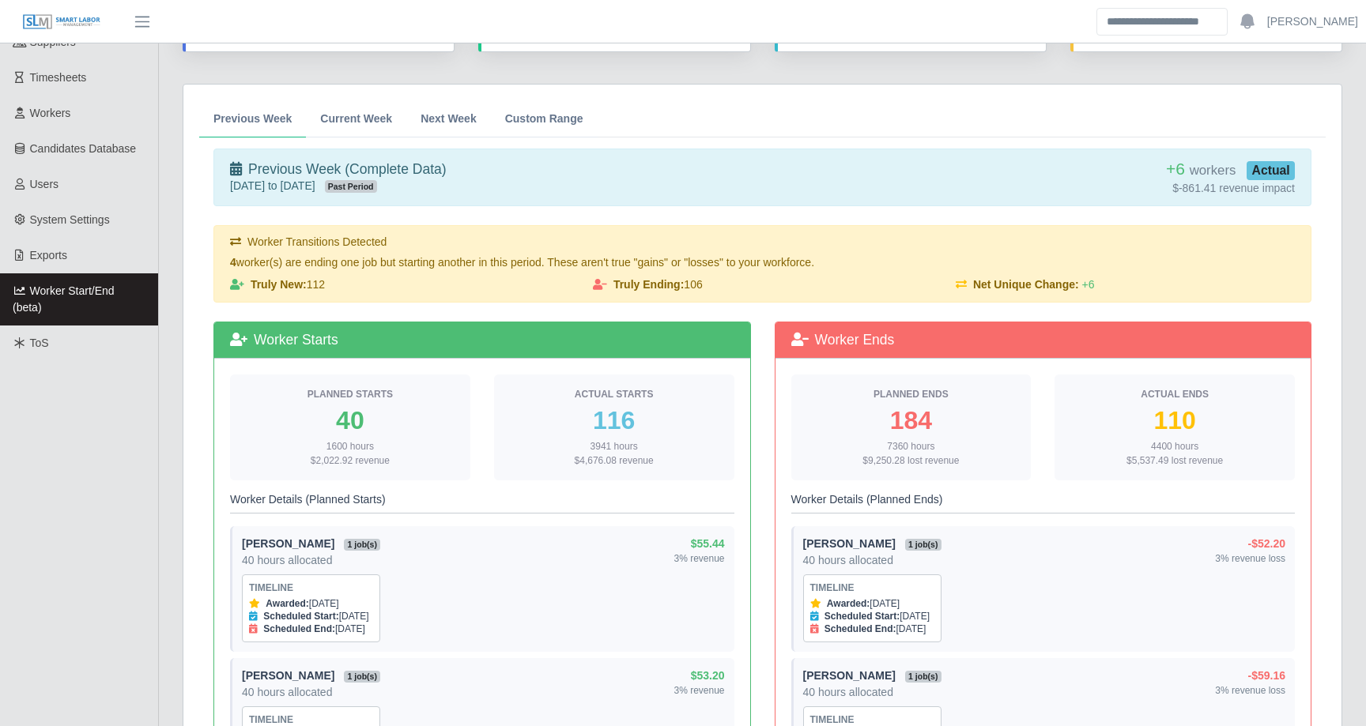
click at [320, 285] on div "Truly New: 112" at bounding box center [399, 285] width 363 height 16
click at [698, 281] on div "Truly Ending: 106" at bounding box center [762, 285] width 363 height 16
click at [912, 258] on p "4 worker(s) are ending one job but starting another in this period. These aren'…" at bounding box center [762, 262] width 1064 height 16
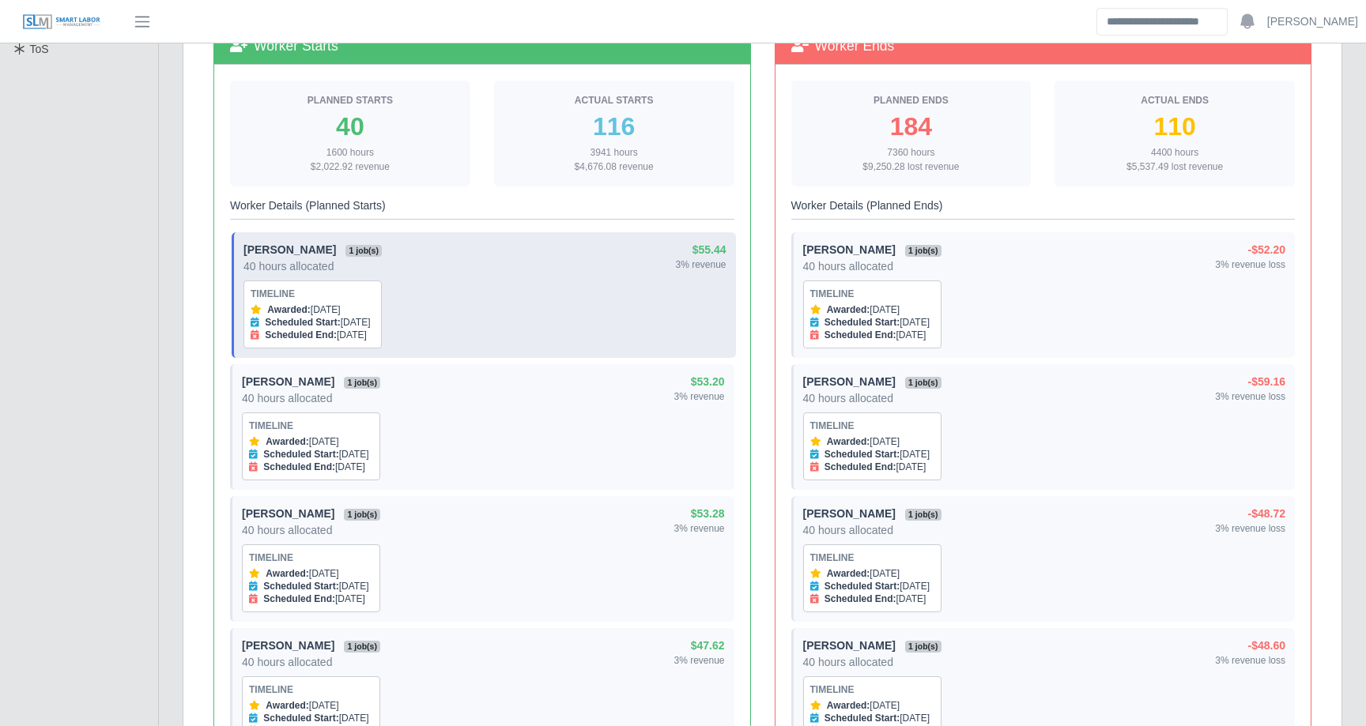
scroll to position [515, 0]
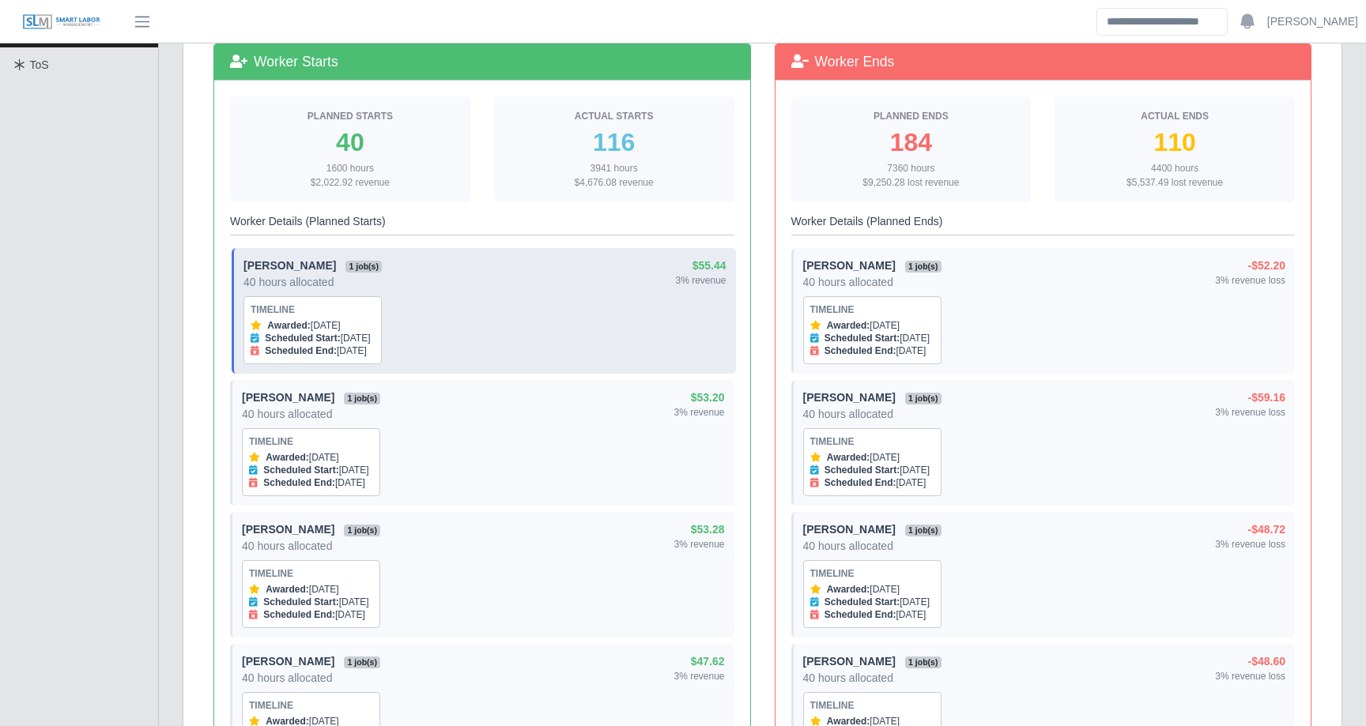
drag, startPoint x: 251, startPoint y: 326, endPoint x: 420, endPoint y: 352, distance: 171.9
click at [420, 352] on div "Manuel Cervantes 1 job(s) 40 hours allocated Timeline Awarded: Oct 7, 2025 Sche…" at bounding box center [484, 311] width 483 height 107
click at [485, 307] on div "Manuel Cervantes 1 job(s) 40 hours allocated Timeline Awarded: Oct 7, 2025 Sche…" at bounding box center [484, 311] width 483 height 107
drag, startPoint x: 267, startPoint y: 326, endPoint x: 401, endPoint y: 325, distance: 134.4
click at [375, 325] on div "Awarded: Oct 7, 2025" at bounding box center [313, 325] width 124 height 13
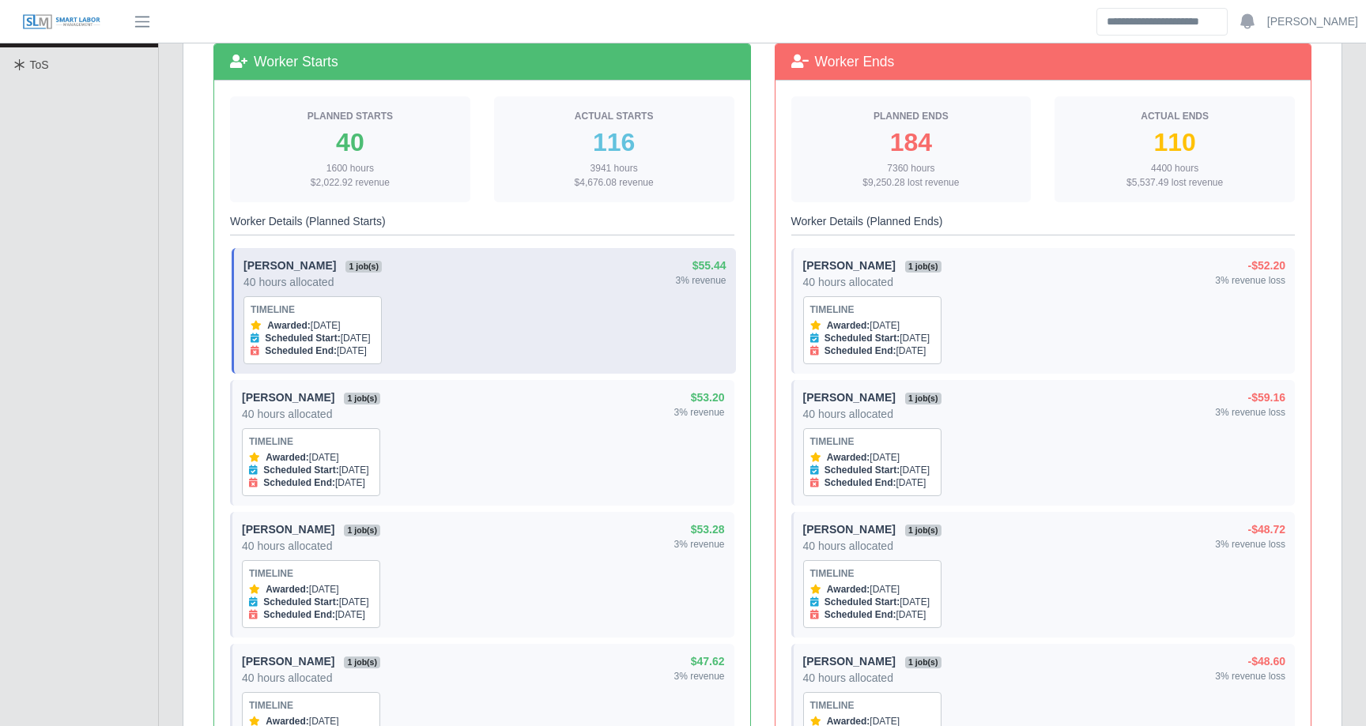
drag, startPoint x: 348, startPoint y: 337, endPoint x: 420, endPoint y: 337, distance: 71.1
click at [420, 337] on div "Manuel Cervantes 1 job(s) 40 hours allocated Timeline Awarded: Oct 7, 2025 Sche…" at bounding box center [484, 311] width 483 height 107
click at [484, 326] on div "Manuel Cervantes 1 job(s) 40 hours allocated Timeline Awarded: Oct 7, 2025 Sche…" at bounding box center [484, 311] width 483 height 107
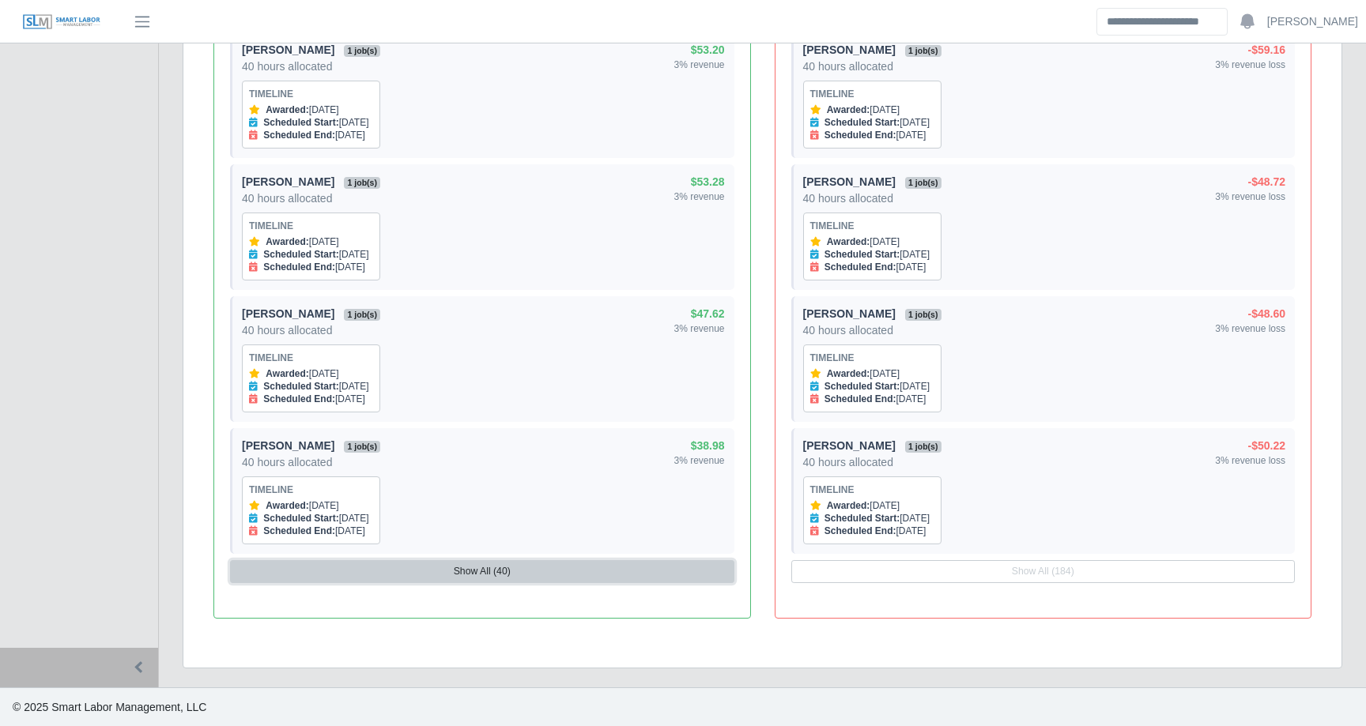
click at [471, 568] on button "Show All (40)" at bounding box center [482, 571] width 504 height 22
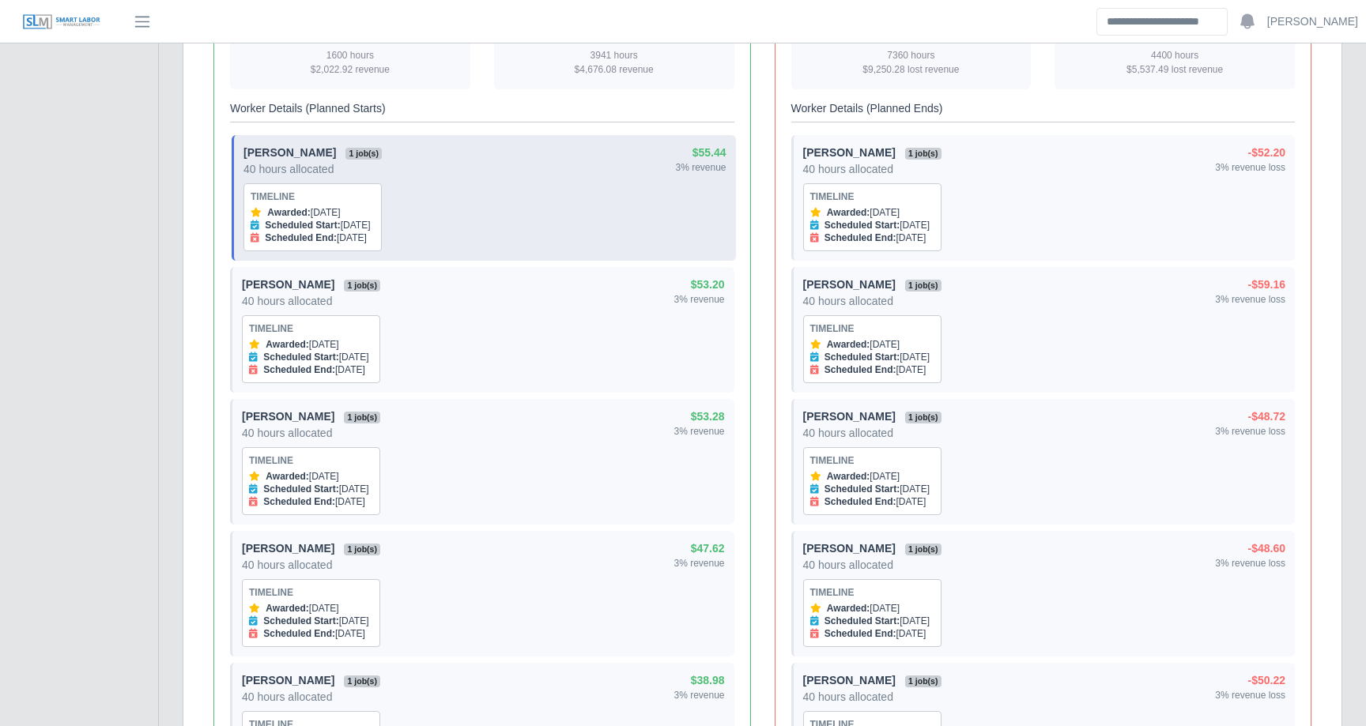
scroll to position [582, 0]
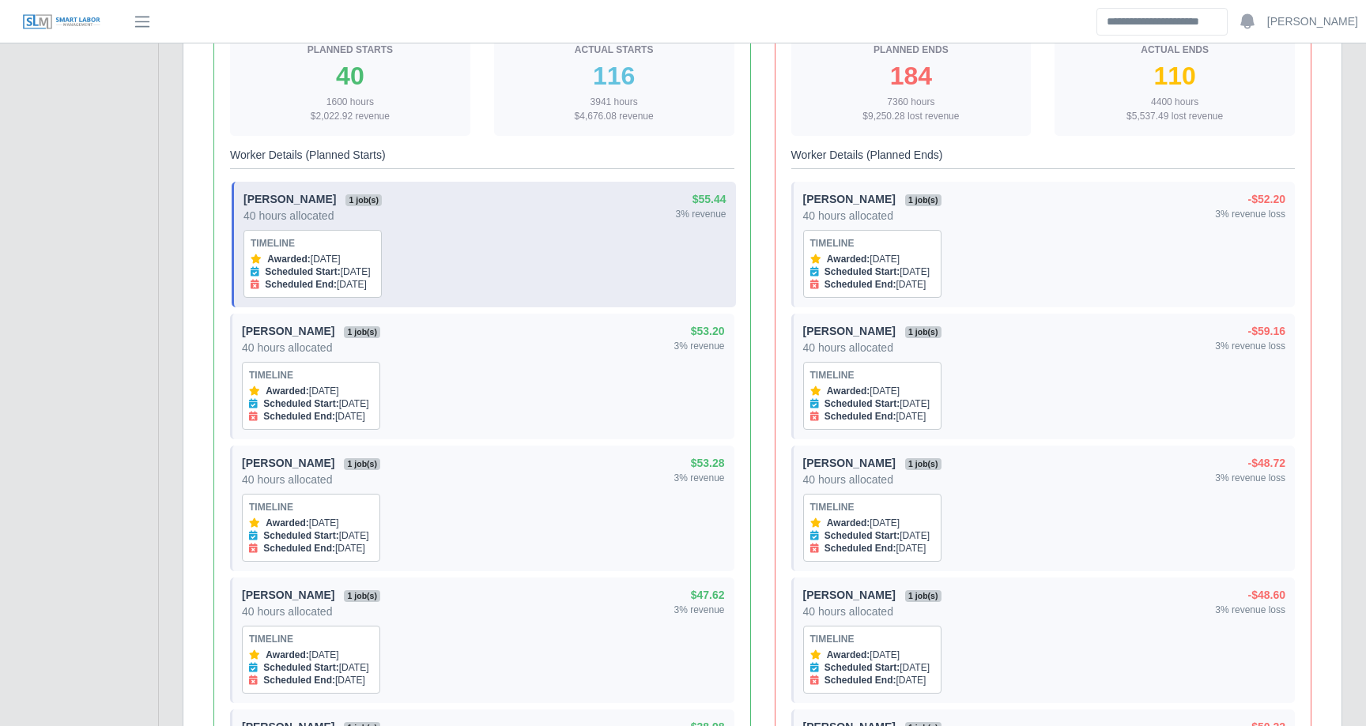
click at [439, 220] on div "Manuel Cervantes 1 job(s) 40 hours allocated Timeline Awarded: Oct 7, 2025 Sche…" at bounding box center [484, 244] width 483 height 107
click at [374, 201] on span "1 job(s)" at bounding box center [363, 200] width 36 height 13
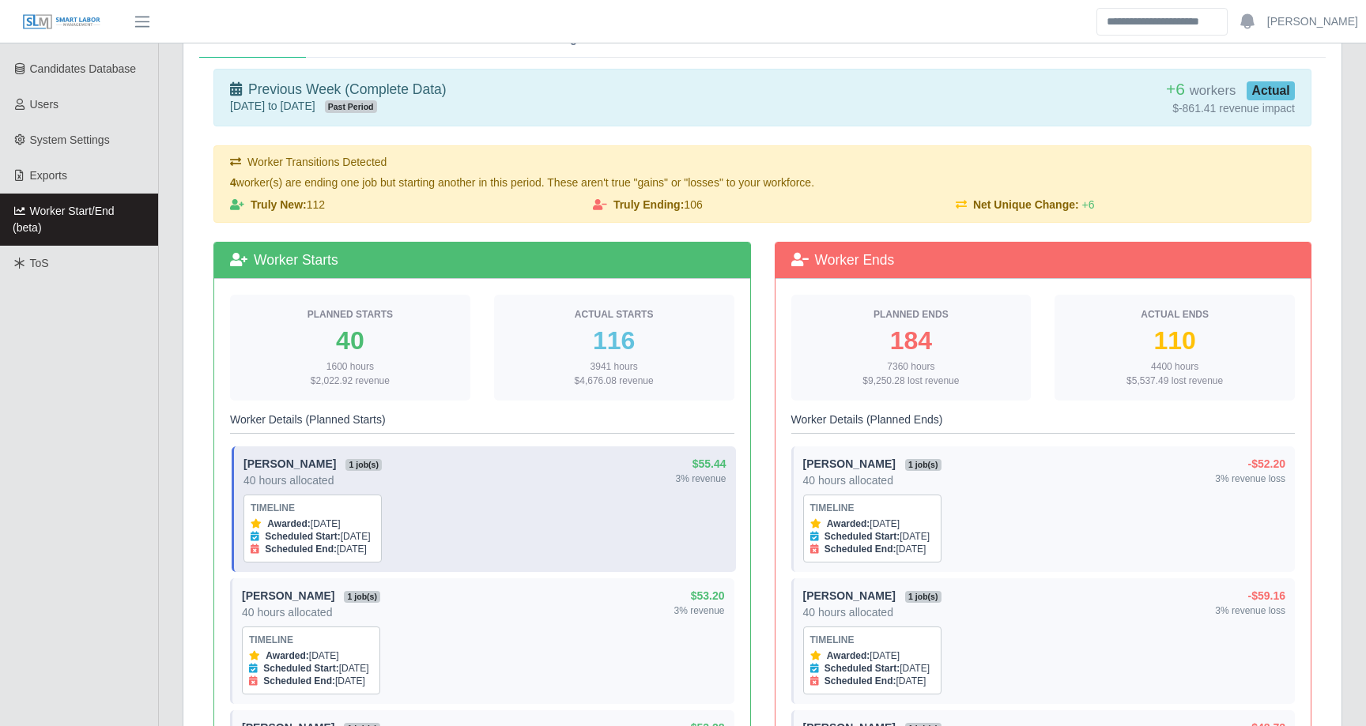
scroll to position [327, 0]
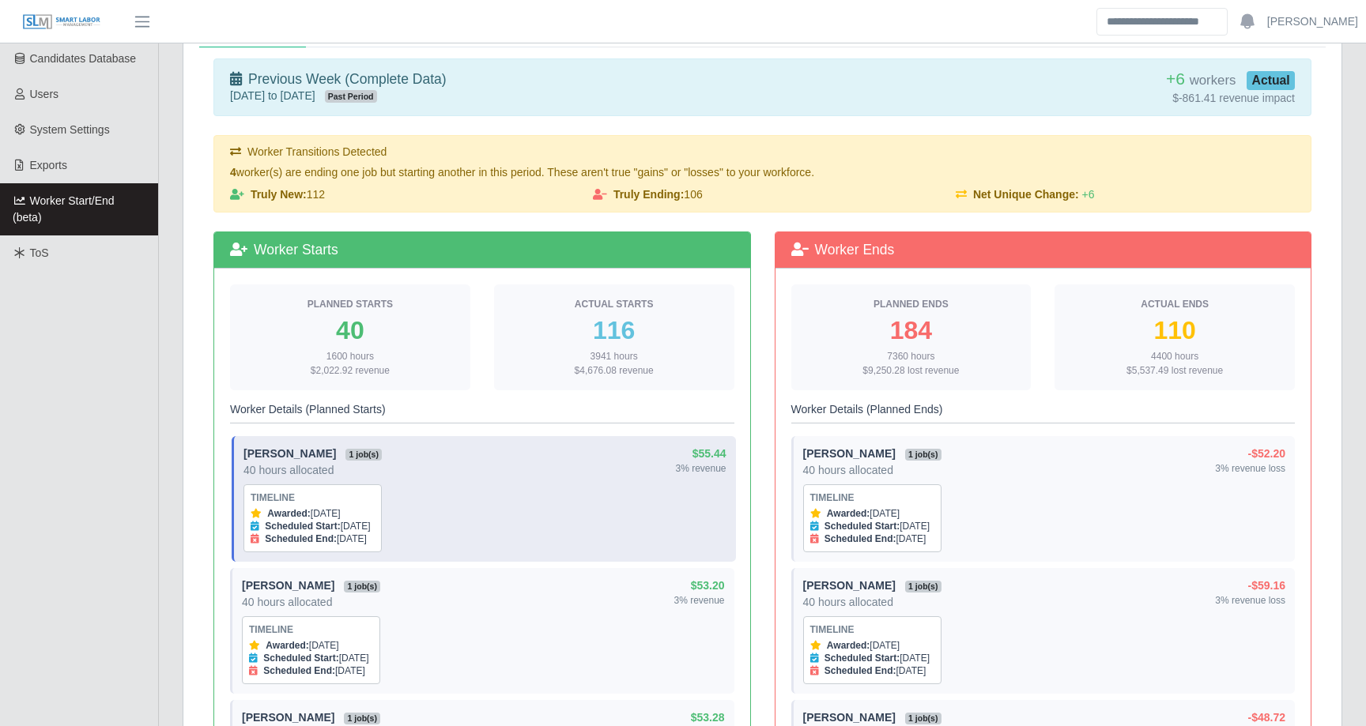
drag, startPoint x: 348, startPoint y: 525, endPoint x: 418, endPoint y: 525, distance: 69.5
click at [418, 525] on div "Manuel Cervantes 1 job(s) 40 hours allocated Timeline Awarded: Oct 7, 2025 Sche…" at bounding box center [484, 499] width 483 height 107
click at [371, 526] on div "Scheduled Start: Sep 29, 2025" at bounding box center [313, 526] width 124 height 13
click at [333, 514] on div "Awarded: Oct 7, 2025" at bounding box center [313, 513] width 124 height 13
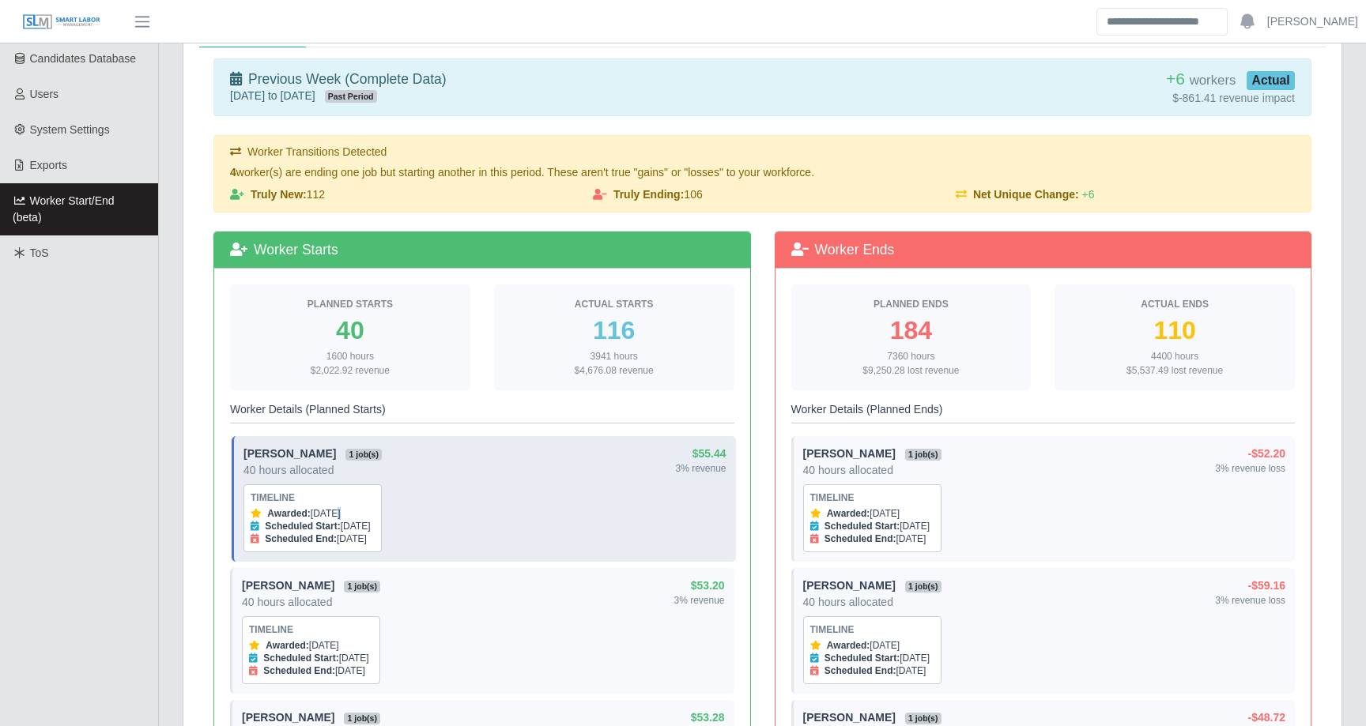
click at [333, 514] on div "Awarded: Oct 7, 2025" at bounding box center [313, 513] width 124 height 13
click at [495, 519] on div "Manuel Cervantes 1 job(s) 40 hours allocated Timeline Awarded: Oct 7, 2025 Sche…" at bounding box center [484, 499] width 483 height 107
click at [295, 450] on strong "Manuel Cervantes" at bounding box center [289, 453] width 92 height 13
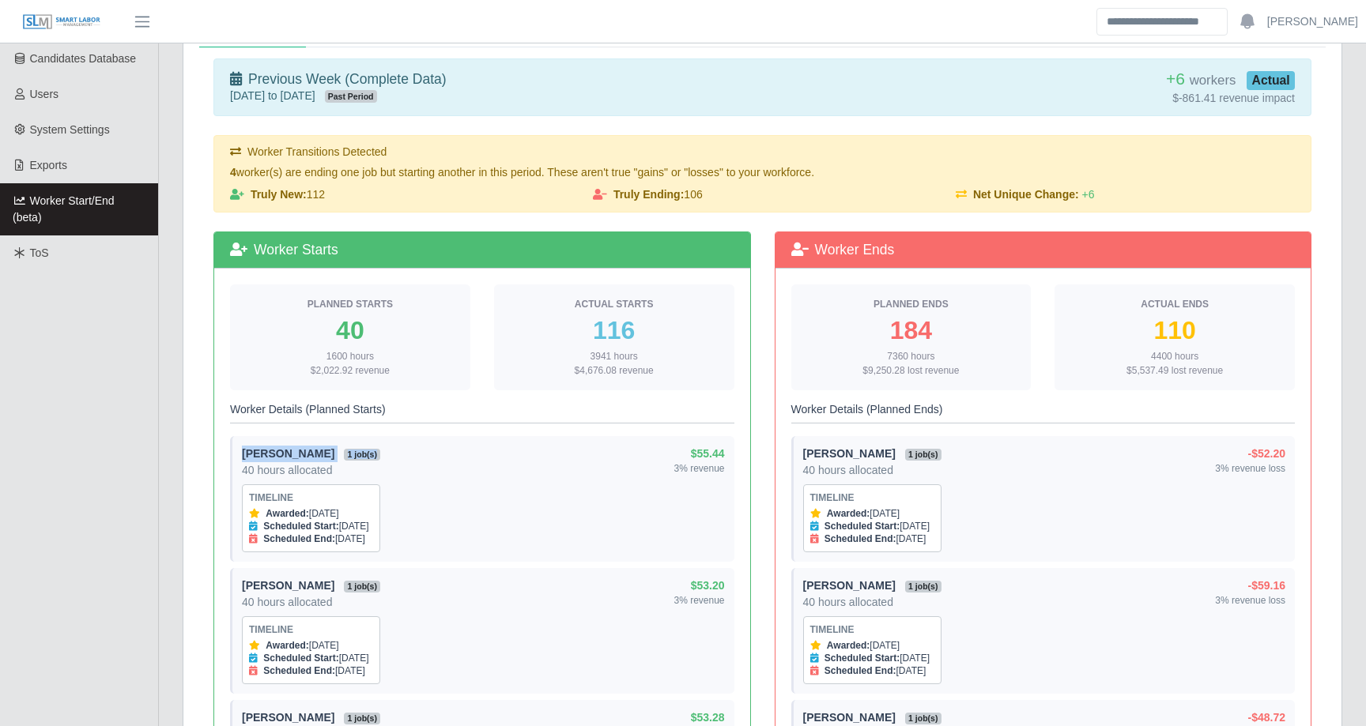
copy div "Manuel Cervantes 1 job(s)"
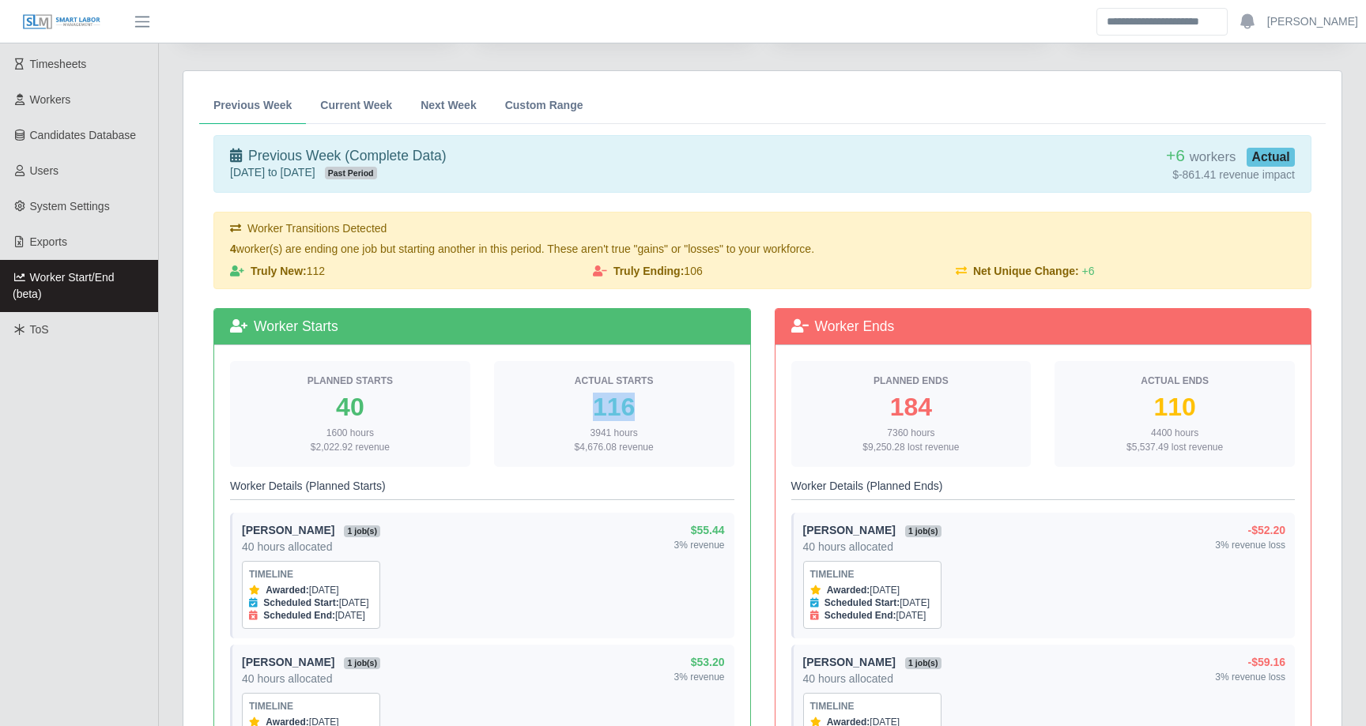
drag, startPoint x: 592, startPoint y: 401, endPoint x: 665, endPoint y: 401, distance: 73.5
click at [665, 401] on div "116" at bounding box center [614, 406] width 215 height 25
click at [676, 401] on div "116" at bounding box center [614, 406] width 215 height 25
drag, startPoint x: 1153, startPoint y: 410, endPoint x: 1233, endPoint y: 410, distance: 79.8
click at [1233, 410] on div "110" at bounding box center [1174, 406] width 215 height 25
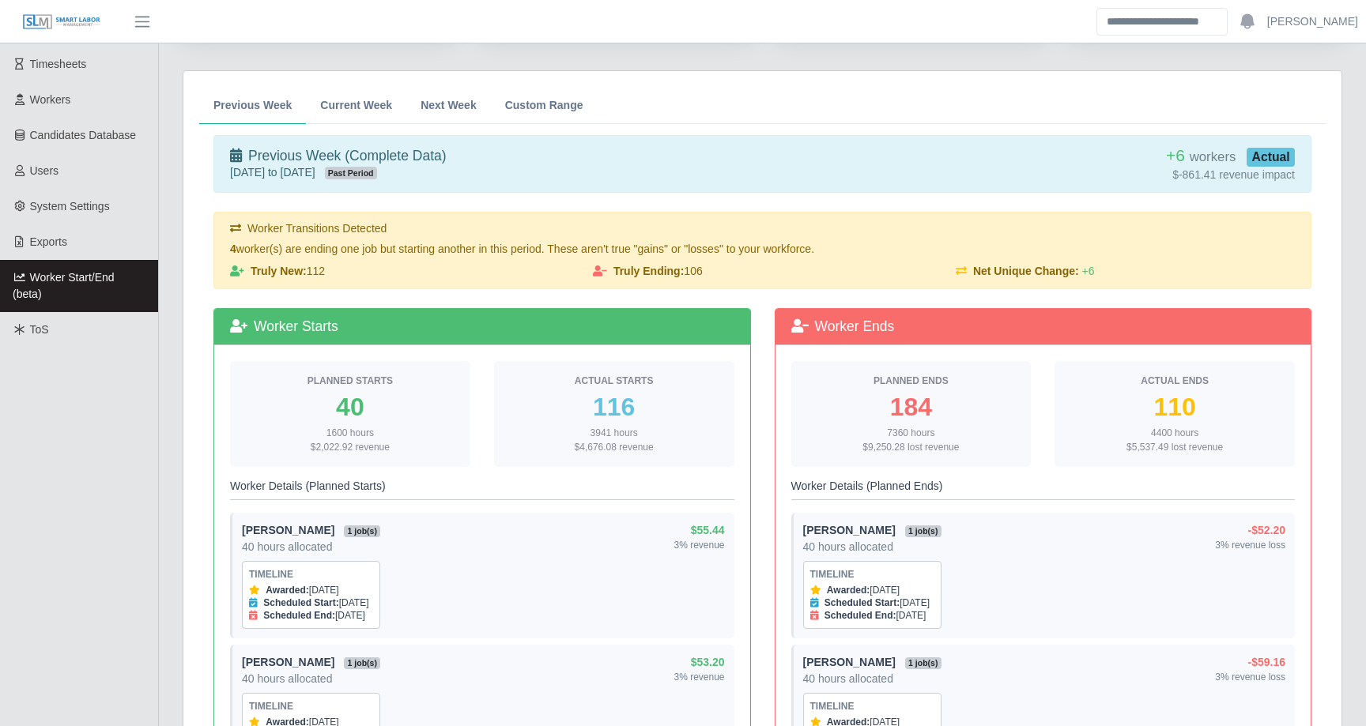
click at [1268, 400] on div "110" at bounding box center [1174, 406] width 215 height 25
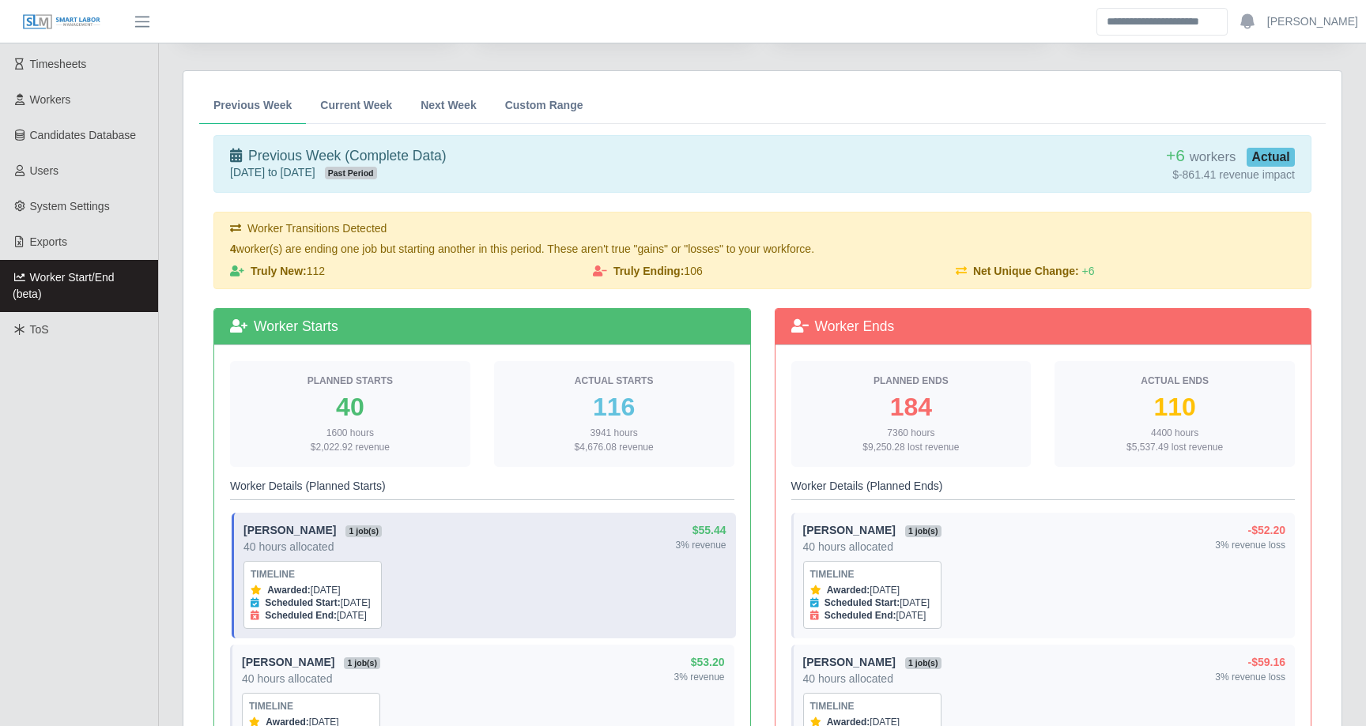
click at [379, 526] on span "1 job(s)" at bounding box center [363, 532] width 36 height 13
click at [480, 529] on div "Manuel Cervantes 1 job(s) 40 hours allocated Timeline Awarded: Oct 7, 2025 Sche…" at bounding box center [484, 575] width 483 height 107
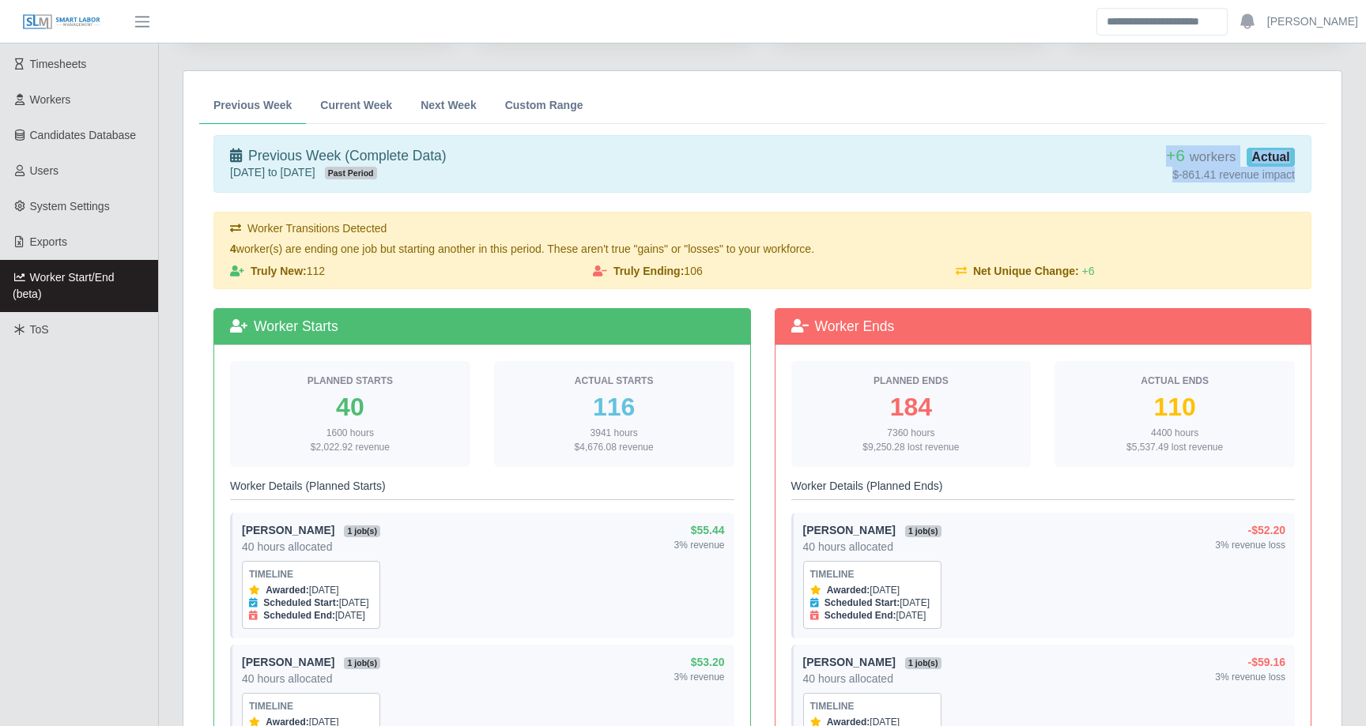
drag, startPoint x: 1162, startPoint y: 149, endPoint x: 1305, endPoint y: 171, distance: 144.0
click at [1305, 171] on div "+6 workers Actual $-861.41 revenue impact" at bounding box center [1125, 163] width 363 height 37
drag, startPoint x: 1305, startPoint y: 172, endPoint x: 1164, endPoint y: 158, distance: 142.2
click at [1164, 158] on div "+6 workers Actual $-861.41 revenue impact" at bounding box center [1125, 163] width 363 height 37
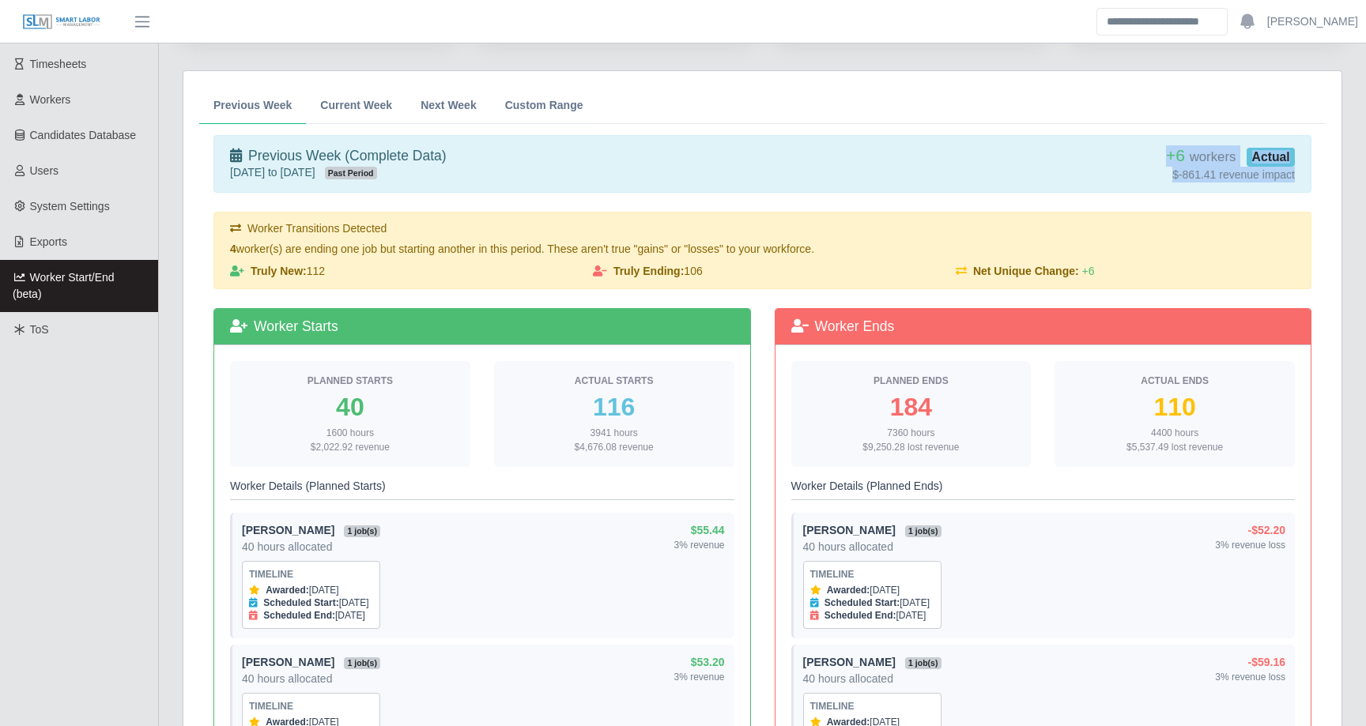
click at [1125, 163] on div "+6 workers Actual" at bounding box center [1124, 155] width 339 height 21
click at [1094, 268] on span "+6" at bounding box center [1088, 271] width 13 height 13
click at [1179, 156] on span "+6" at bounding box center [1175, 155] width 19 height 18
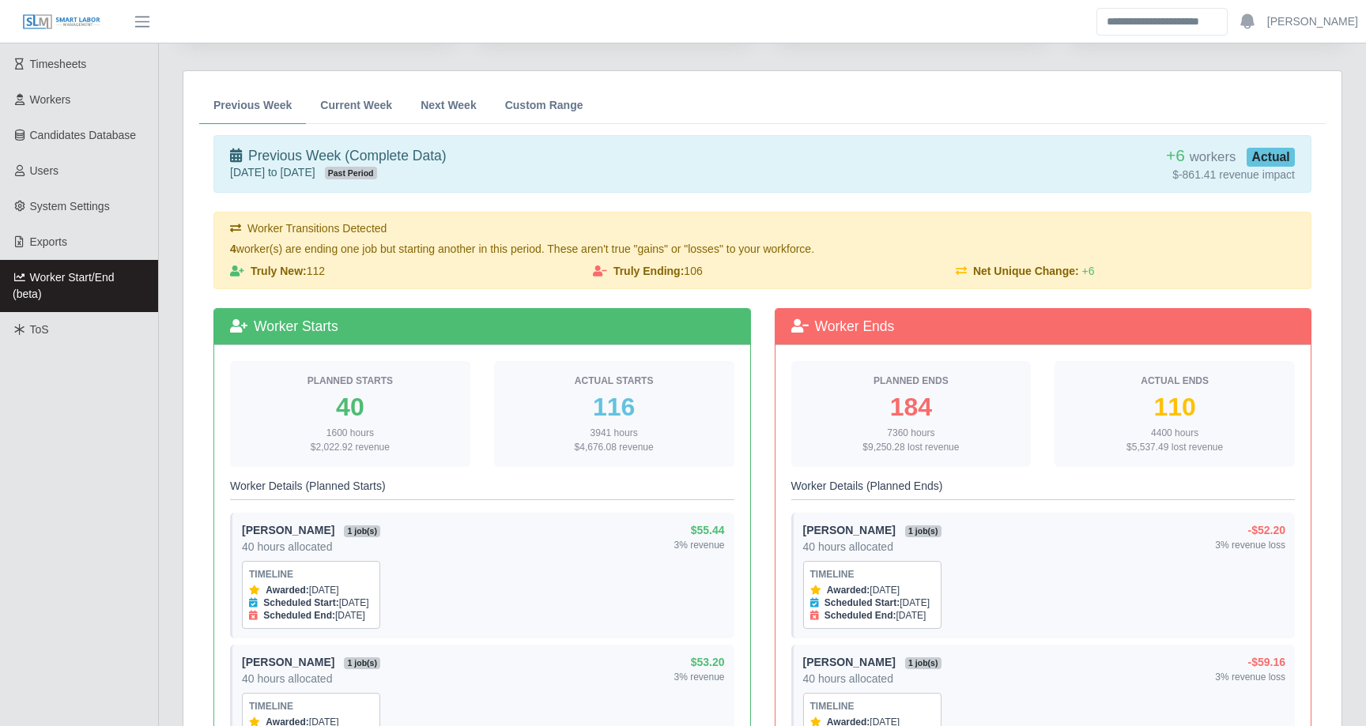
click at [1053, 156] on div "+6 workers Actual" at bounding box center [1124, 155] width 339 height 21
click at [347, 101] on span "Current Week" at bounding box center [356, 105] width 72 height 11
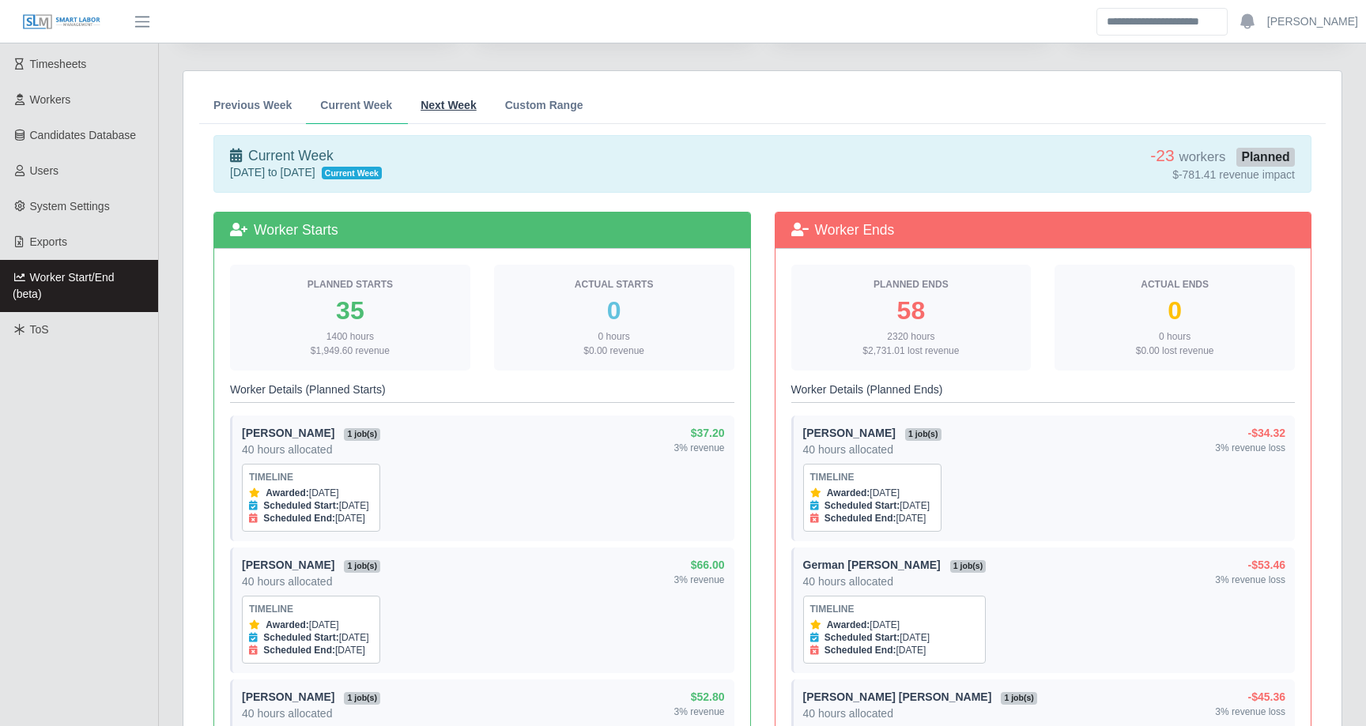
click at [447, 93] on link "Next Week" at bounding box center [448, 105] width 85 height 37
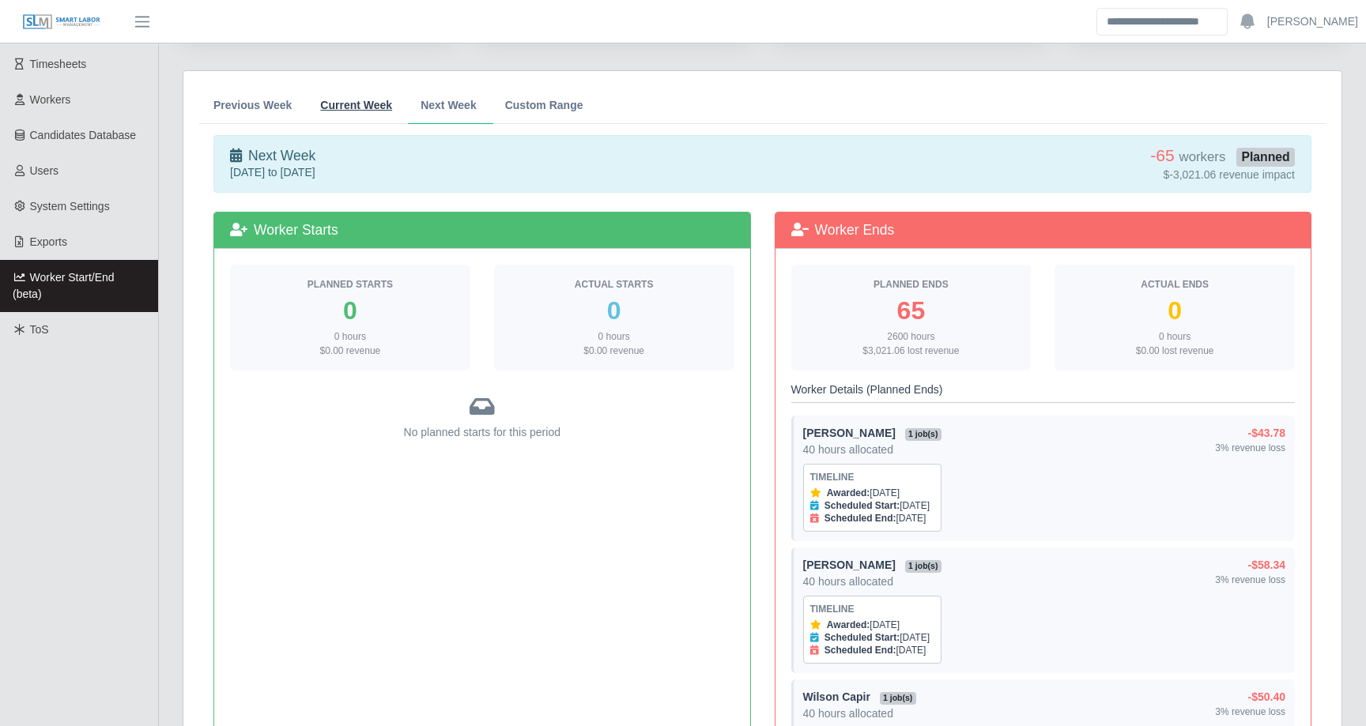
click at [377, 107] on span "Current Week" at bounding box center [356, 105] width 72 height 11
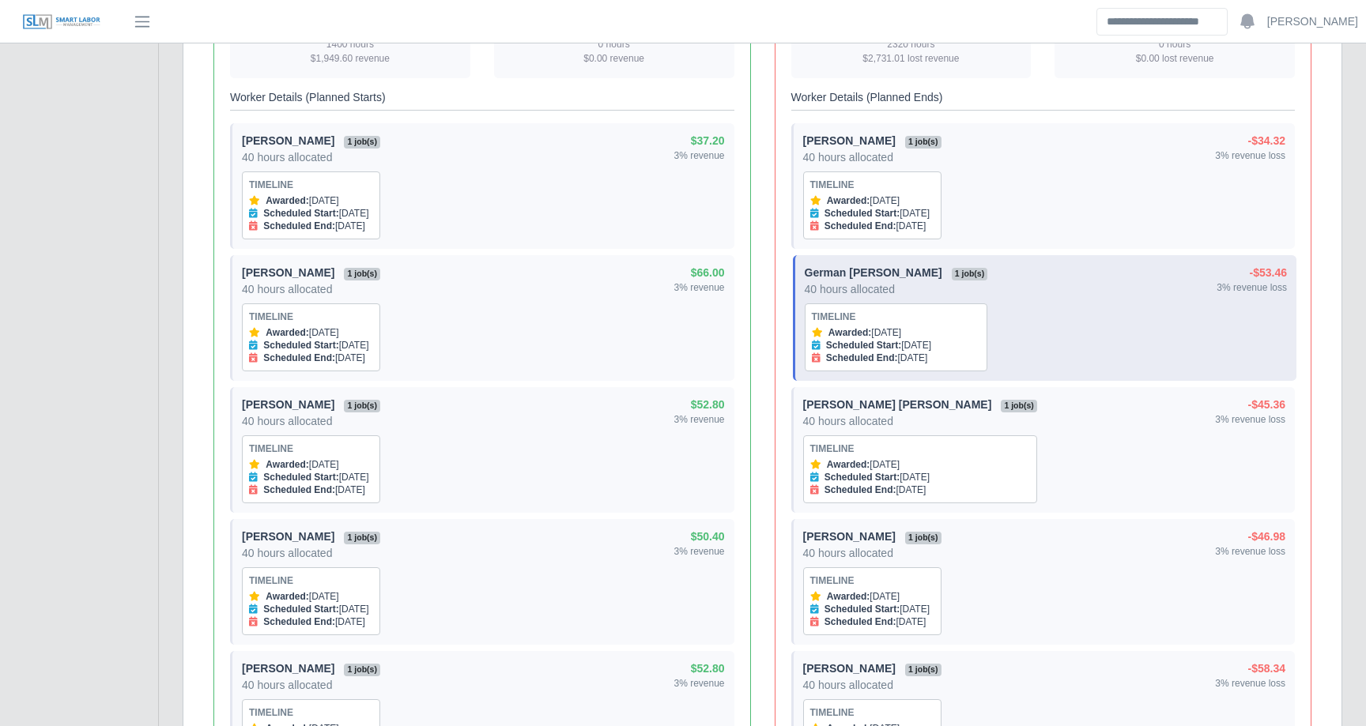
scroll to position [302, 0]
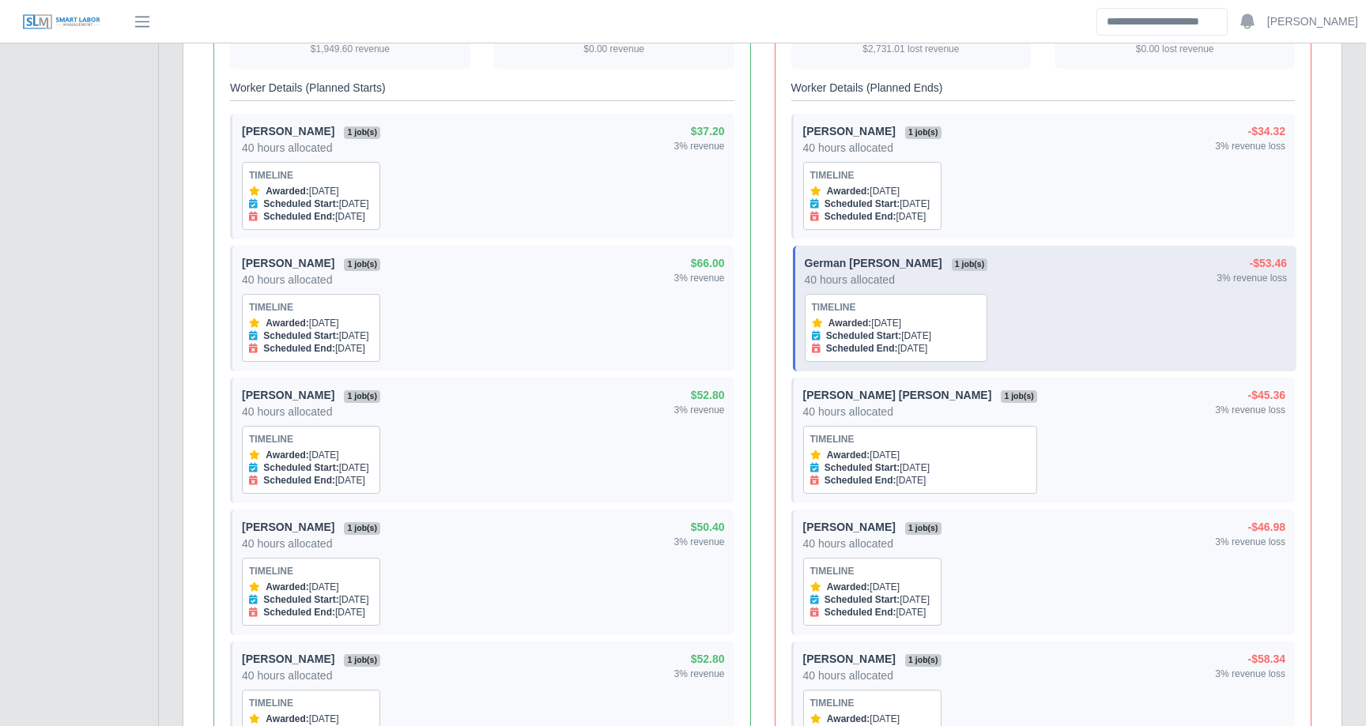
click at [910, 342] on div "Scheduled End: Oct 7, 2025" at bounding box center [896, 348] width 169 height 13
click at [925, 352] on div "Scheduled End: Oct 7, 2025" at bounding box center [896, 348] width 169 height 13
click at [913, 351] on div "Scheduled End: Oct 7, 2025" at bounding box center [896, 348] width 169 height 13
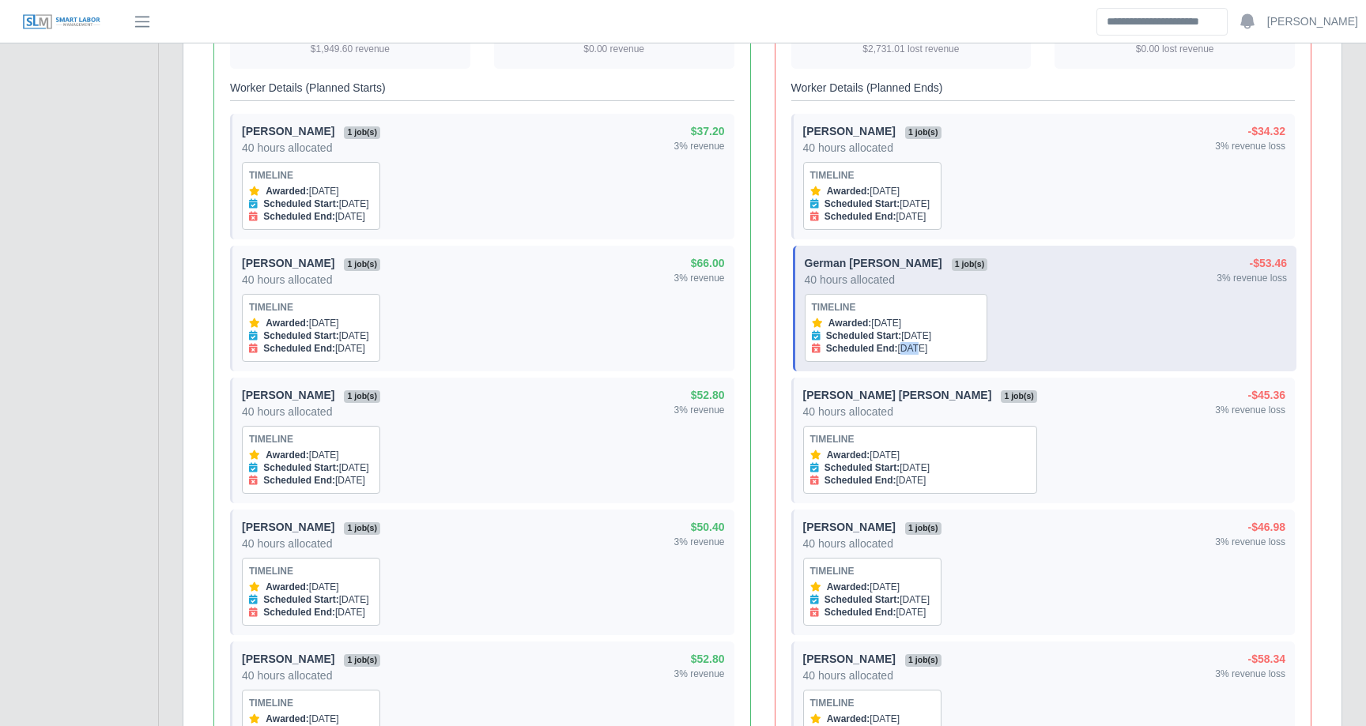
click at [913, 351] on div "Scheduled End: Oct 7, 2025" at bounding box center [896, 348] width 169 height 13
click at [861, 264] on strong "German Canales" at bounding box center [873, 263] width 138 height 13
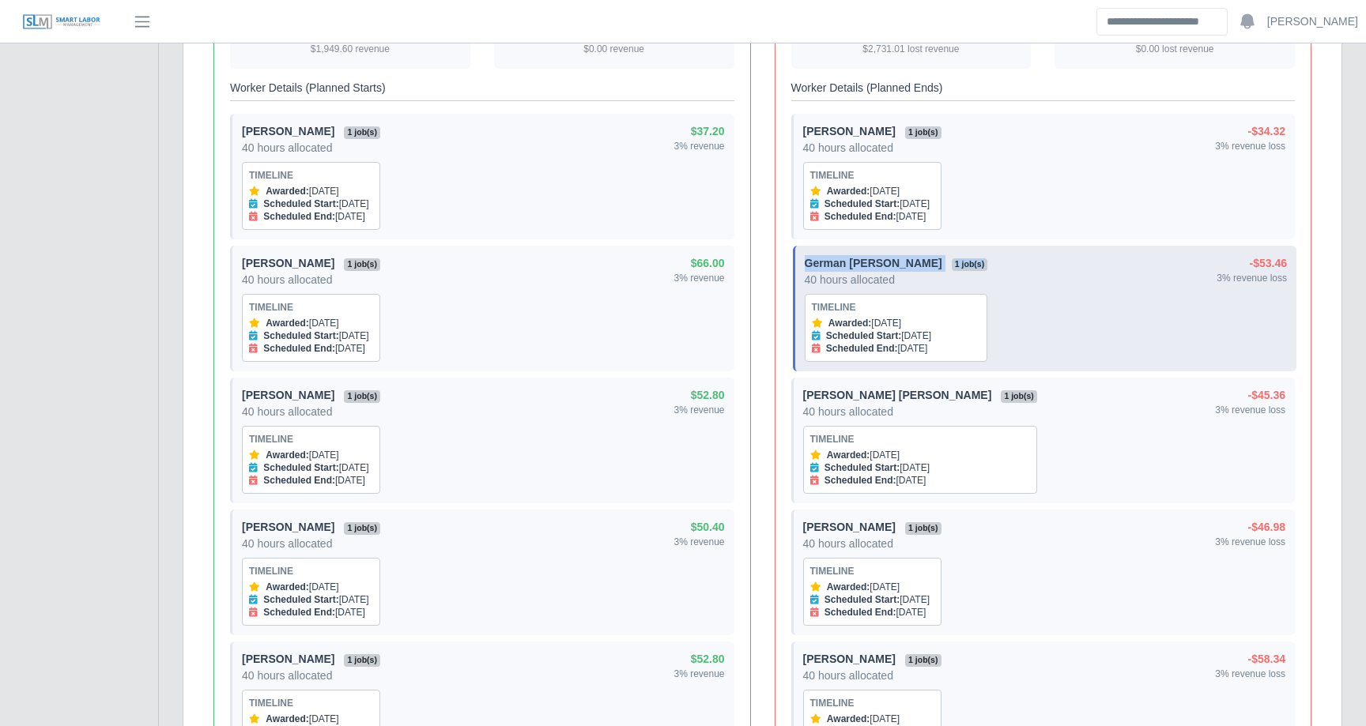
click at [897, 264] on div "German Canales 1 job(s) 40 hours allocated Timeline Awarded: Oct 14, 2024 Sched…" at bounding box center [895, 308] width 183 height 107
drag, startPoint x: 895, startPoint y: 266, endPoint x: 795, endPoint y: 262, distance: 99.6
click at [795, 262] on div "German Canales 1 job(s) 40 hours allocated Timeline Awarded: Oct 14, 2024 Sched…" at bounding box center [1045, 309] width 504 height 126
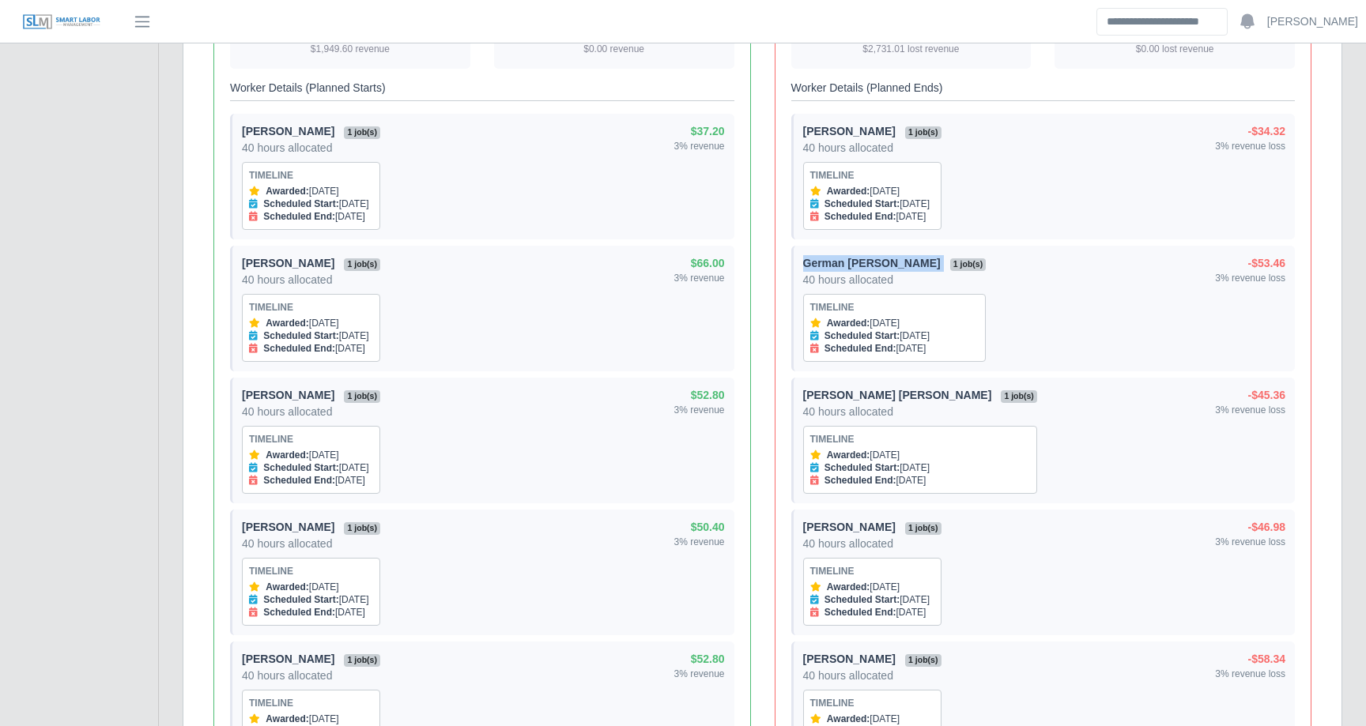
copy div "German Canales"
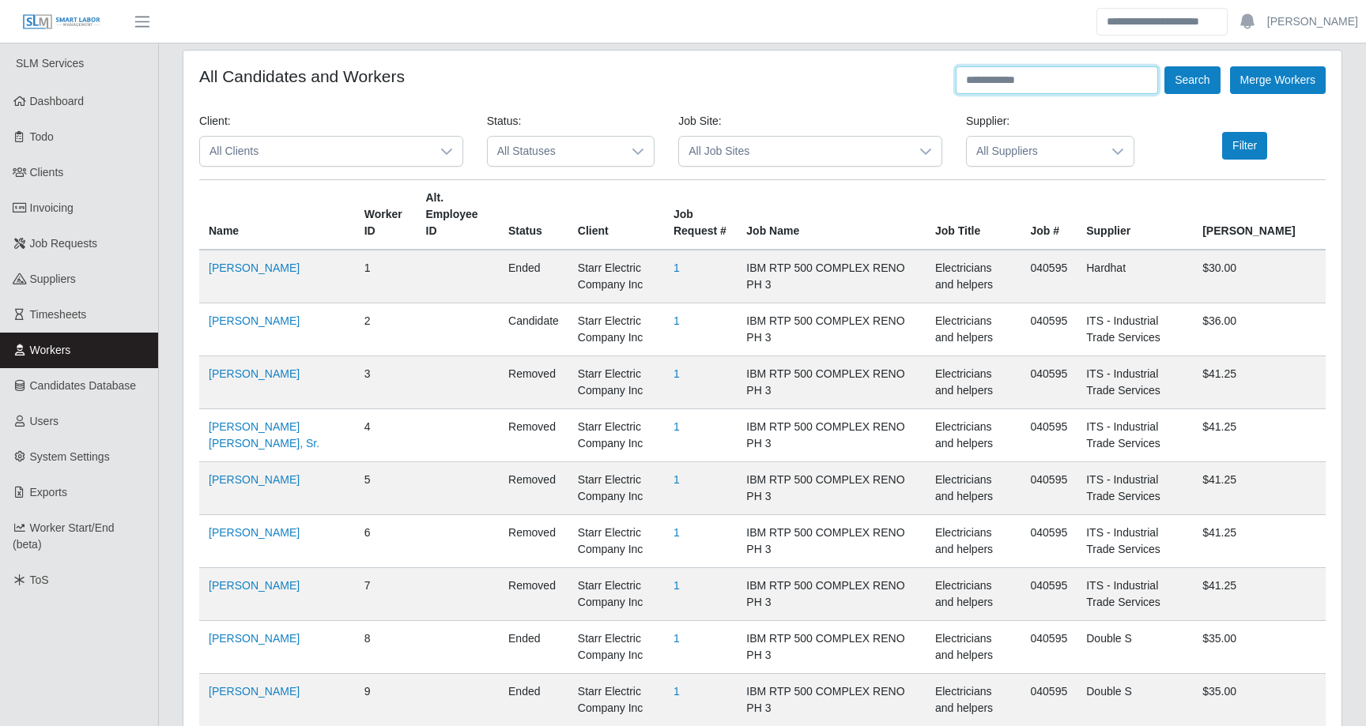
click at [1055, 89] on input "text" at bounding box center [1056, 80] width 202 height 28
paste input "**********"
click at [1050, 78] on input "**********" at bounding box center [1056, 80] width 202 height 28
click at [1184, 86] on button "Search" at bounding box center [1191, 80] width 55 height 28
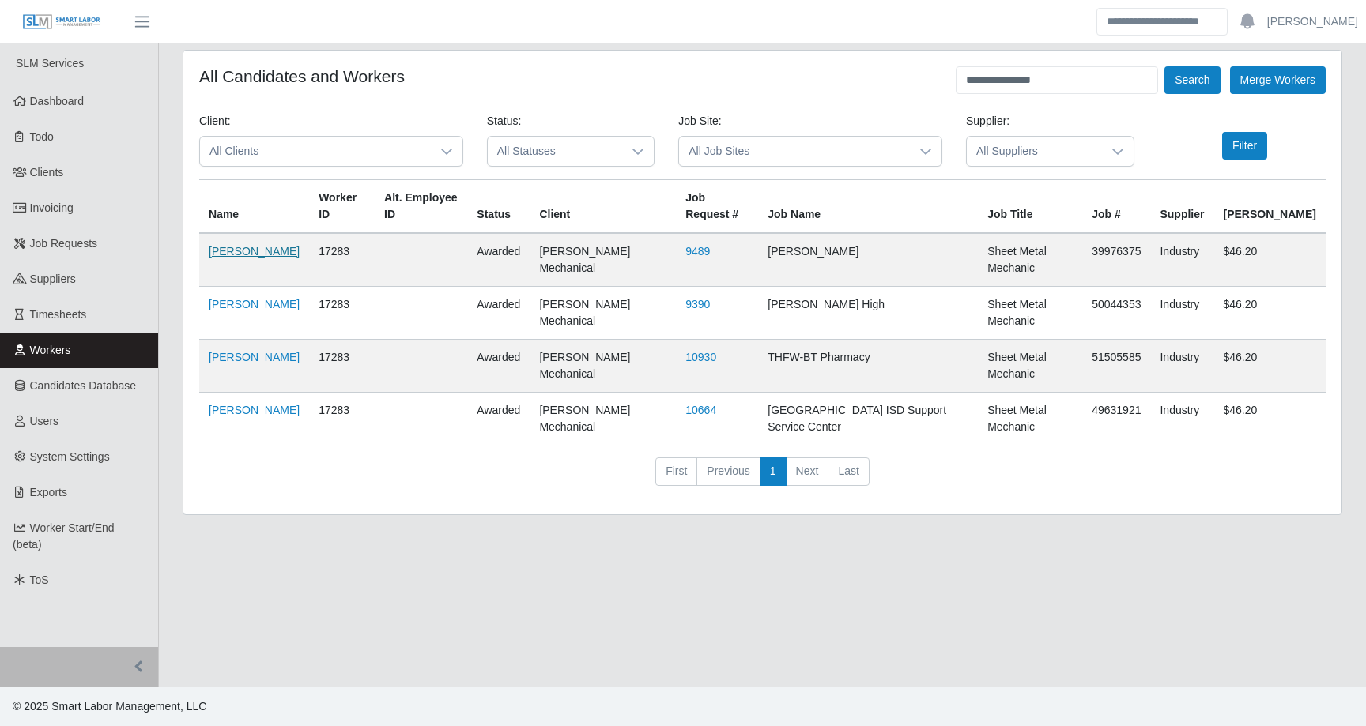
click at [232, 258] on link "[PERSON_NAME]" at bounding box center [254, 251] width 91 height 13
click at [1043, 89] on input "**********" at bounding box center [1056, 80] width 202 height 28
paste input "text"
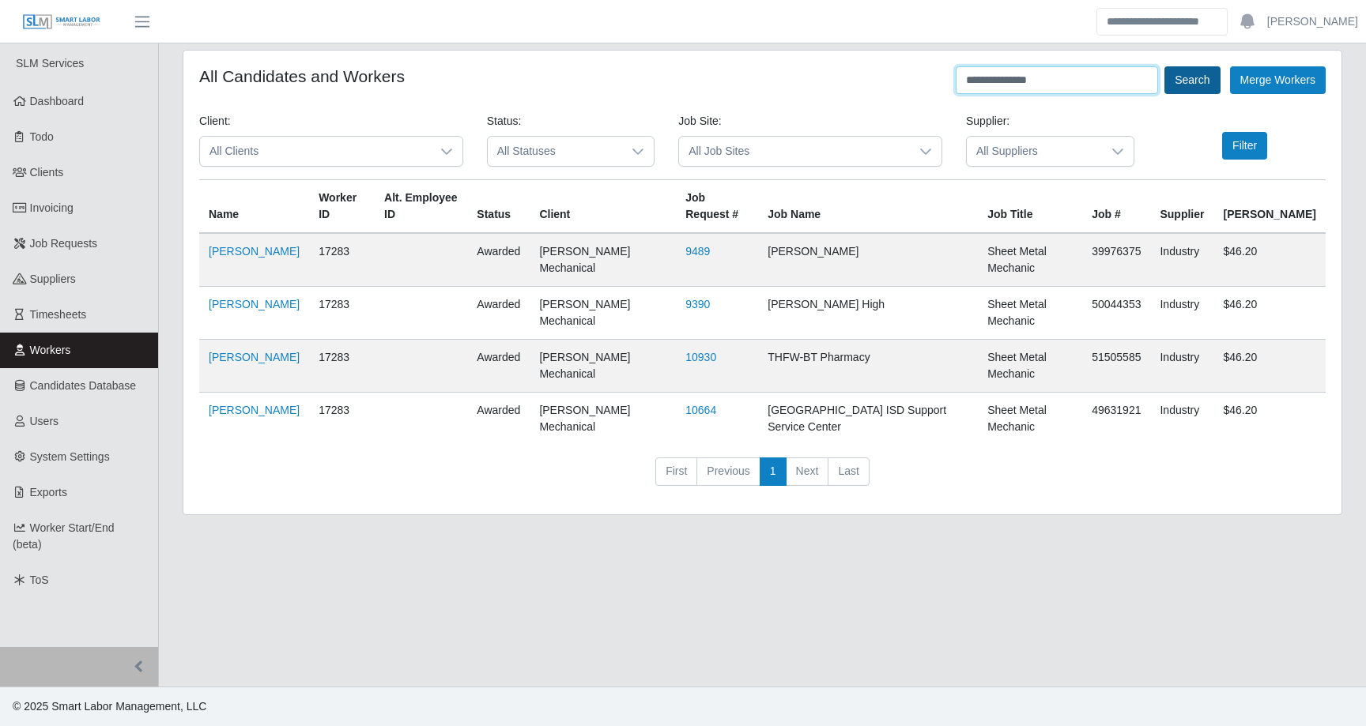
type input "**********"
click at [1191, 81] on button "Search" at bounding box center [1191, 80] width 55 height 28
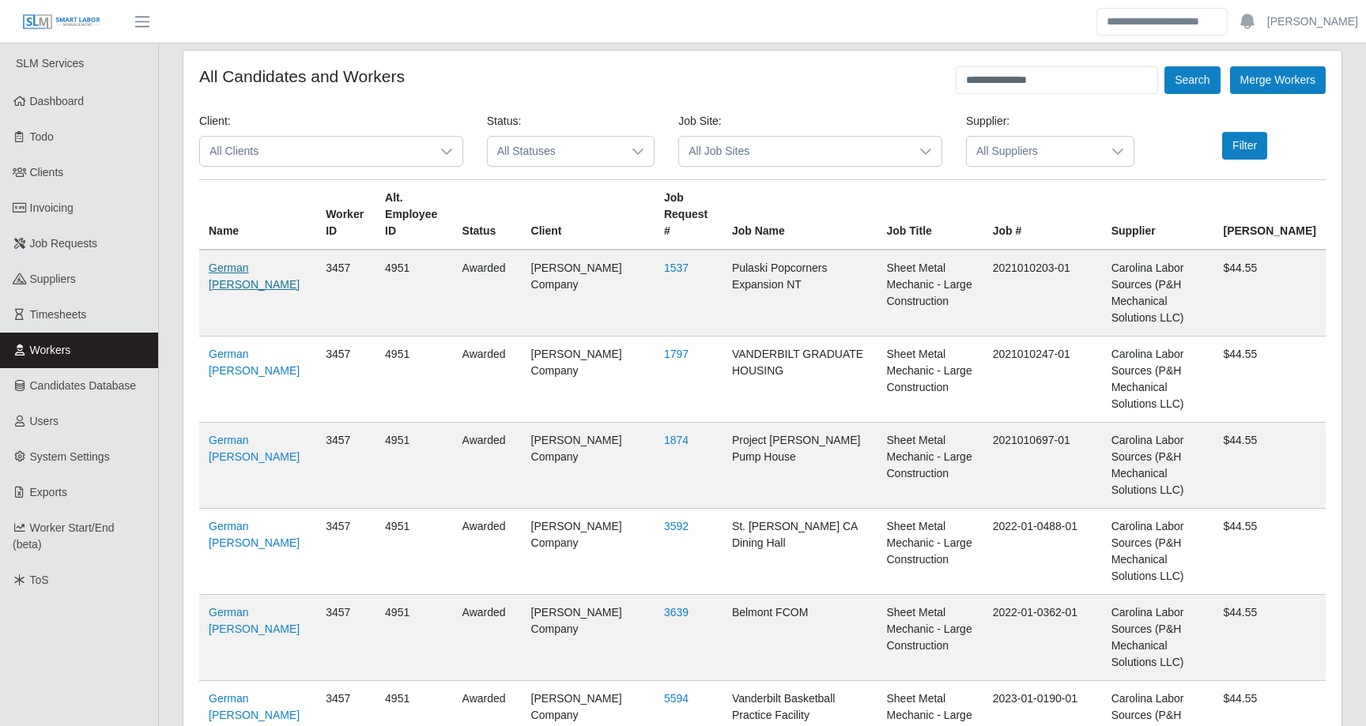
click at [235, 262] on link "German [PERSON_NAME]" at bounding box center [254, 276] width 91 height 29
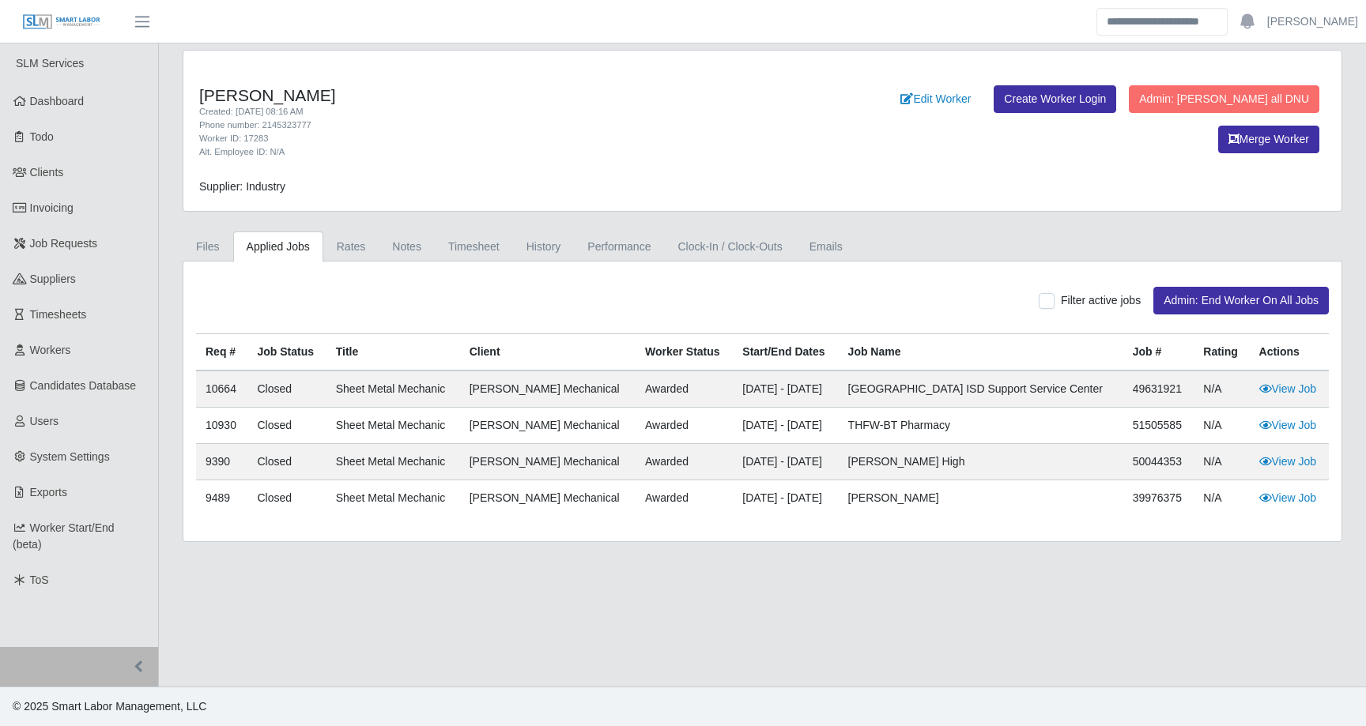
drag, startPoint x: 740, startPoint y: 393, endPoint x: 874, endPoint y: 397, distance: 133.6
click at [838, 397] on td "[DATE] - [DATE]" at bounding box center [785, 389] width 105 height 37
drag, startPoint x: 743, startPoint y: 425, endPoint x: 875, endPoint y: 428, distance: 132.0
click at [838, 428] on td "[DATE] - [DATE]" at bounding box center [785, 426] width 105 height 36
drag, startPoint x: 875, startPoint y: 462, endPoint x: 741, endPoint y: 462, distance: 133.6
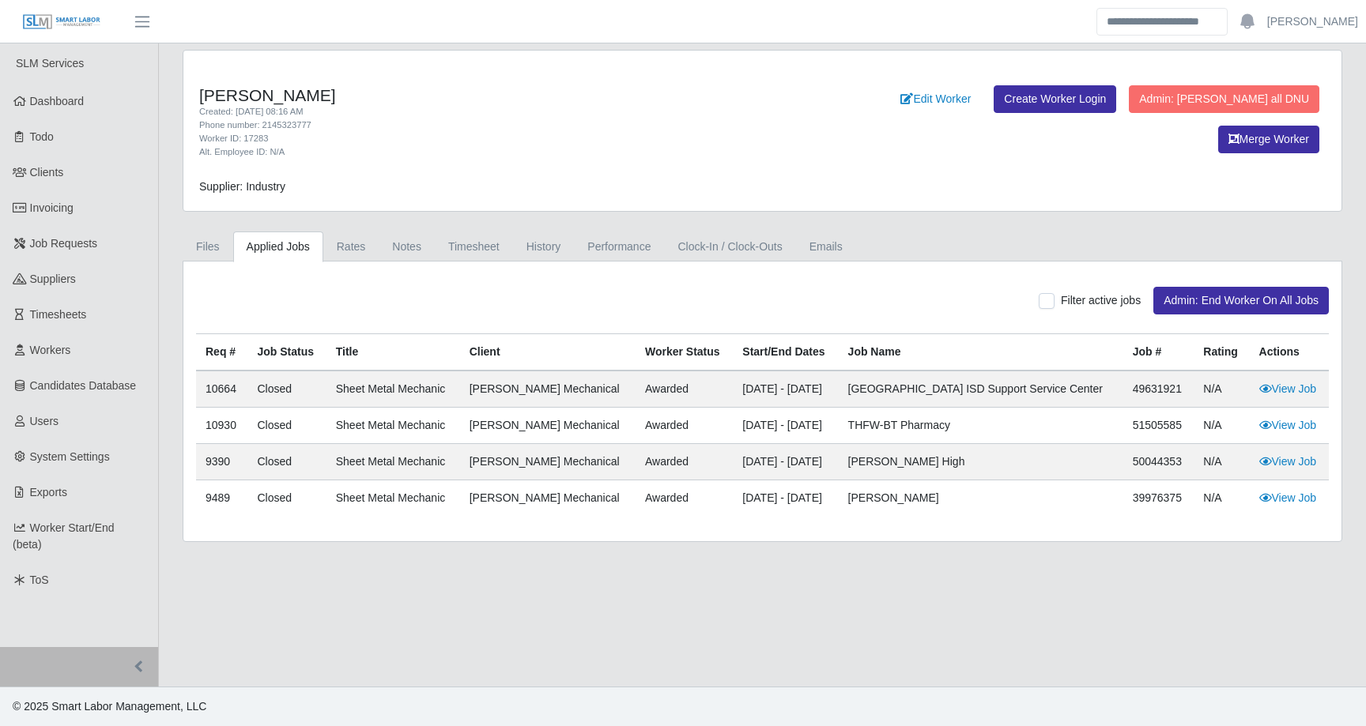
click at [741, 462] on td "[DATE] - [DATE]" at bounding box center [785, 462] width 105 height 36
click at [1298, 460] on link "View Job" at bounding box center [1288, 461] width 58 height 13
click at [831, 96] on h4 "Manuel Cervantes" at bounding box center [522, 95] width 647 height 20
click at [490, 238] on link "Timesheet" at bounding box center [474, 247] width 78 height 31
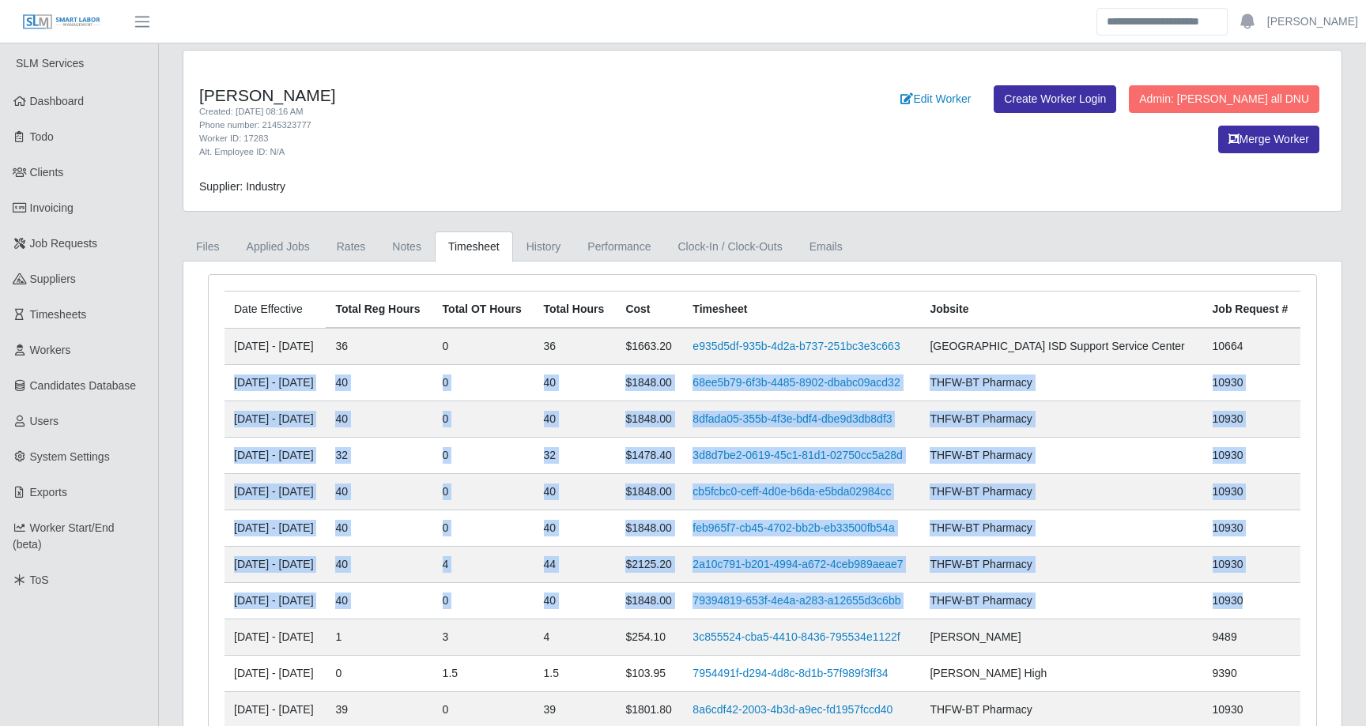
drag, startPoint x: 1259, startPoint y: 605, endPoint x: 232, endPoint y: 377, distance: 1051.5
click at [232, 376] on tbody "09/29/2025 - 10/05/2025 36 0 36 $1663.20 e935d5df-935b-4d2a-b737-251bc3e3c663 A…" at bounding box center [762, 709] width 1076 height 763
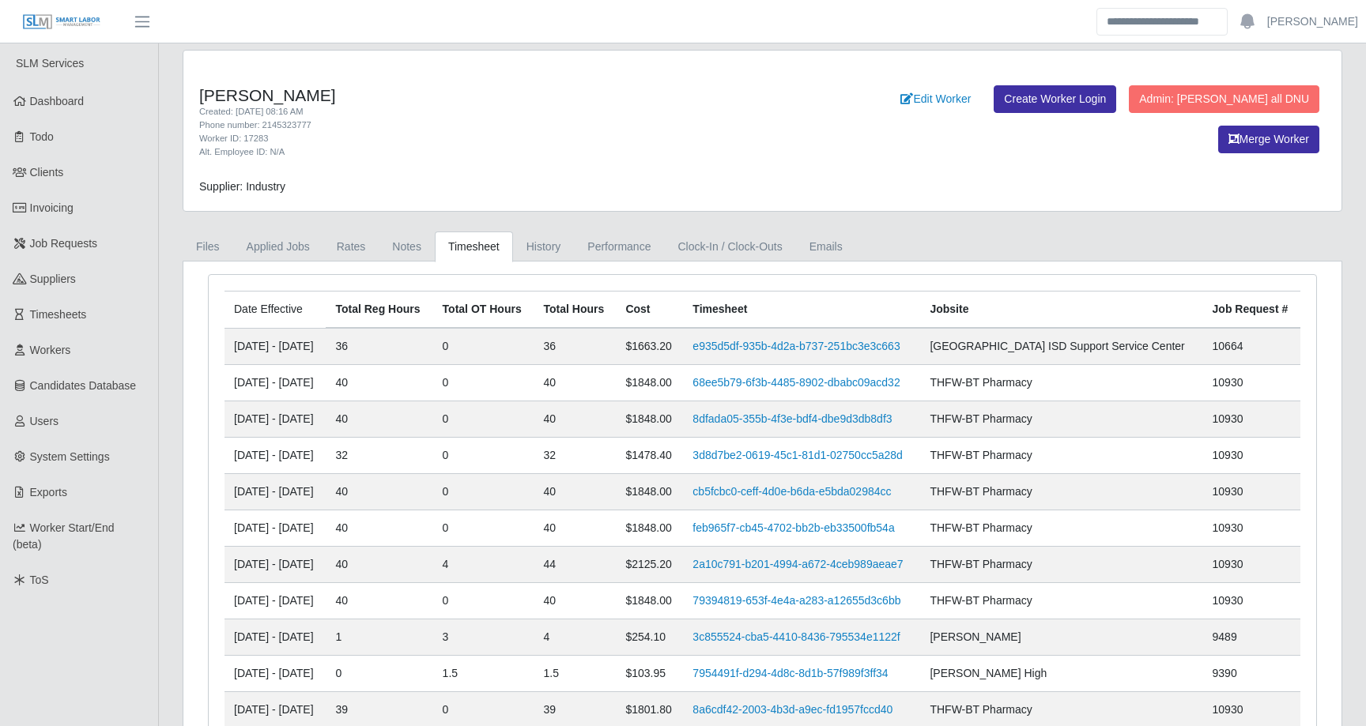
click at [1275, 341] on td "10664" at bounding box center [1251, 346] width 97 height 37
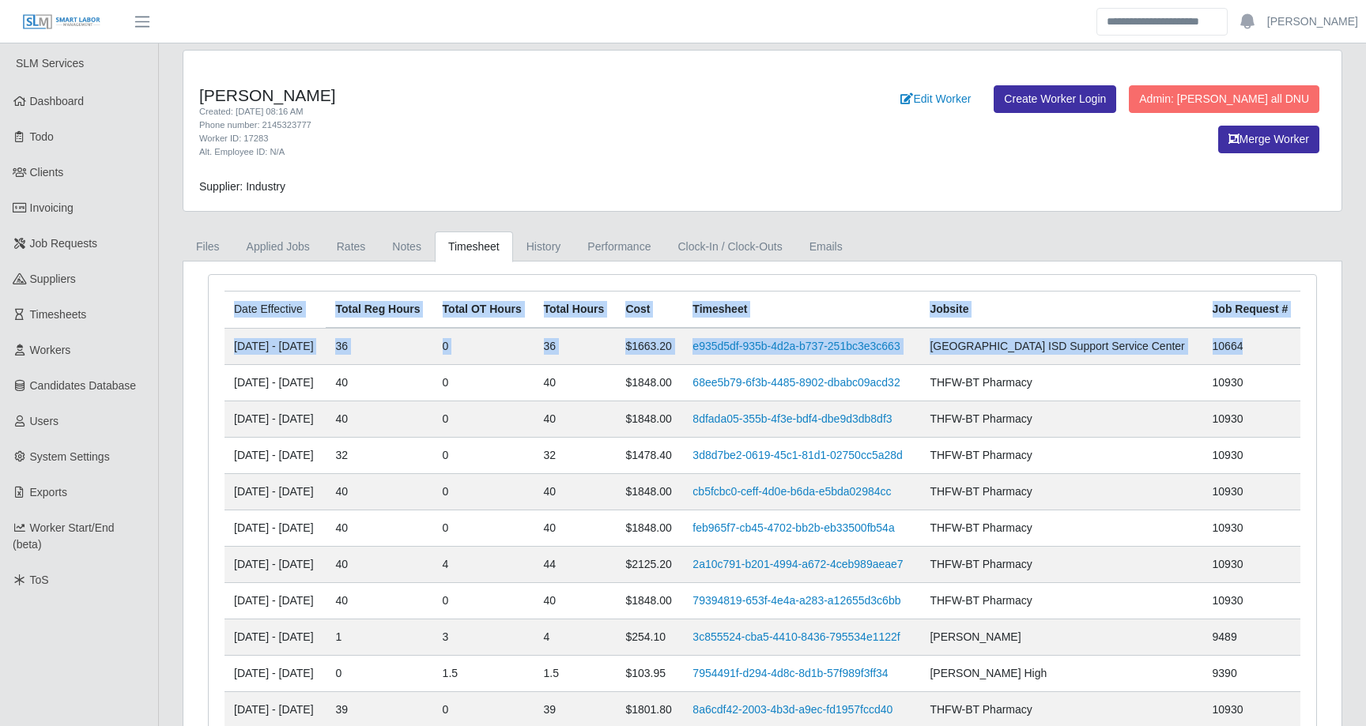
drag, startPoint x: 1275, startPoint y: 341, endPoint x: 224, endPoint y: 348, distance: 1051.8
click at [224, 348] on div "Date Effective Total Reg Hours Total OT Hours Total Hours Cost Timesheet Jobsit…" at bounding box center [762, 697] width 1099 height 813
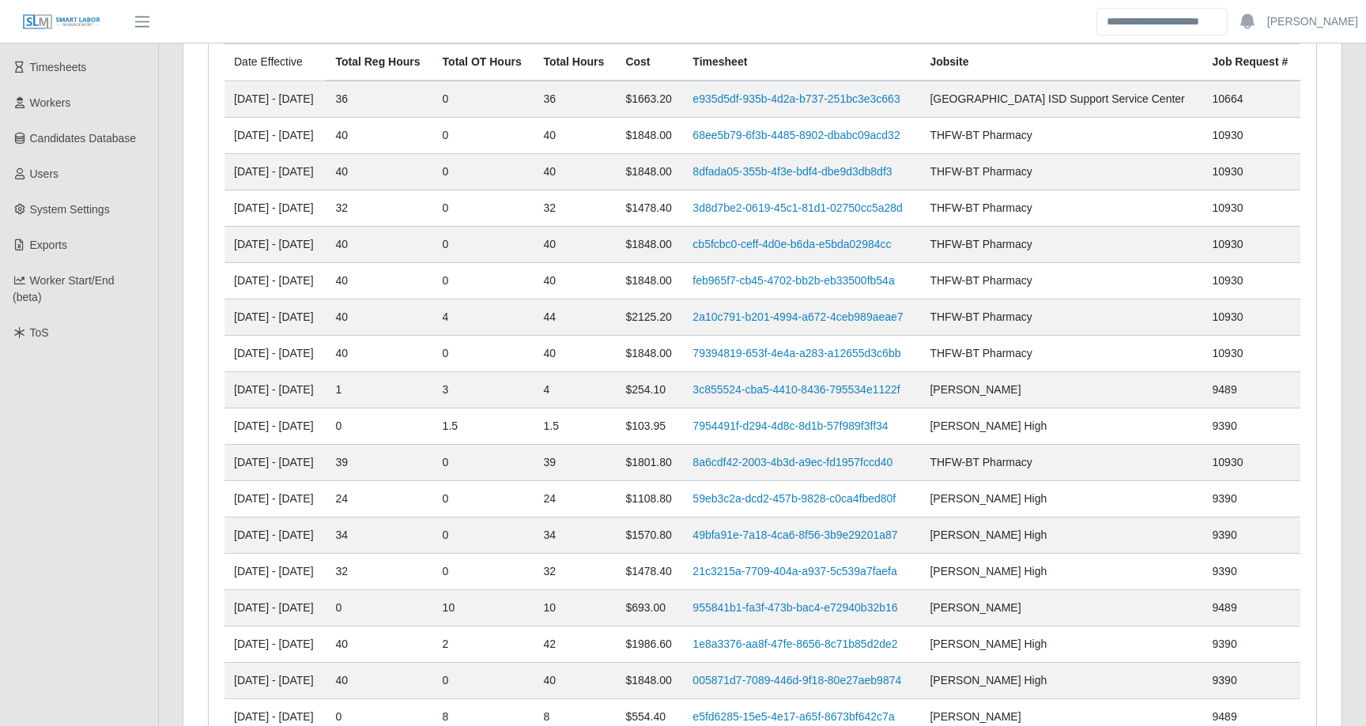
scroll to position [257, 0]
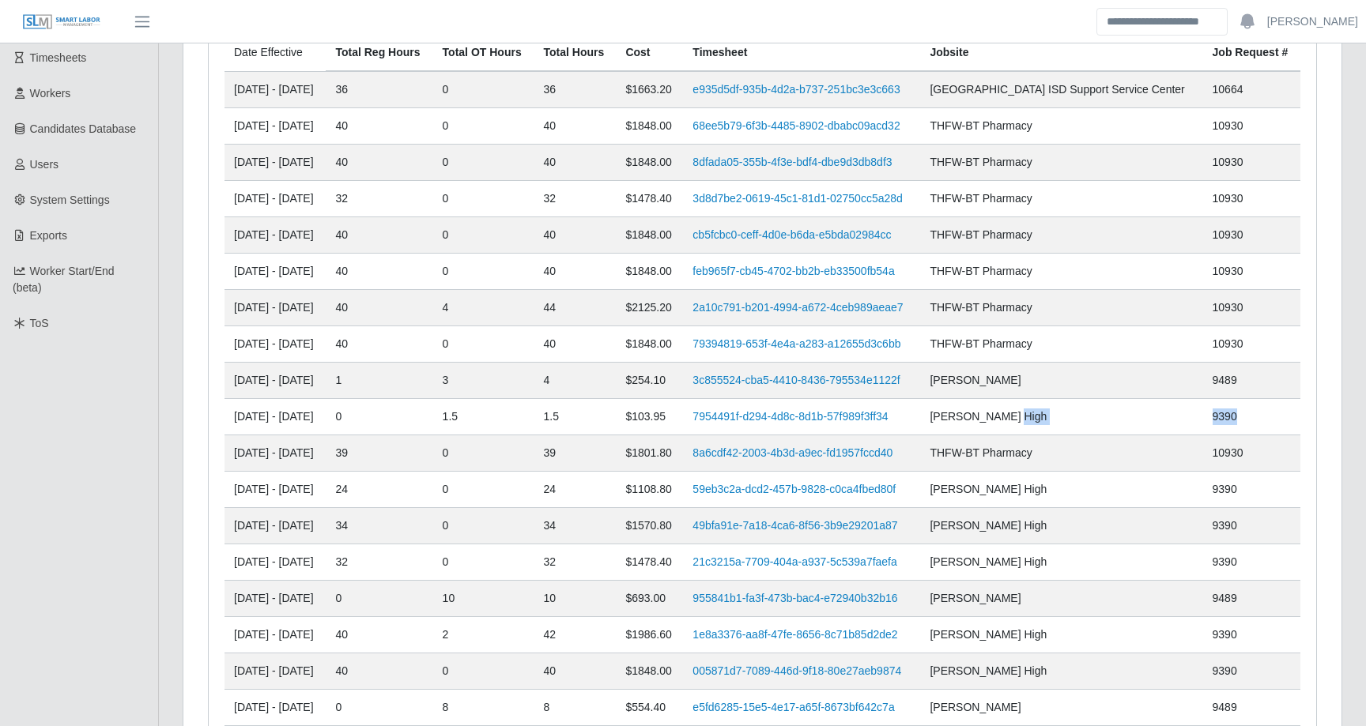
drag, startPoint x: 1274, startPoint y: 420, endPoint x: 1158, endPoint y: 427, distance: 115.6
click at [1158, 427] on tr "08/04/2025 - 08/10/2025 0 1.5 1.5 $103.95 7954491f-d294-4d8c-8d1b-57f989f3ff34 …" at bounding box center [762, 417] width 1076 height 36
click at [1294, 459] on td "10930" at bounding box center [1251, 453] width 97 height 36
drag, startPoint x: 1302, startPoint y: 461, endPoint x: 212, endPoint y: 434, distance: 1090.1
click at [212, 434] on div "Date Effective Total Reg Hours Total OT Hours Total Hours Cost Timesheet Jobsit…" at bounding box center [762, 440] width 1107 height 845
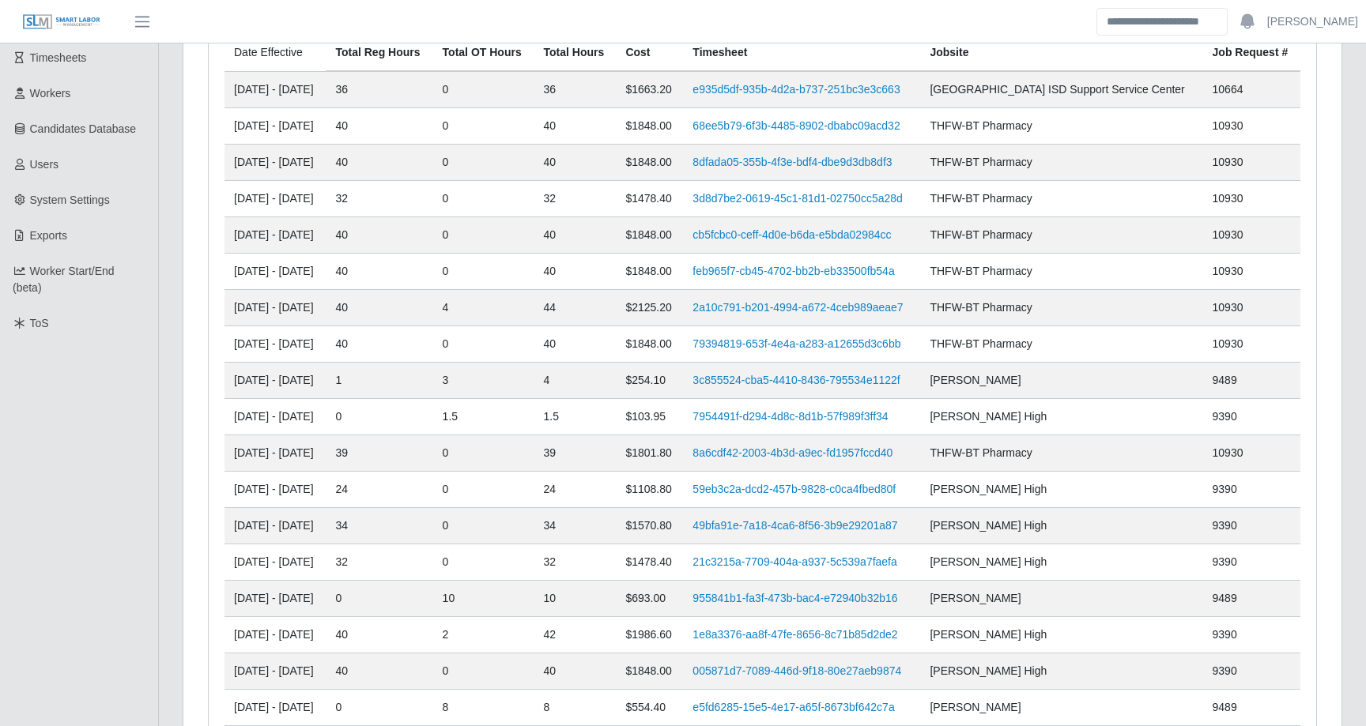
click at [228, 388] on td "08/04/2025 - 08/10/2025" at bounding box center [274, 381] width 101 height 36
click at [393, 453] on td "39" at bounding box center [379, 453] width 107 height 36
click at [494, 423] on td "1.5" at bounding box center [483, 417] width 101 height 36
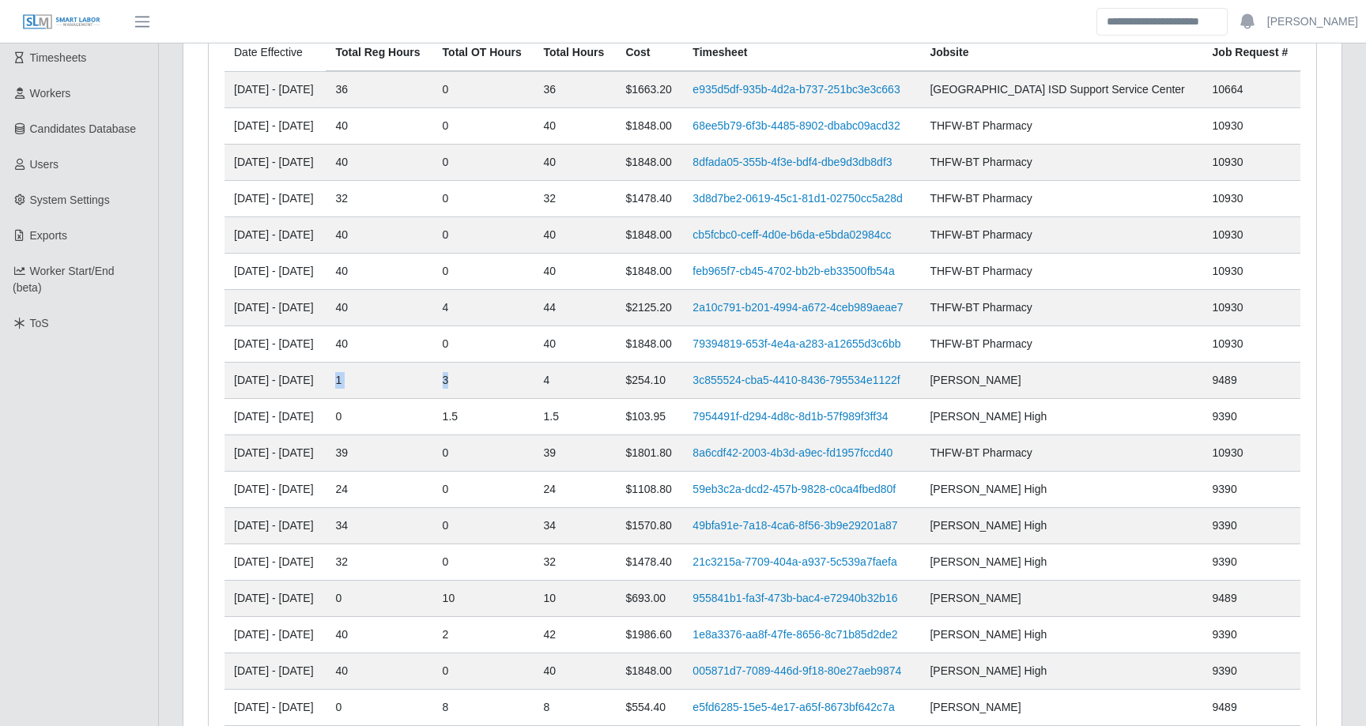
drag, startPoint x: 387, startPoint y: 375, endPoint x: 544, endPoint y: 384, distance: 156.7
click at [544, 385] on tr "08/04/2025 - 08/10/2025 1 3 4 $254.10 3c855524-cba5-4410-8436-795534e1122f WISD…" at bounding box center [762, 381] width 1076 height 36
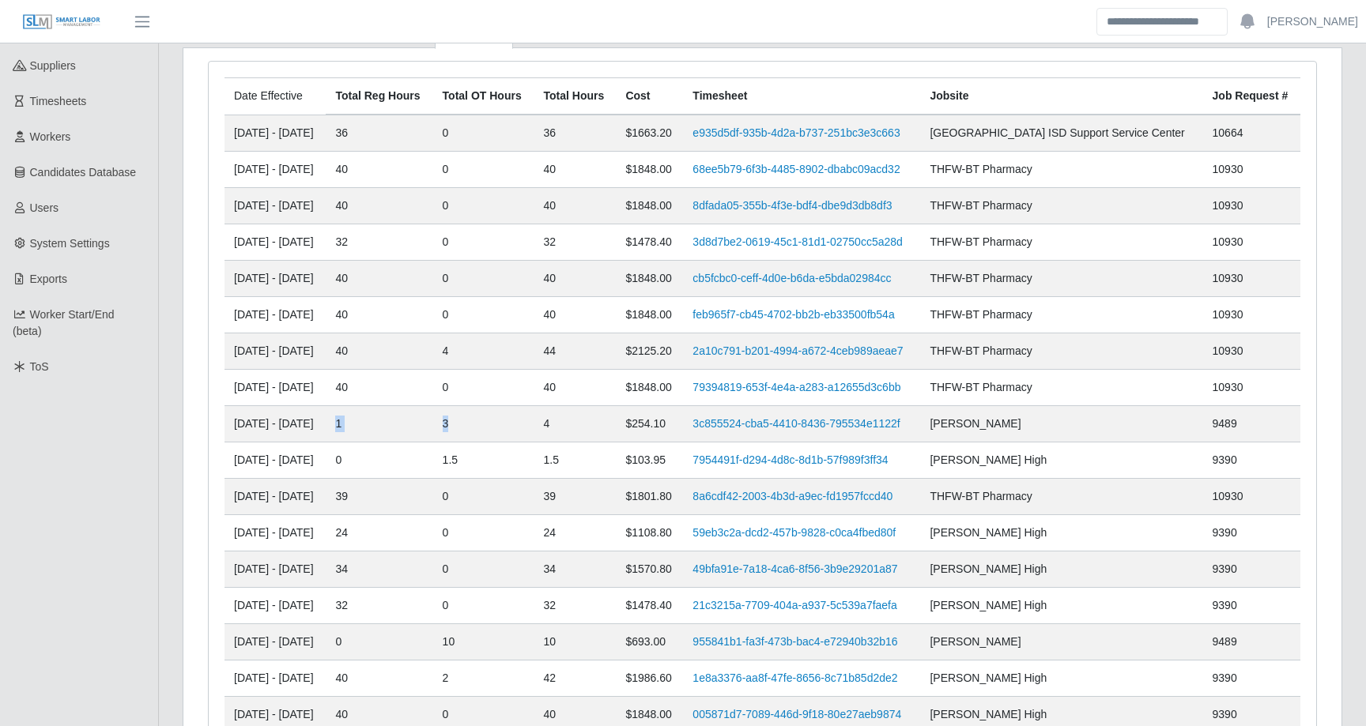
scroll to position [202, 0]
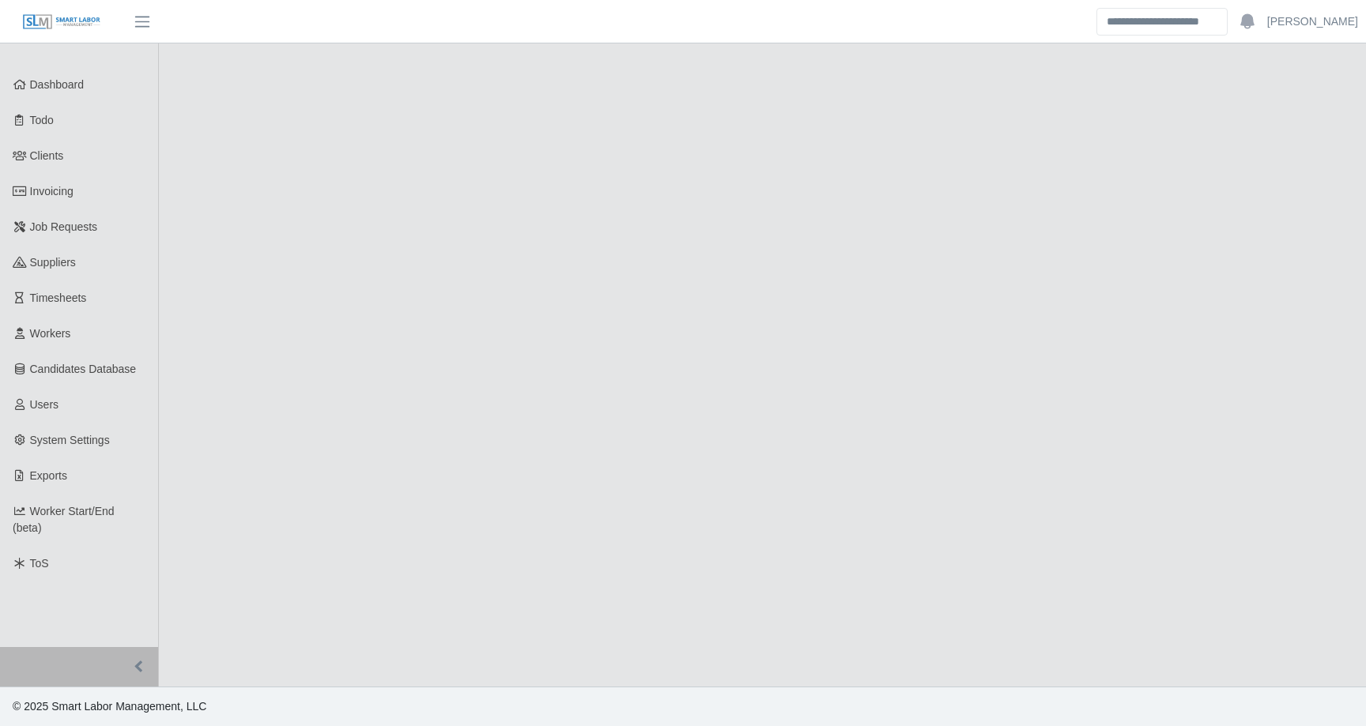
select select "******"
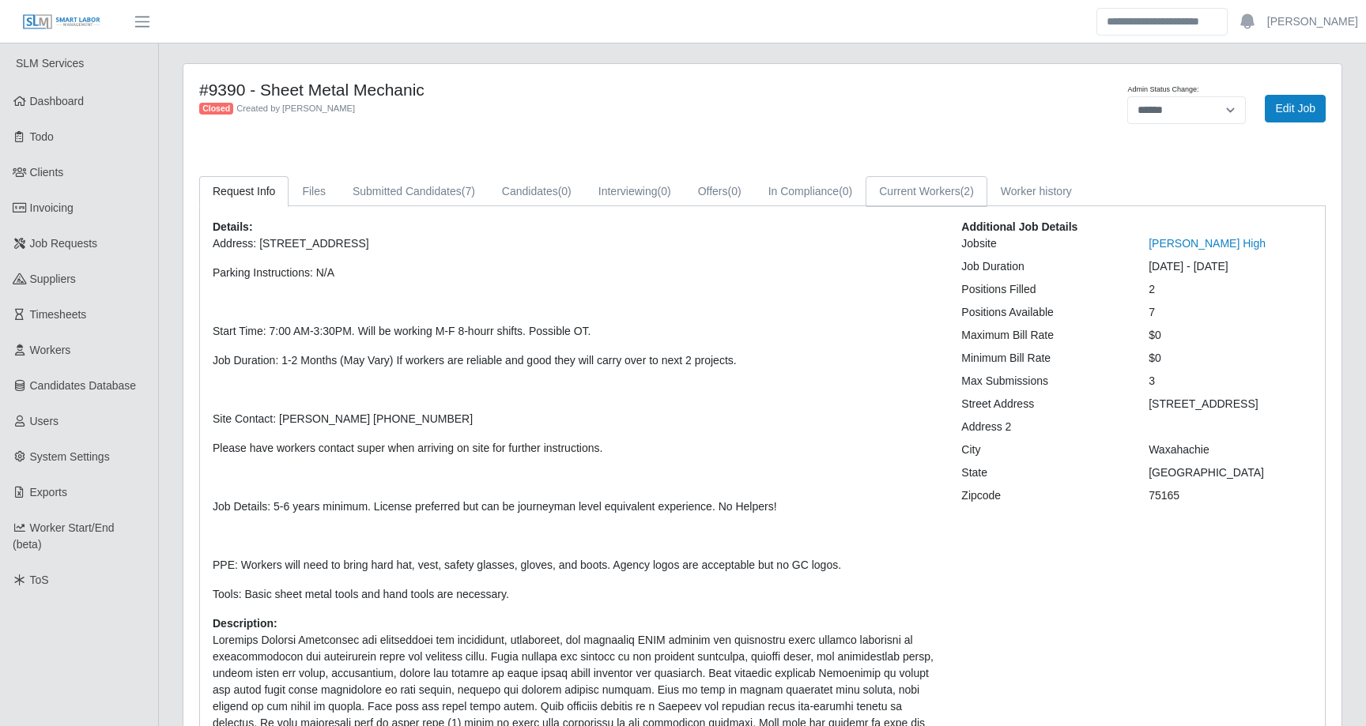
click at [987, 194] on link "Current Workers (2)" at bounding box center [926, 191] width 122 height 31
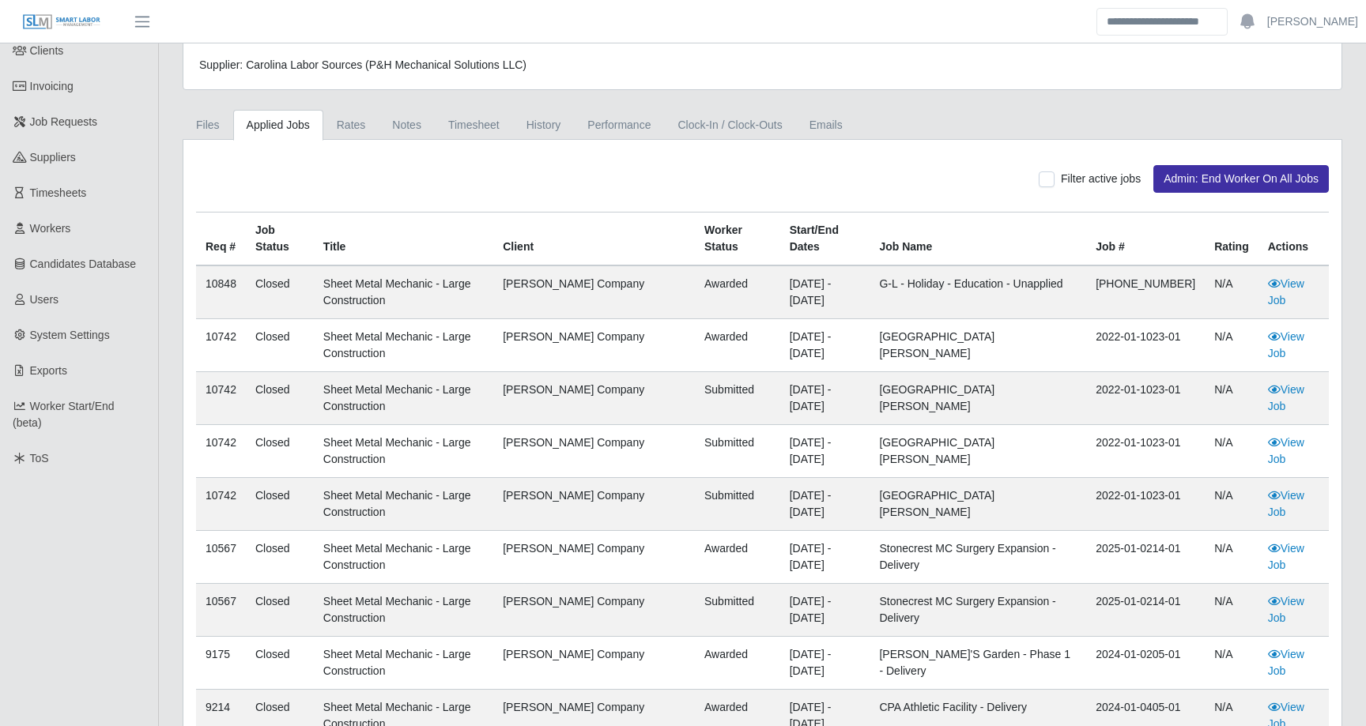
scroll to position [149, 0]
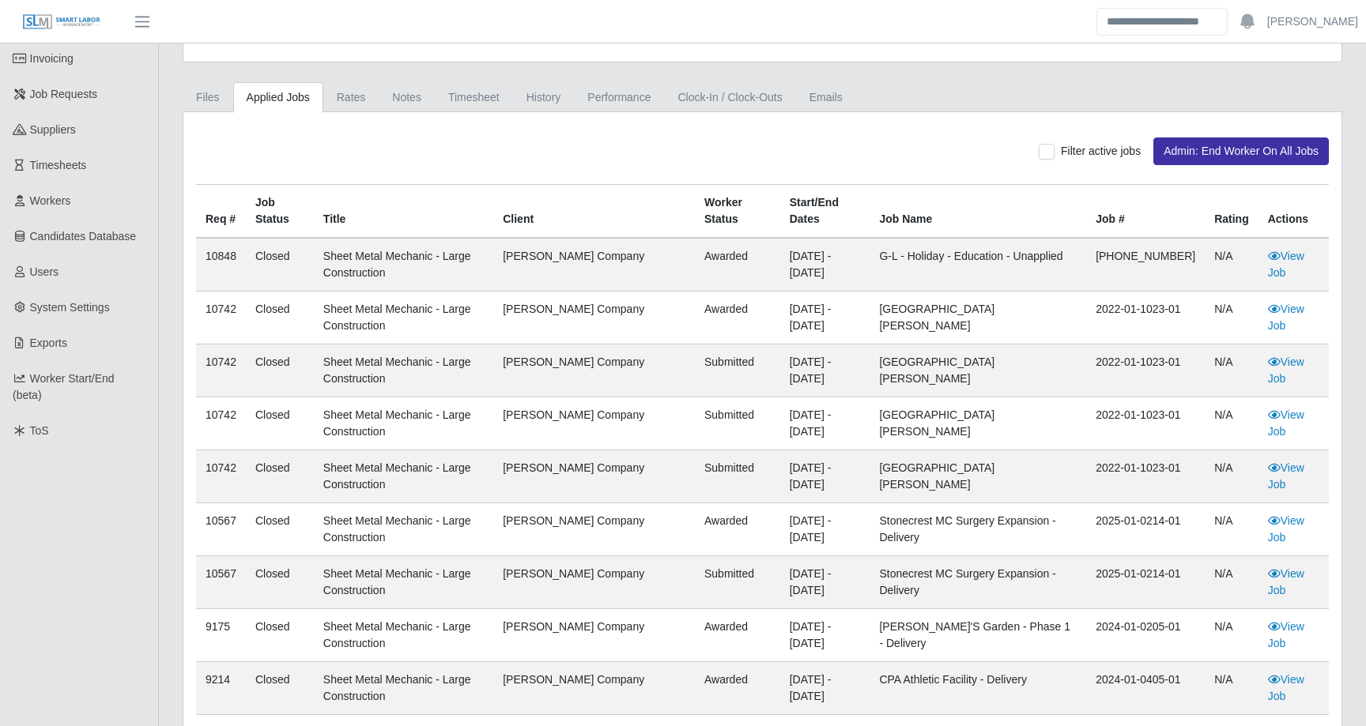
click at [807, 416] on td "[DATE] - [DATE]" at bounding box center [825, 423] width 90 height 53
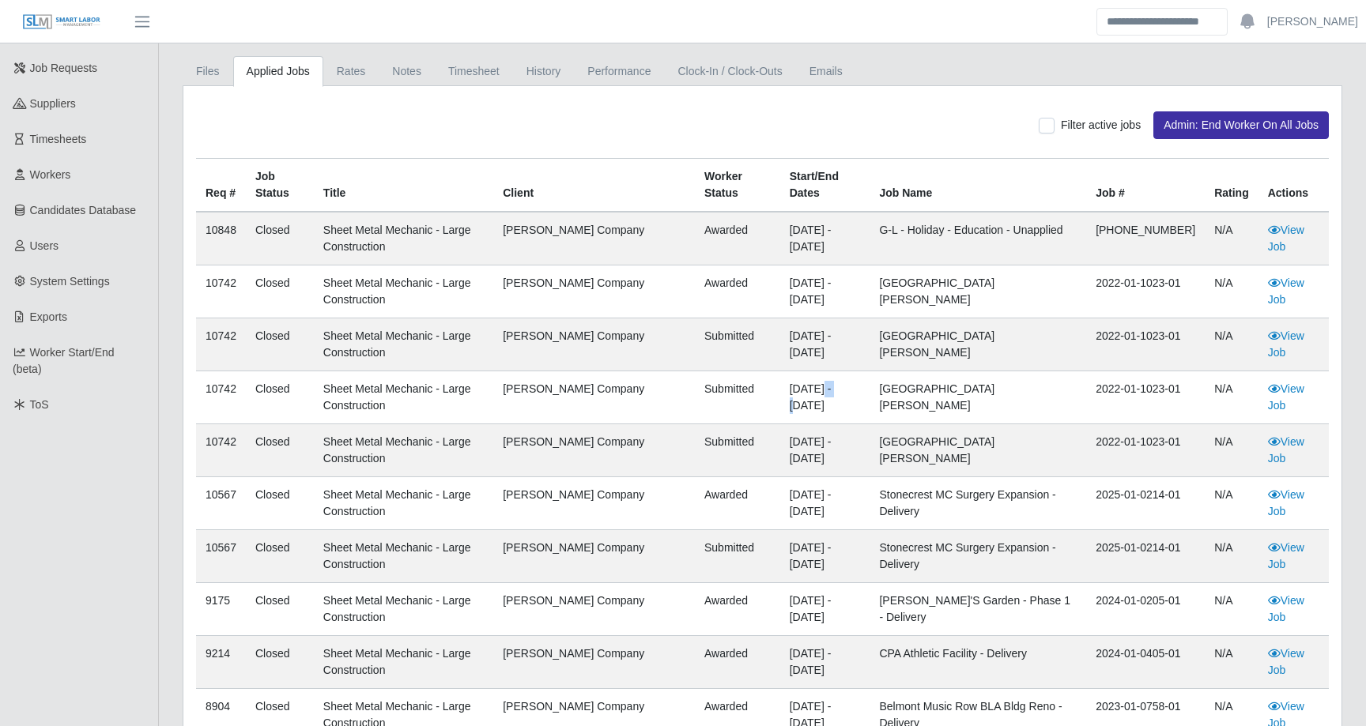
scroll to position [176, 0]
click at [217, 495] on td "10567" at bounding box center [221, 503] width 50 height 53
click at [215, 288] on td "10742" at bounding box center [221, 291] width 50 height 53
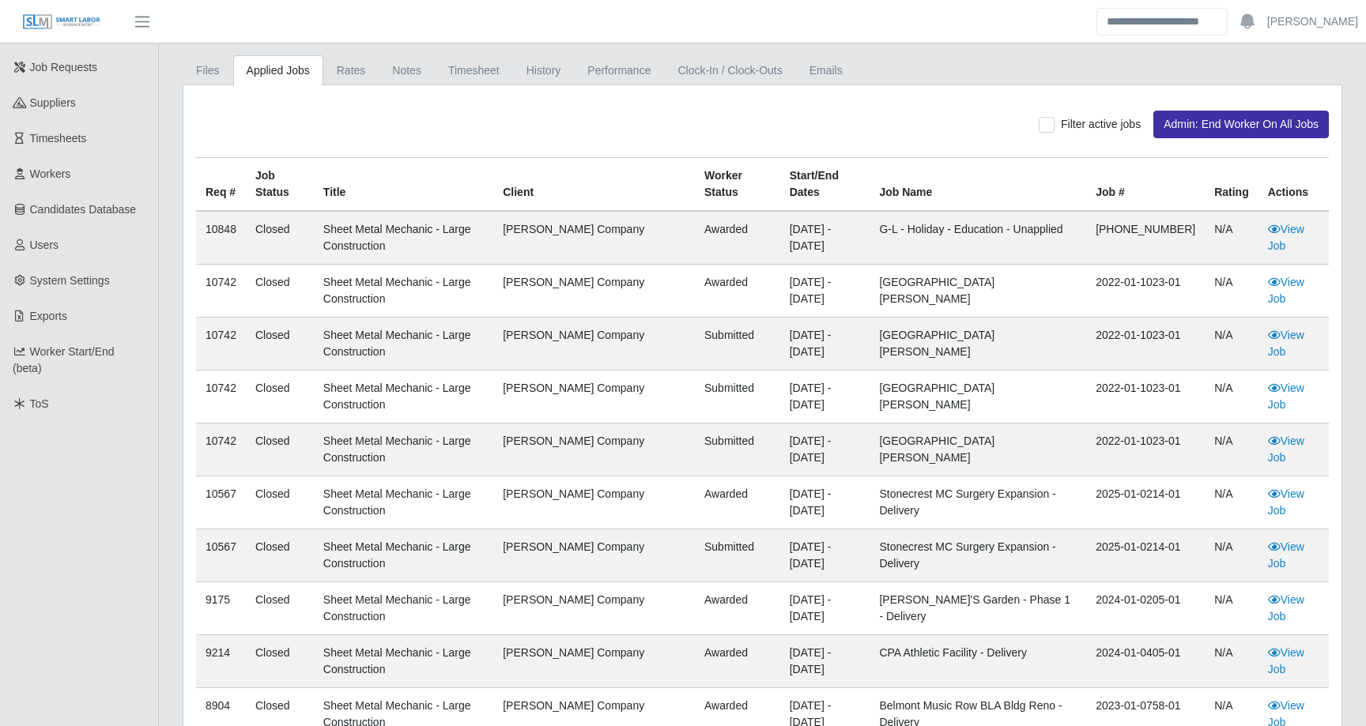
click at [230, 230] on td "10848" at bounding box center [221, 238] width 50 height 54
click at [488, 65] on link "Timesheet" at bounding box center [474, 70] width 78 height 31
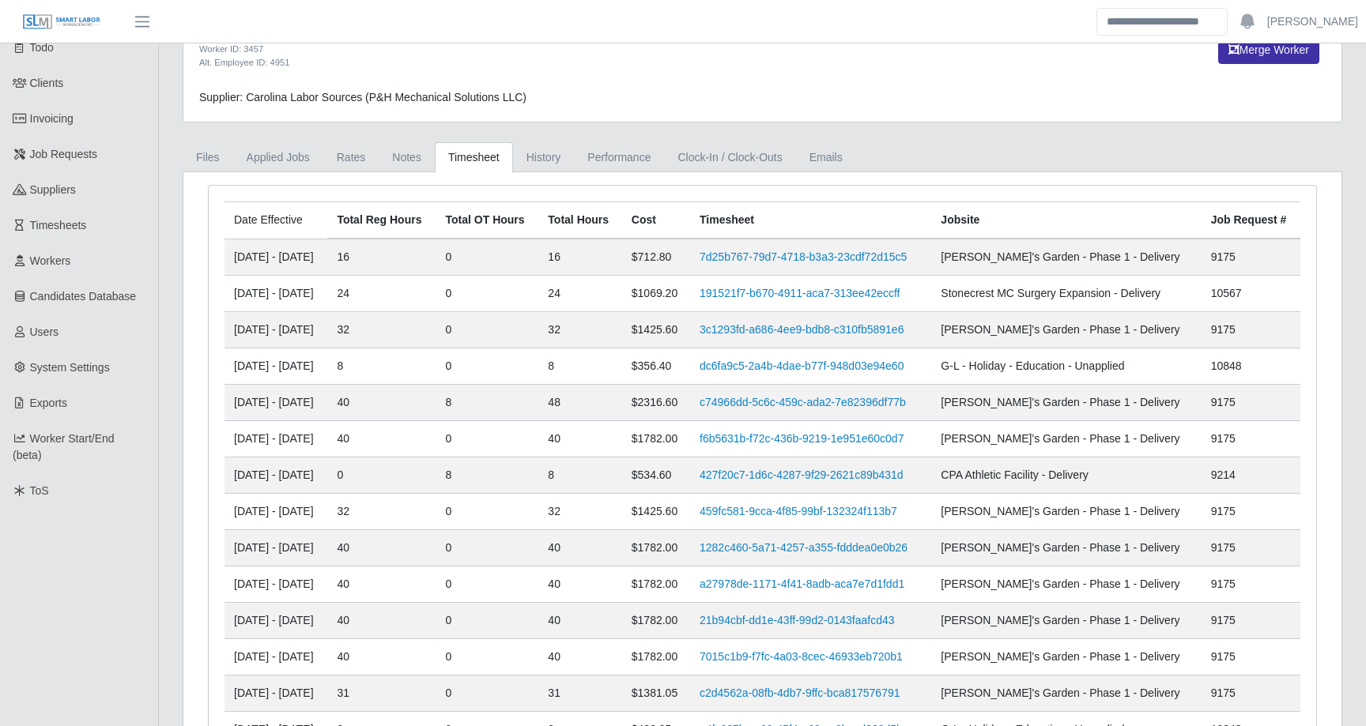
scroll to position [90, 0]
click at [273, 159] on link "Applied Jobs" at bounding box center [278, 156] width 90 height 31
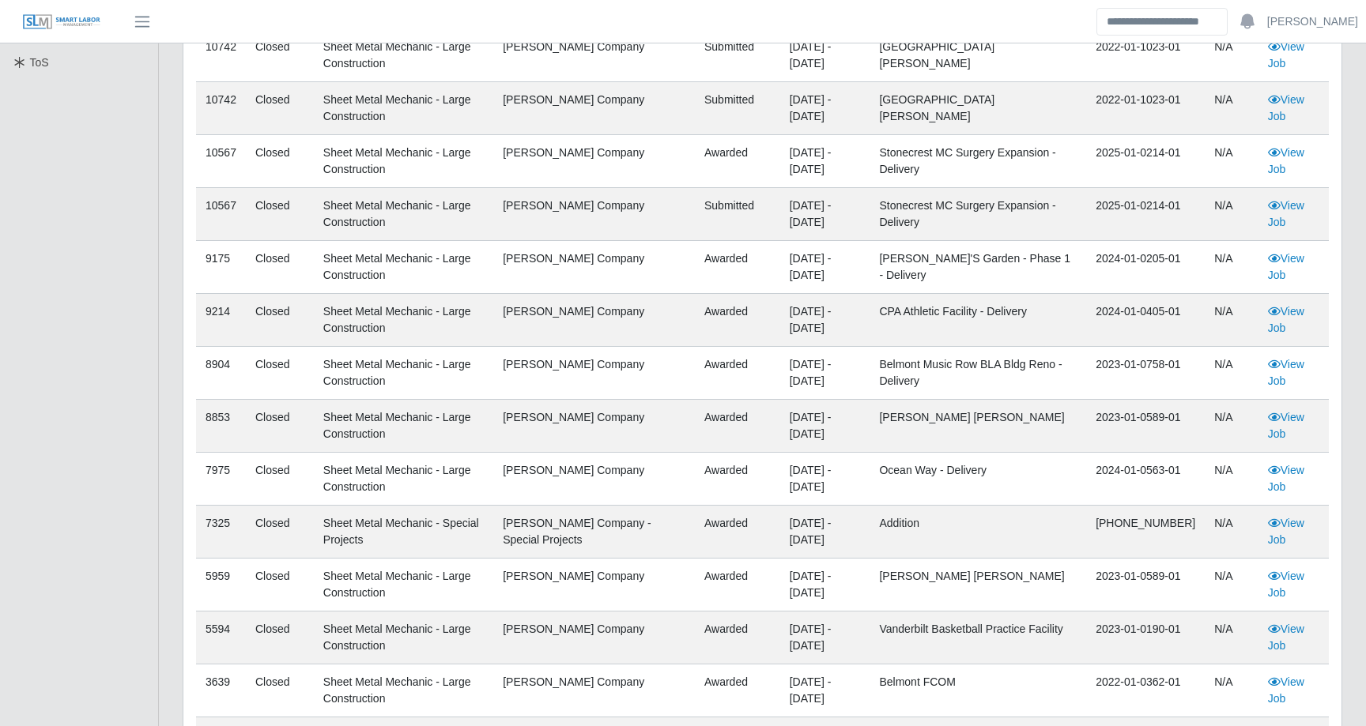
scroll to position [507, 0]
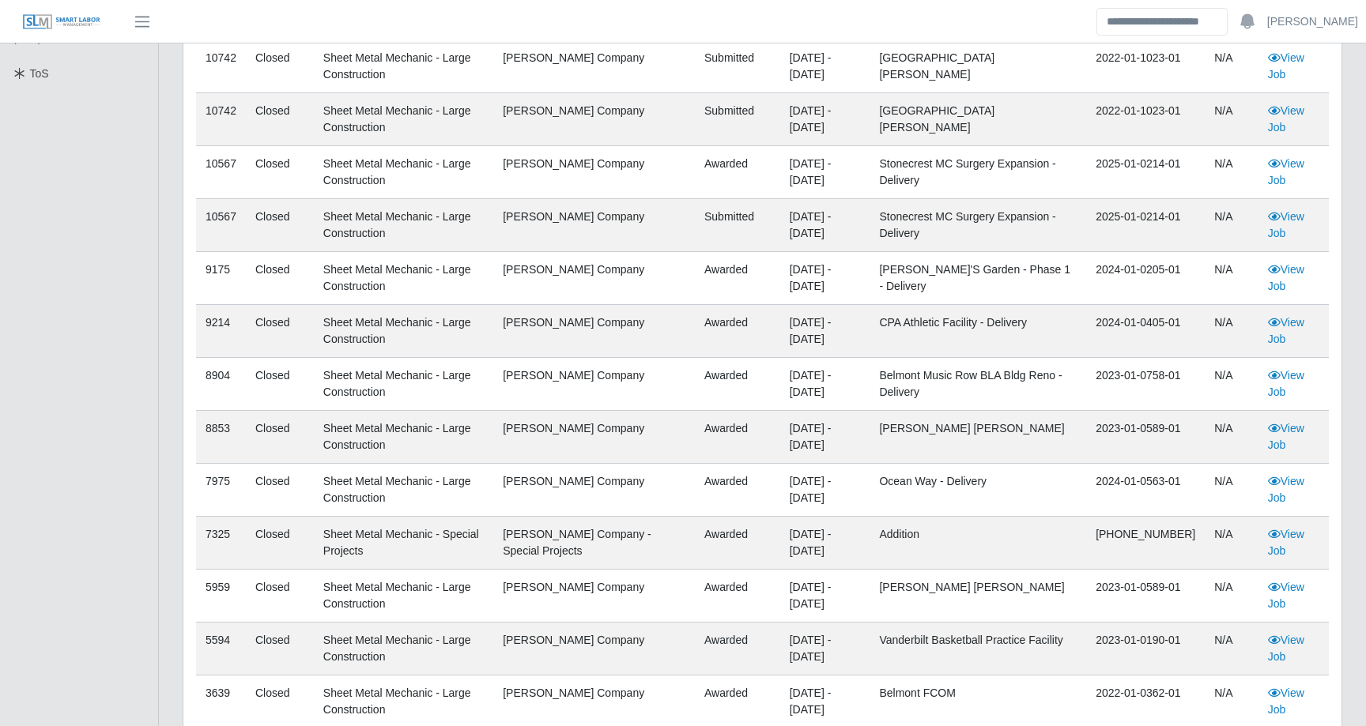
drag, startPoint x: 832, startPoint y: 499, endPoint x: 209, endPoint y: 478, distance: 623.9
click at [209, 478] on tr "7975 Closed Sheet Metal Mechanic - Large Construction [PERSON_NAME] Company awa…" at bounding box center [762, 490] width 1132 height 53
click at [1290, 484] on link "View Job" at bounding box center [1286, 489] width 36 height 29
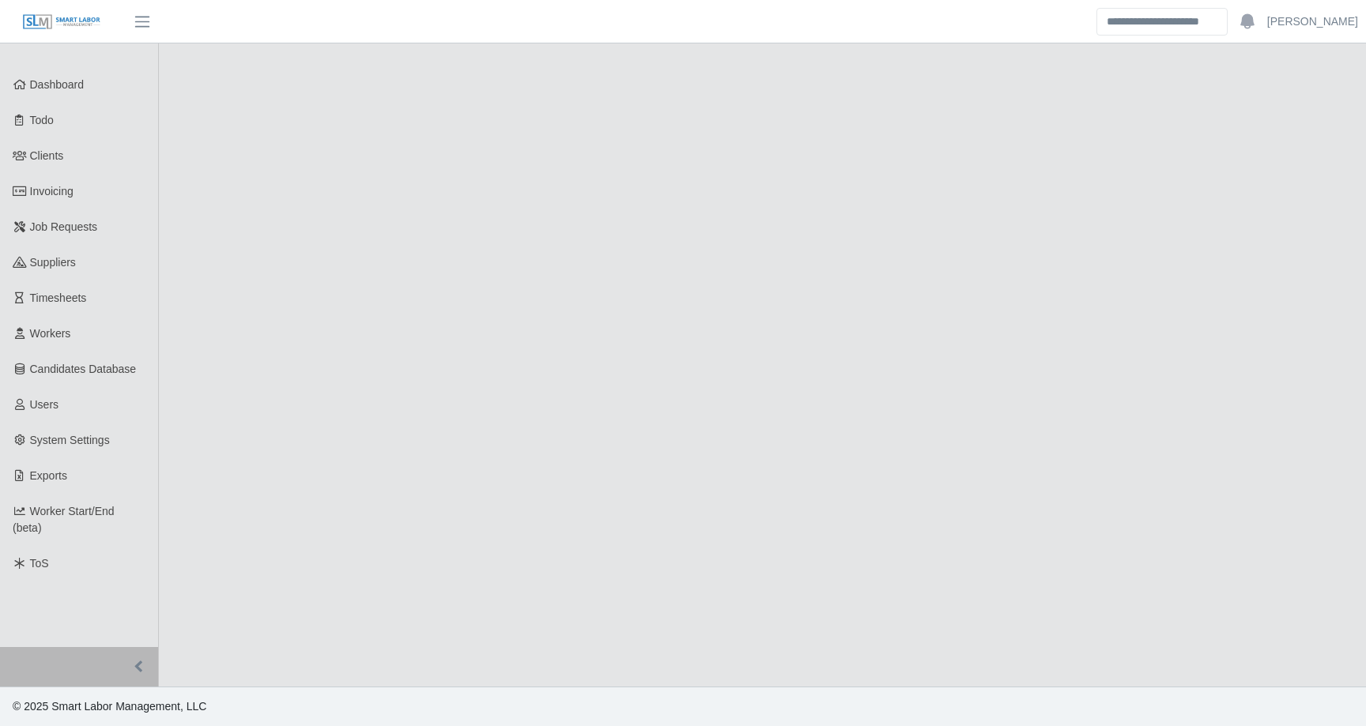
select select "******"
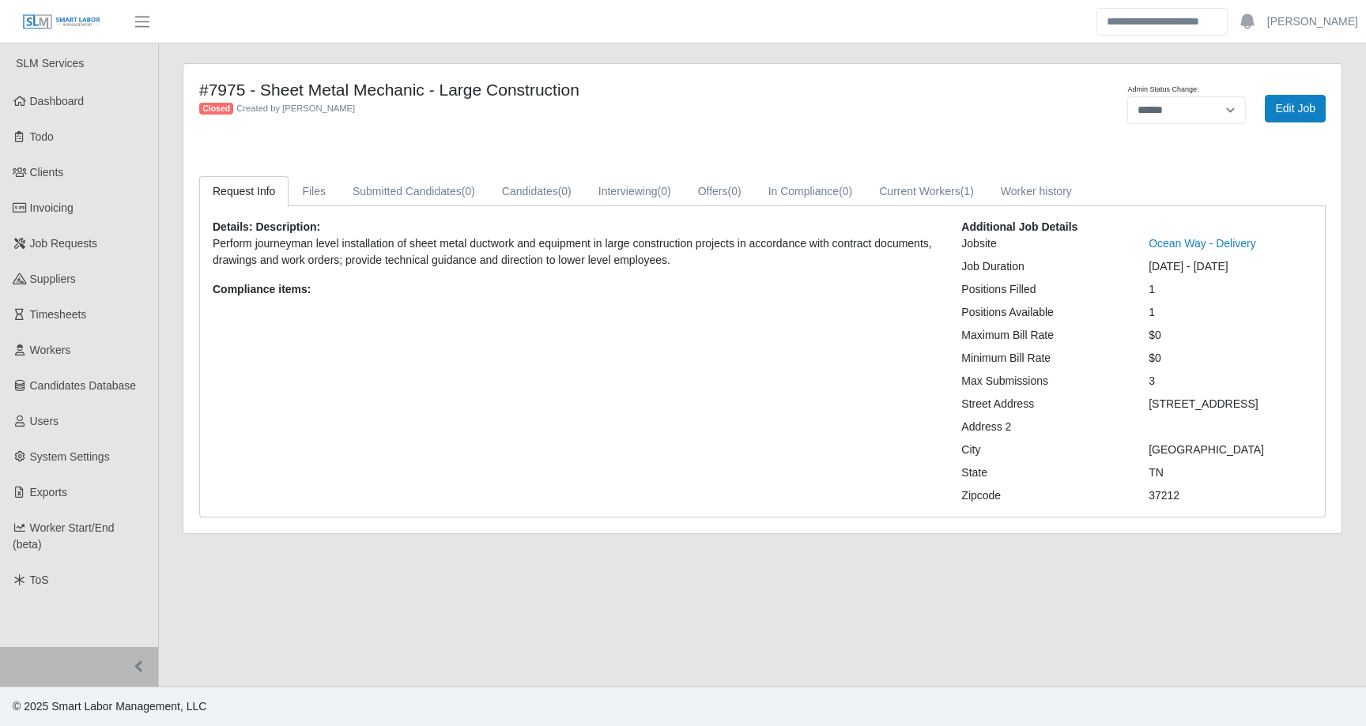
drag, startPoint x: 1279, startPoint y: 262, endPoint x: 1140, endPoint y: 262, distance: 139.9
click at [1140, 262] on div "[DATE] - [DATE]" at bounding box center [1229, 266] width 187 height 17
click at [1183, 269] on div "[DATE] - [DATE]" at bounding box center [1229, 266] width 187 height 17
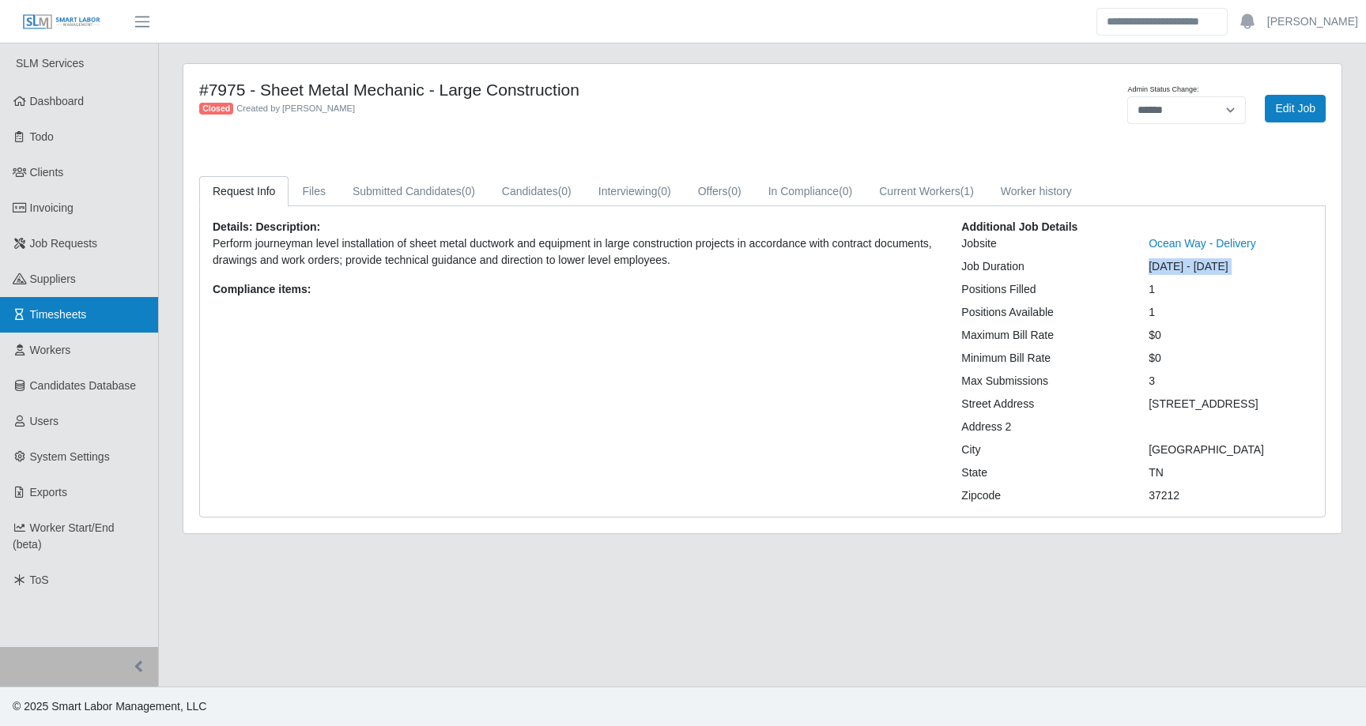
click at [58, 312] on span "Timesheets" at bounding box center [58, 314] width 57 height 13
